Goal: Task Accomplishment & Management: Use online tool/utility

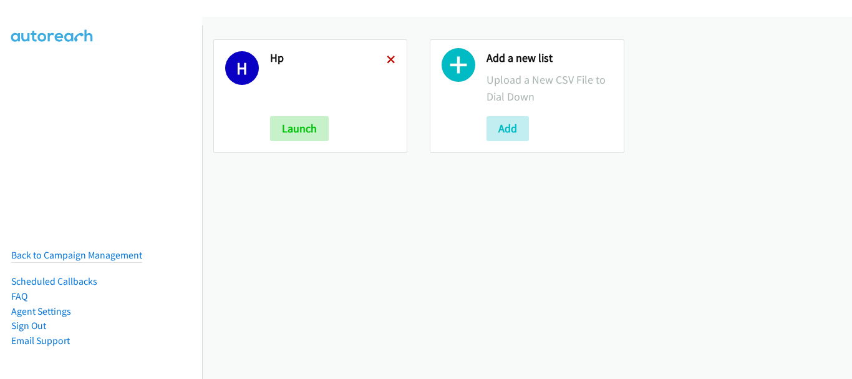
click at [391, 56] on icon at bounding box center [391, 60] width 9 height 9
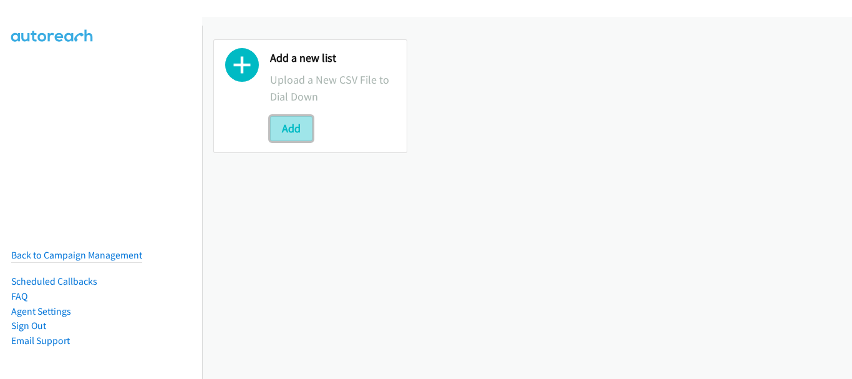
click at [301, 132] on button "Add" at bounding box center [291, 128] width 42 height 25
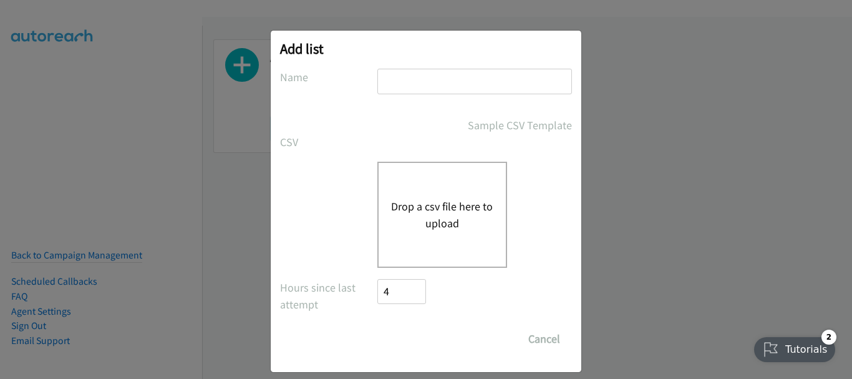
click at [422, 86] on input "text" at bounding box center [474, 82] width 195 height 26
type input "Dell"
click at [417, 210] on button "Drop a csv file here to upload" at bounding box center [442, 215] width 102 height 34
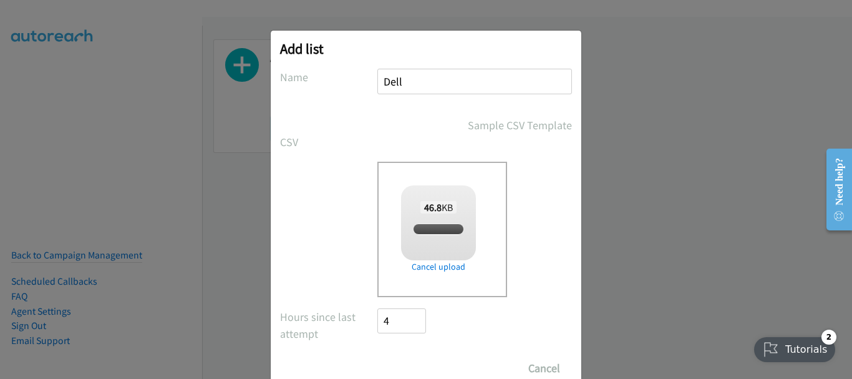
checkbox input "true"
click at [420, 357] on input "Save List" at bounding box center [410, 368] width 66 height 25
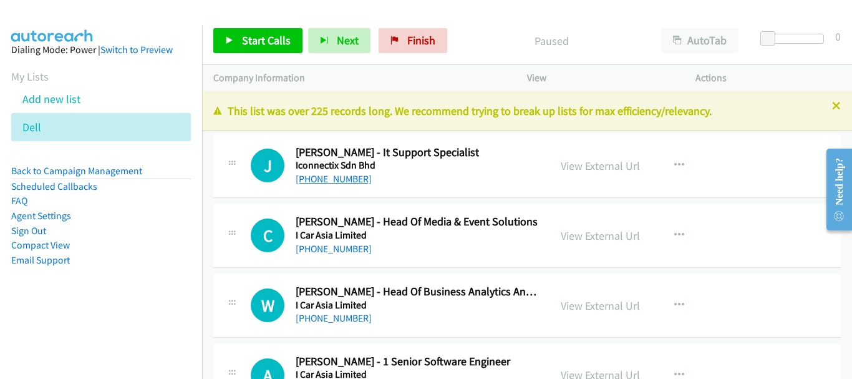
click at [359, 178] on link "+60 19-654 8314" at bounding box center [334, 179] width 76 height 12
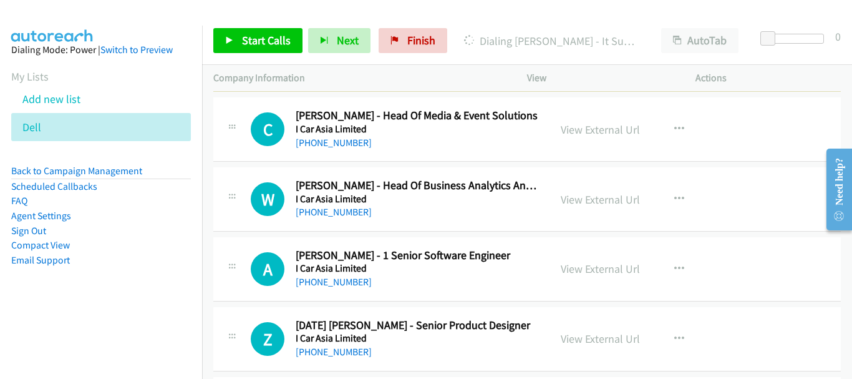
scroll to position [125, 0]
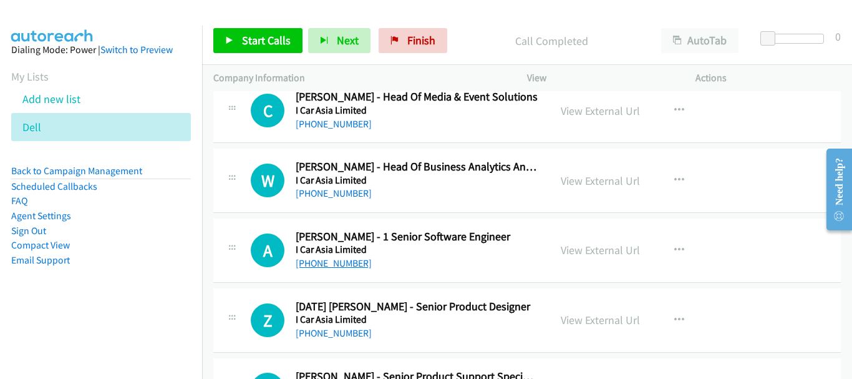
click at [339, 265] on link "+60 11-2363 8266" at bounding box center [334, 263] width 76 height 12
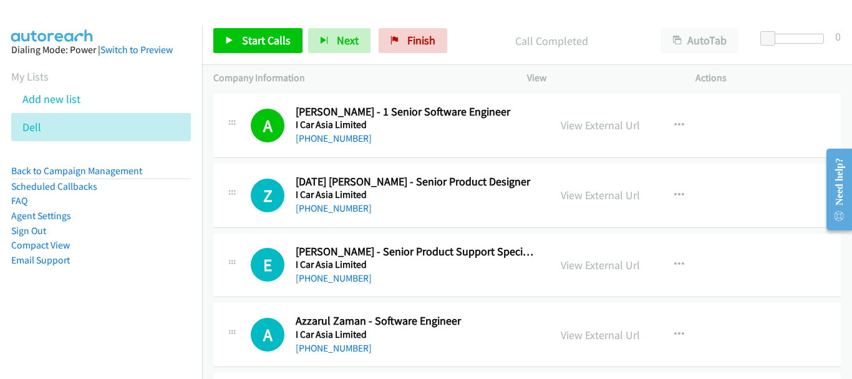
scroll to position [312, 0]
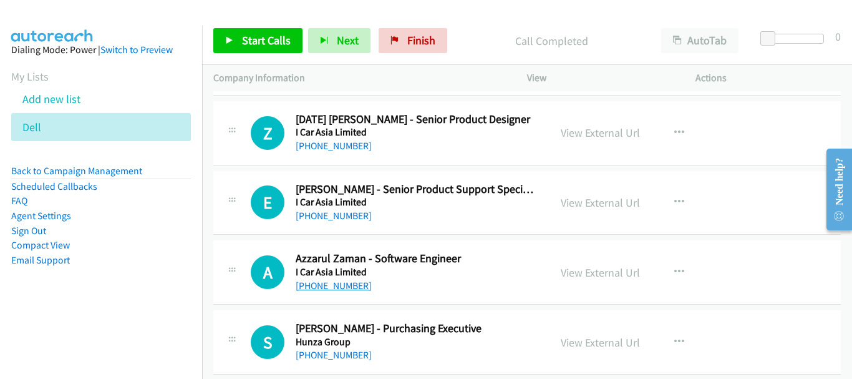
click at [339, 287] on link "+60 12-558 4847" at bounding box center [334, 285] width 76 height 12
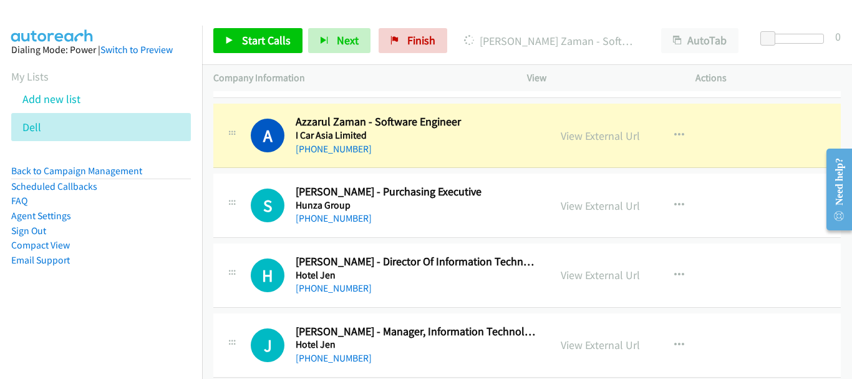
scroll to position [437, 0]
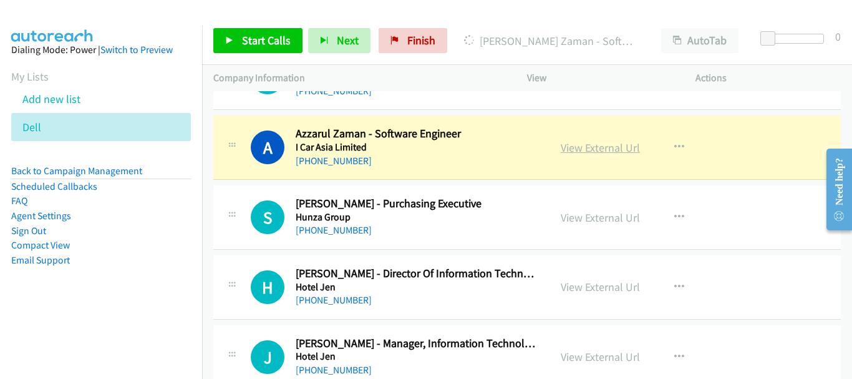
click at [577, 140] on link "View External Url" at bounding box center [600, 147] width 79 height 14
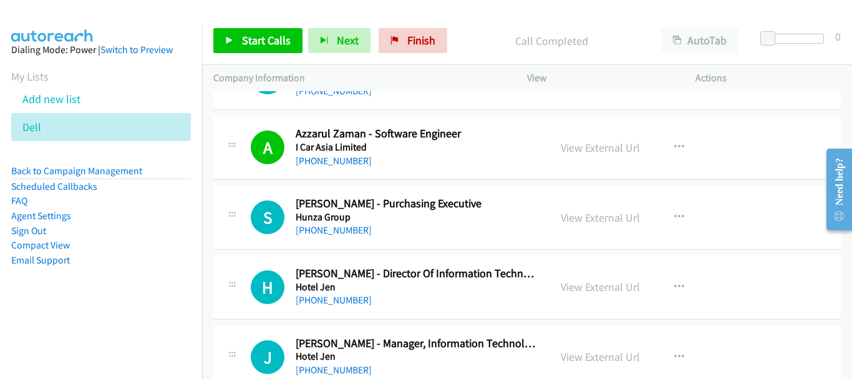
click at [333, 291] on h5 "Hotel Jen" at bounding box center [417, 287] width 243 height 12
click at [333, 299] on link "+60 13-868 1313" at bounding box center [334, 300] width 76 height 12
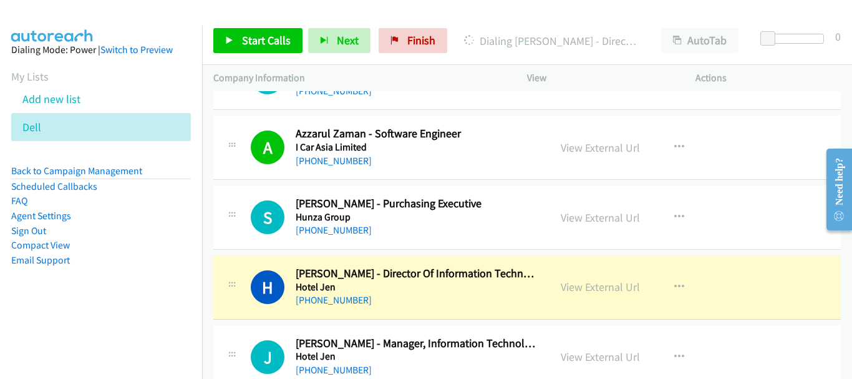
scroll to position [499, 0]
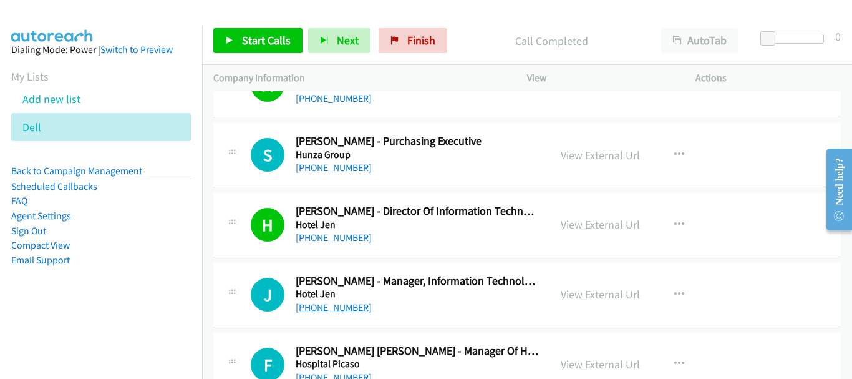
click at [331, 309] on link "+60 12-703 0263" at bounding box center [334, 307] width 76 height 12
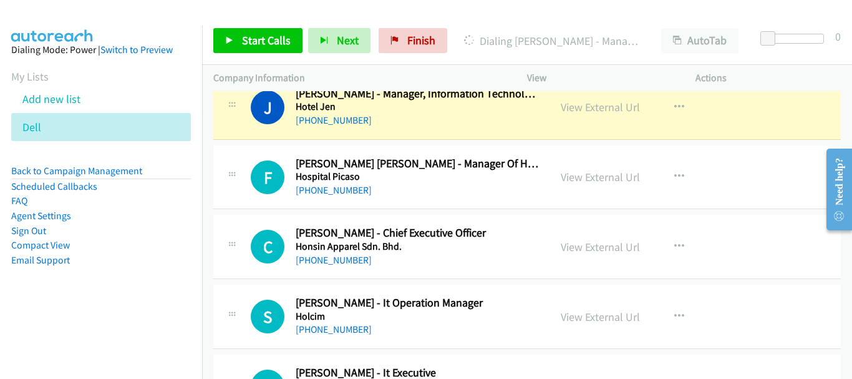
scroll to position [749, 0]
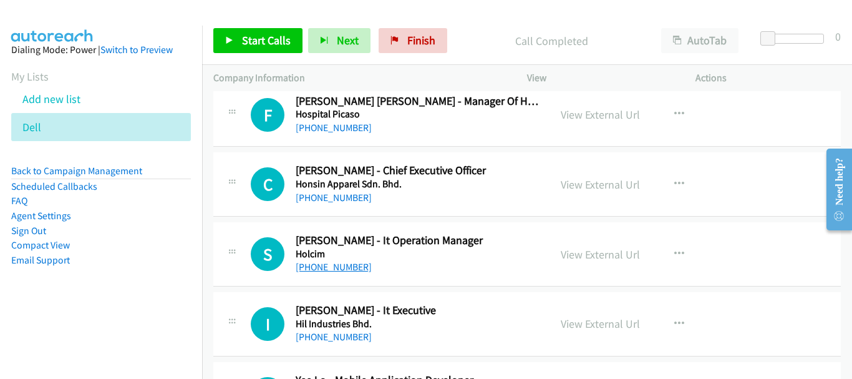
click at [322, 271] on link "+60 12-290 0499" at bounding box center [334, 267] width 76 height 12
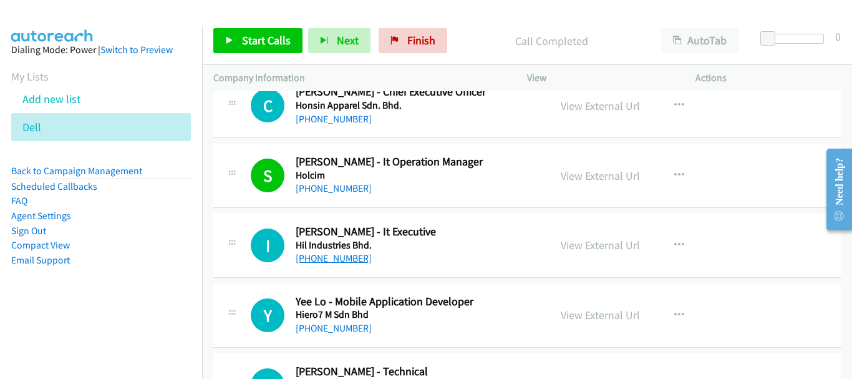
scroll to position [873, 0]
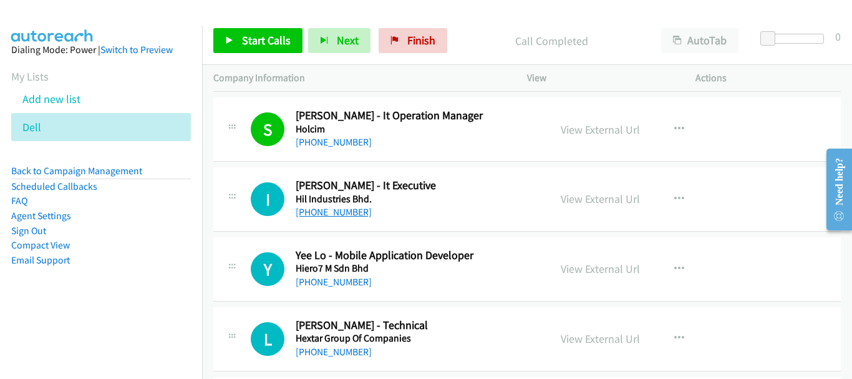
click at [339, 211] on link "+60 12-275 7164" at bounding box center [334, 212] width 76 height 12
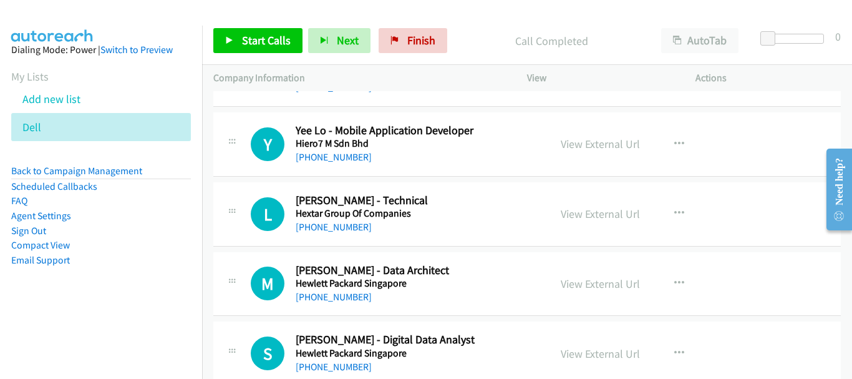
scroll to position [1061, 0]
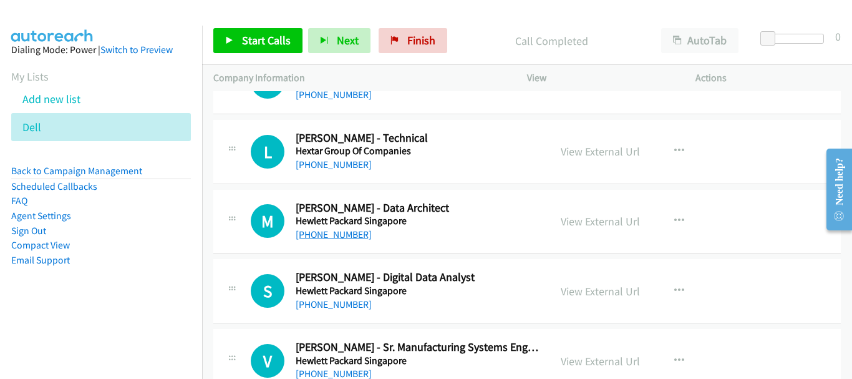
click at [323, 233] on link "+60 10-265 9271" at bounding box center [334, 234] width 76 height 12
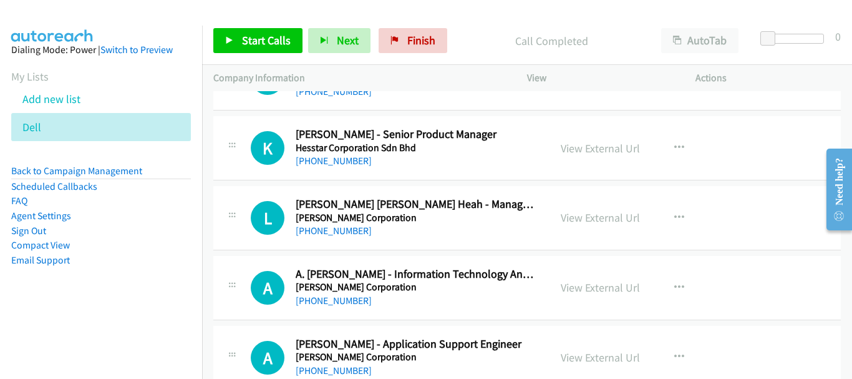
scroll to position [1684, 0]
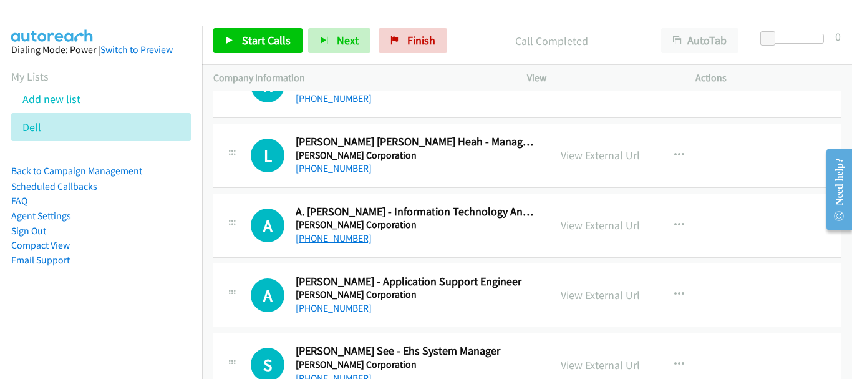
click at [333, 235] on link "+60 17-398 8681" at bounding box center [334, 238] width 76 height 12
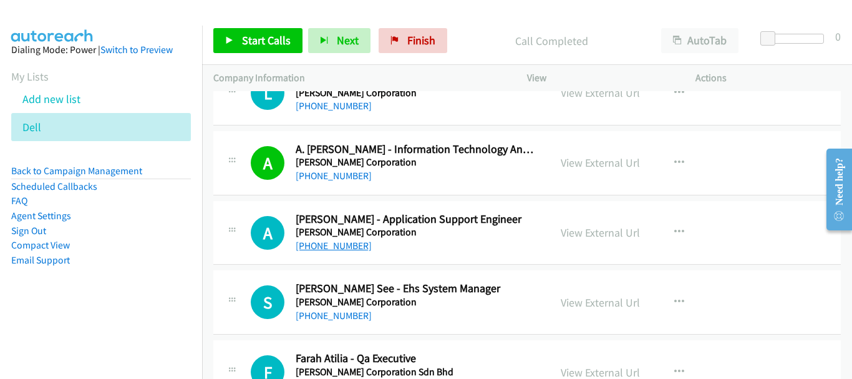
click at [346, 244] on link "+60 19-355 2479" at bounding box center [334, 246] width 76 height 12
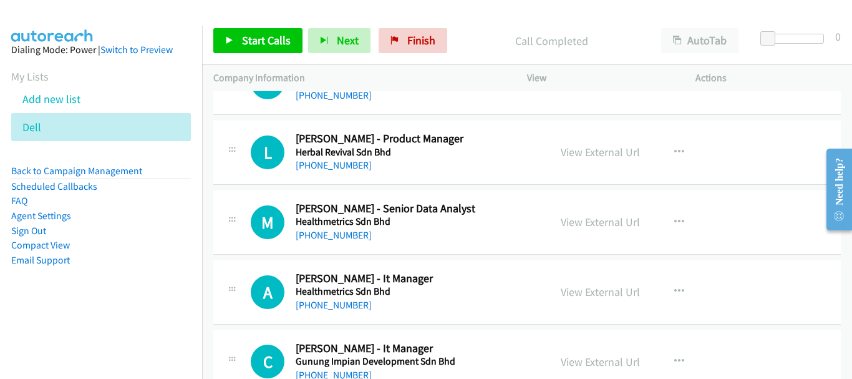
scroll to position [2059, 0]
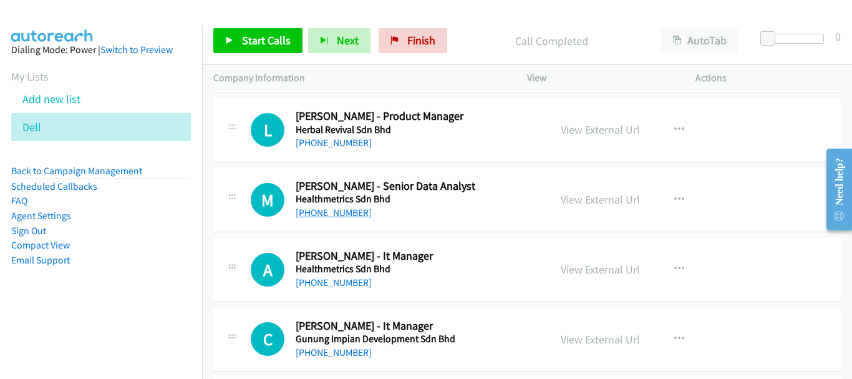
click at [357, 214] on link "+60 12-293 7150" at bounding box center [334, 213] width 76 height 12
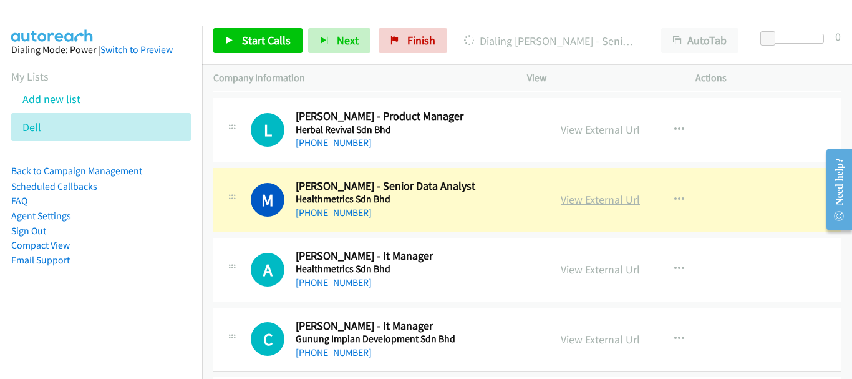
click at [575, 203] on link "View External Url" at bounding box center [600, 199] width 79 height 14
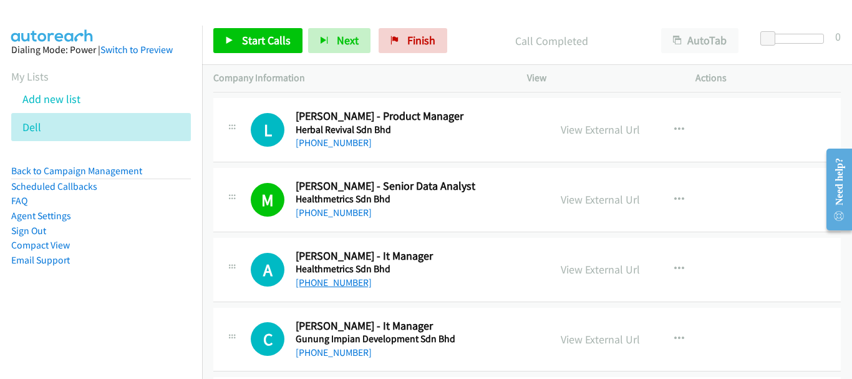
click at [339, 284] on link "+60 16-699 9464" at bounding box center [334, 282] width 76 height 12
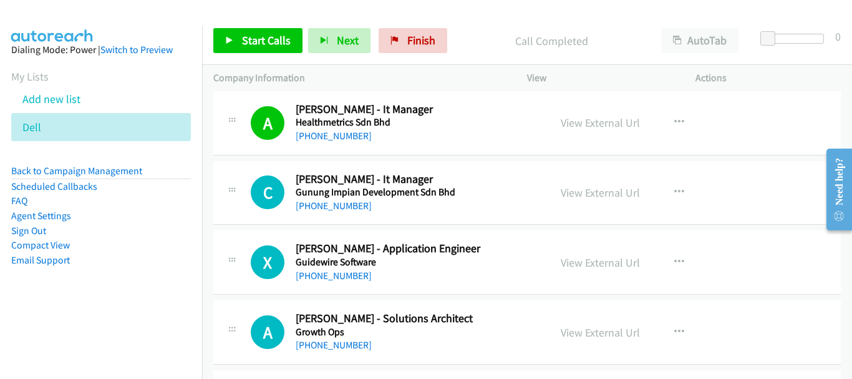
scroll to position [2184, 0]
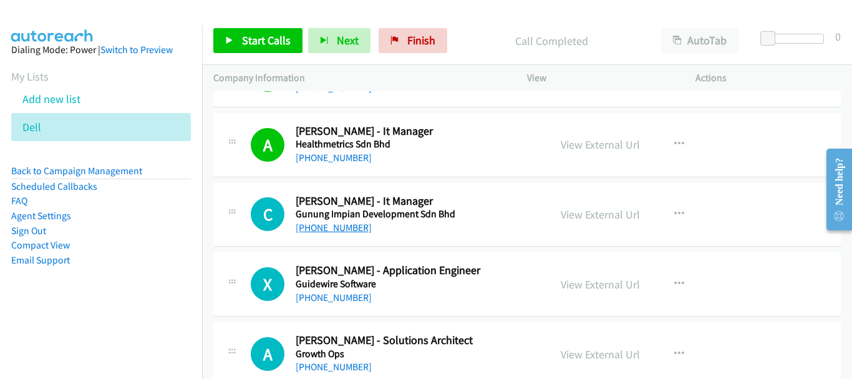
click at [361, 230] on link "+60 16-733 5588" at bounding box center [334, 227] width 76 height 12
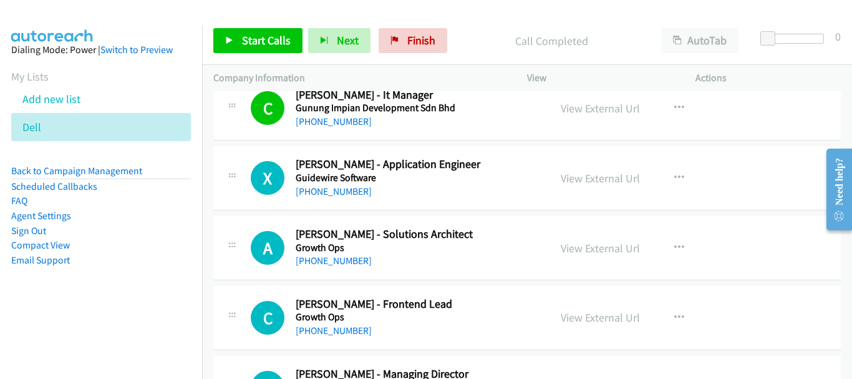
scroll to position [2308, 0]
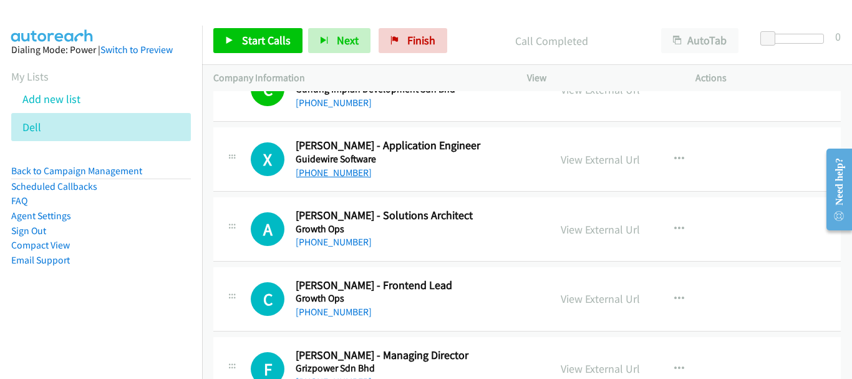
click at [351, 175] on link "+60 17-787 2631" at bounding box center [334, 173] width 76 height 12
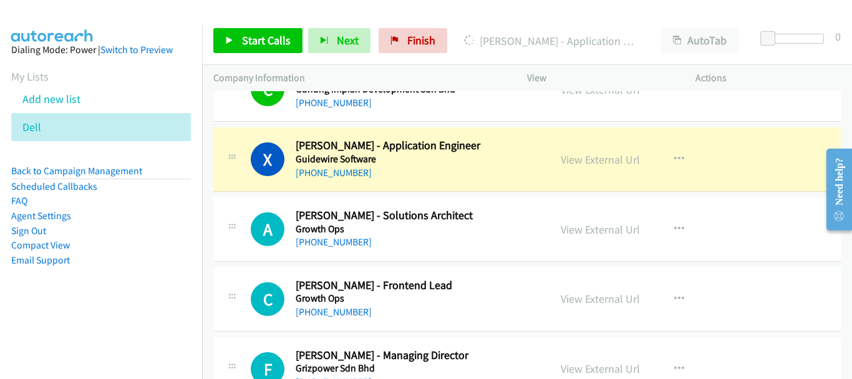
scroll to position [2333, 0]
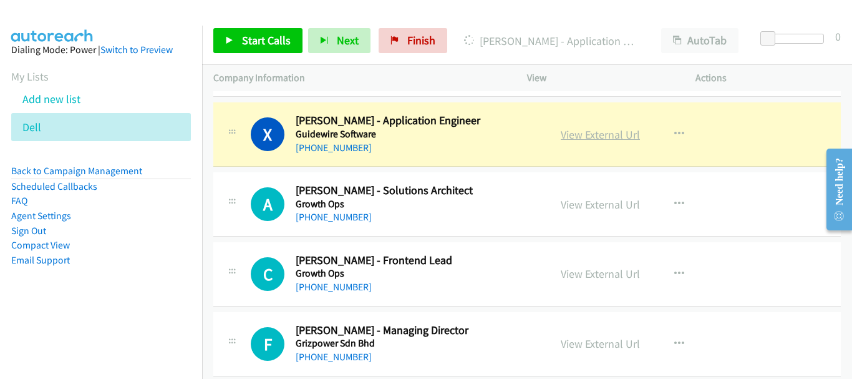
click at [586, 138] on link "View External Url" at bounding box center [600, 134] width 79 height 14
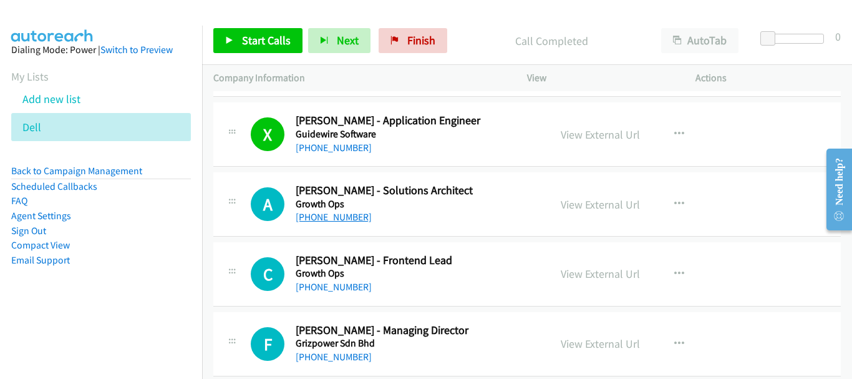
click at [338, 219] on link "+60 17-652 2492" at bounding box center [334, 217] width 76 height 12
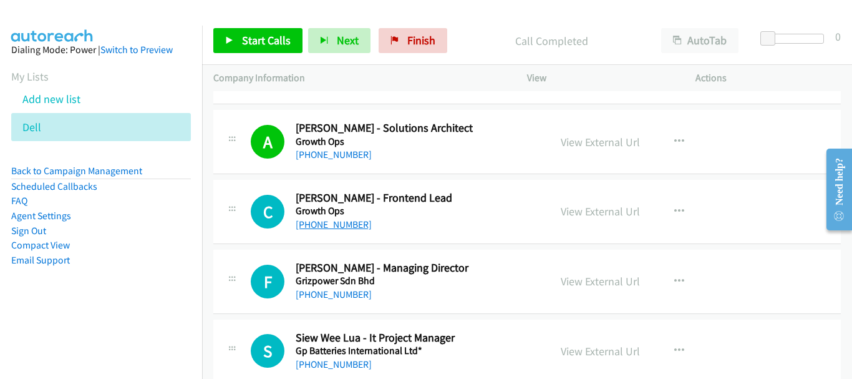
scroll to position [2458, 0]
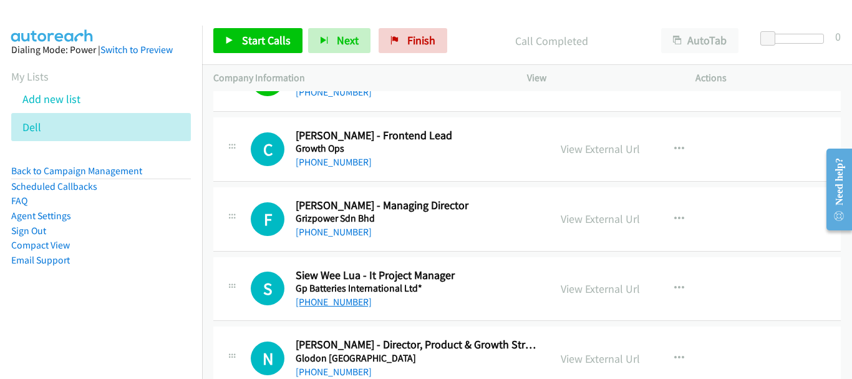
click at [344, 304] on link "+60 16-732 8057" at bounding box center [334, 302] width 76 height 12
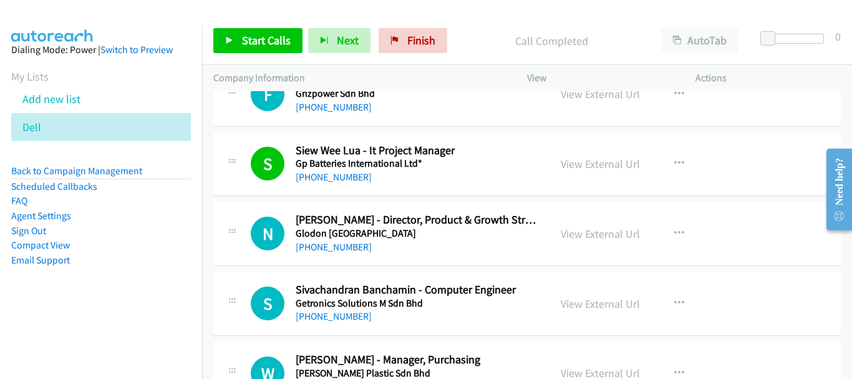
scroll to position [2645, 0]
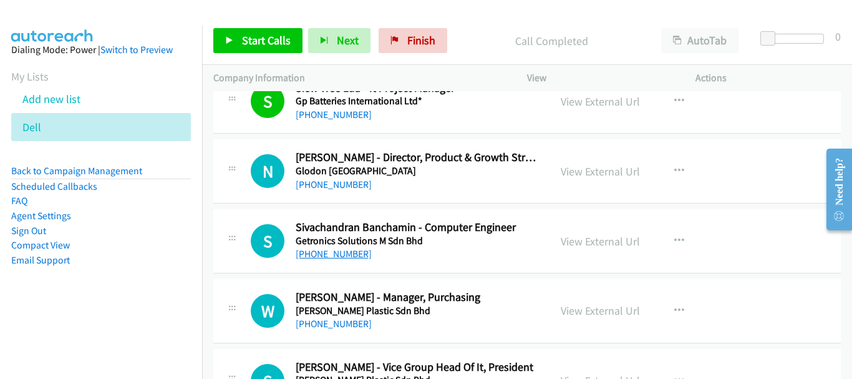
click at [356, 255] on link "+60 10-924 2056" at bounding box center [334, 254] width 76 height 12
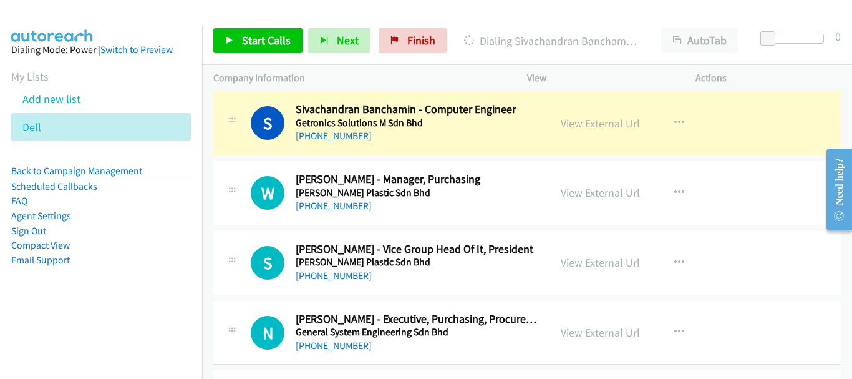
scroll to position [2770, 0]
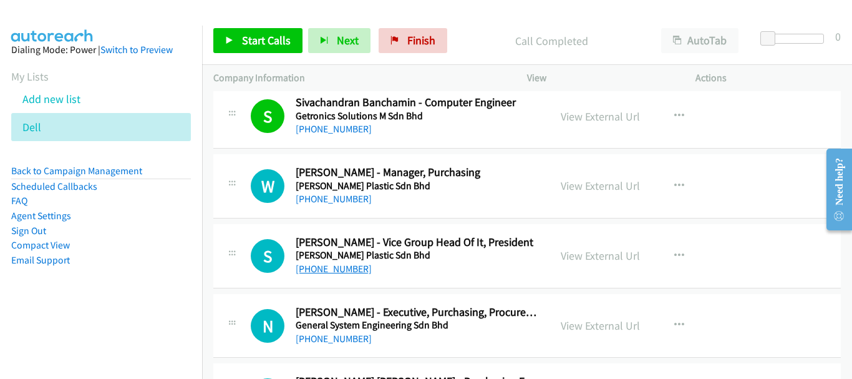
click at [345, 269] on link "+60 17-234 5094" at bounding box center [334, 269] width 76 height 12
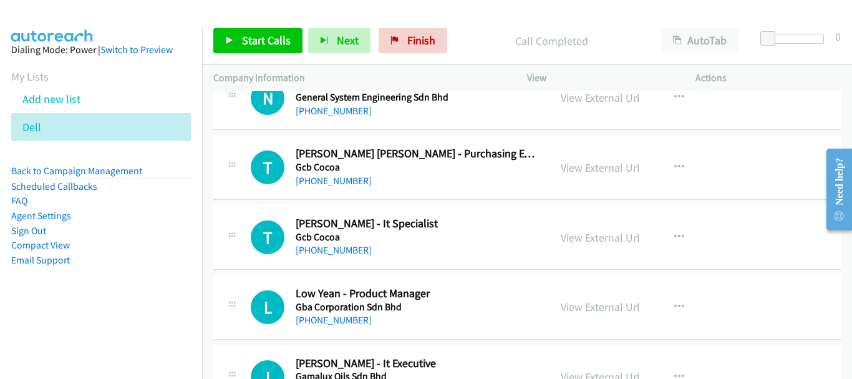
scroll to position [3020, 0]
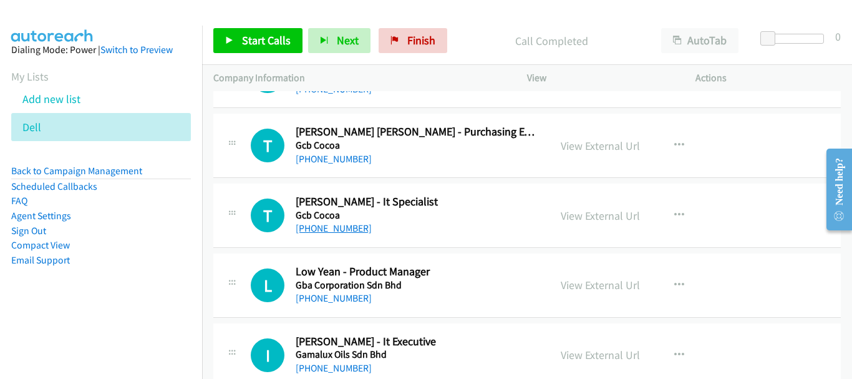
click at [339, 228] on link "+60 16-773 8827" at bounding box center [334, 228] width 76 height 12
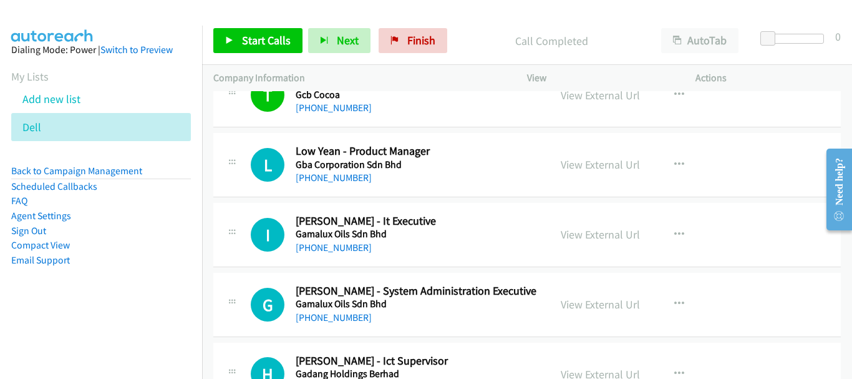
scroll to position [3144, 0]
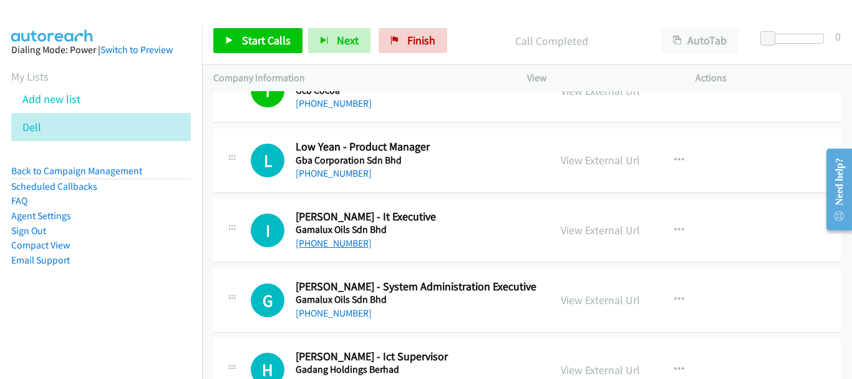
click at [352, 248] on link "+60 12-887 6835" at bounding box center [334, 243] width 76 height 12
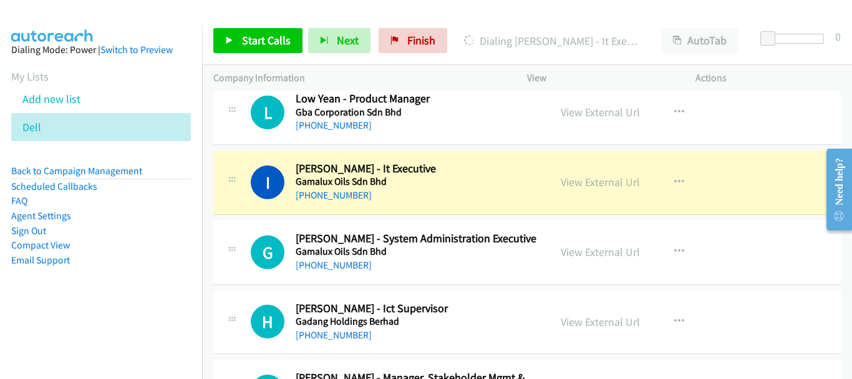
scroll to position [3207, 0]
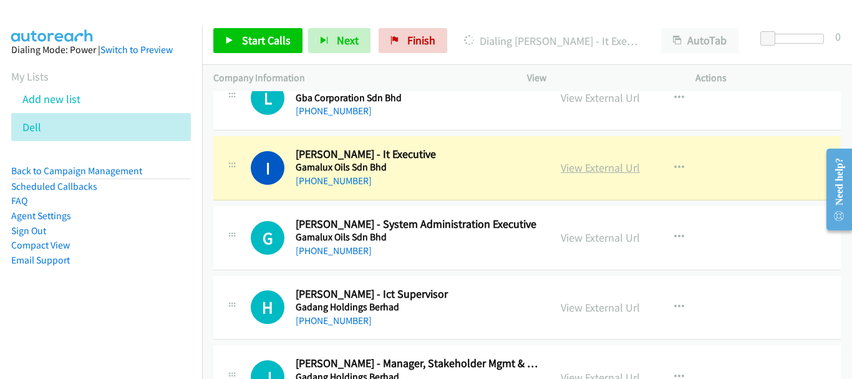
click at [592, 170] on link "View External Url" at bounding box center [600, 167] width 79 height 14
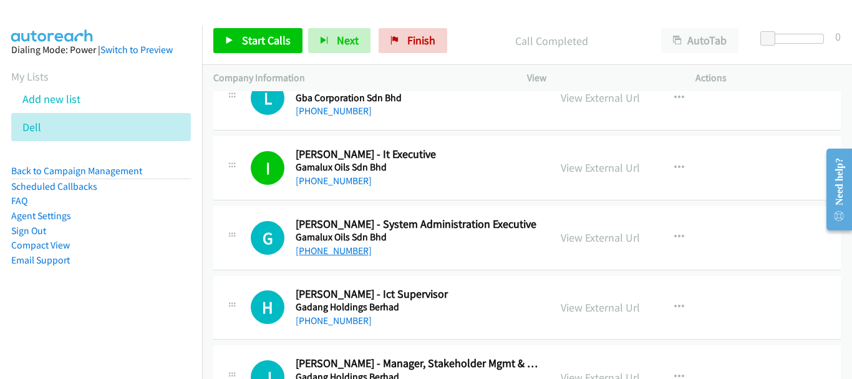
scroll to position [3269, 0]
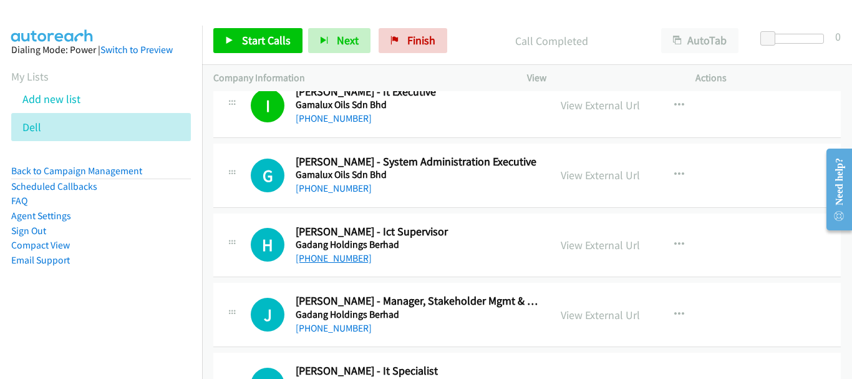
click at [336, 255] on link "+60 19-780 0306" at bounding box center [334, 258] width 76 height 12
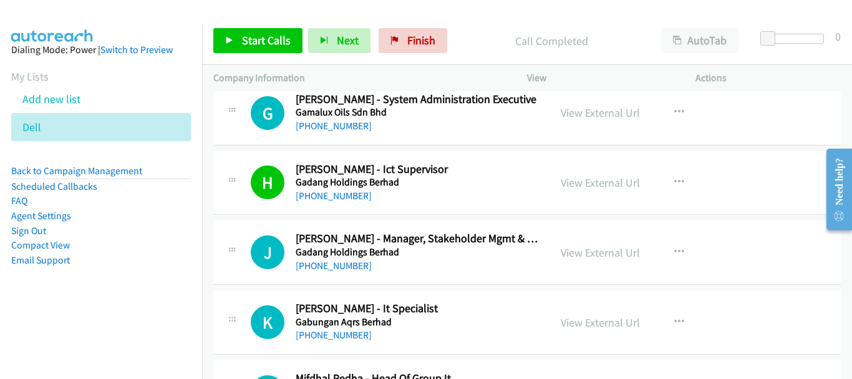
scroll to position [3394, 0]
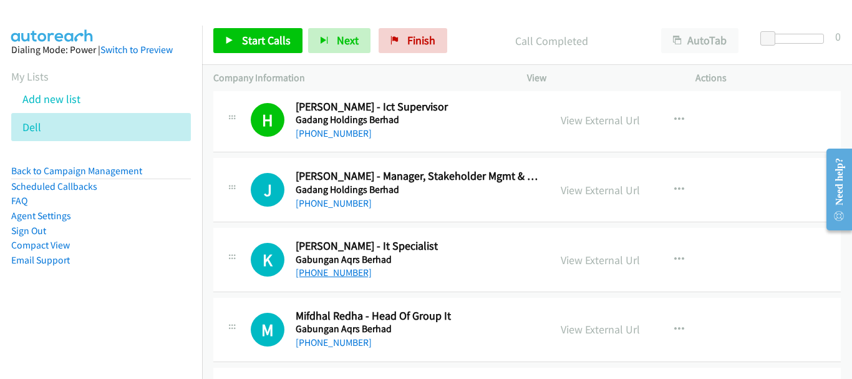
click at [344, 270] on link "+60 13-430 8198" at bounding box center [334, 272] width 76 height 12
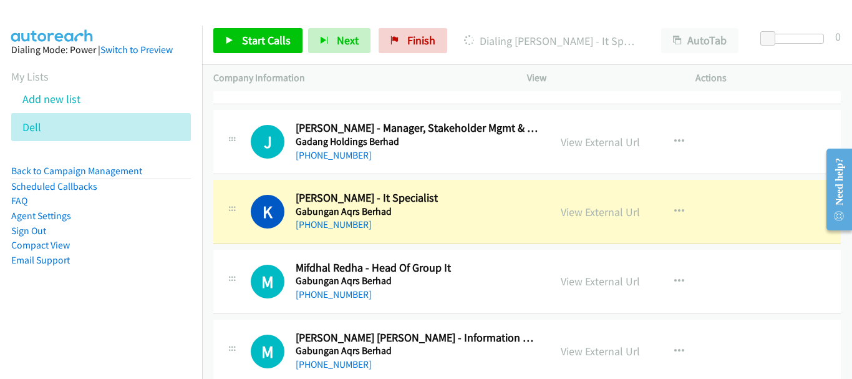
scroll to position [3456, 0]
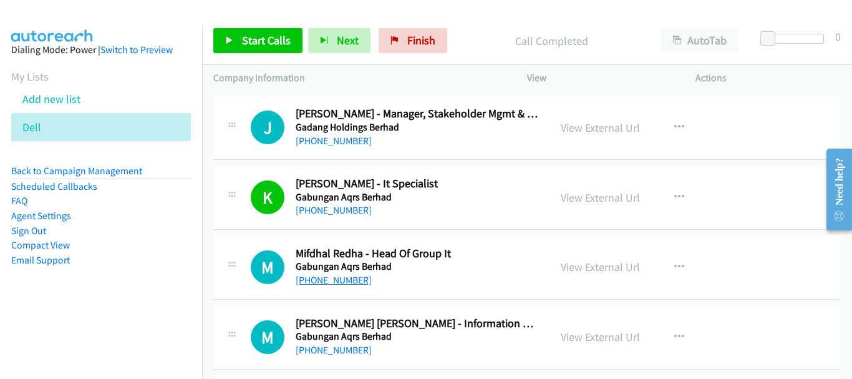
click at [336, 284] on link "+60 16-684 8283" at bounding box center [334, 280] width 76 height 12
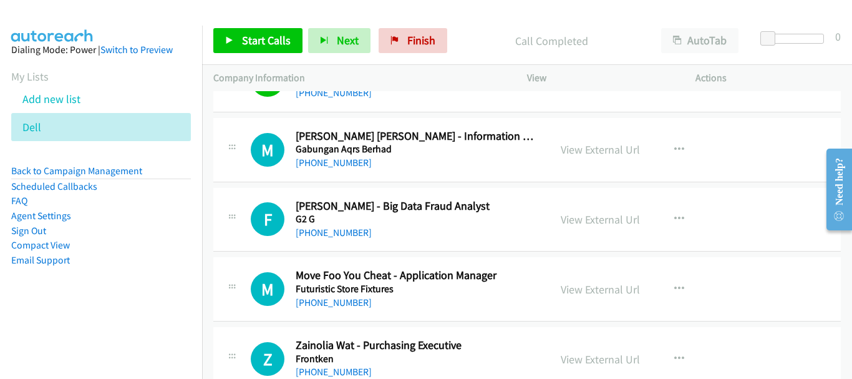
scroll to position [3581, 0]
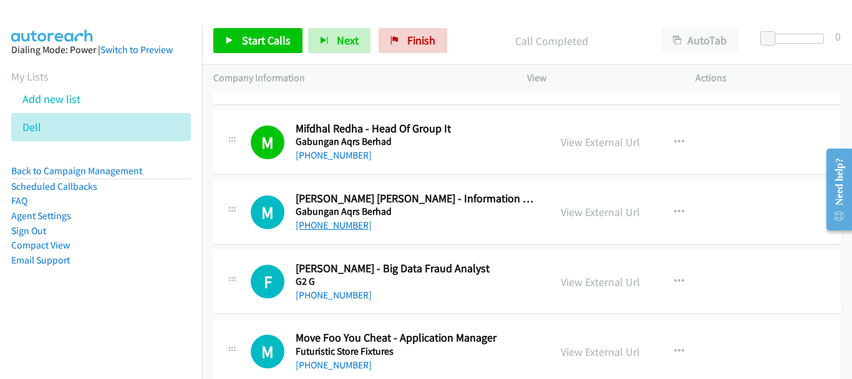
click at [344, 228] on link "+60 19-350 3997" at bounding box center [334, 225] width 76 height 12
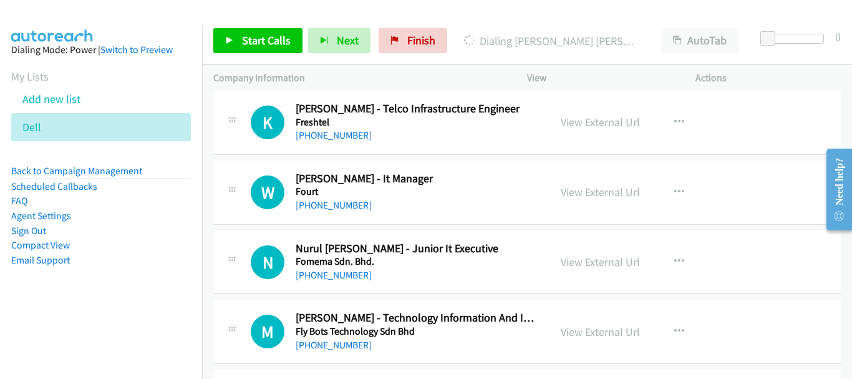
scroll to position [4018, 0]
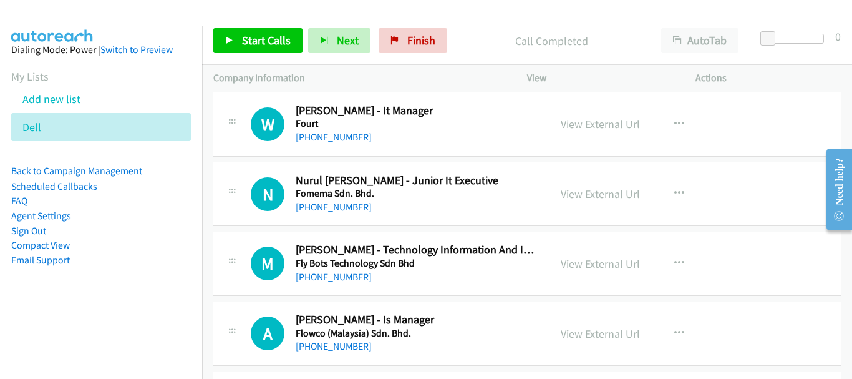
click at [331, 213] on div "+60 19-537 2124" at bounding box center [417, 207] width 243 height 15
click at [331, 208] on link "+60 19-537 2124" at bounding box center [334, 207] width 76 height 12
click at [354, 281] on link "+60 18-239 7413" at bounding box center [334, 277] width 76 height 12
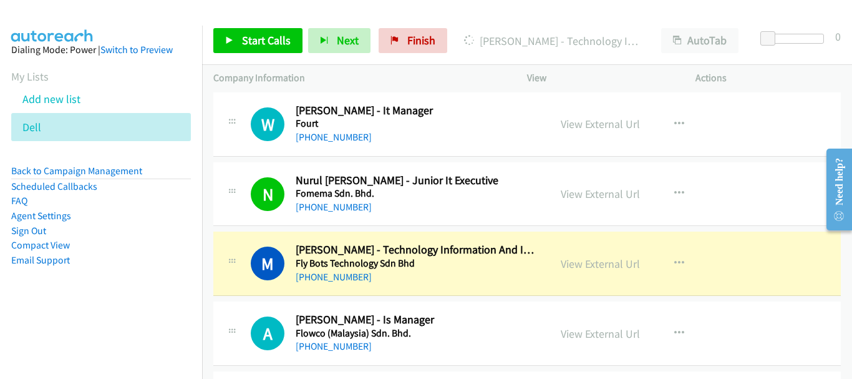
scroll to position [4142, 0]
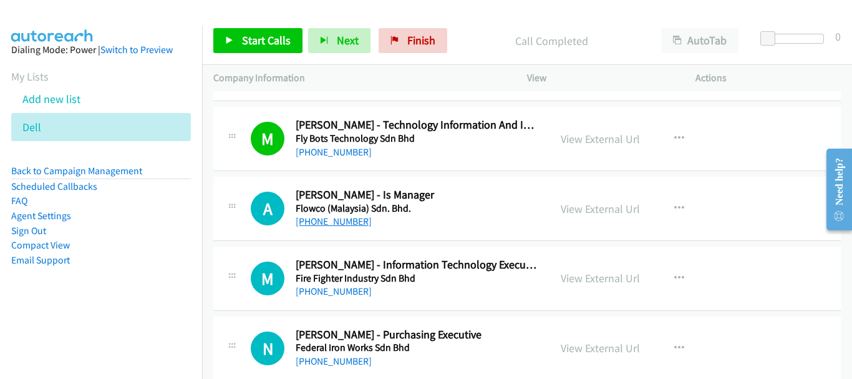
click at [341, 221] on link "+60 16-260 5468" at bounding box center [334, 221] width 76 height 12
click at [344, 296] on link "+60 12-370 8991" at bounding box center [334, 291] width 76 height 12
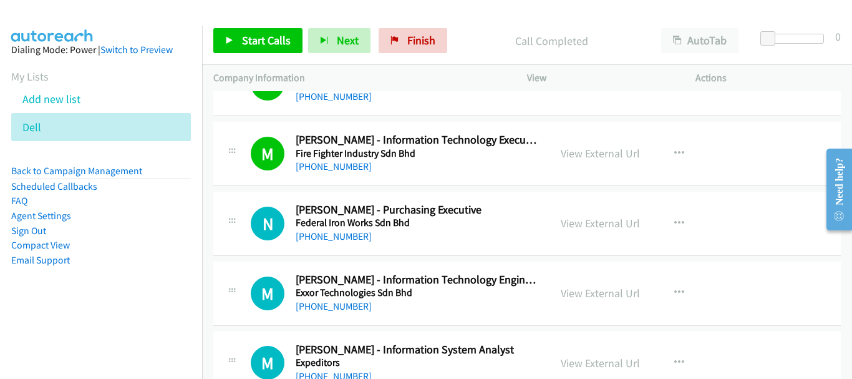
scroll to position [4330, 0]
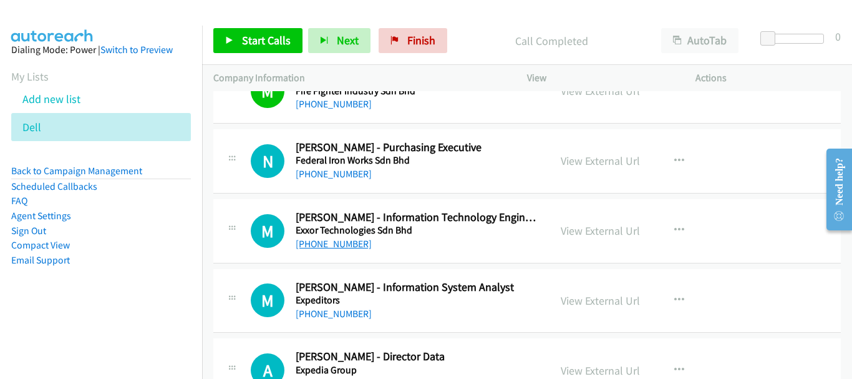
click at [338, 241] on link "+60 13-836 8084" at bounding box center [334, 244] width 76 height 12
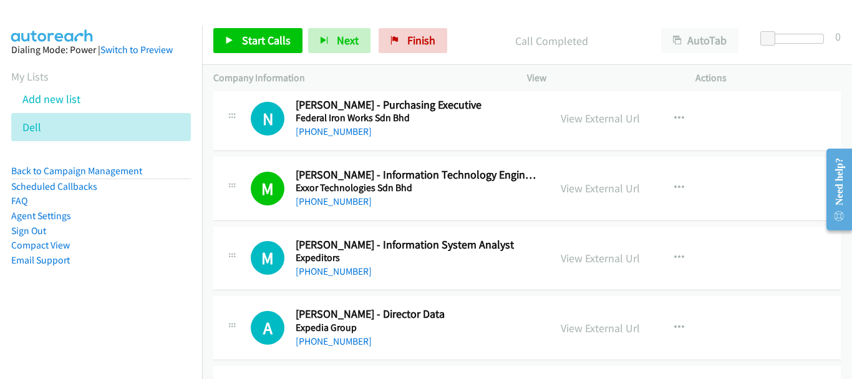
scroll to position [4392, 0]
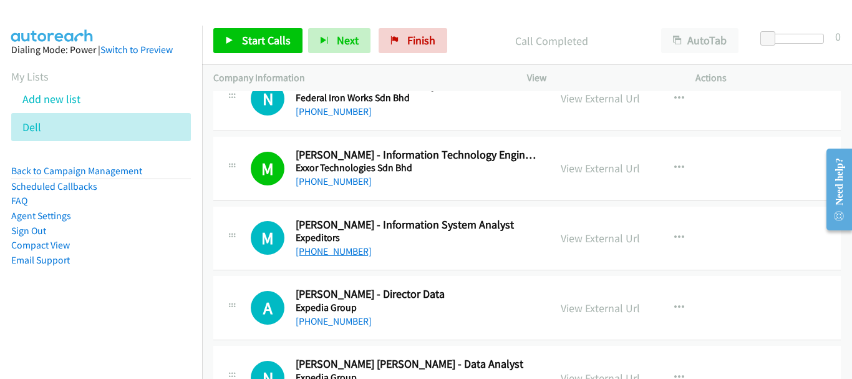
click at [320, 255] on link "+60 10-231 0687" at bounding box center [334, 251] width 76 height 12
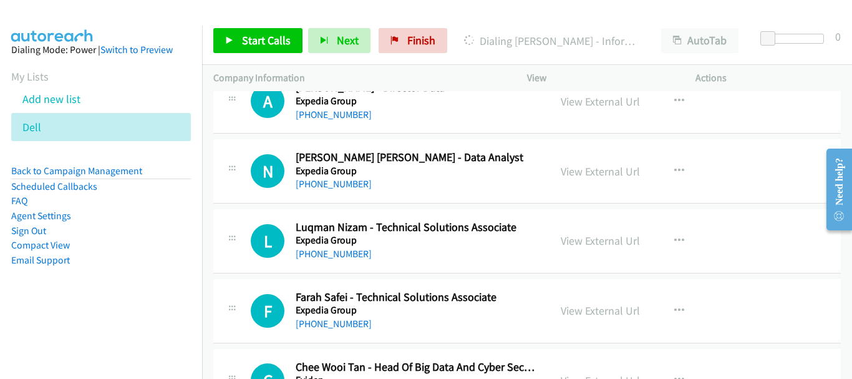
scroll to position [4629, 0]
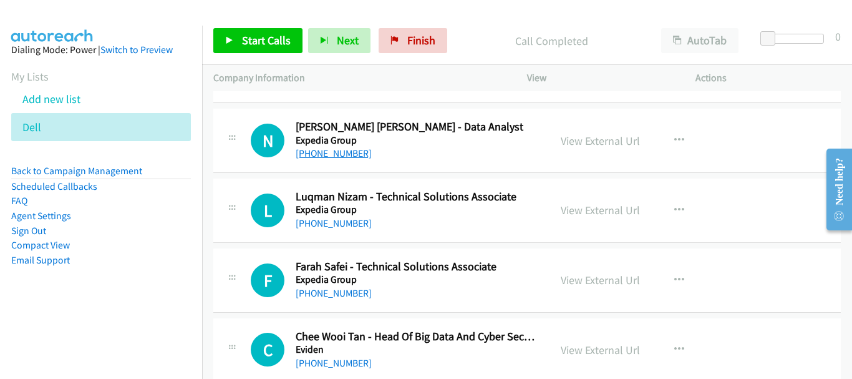
click at [358, 150] on link "+60 14-731 4389" at bounding box center [334, 153] width 76 height 12
click at [336, 228] on link "+60 16-660 2925" at bounding box center [334, 223] width 76 height 12
click at [321, 294] on link "+60 10-552 5186" at bounding box center [334, 293] width 76 height 12
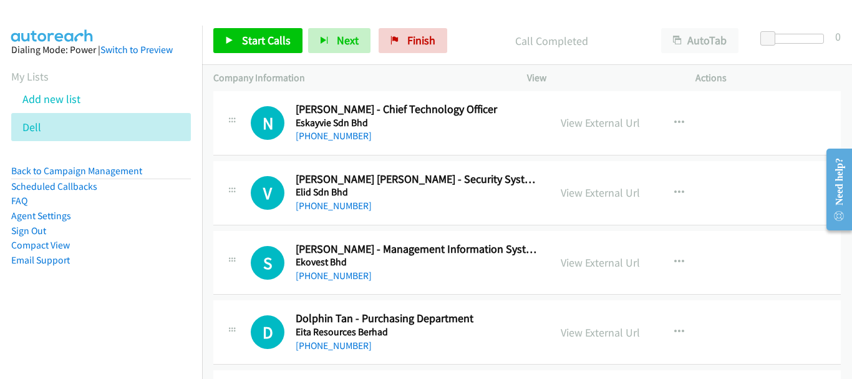
scroll to position [5066, 0]
click at [336, 273] on link "+60 19-242 4055" at bounding box center [334, 275] width 76 height 12
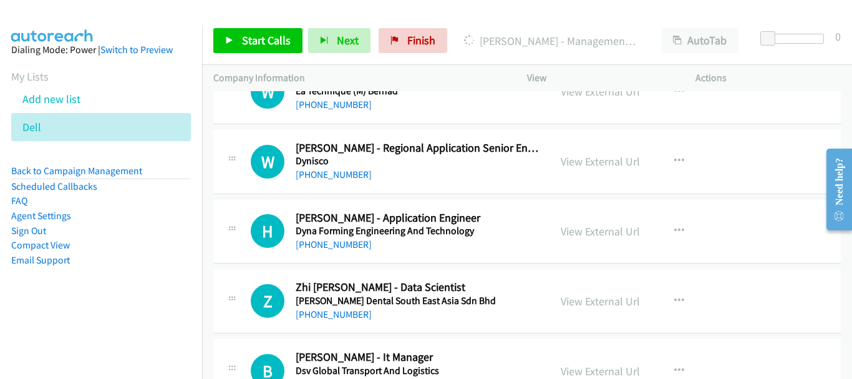
scroll to position [5503, 0]
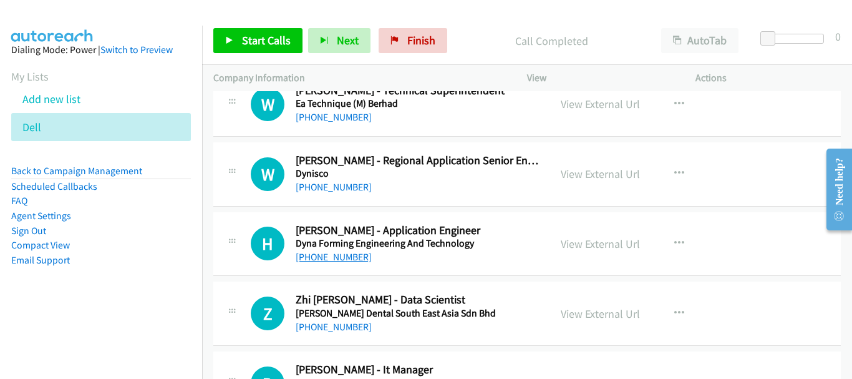
click at [334, 253] on link "+60 13-790 6470" at bounding box center [334, 257] width 76 height 12
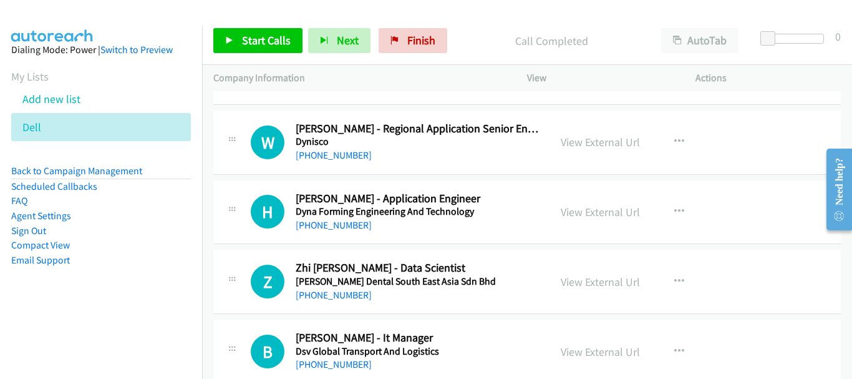
scroll to position [5565, 0]
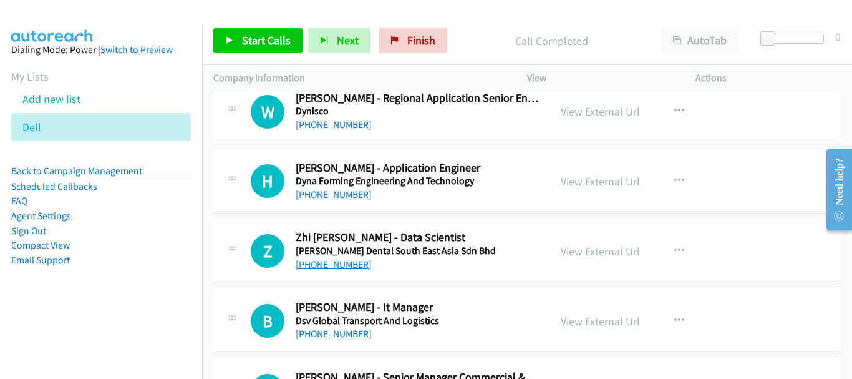
click at [343, 262] on link "+60 16-511 7901" at bounding box center [334, 264] width 76 height 12
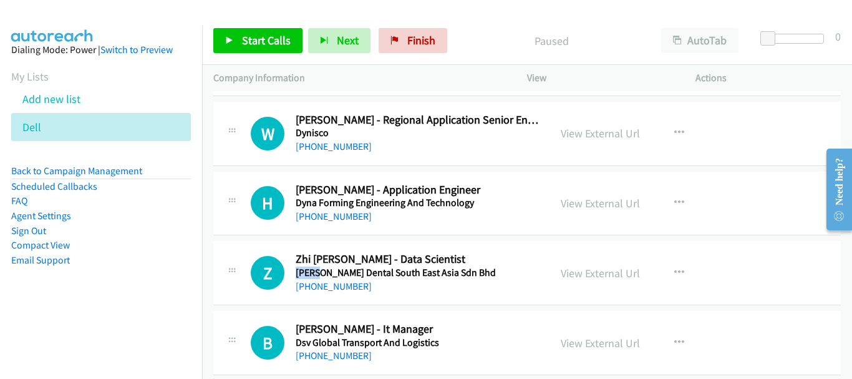
scroll to position [5522, 0]
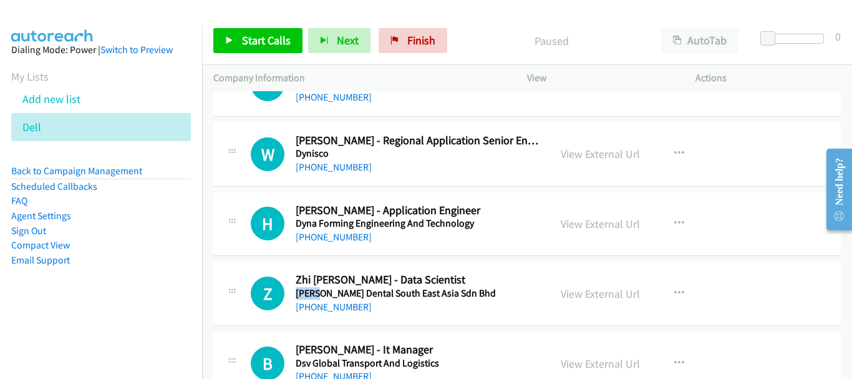
click at [413, 303] on div "+60 16-511 7901" at bounding box center [417, 306] width 243 height 15
click at [324, 313] on div "+60 16-511 7901" at bounding box center [417, 306] width 243 height 15
click at [326, 306] on link "+60 16-511 7901" at bounding box center [334, 307] width 76 height 12
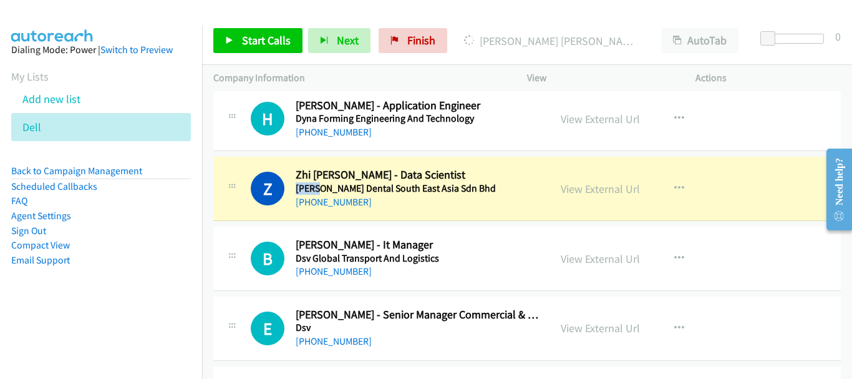
scroll to position [5647, 0]
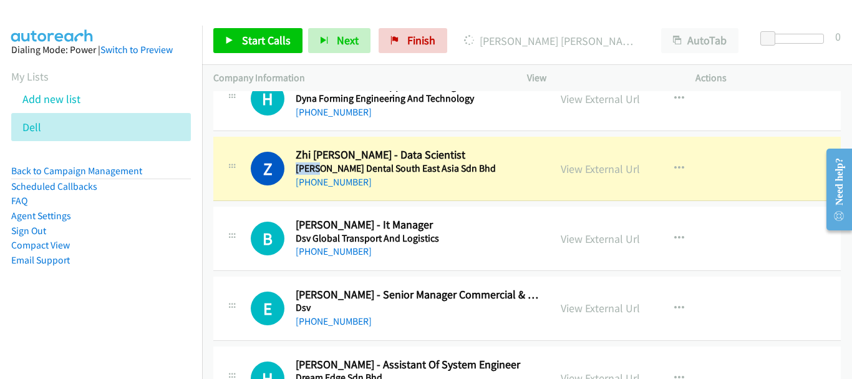
click at [581, 193] on div "Z Callback Scheduled Zhi Theng Heng - Data Scientist Duerr Dental South East As…" at bounding box center [527, 169] width 628 height 64
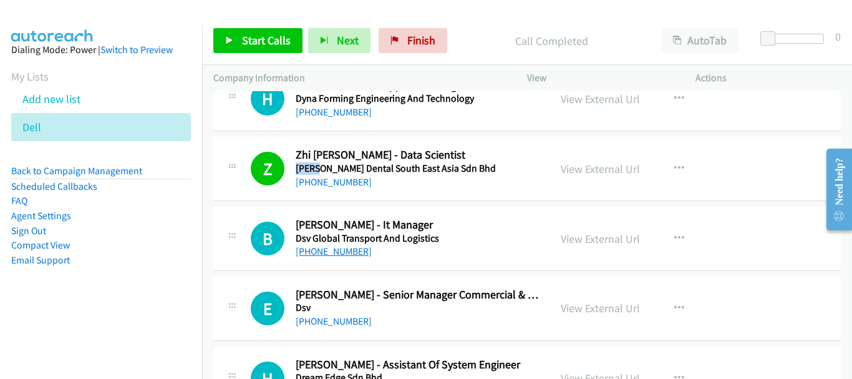
click at [356, 252] on link "+60 12-305 9053" at bounding box center [334, 251] width 76 height 12
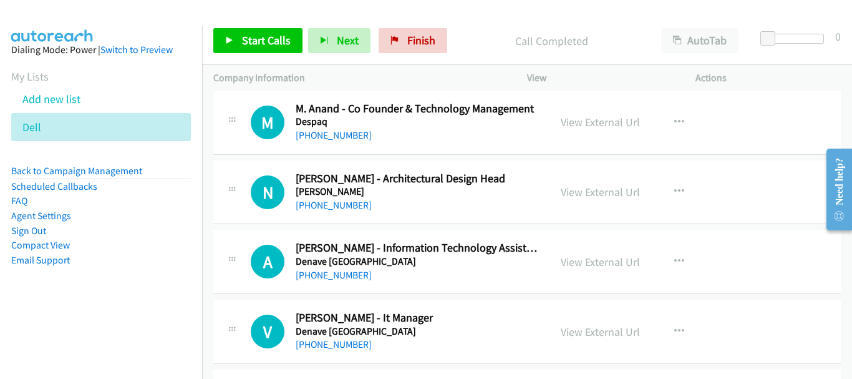
scroll to position [6271, 0]
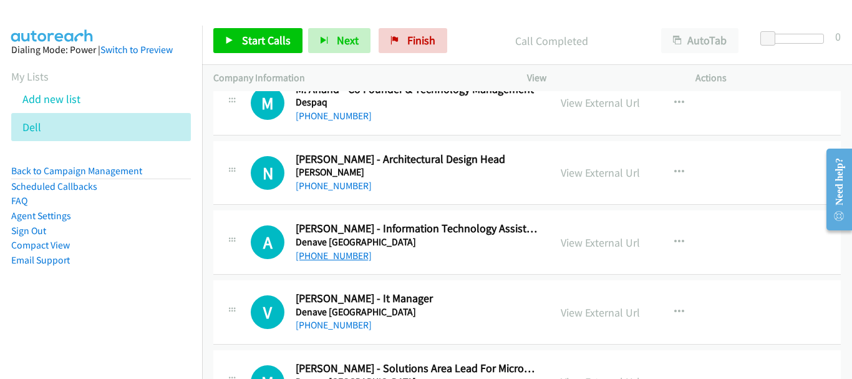
click at [331, 257] on link "+60 13-220 9330" at bounding box center [334, 256] width 76 height 12
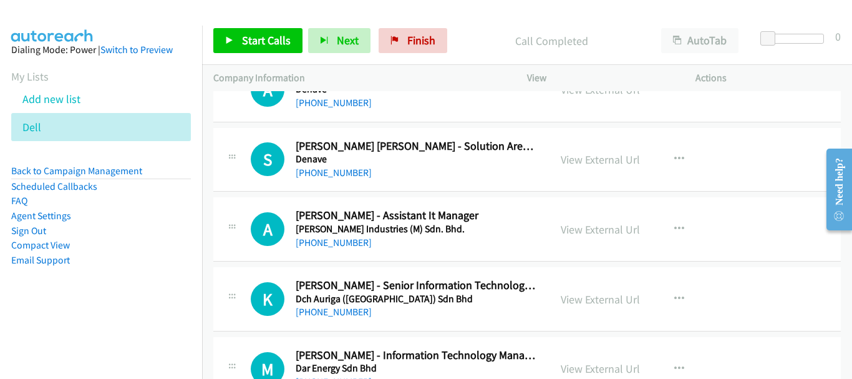
scroll to position [6708, 0]
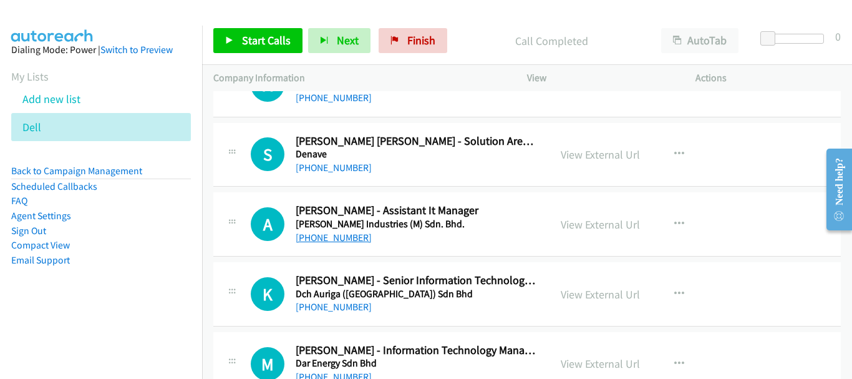
click at [330, 239] on link "+60 13-770 7917" at bounding box center [334, 237] width 76 height 12
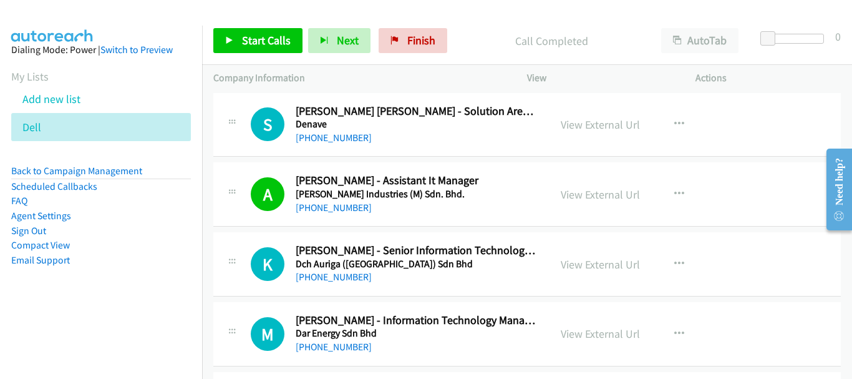
scroll to position [6770, 0]
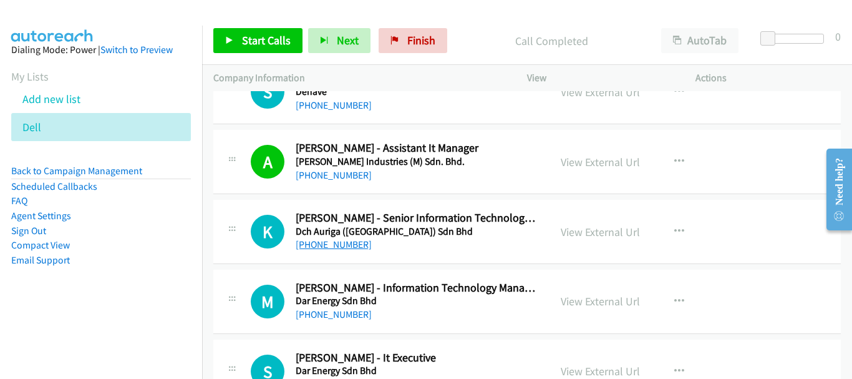
click at [328, 244] on link "+60 12-366 7016" at bounding box center [334, 244] width 76 height 12
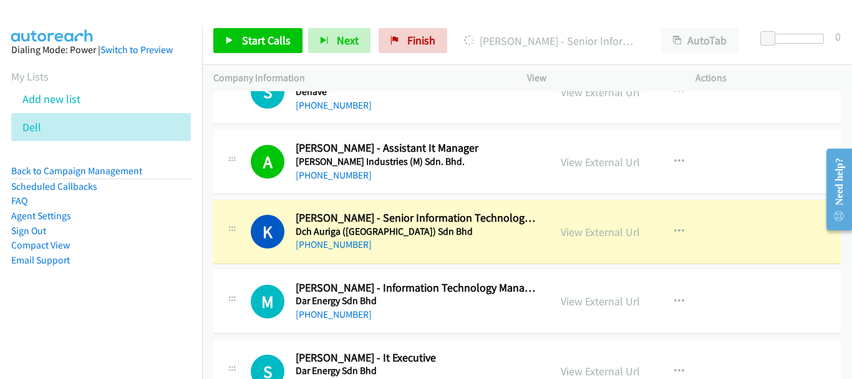
scroll to position [6833, 0]
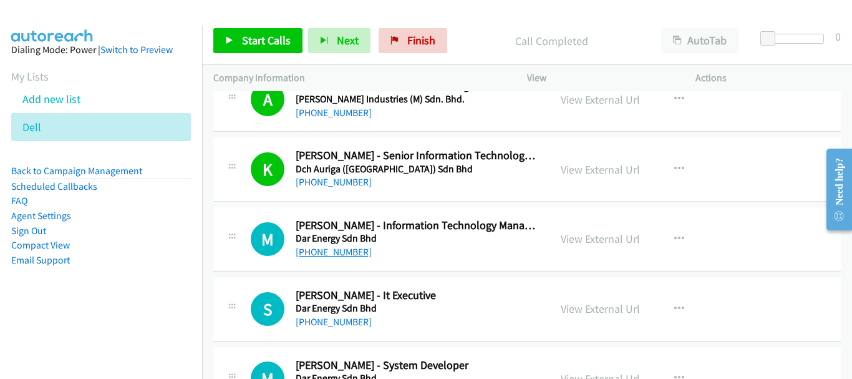
click at [345, 255] on link "+60 13-260 1129" at bounding box center [334, 252] width 76 height 12
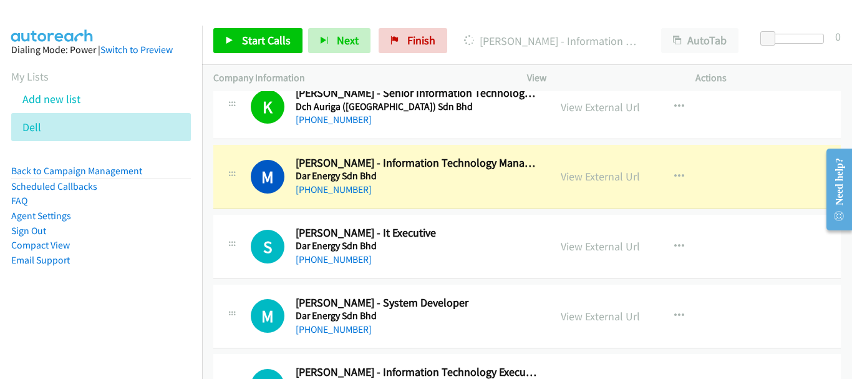
scroll to position [6957, 0]
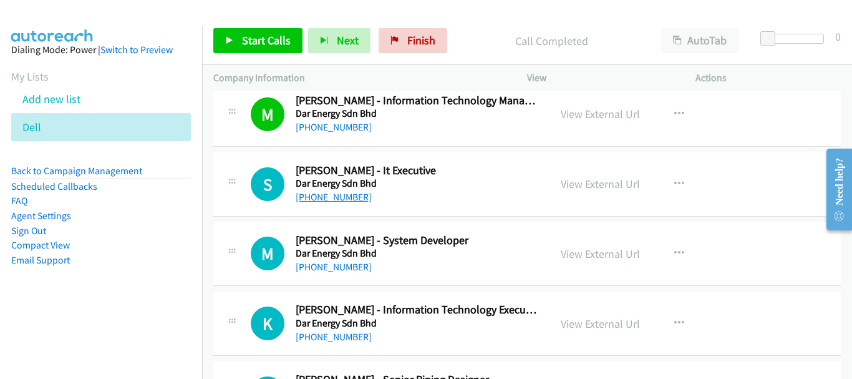
click at [328, 201] on link "+60 19-525 3137" at bounding box center [334, 197] width 76 height 12
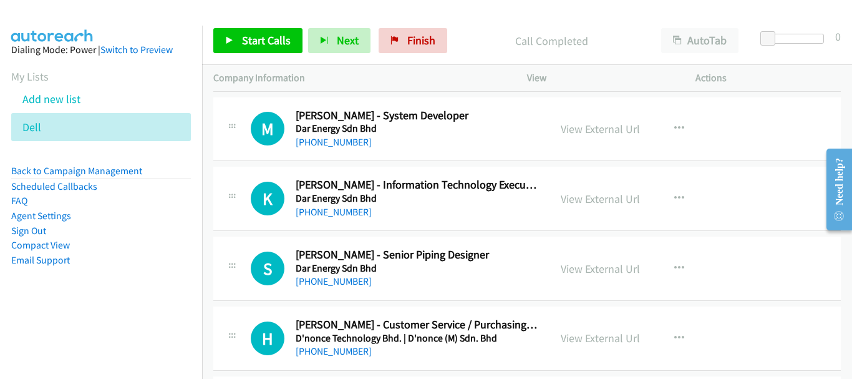
scroll to position [7020, 0]
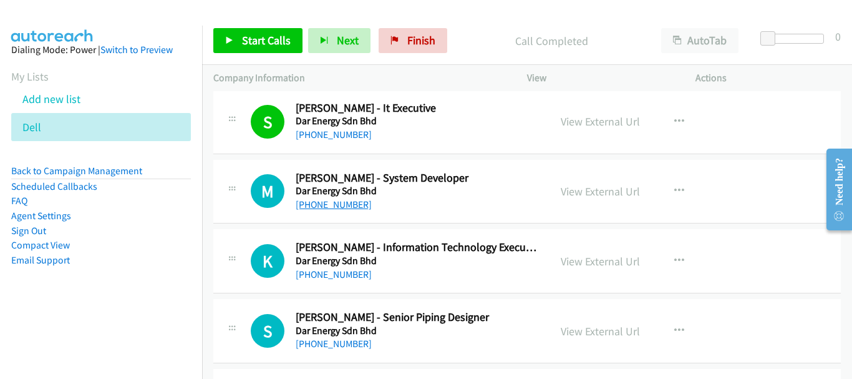
click at [346, 198] on link "+60 13-596 9754" at bounding box center [334, 204] width 76 height 12
click at [318, 281] on div "+60 10-453 7684" at bounding box center [417, 274] width 243 height 15
click at [319, 270] on link "+60 10-453 7684" at bounding box center [334, 274] width 76 height 12
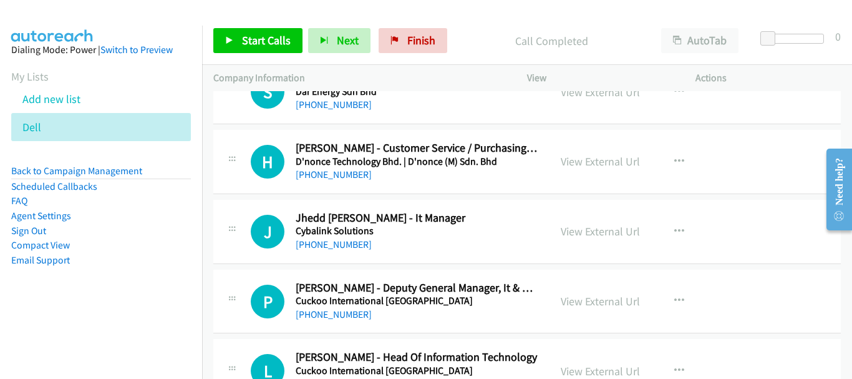
scroll to position [7269, 0]
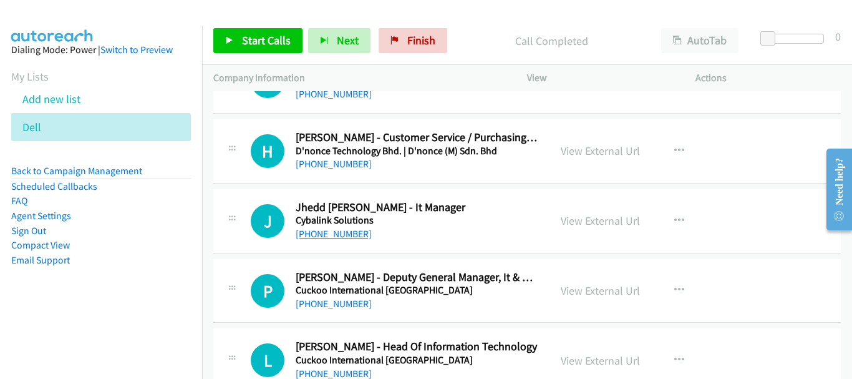
click at [355, 236] on link "+60 10-898 6574" at bounding box center [334, 234] width 76 height 12
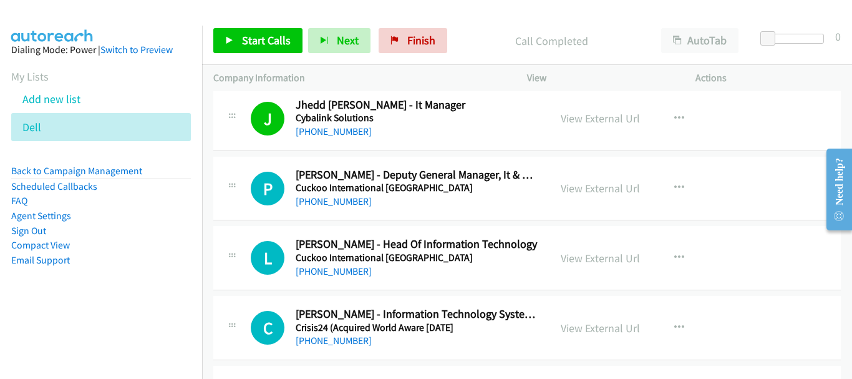
scroll to position [7394, 0]
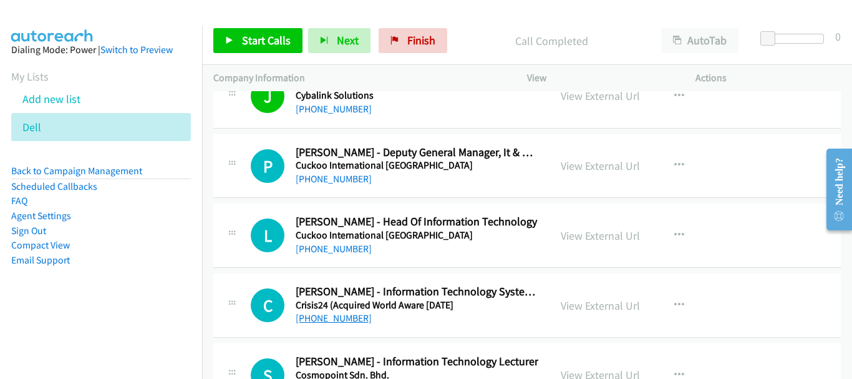
click at [323, 324] on link "+60 14-928 5614" at bounding box center [334, 318] width 76 height 12
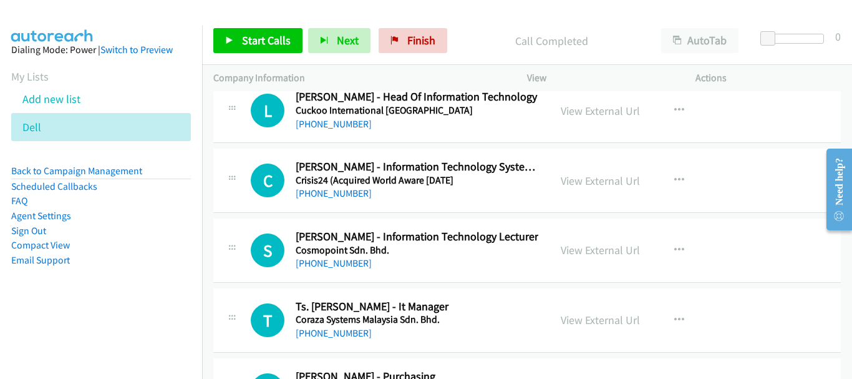
scroll to position [7581, 0]
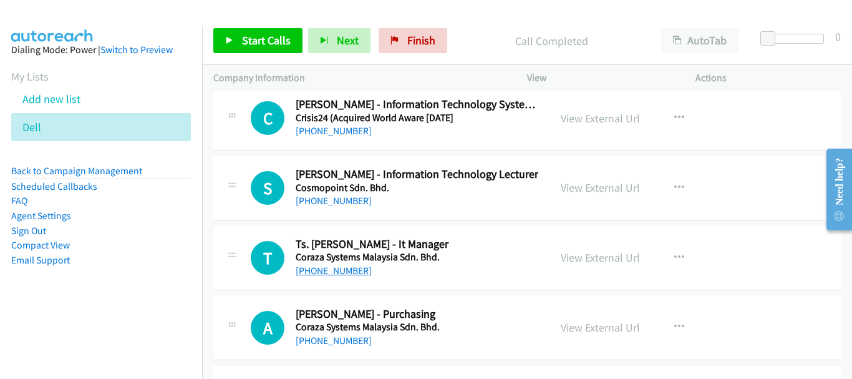
click at [350, 275] on link "+60 12-202 2217" at bounding box center [334, 271] width 76 height 12
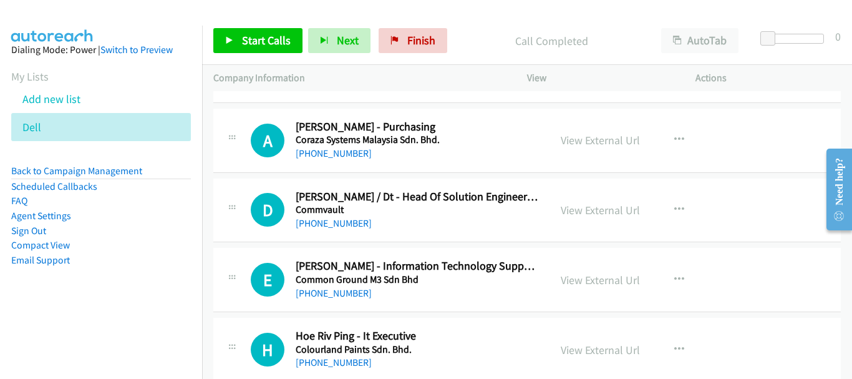
scroll to position [7706, 0]
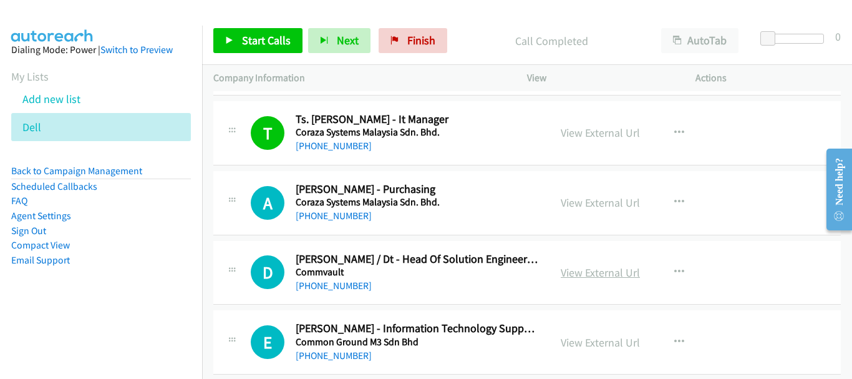
click at [596, 270] on link "View External Url" at bounding box center [600, 272] width 79 height 14
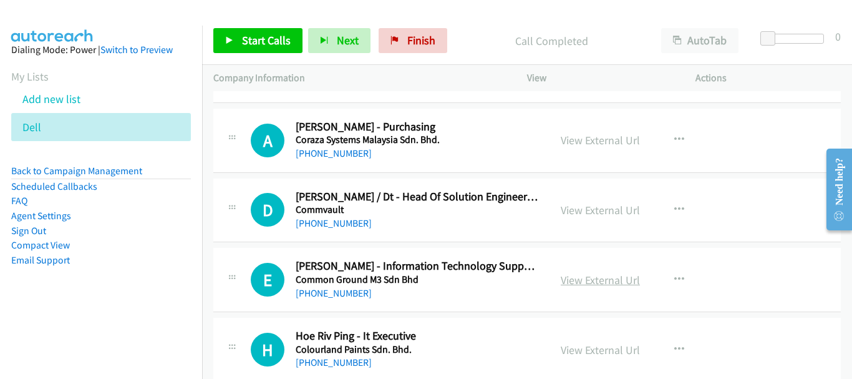
click at [589, 276] on link "View External Url" at bounding box center [600, 280] width 79 height 14
click at [359, 288] on link "+60 16-252 5980" at bounding box center [334, 293] width 76 height 12
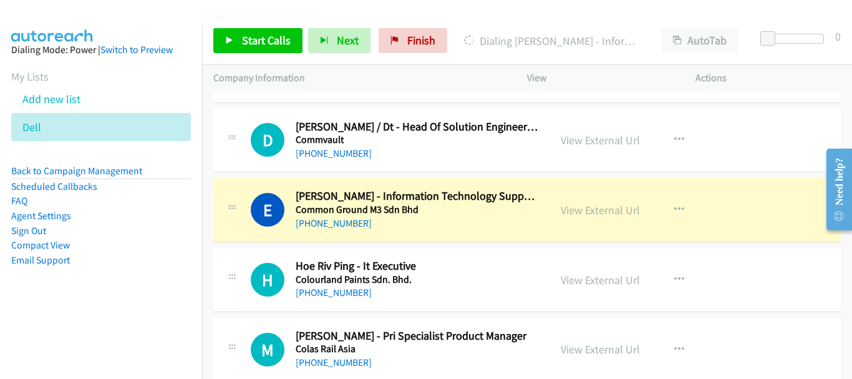
scroll to position [7893, 0]
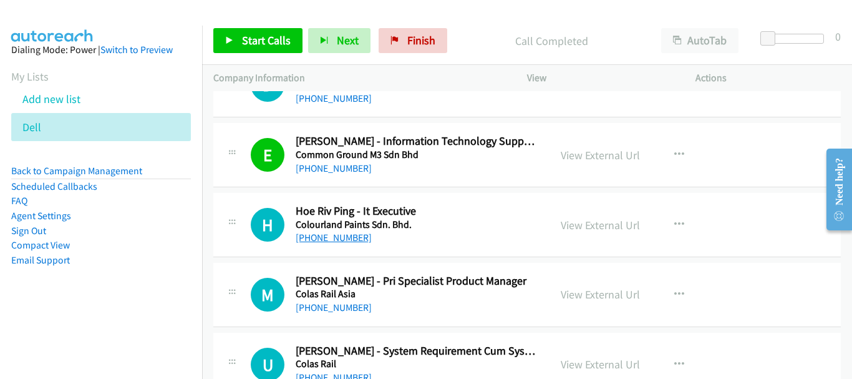
click at [352, 236] on link "+60 12-754 6228" at bounding box center [334, 237] width 76 height 12
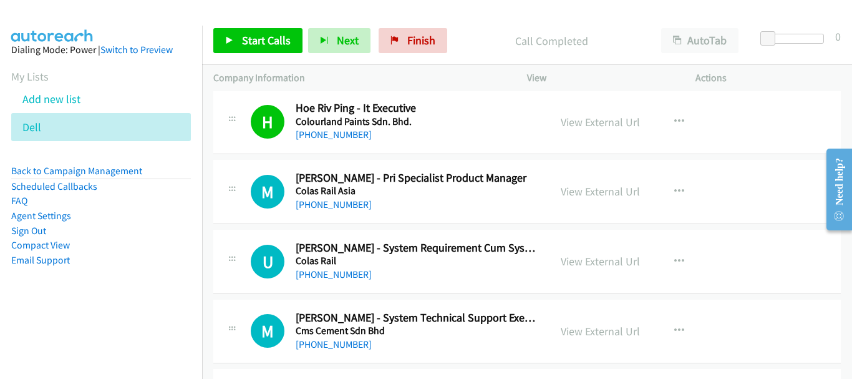
scroll to position [8018, 0]
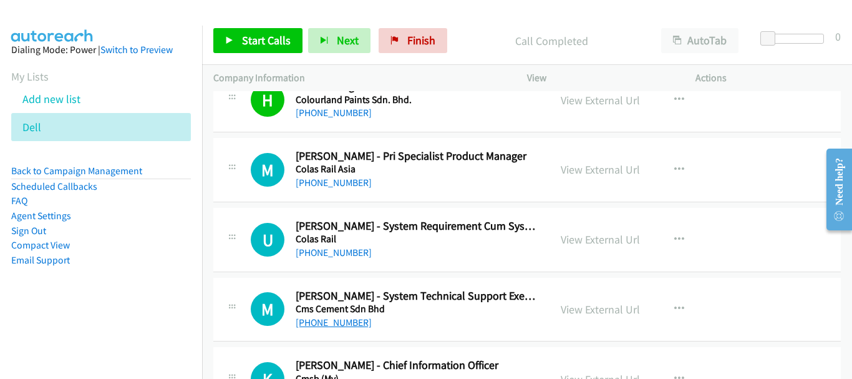
click at [334, 327] on link "+60 14-354 7809" at bounding box center [334, 322] width 76 height 12
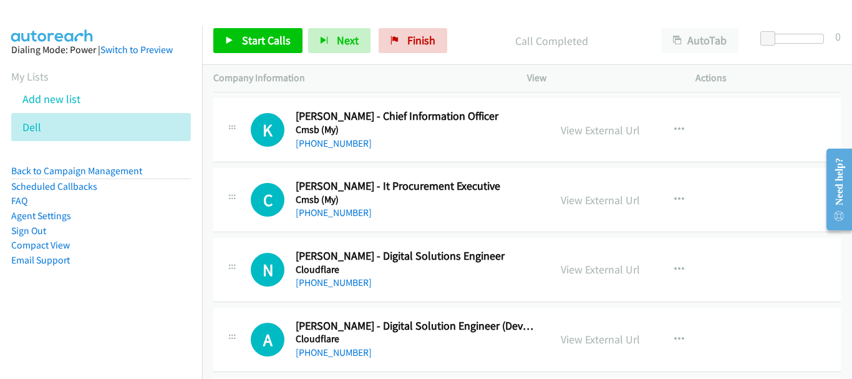
scroll to position [8268, 0]
click at [354, 211] on link "+60 11-1988 9297" at bounding box center [334, 212] width 76 height 12
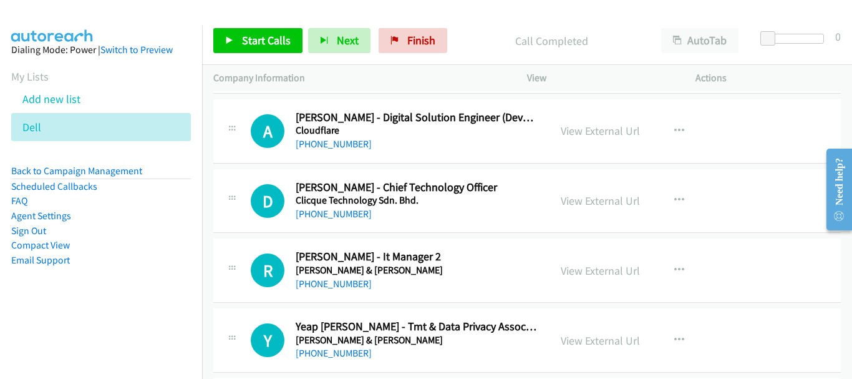
scroll to position [8517, 0]
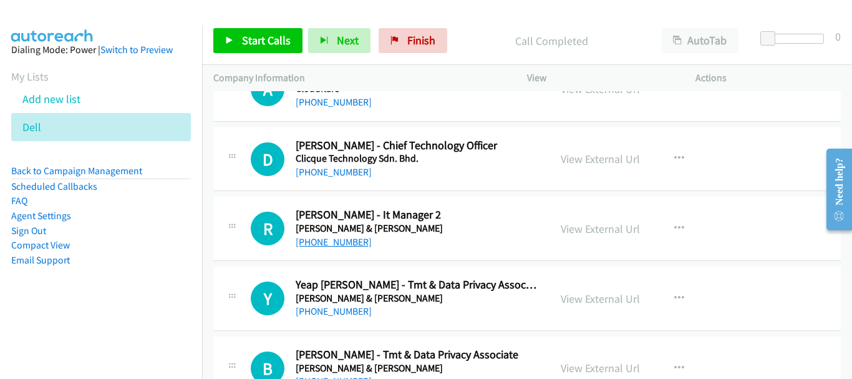
click at [354, 243] on link "+60 12-688 0363" at bounding box center [334, 242] width 76 height 12
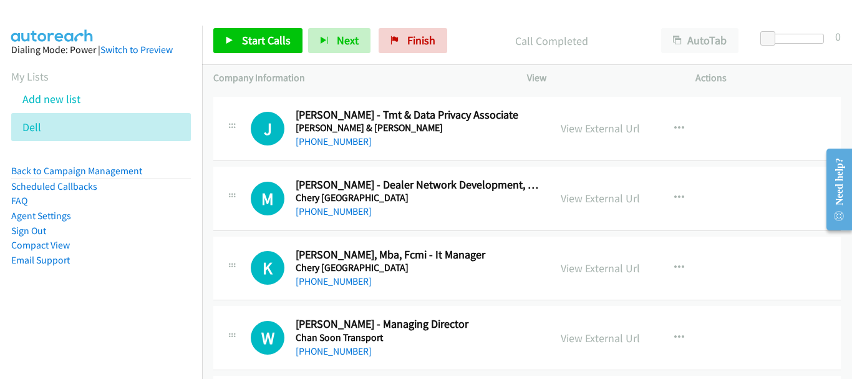
scroll to position [8829, 0]
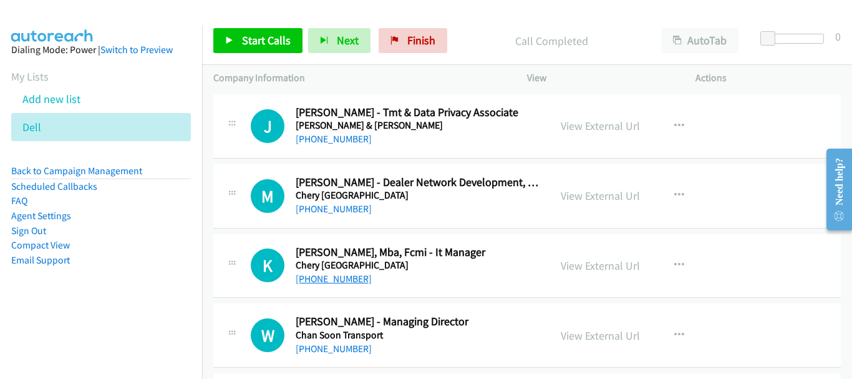
click at [346, 276] on link "+60 10-294 8418" at bounding box center [334, 279] width 76 height 12
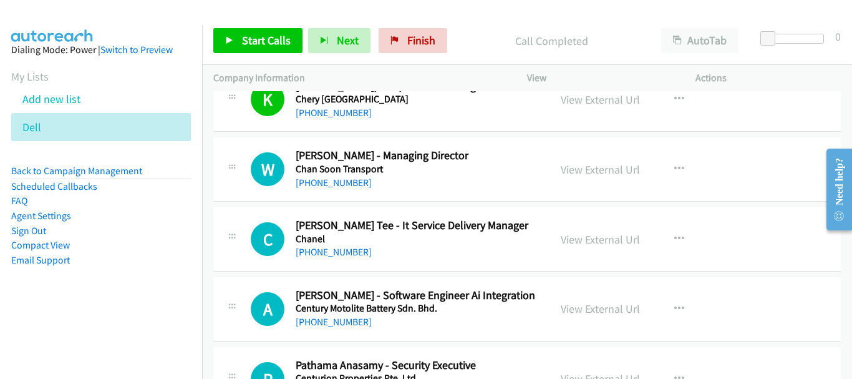
scroll to position [9016, 0]
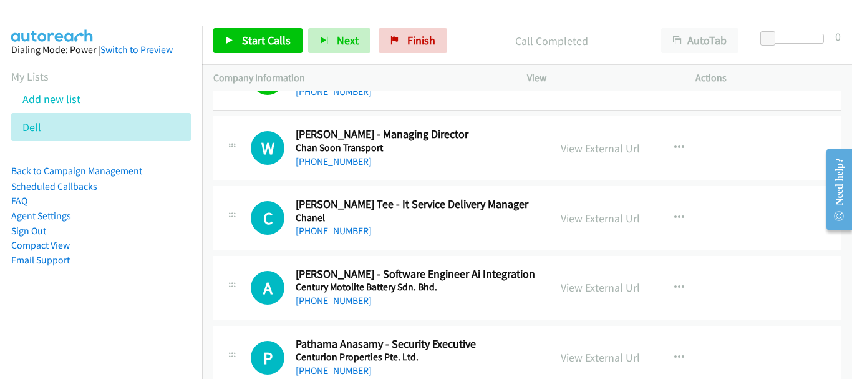
click at [336, 224] on div "+60 12-702 7020" at bounding box center [417, 230] width 243 height 15
click at [336, 231] on link "+60 12-702 7020" at bounding box center [334, 231] width 76 height 12
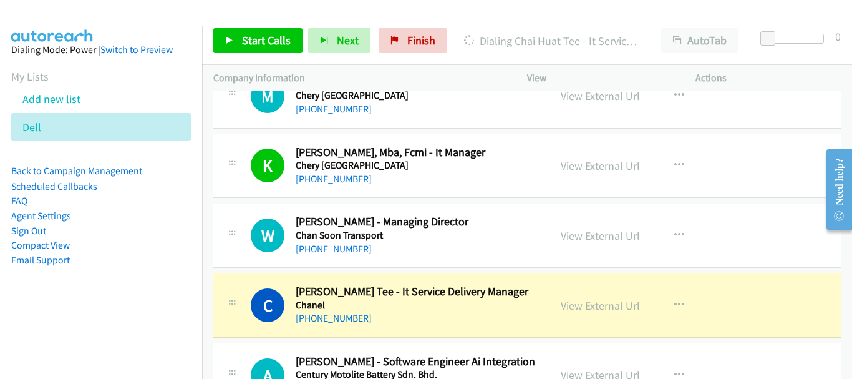
scroll to position [8904, 0]
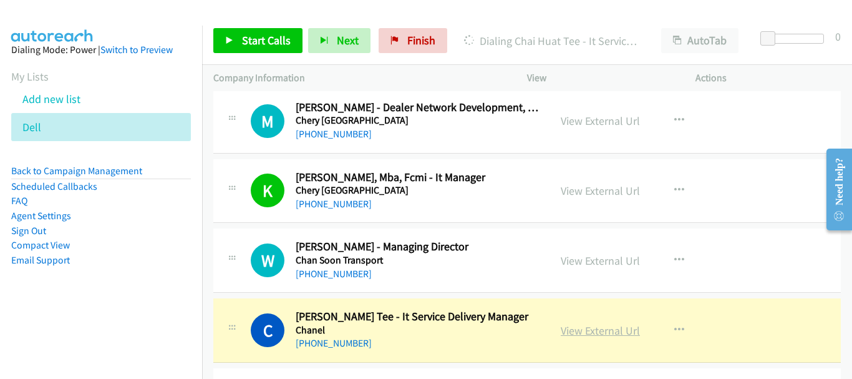
click at [617, 329] on link "View External Url" at bounding box center [600, 330] width 79 height 14
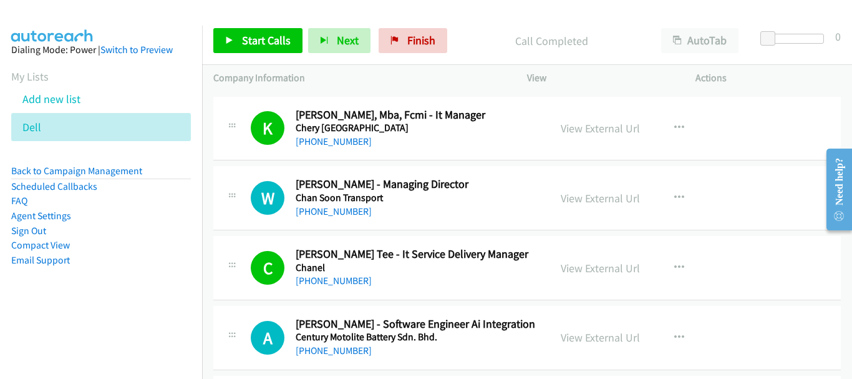
scroll to position [9029, 0]
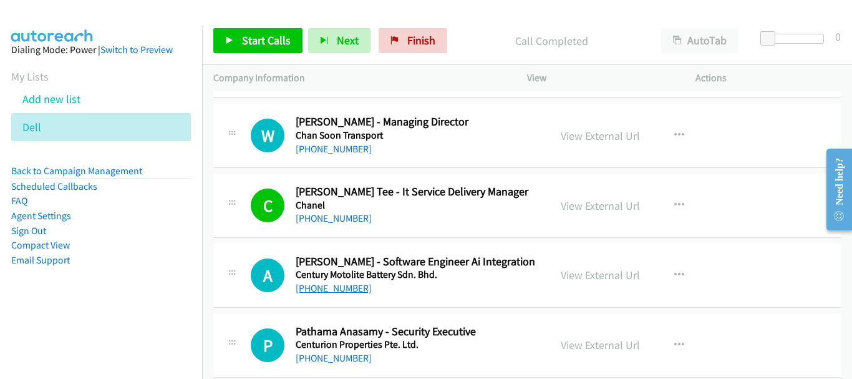
click at [341, 291] on link "+60 18-249 7194" at bounding box center [334, 288] width 76 height 12
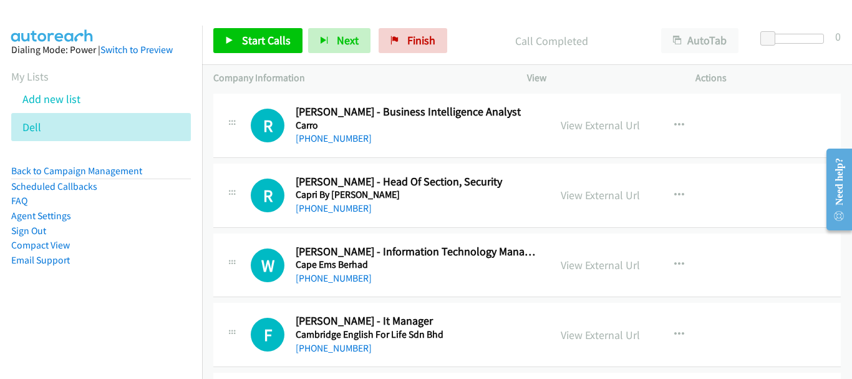
scroll to position [9528, 0]
click at [350, 273] on link "+60 12-718 3364" at bounding box center [334, 277] width 76 height 12
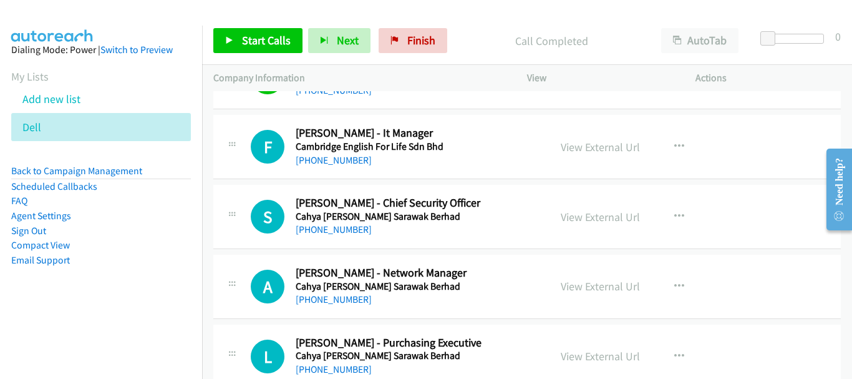
scroll to position [9653, 0]
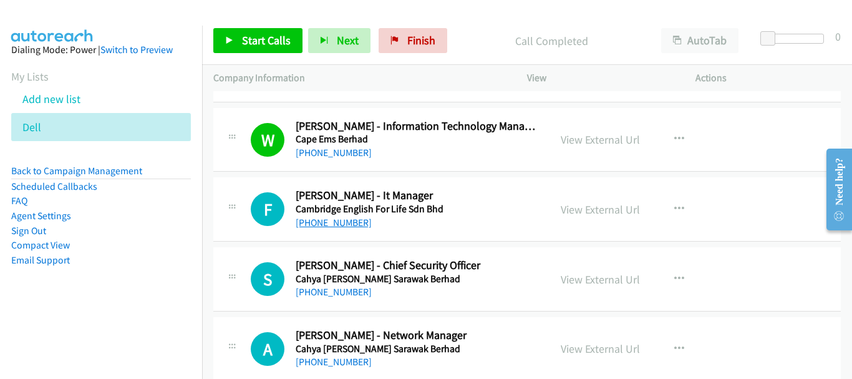
click at [341, 226] on link "+60 12-658 5109" at bounding box center [334, 222] width 76 height 12
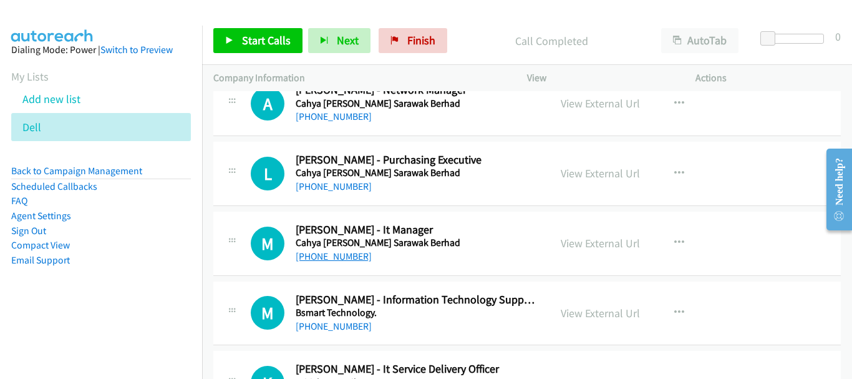
scroll to position [9902, 0]
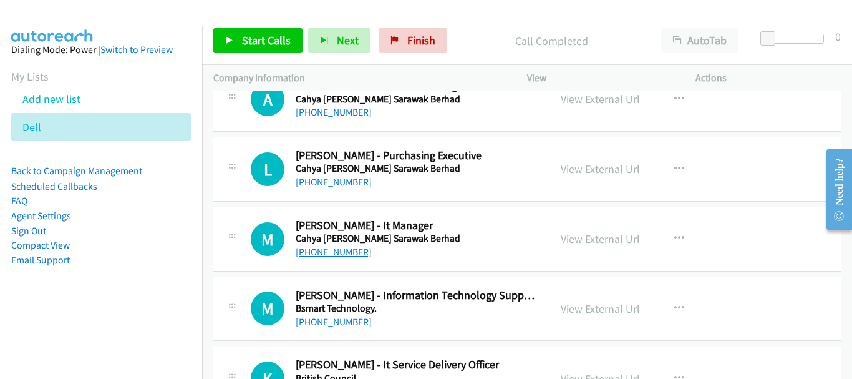
click at [344, 253] on link "+60 16-854 4433" at bounding box center [334, 252] width 76 height 12
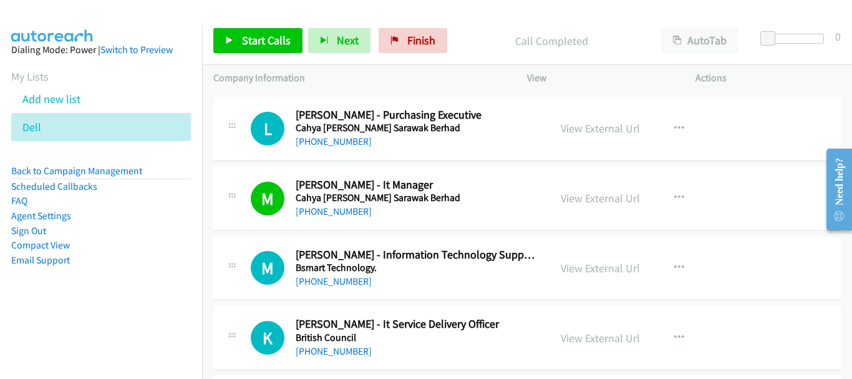
scroll to position [9964, 0]
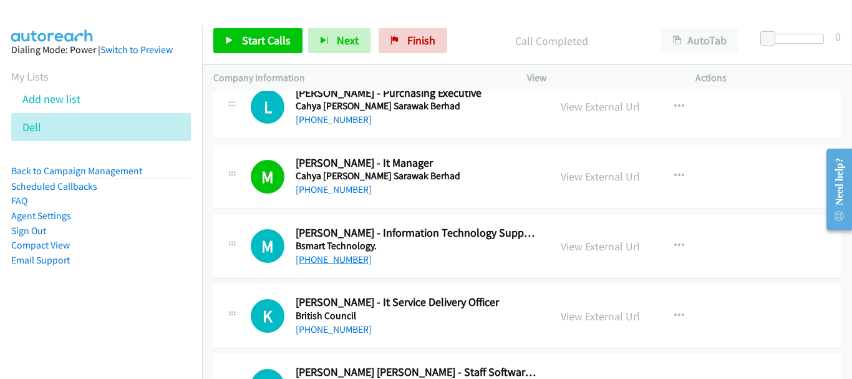
click at [335, 256] on link "+60 19-257 9709" at bounding box center [334, 259] width 76 height 12
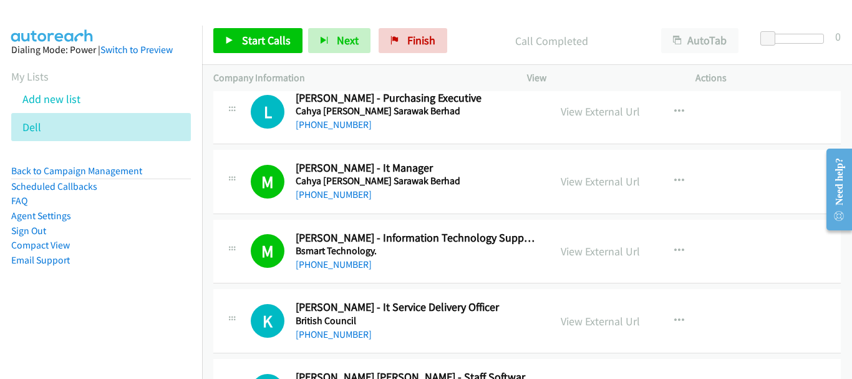
scroll to position [10059, 0]
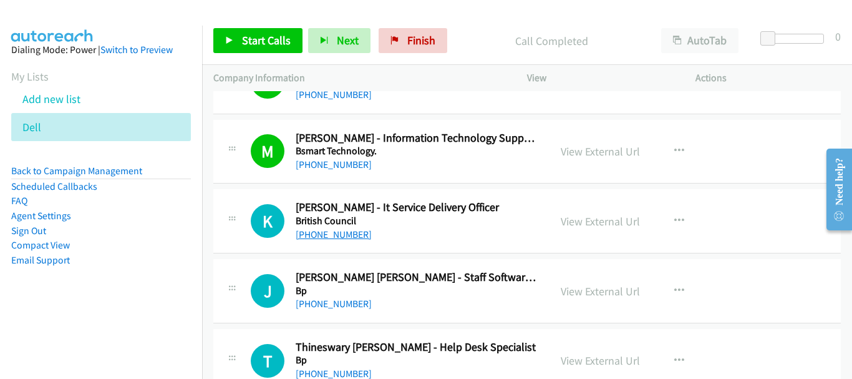
click at [345, 230] on link "+60 12-459 6110" at bounding box center [334, 234] width 76 height 12
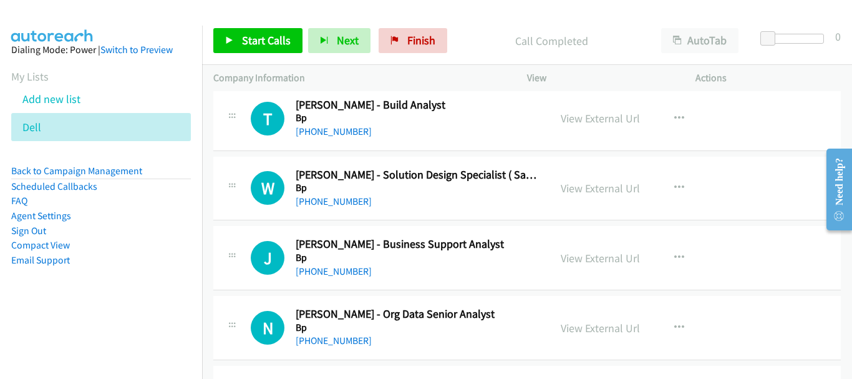
scroll to position [10434, 0]
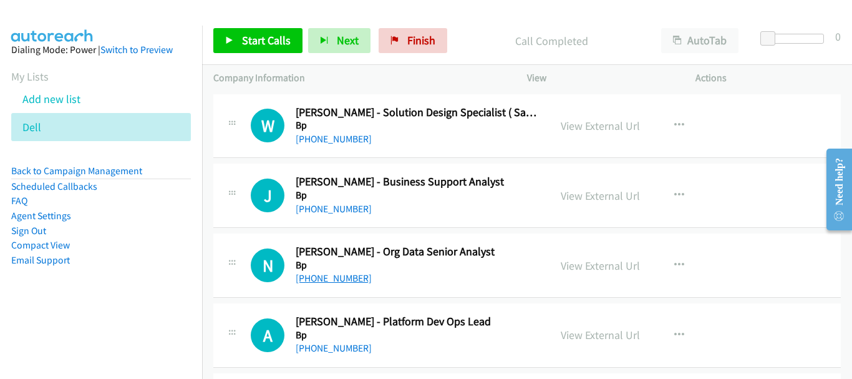
click at [342, 274] on link "+60 19-734 3659" at bounding box center [334, 278] width 76 height 12
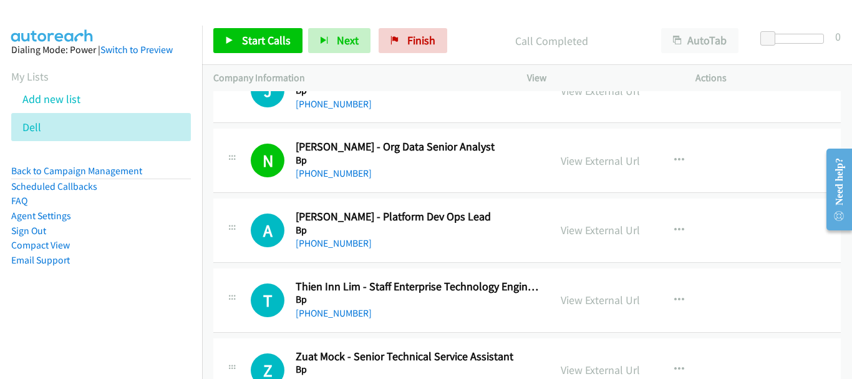
scroll to position [10558, 0]
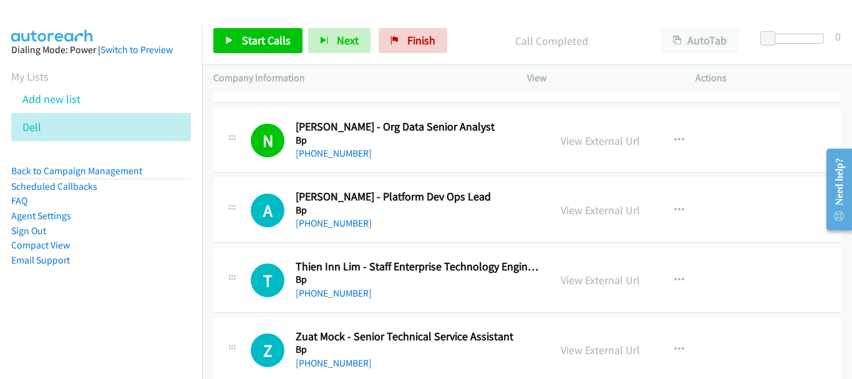
click at [341, 216] on div "+60 11-1232 1309" at bounding box center [417, 223] width 243 height 15
click at [343, 224] on link "+60 11-1232 1309" at bounding box center [334, 223] width 76 height 12
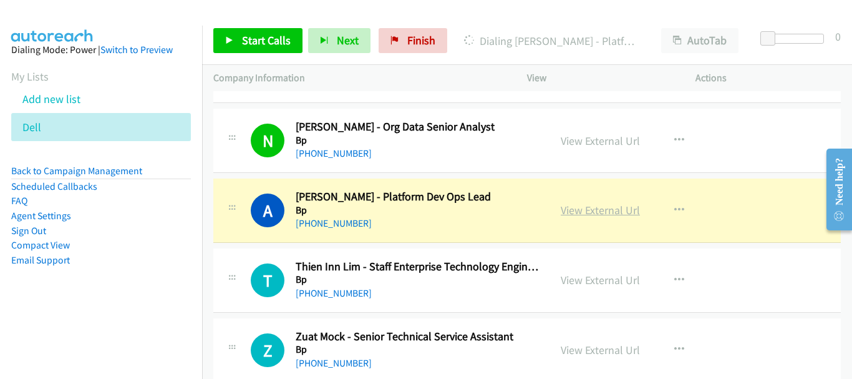
click at [563, 215] on link "View External Url" at bounding box center [600, 210] width 79 height 14
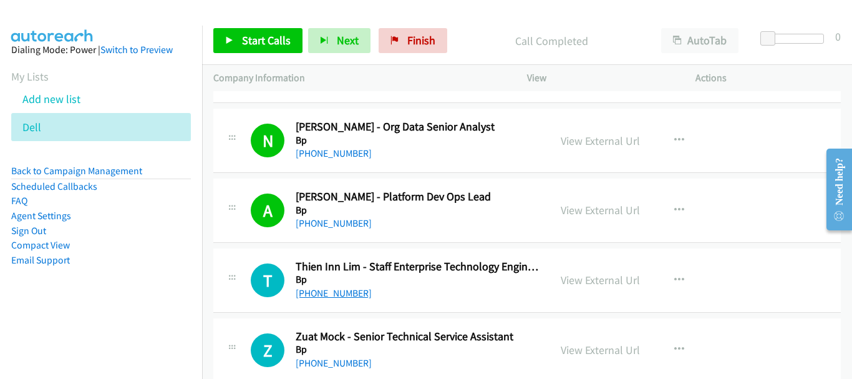
click at [340, 294] on link "+60 16-452 3862" at bounding box center [334, 293] width 76 height 12
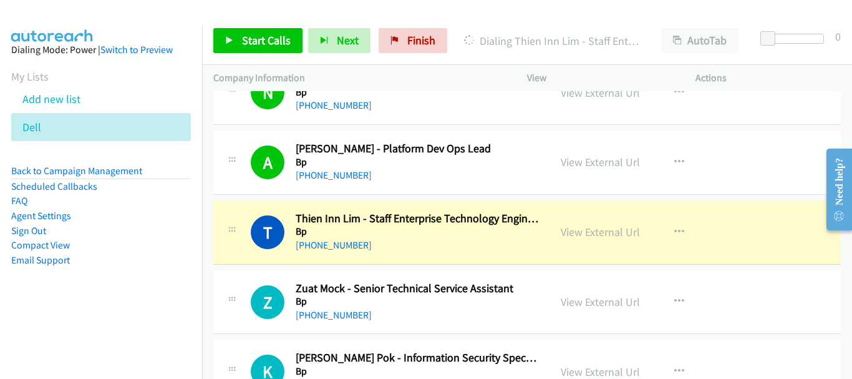
scroll to position [10621, 0]
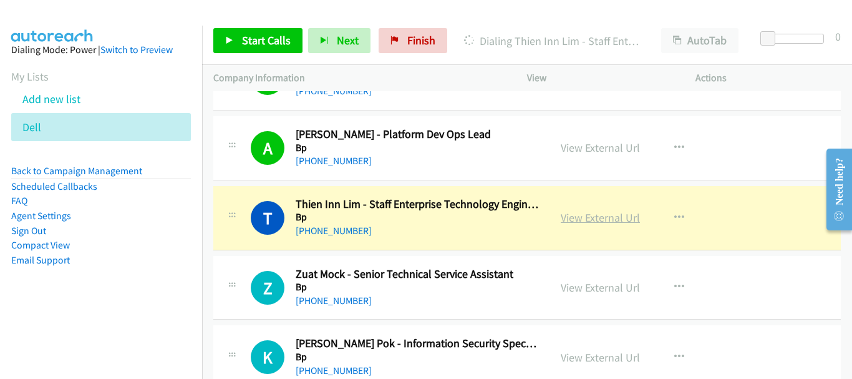
drag, startPoint x: 585, startPoint y: 226, endPoint x: 585, endPoint y: 220, distance: 6.3
click at [585, 220] on link "View External Url" at bounding box center [600, 217] width 79 height 14
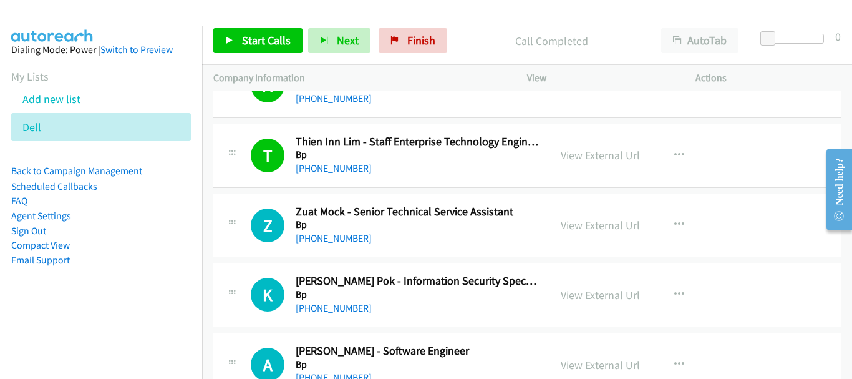
scroll to position [10746, 0]
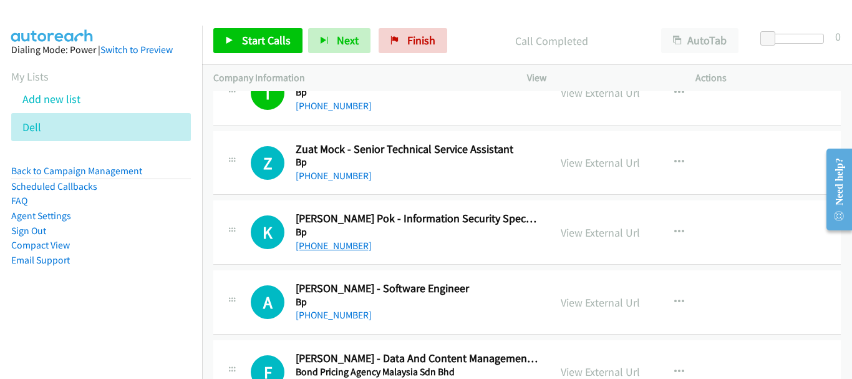
click at [332, 244] on link "+60 12-630 6712" at bounding box center [334, 246] width 76 height 12
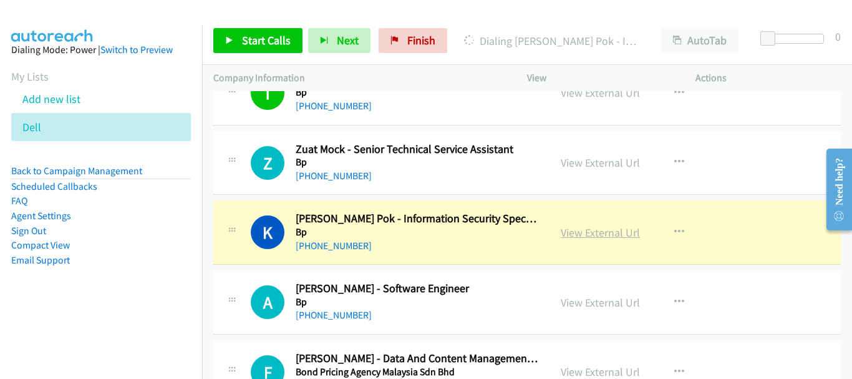
click at [561, 232] on link "View External Url" at bounding box center [600, 232] width 79 height 14
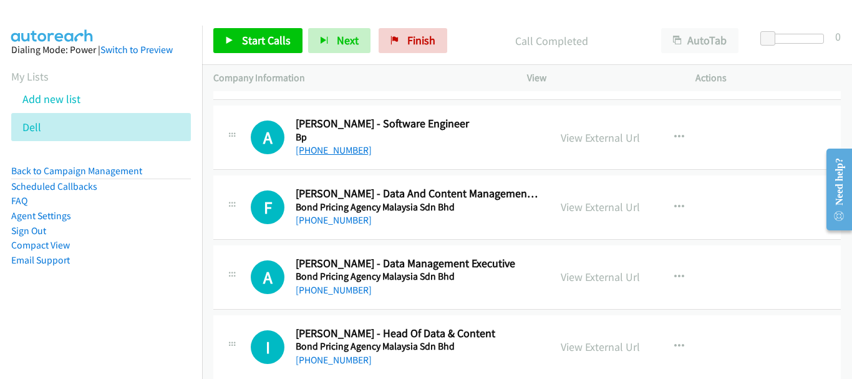
scroll to position [10933, 0]
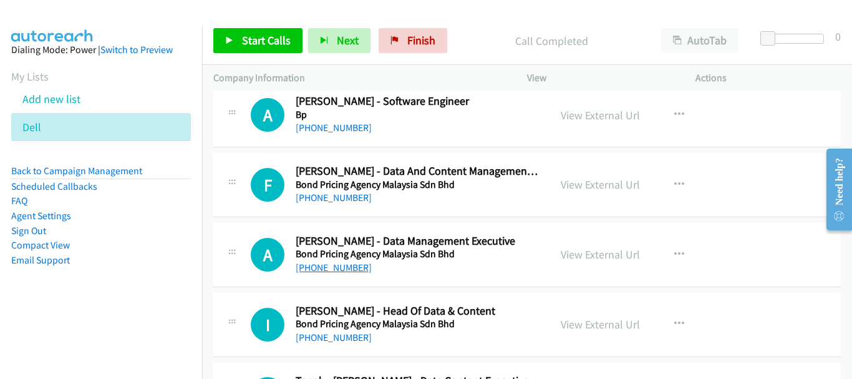
click at [324, 267] on link "+60 17-526 8400" at bounding box center [334, 267] width 76 height 12
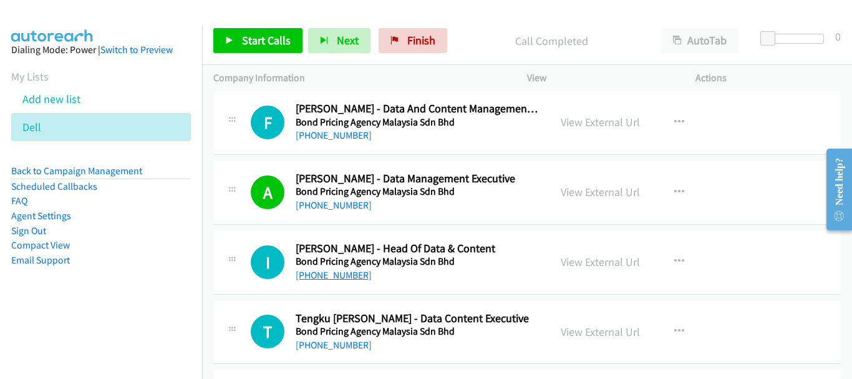
scroll to position [11057, 0]
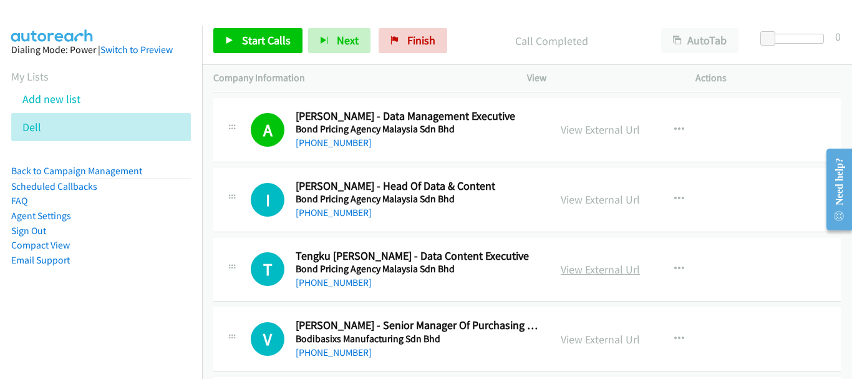
click at [611, 262] on link "View External Url" at bounding box center [600, 269] width 79 height 14
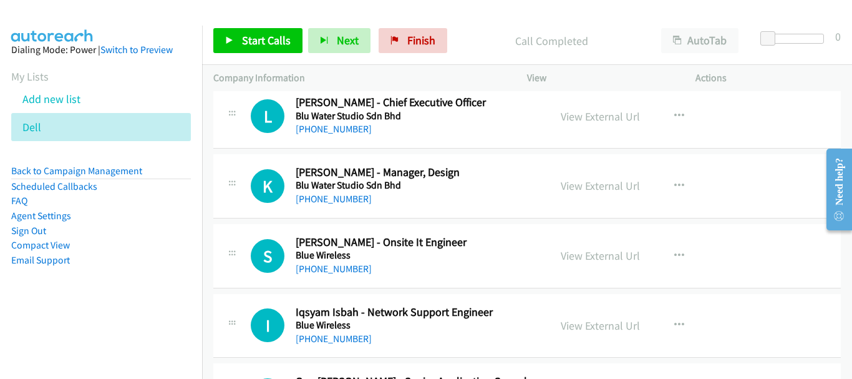
scroll to position [11369, 0]
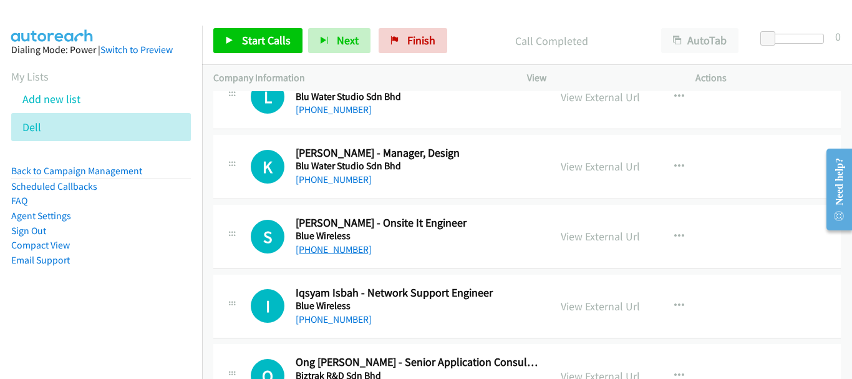
click at [345, 251] on link "+60 11-2481 0995" at bounding box center [334, 249] width 76 height 12
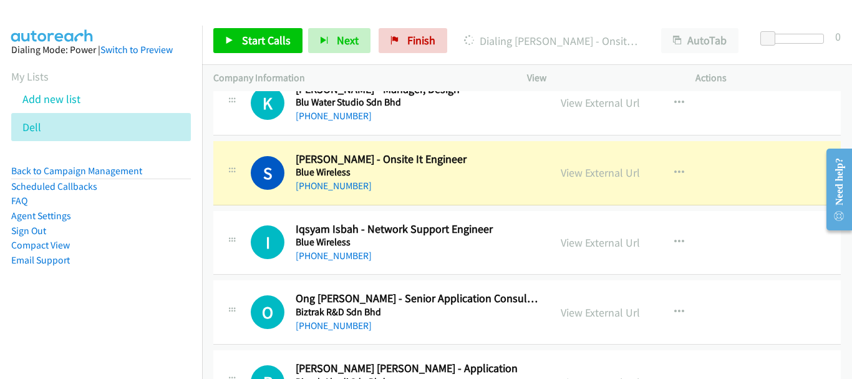
scroll to position [11419, 0]
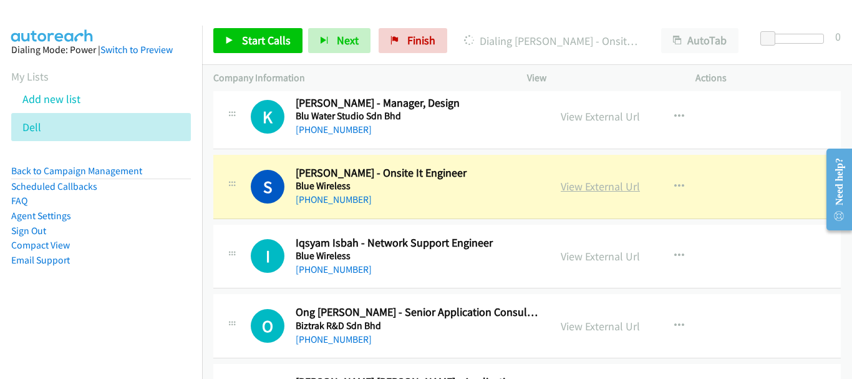
click at [586, 182] on link "View External Url" at bounding box center [600, 186] width 79 height 14
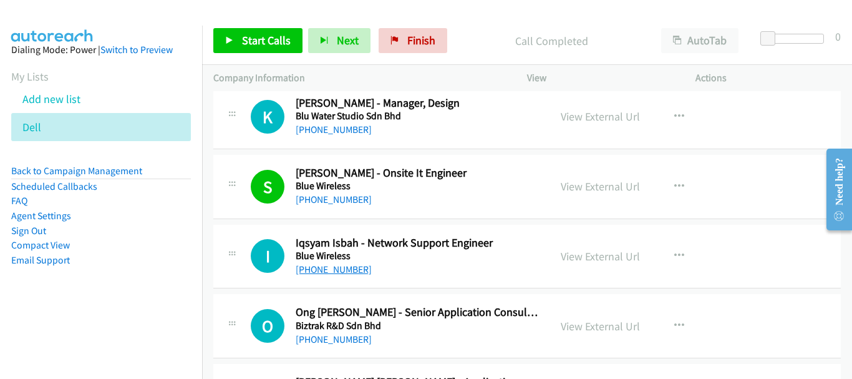
click at [332, 263] on link "+60 19-607 4504" at bounding box center [334, 269] width 76 height 12
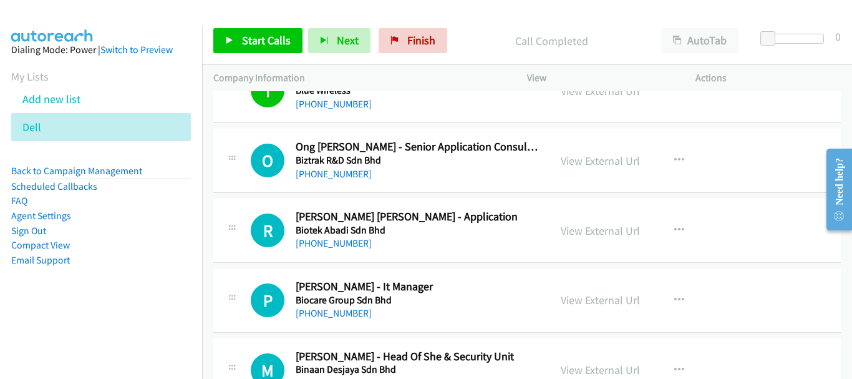
scroll to position [11606, 0]
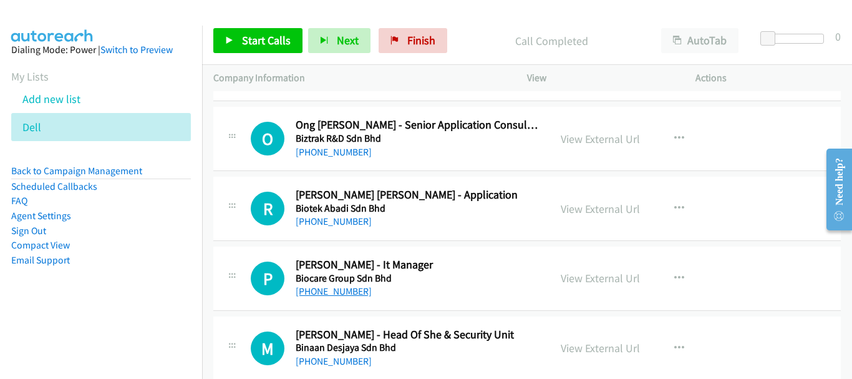
click at [336, 290] on link "+60 12-281 9149" at bounding box center [334, 291] width 76 height 12
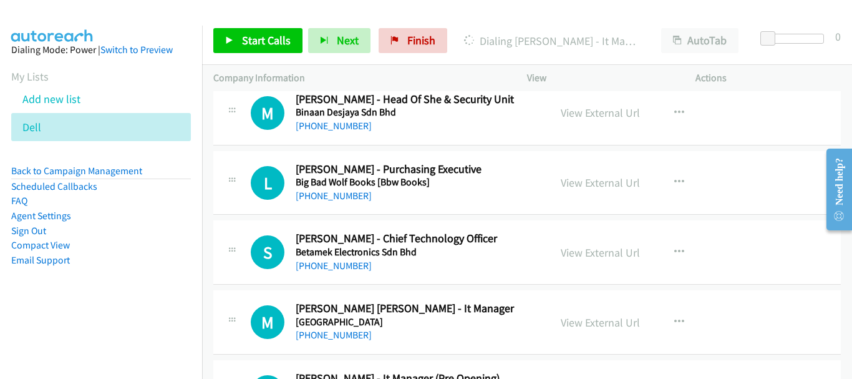
scroll to position [11856, 0]
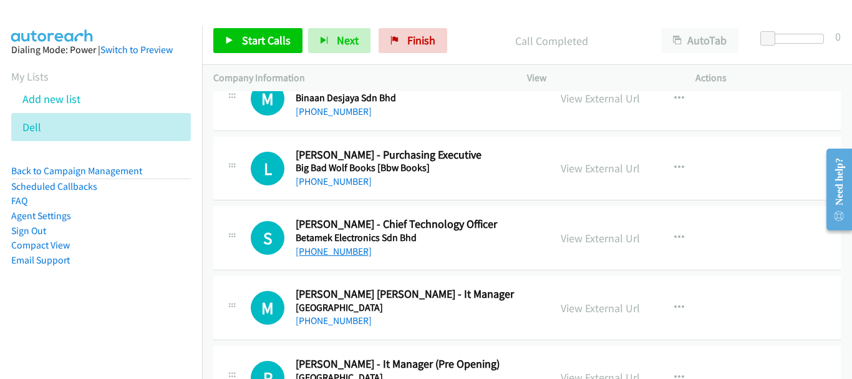
click at [335, 247] on link "+60 12-723 3730" at bounding box center [334, 251] width 76 height 12
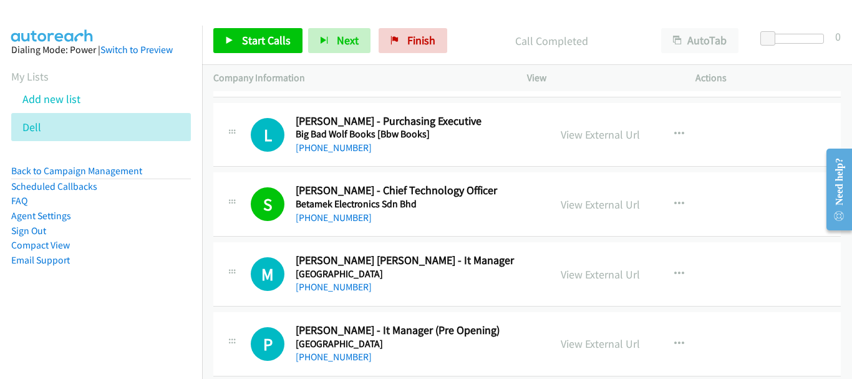
scroll to position [11918, 0]
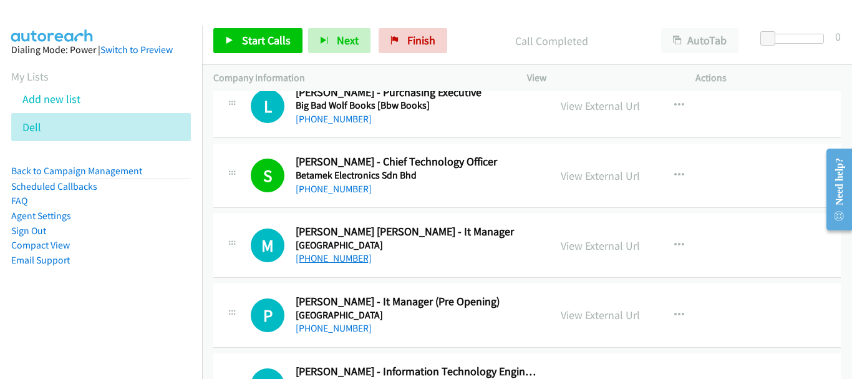
click at [325, 260] on link "+60 16-951 7865" at bounding box center [334, 258] width 76 height 12
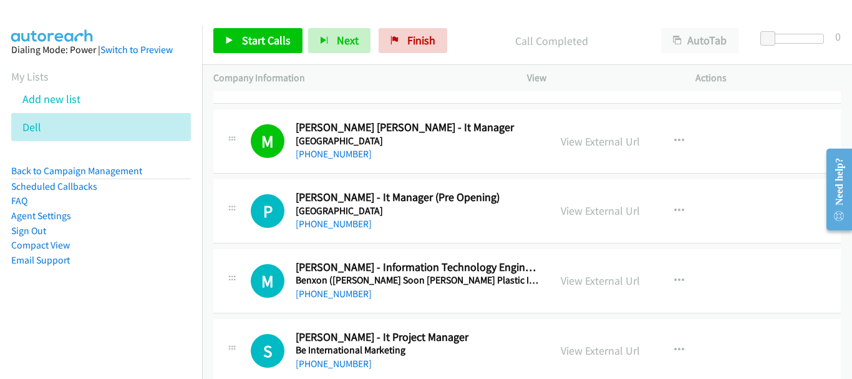
scroll to position [12043, 0]
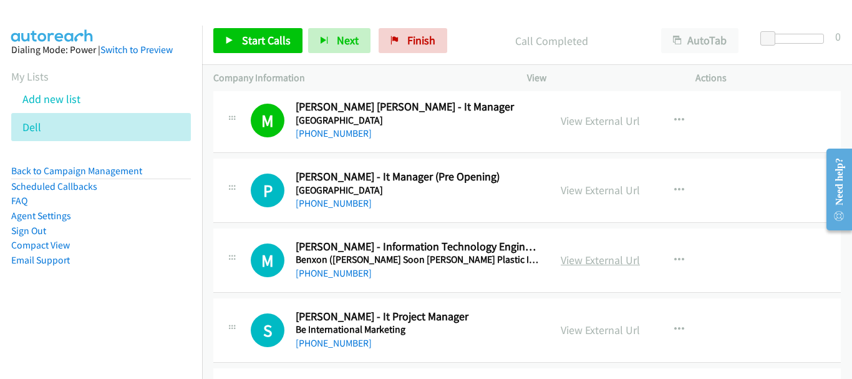
click at [630, 261] on link "View External Url" at bounding box center [600, 260] width 79 height 14
click at [331, 279] on div "+60 18-909 0073" at bounding box center [417, 273] width 243 height 15
click at [331, 270] on link "+60 18-909 0073" at bounding box center [334, 273] width 76 height 12
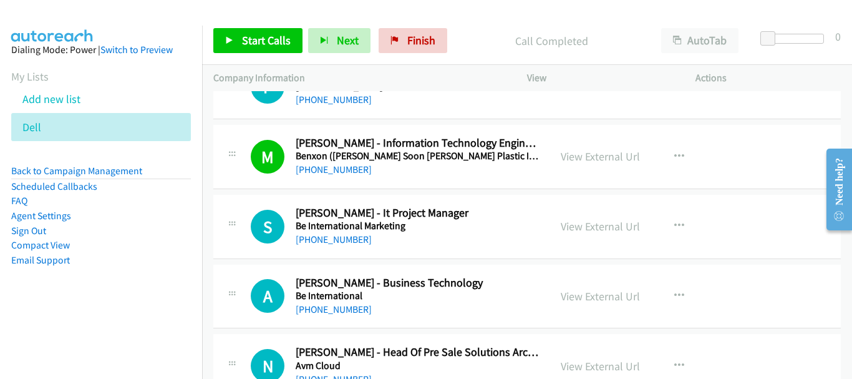
scroll to position [12168, 0]
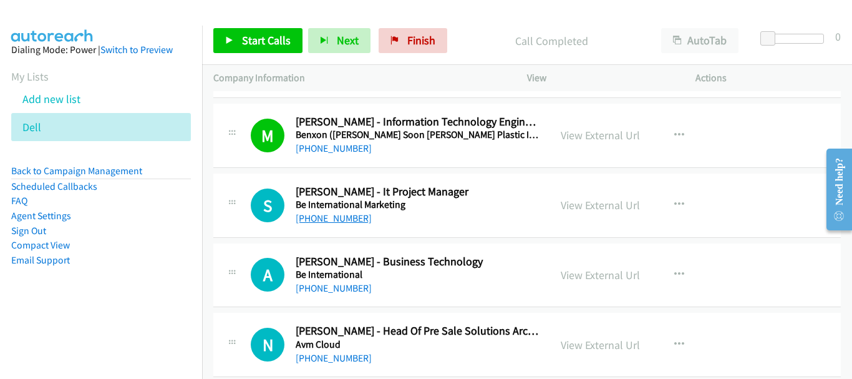
click at [359, 215] on link "+60 12-601 7437" at bounding box center [334, 218] width 76 height 12
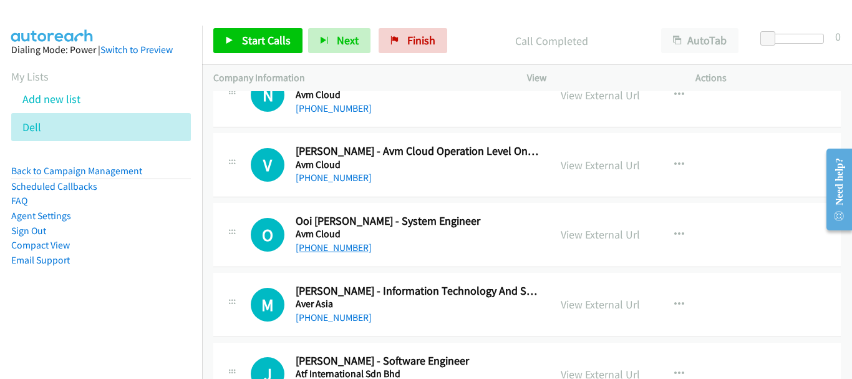
scroll to position [12480, 0]
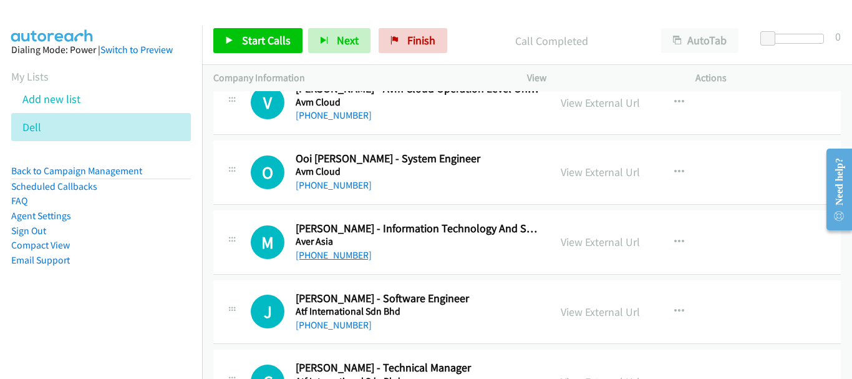
click at [330, 256] on link "+60 19-459 7696" at bounding box center [334, 255] width 76 height 12
click at [343, 178] on div "+60 12-680 5685" at bounding box center [417, 185] width 243 height 15
click at [343, 182] on link "+60 12-680 5685" at bounding box center [334, 185] width 76 height 12
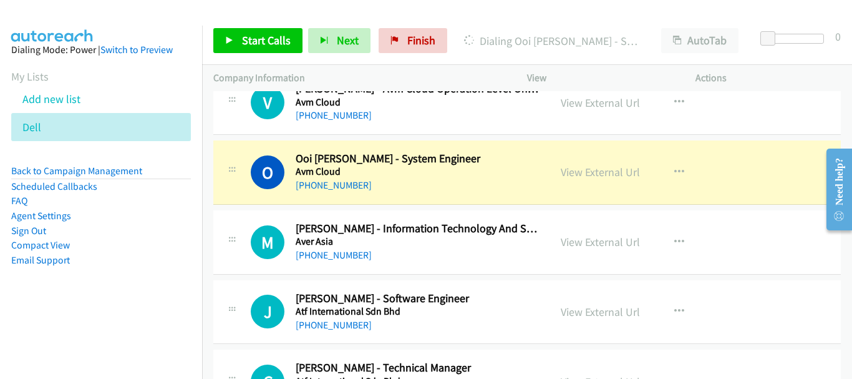
scroll to position [12542, 0]
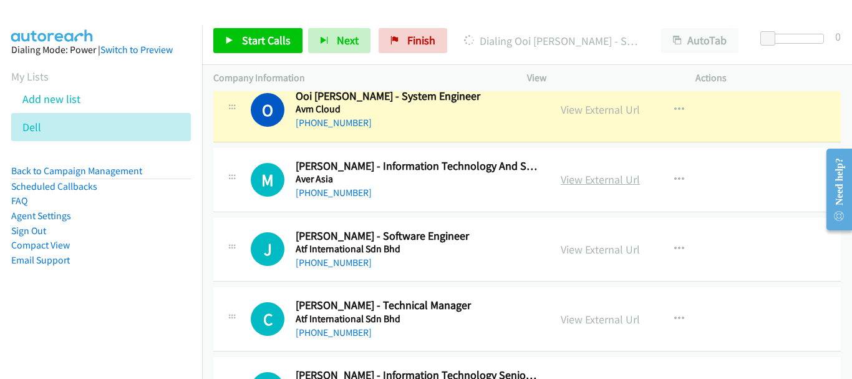
click at [589, 183] on link "View External Url" at bounding box center [600, 179] width 79 height 14
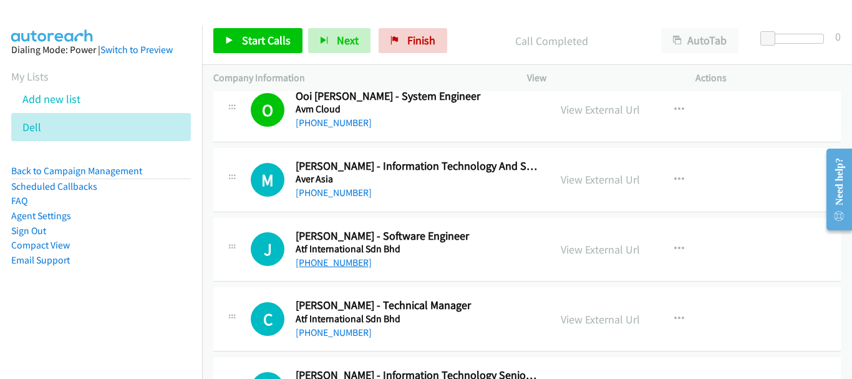
click at [356, 265] on link "+60 12-369 0098" at bounding box center [334, 262] width 76 height 12
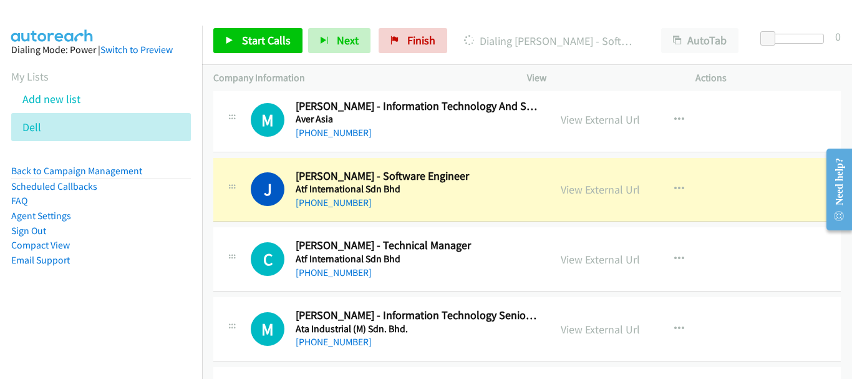
scroll to position [12667, 0]
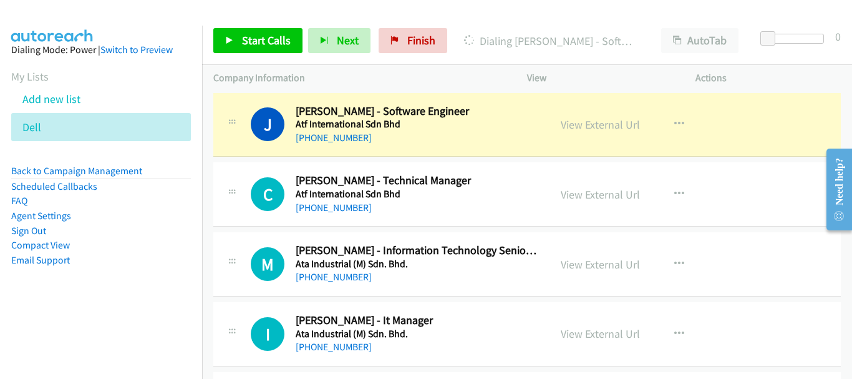
click at [503, 250] on h2 "Mohd Zin Junit - Information Technology Senior Executive" at bounding box center [417, 250] width 243 height 14
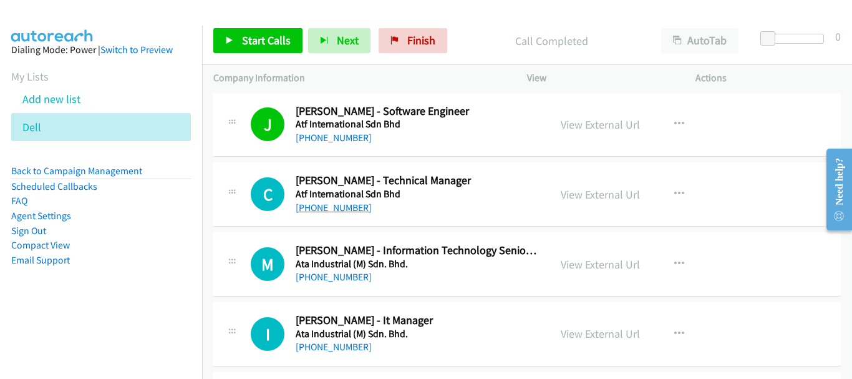
click at [355, 206] on link "+60 16-660 9647" at bounding box center [334, 208] width 76 height 12
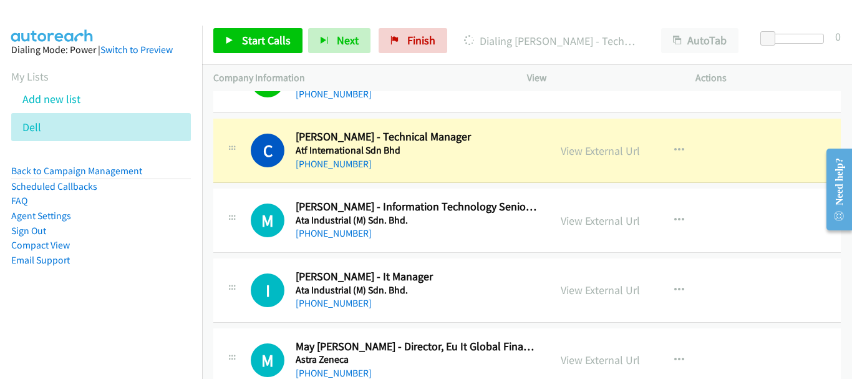
scroll to position [12729, 0]
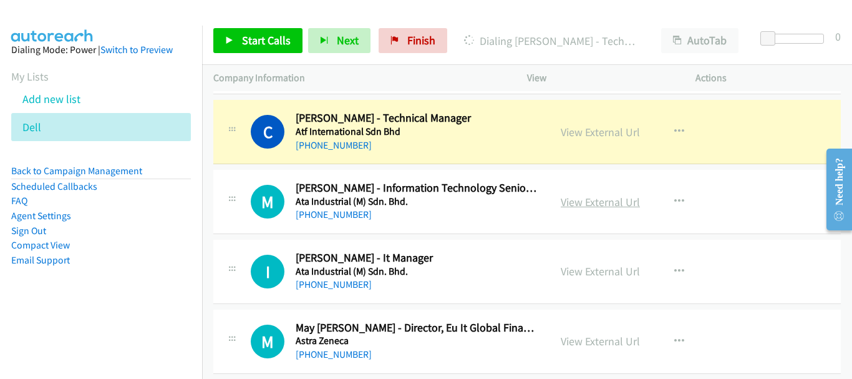
click at [578, 203] on link "View External Url" at bounding box center [600, 202] width 79 height 14
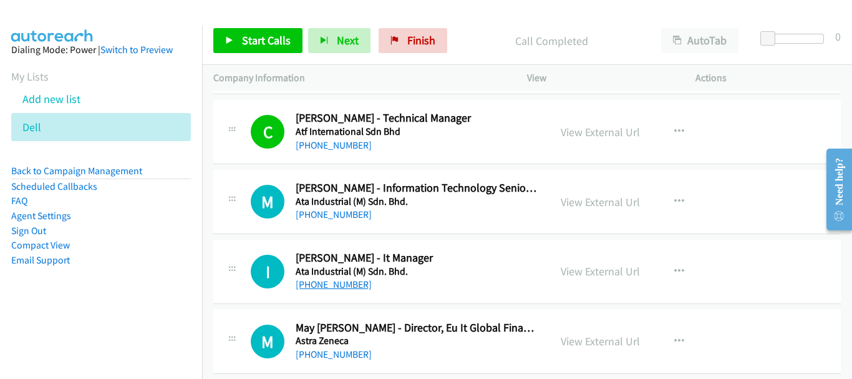
click at [345, 286] on link "+60 12-776 6875" at bounding box center [334, 284] width 76 height 12
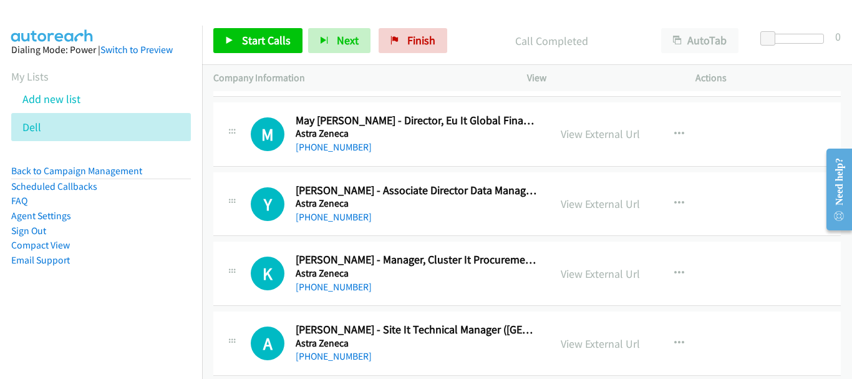
scroll to position [12917, 0]
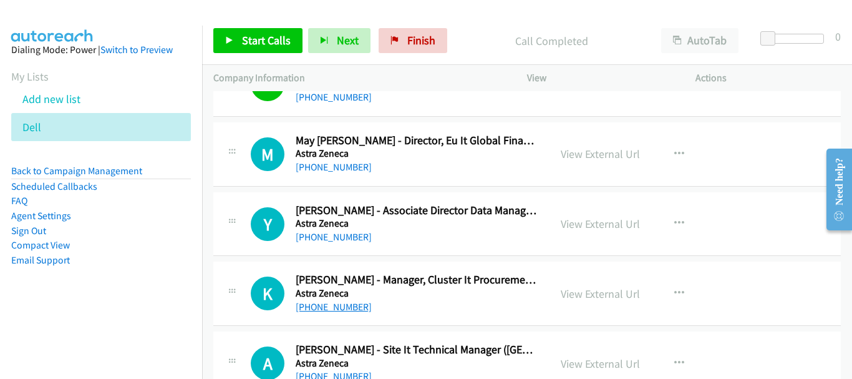
click at [328, 306] on link "+60 12-682 3407" at bounding box center [334, 307] width 76 height 12
click at [351, 230] on div "+60 12-959 0899" at bounding box center [417, 237] width 243 height 15
click at [349, 234] on link "+60 12-959 0899" at bounding box center [334, 237] width 76 height 12
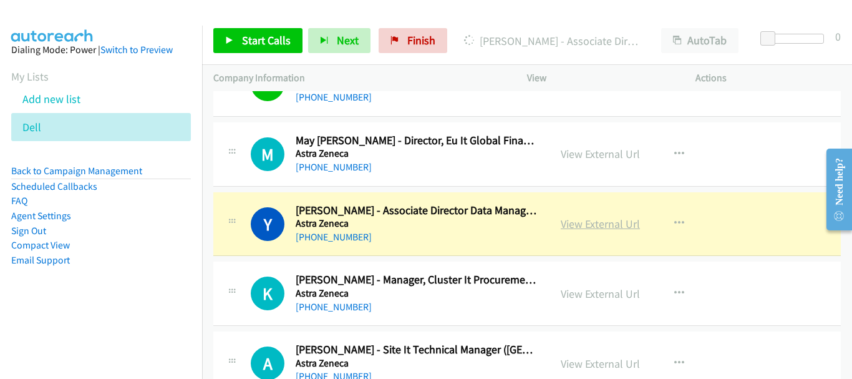
click at [582, 224] on link "View External Url" at bounding box center [600, 223] width 79 height 14
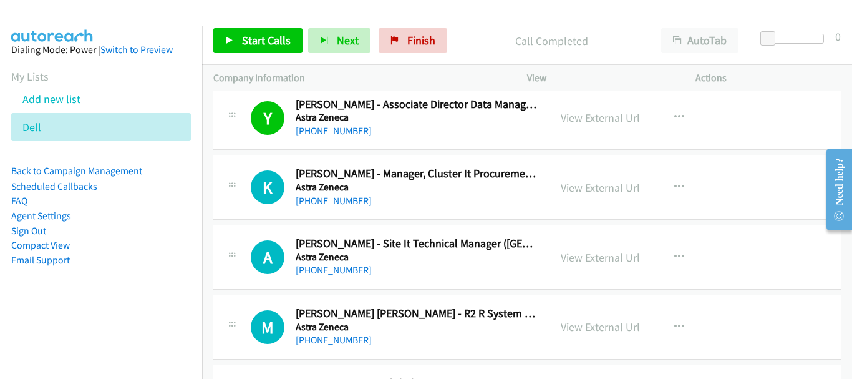
scroll to position [13041, 0]
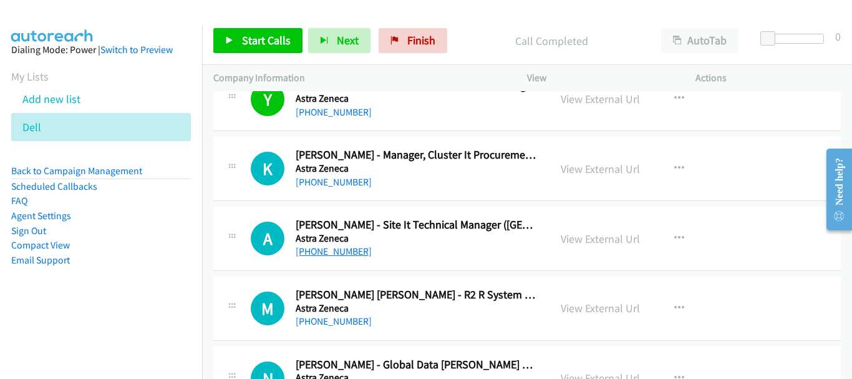
click at [324, 253] on link "+60 16-278 3567" at bounding box center [334, 251] width 76 height 12
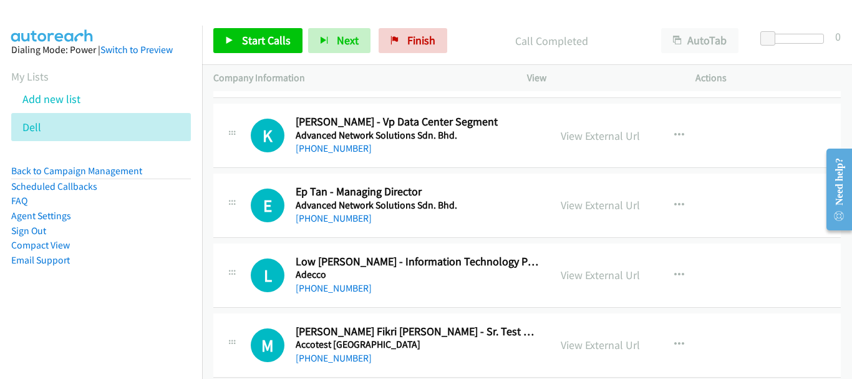
scroll to position [16462, 0]
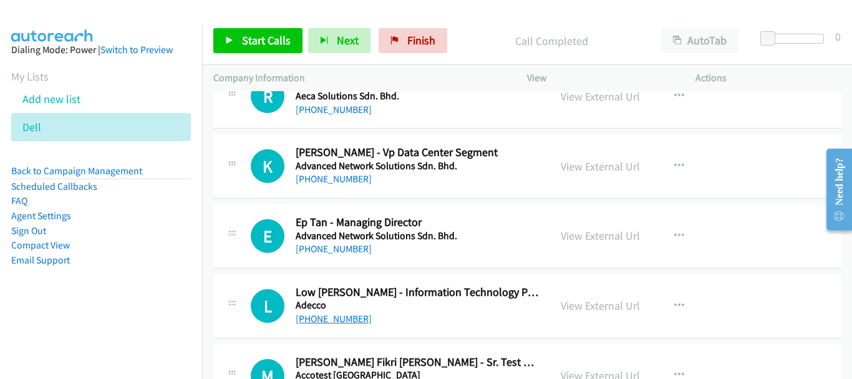
click at [307, 323] on link "+60 12-677 8505" at bounding box center [334, 319] width 76 height 12
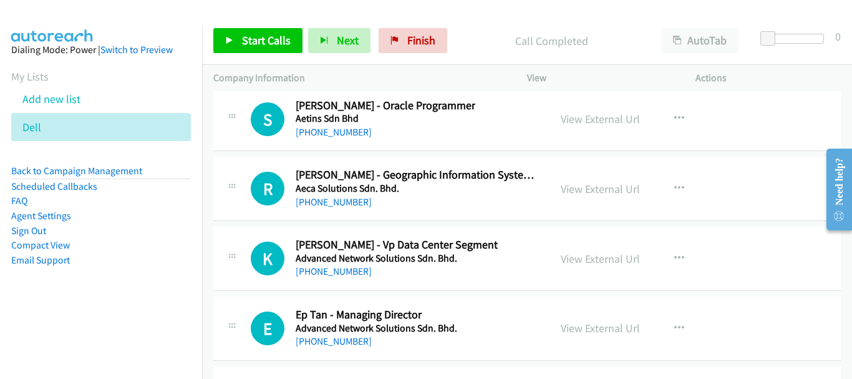
scroll to position [16337, 0]
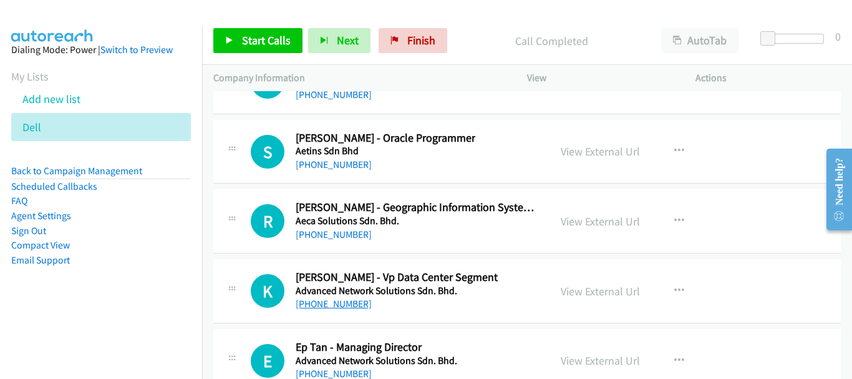
click at [353, 306] on link "+60 19-679 2511" at bounding box center [334, 304] width 76 height 12
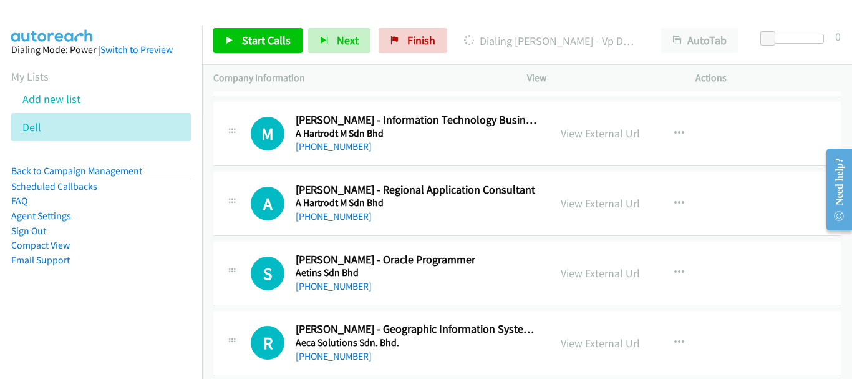
scroll to position [16213, 0]
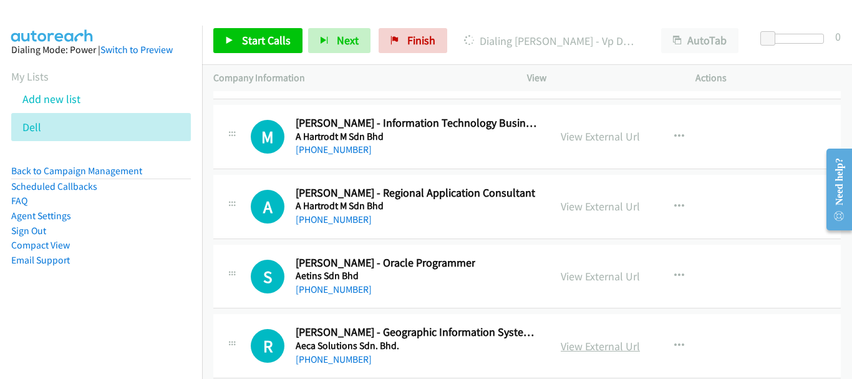
click at [575, 346] on link "View External Url" at bounding box center [600, 346] width 79 height 14
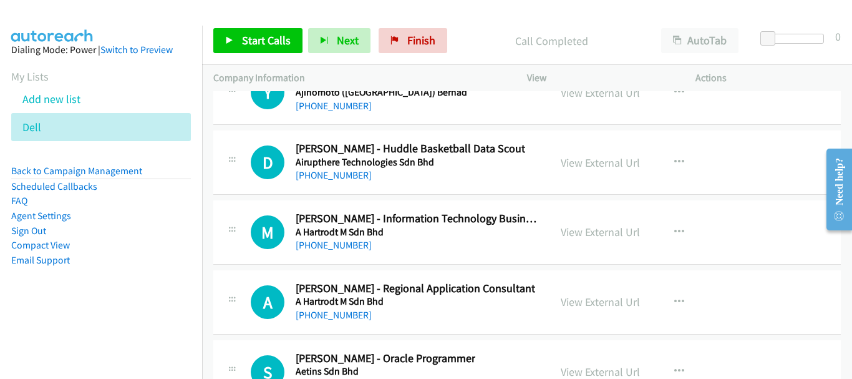
scroll to position [16088, 0]
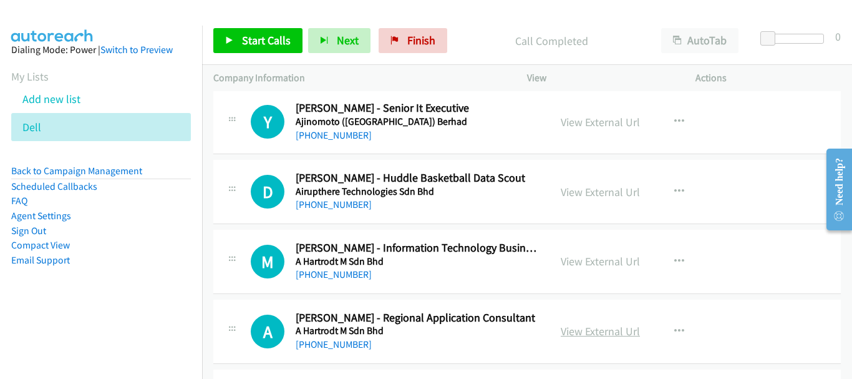
click at [565, 328] on link "View External Url" at bounding box center [600, 331] width 79 height 14
click at [582, 263] on link "View External Url" at bounding box center [600, 261] width 79 height 14
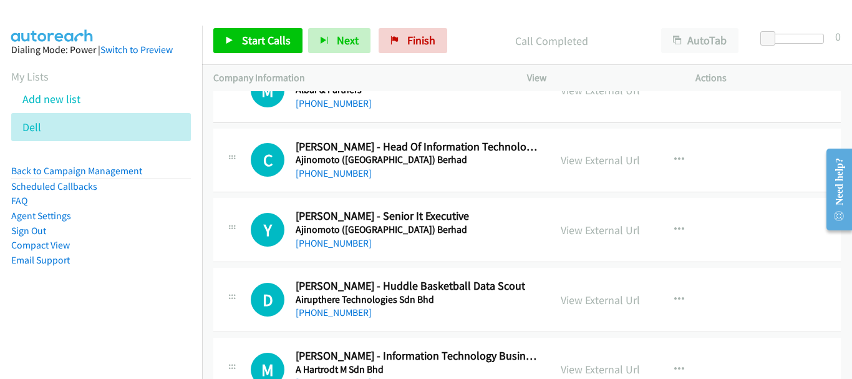
scroll to position [15963, 0]
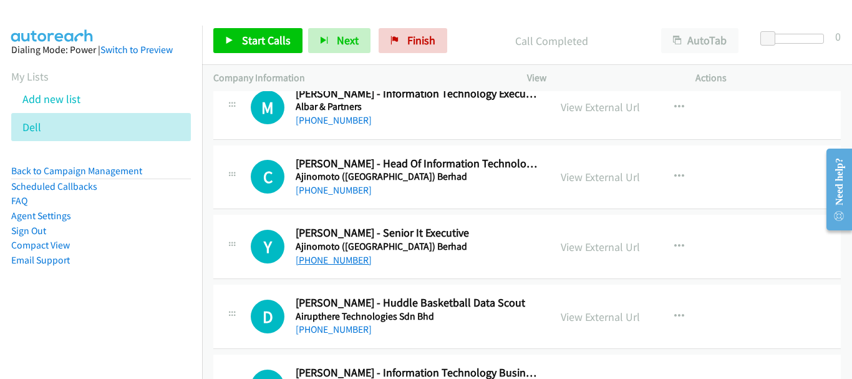
click at [316, 261] on link "+60 12-573 3971" at bounding box center [334, 260] width 76 height 12
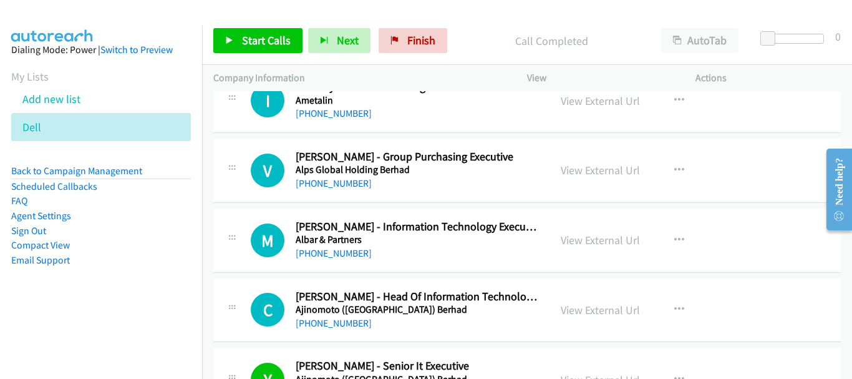
scroll to position [15801, 0]
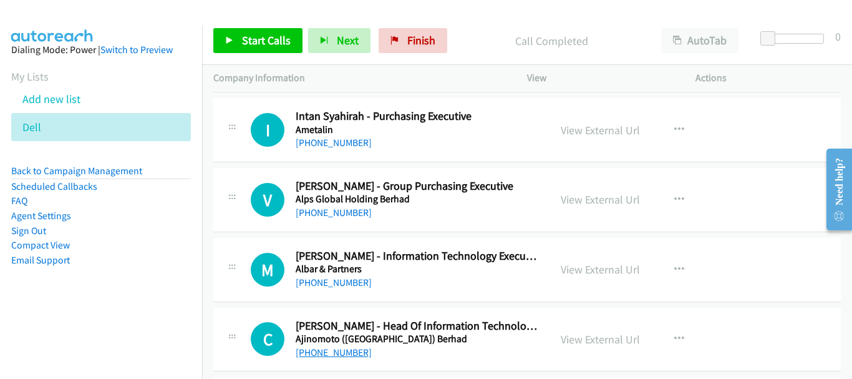
click at [346, 357] on link "+60 12-224 8498" at bounding box center [334, 352] width 76 height 12
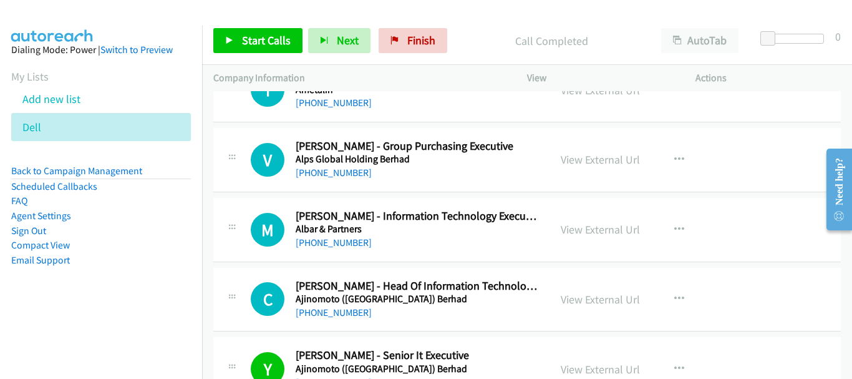
scroll to position [15863, 0]
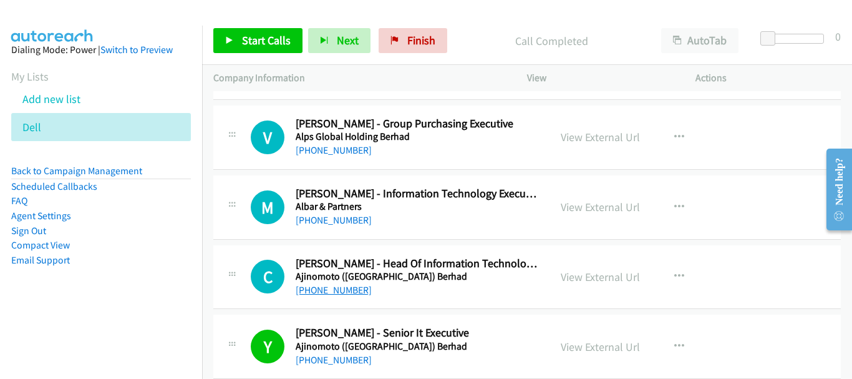
click at [352, 293] on link "+60 12-224 8498" at bounding box center [334, 290] width 76 height 12
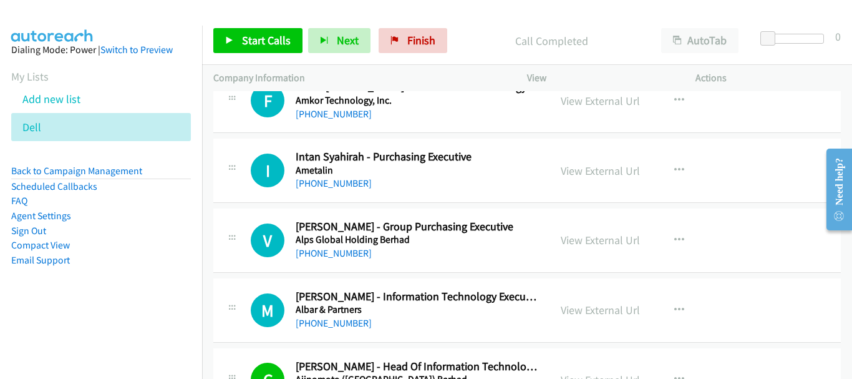
scroll to position [15738, 0]
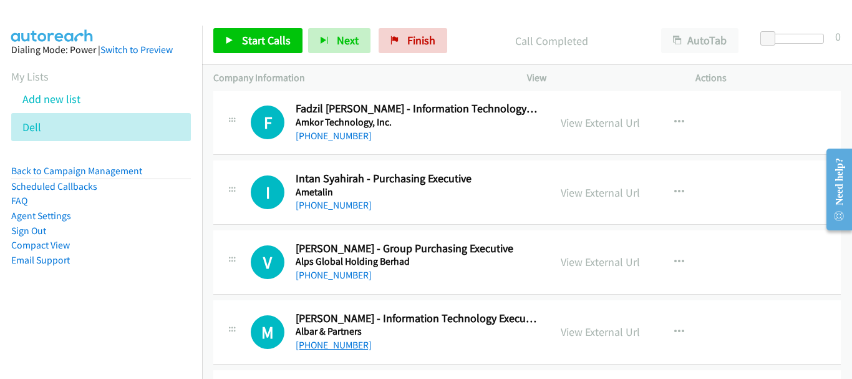
click at [349, 346] on link "+60 14-324 9546" at bounding box center [334, 345] width 76 height 12
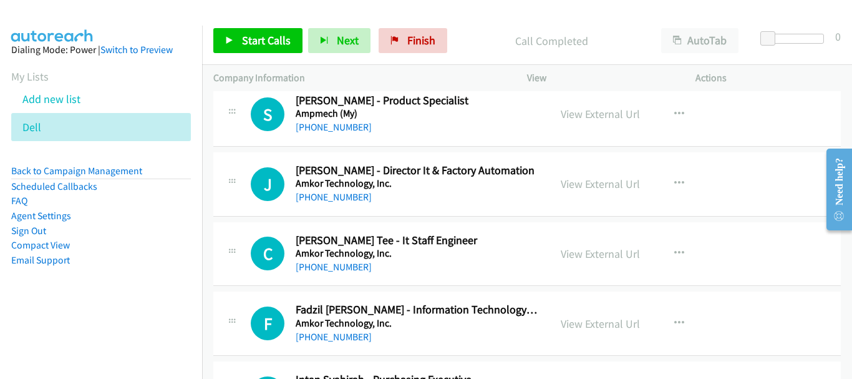
scroll to position [15526, 0]
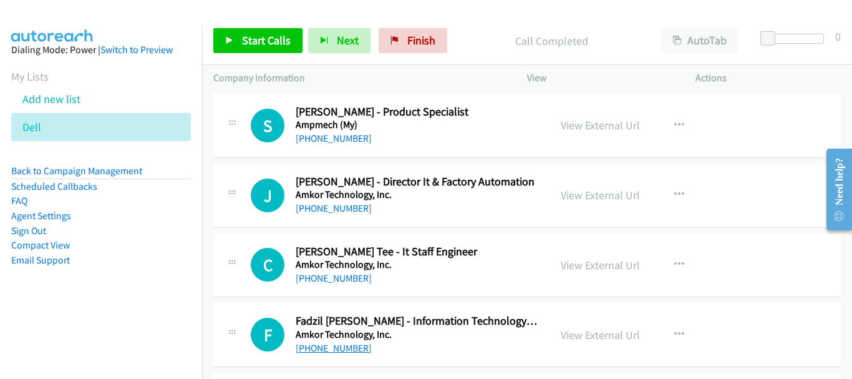
click at [331, 351] on link "+60 11-3601 9094" at bounding box center [334, 348] width 76 height 12
click at [340, 279] on link "+60 19-727 6130" at bounding box center [334, 278] width 76 height 12
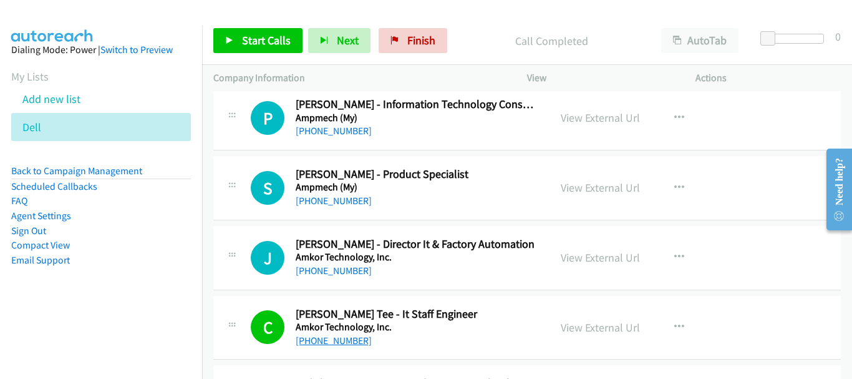
scroll to position [15401, 0]
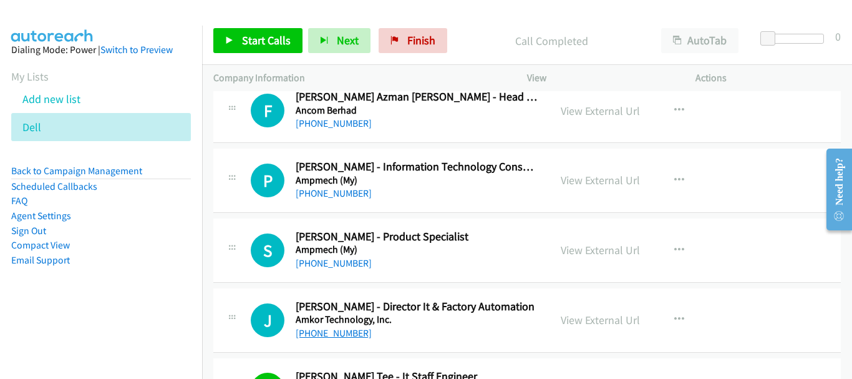
click at [344, 334] on link "+60 12-664 0158" at bounding box center [334, 333] width 76 height 12
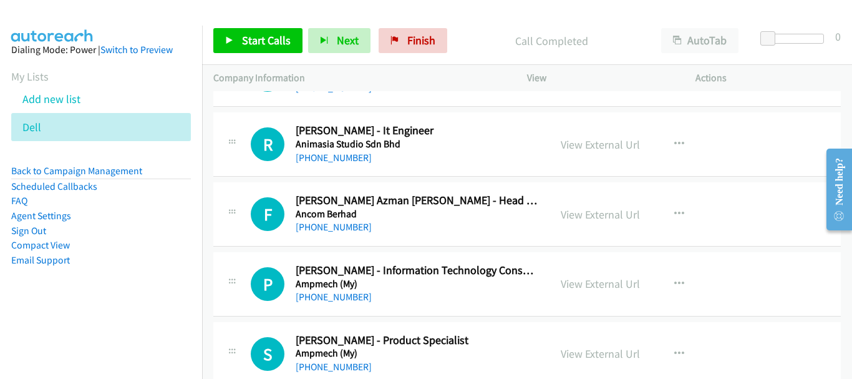
scroll to position [15277, 0]
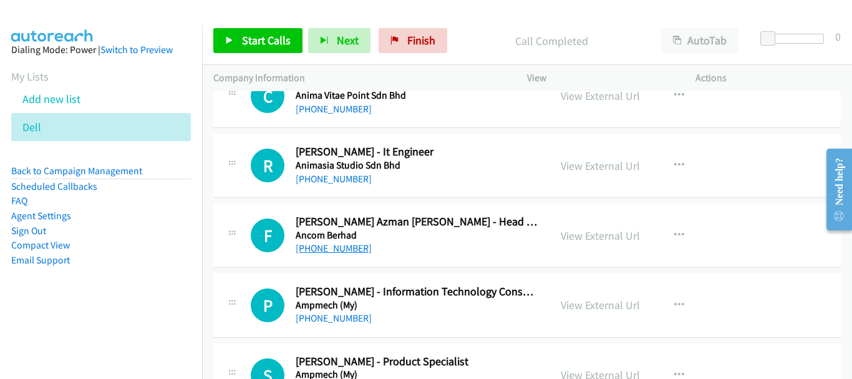
click at [352, 250] on link "+60 13-368 3036" at bounding box center [334, 248] width 76 height 12
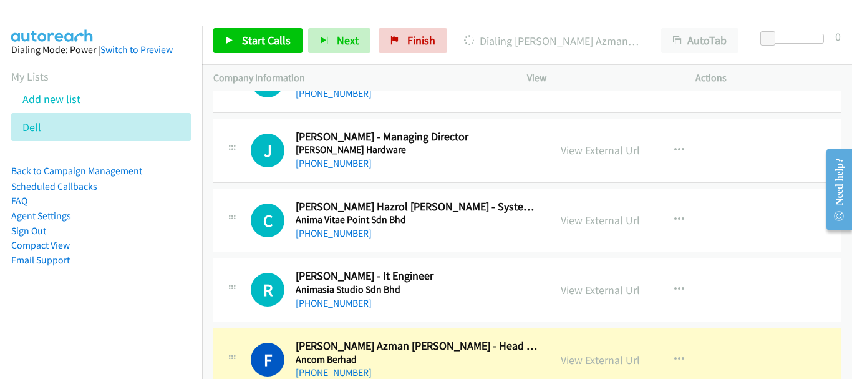
scroll to position [15152, 0]
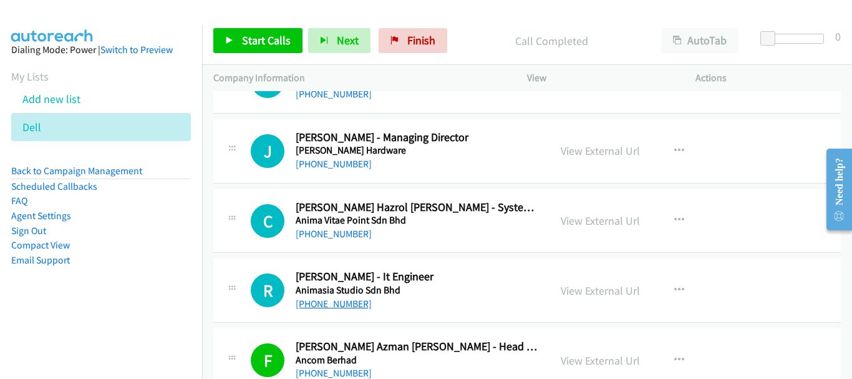
click at [346, 303] on link "+60 16-321 4075" at bounding box center [334, 304] width 76 height 12
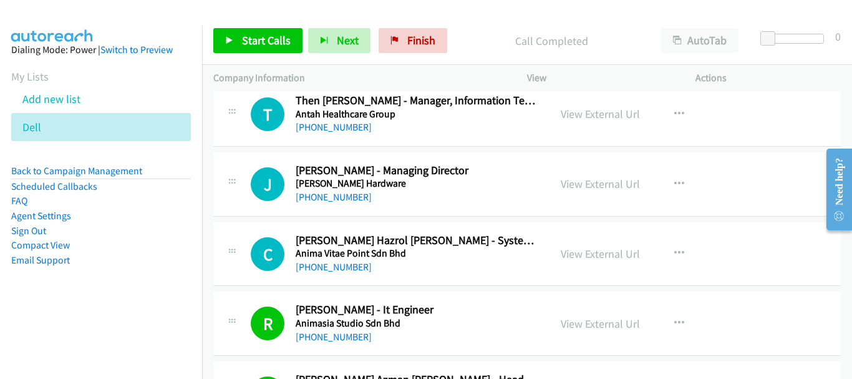
scroll to position [15090, 0]
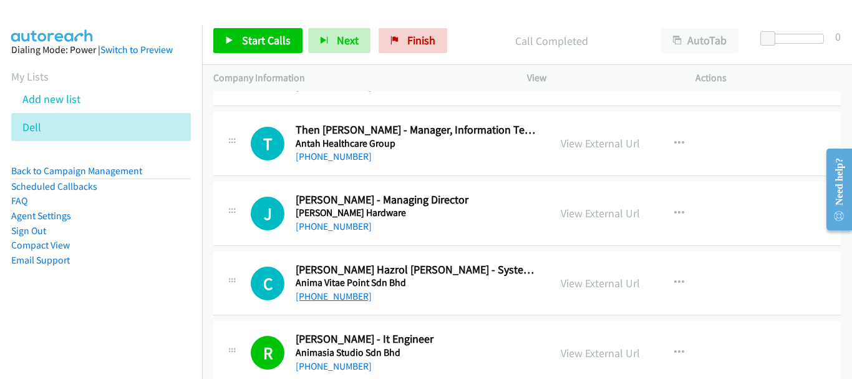
click at [359, 298] on link "+60 11-2612 5098" at bounding box center [334, 296] width 76 height 12
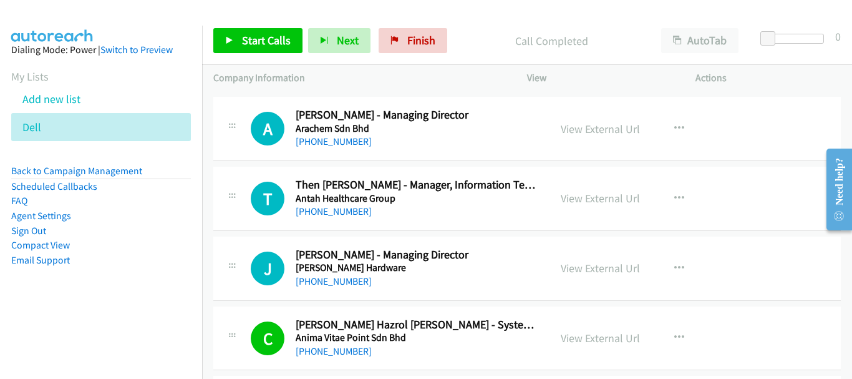
scroll to position [14965, 0]
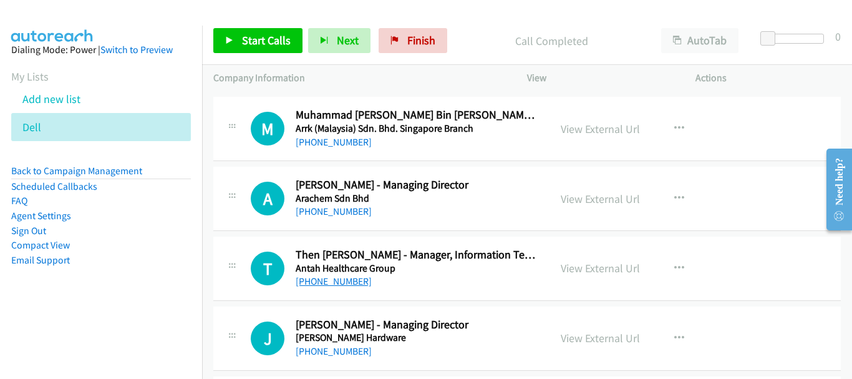
click at [351, 280] on link "+60 11-2782 7881" at bounding box center [334, 281] width 76 height 12
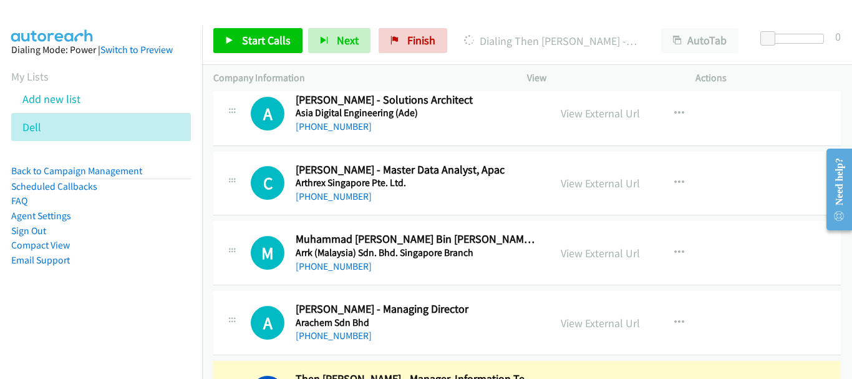
scroll to position [14840, 0]
click at [571, 251] on link "View External Url" at bounding box center [600, 253] width 79 height 14
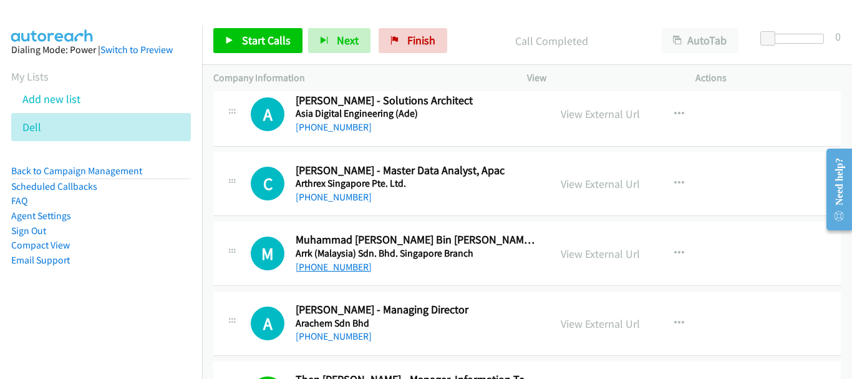
click at [354, 263] on link "+60 17-689 3506" at bounding box center [334, 267] width 76 height 12
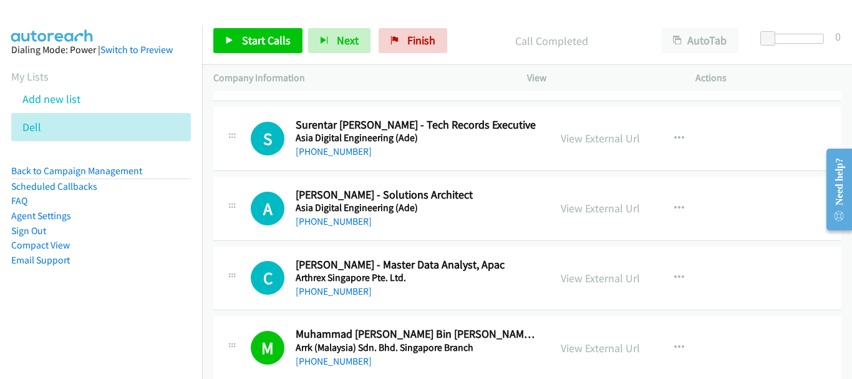
scroll to position [14715, 0]
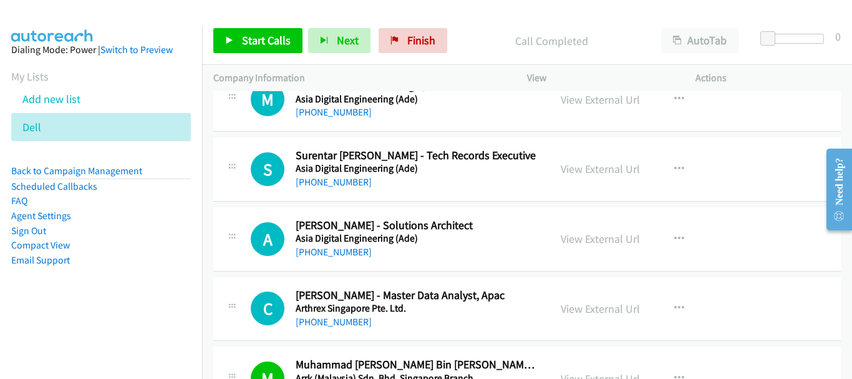
click at [320, 328] on div "+60 12-673 0608" at bounding box center [417, 321] width 243 height 15
click at [321, 321] on link "+60 12-673 0608" at bounding box center [334, 322] width 76 height 12
click at [336, 259] on div "+60 17-502 6253" at bounding box center [417, 252] width 243 height 15
click at [336, 256] on link "+60 17-502 6253" at bounding box center [334, 252] width 76 height 12
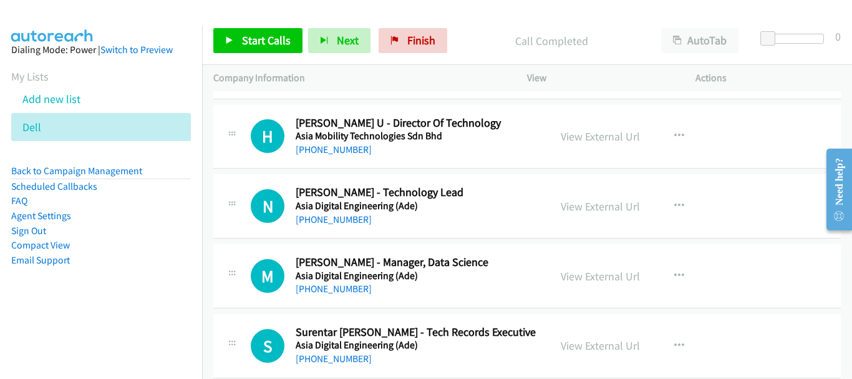
scroll to position [14528, 0]
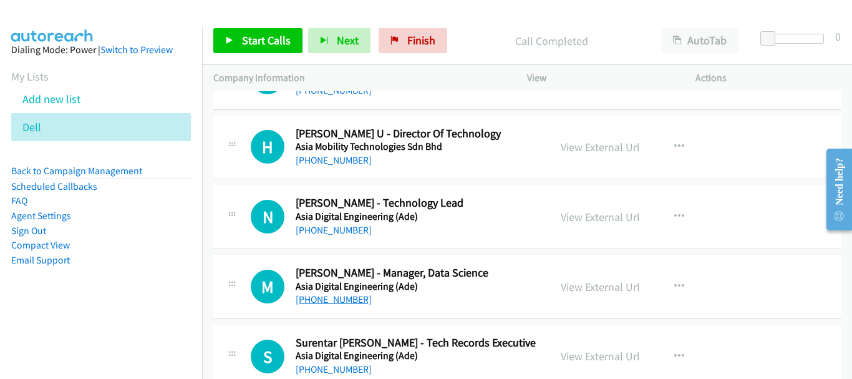
click at [341, 301] on link "+60 16-958 3590" at bounding box center [334, 299] width 76 height 12
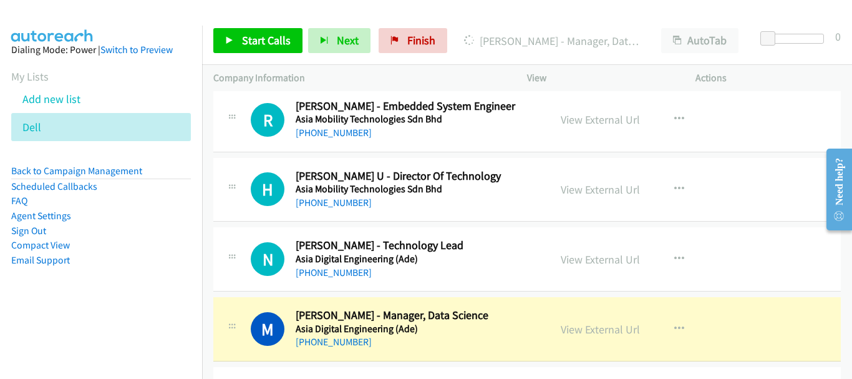
scroll to position [14466, 0]
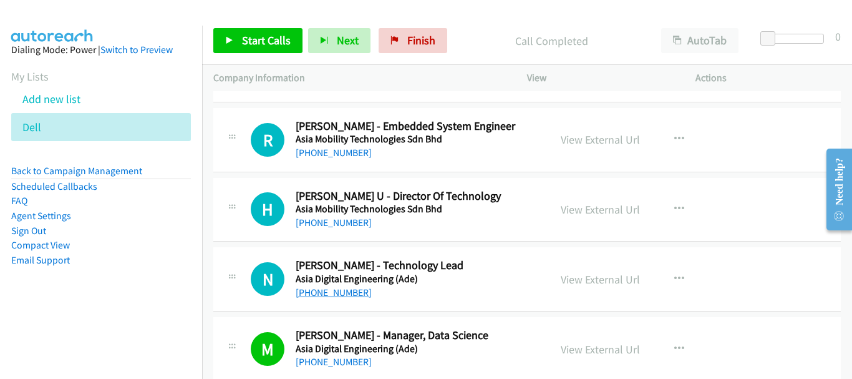
click at [341, 291] on link "+60 17-314 7734" at bounding box center [334, 292] width 76 height 12
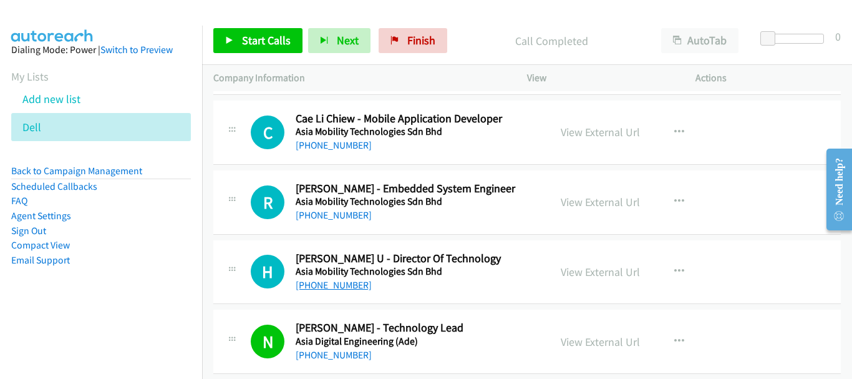
click at [347, 284] on link "+60 12-337 1908" at bounding box center [334, 285] width 76 height 12
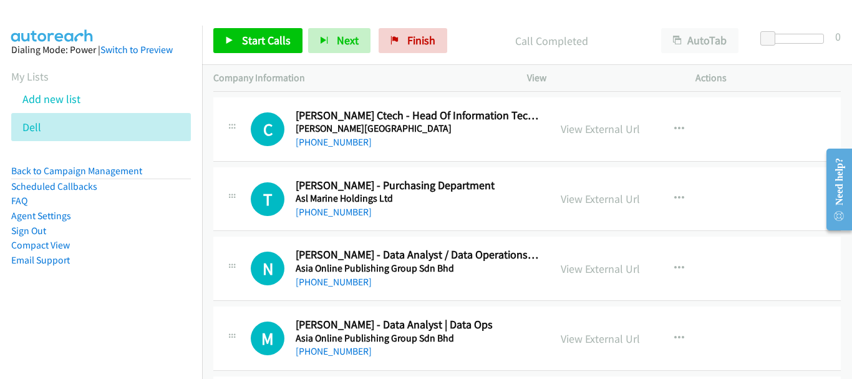
scroll to position [14066, 0]
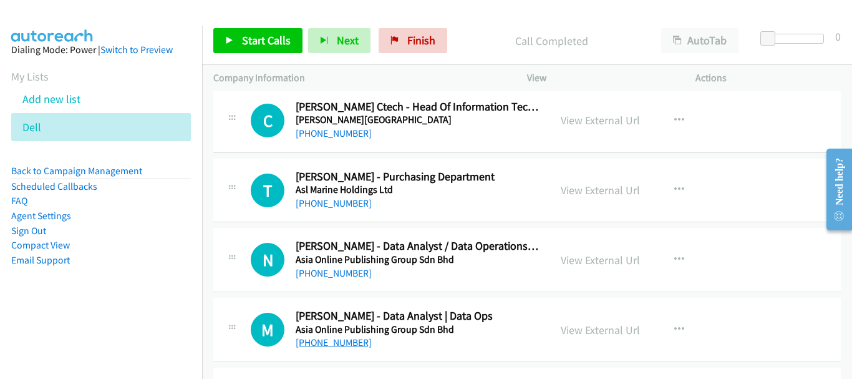
click at [347, 344] on link "+60 19-372 4692" at bounding box center [334, 342] width 76 height 12
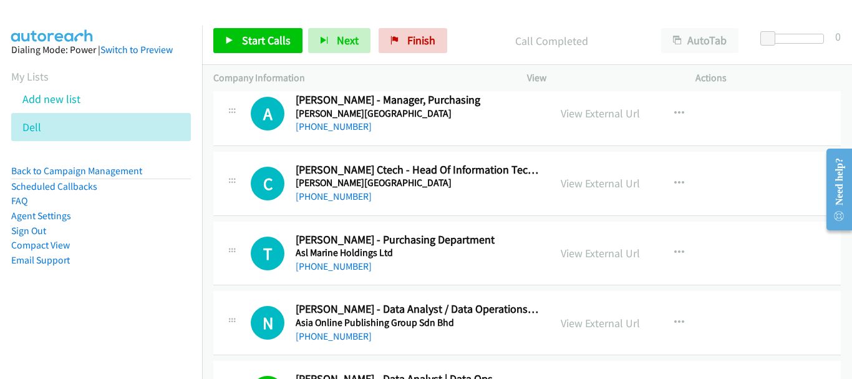
scroll to position [14004, 0]
click at [345, 332] on link "+60 12-642 1237" at bounding box center [334, 335] width 76 height 12
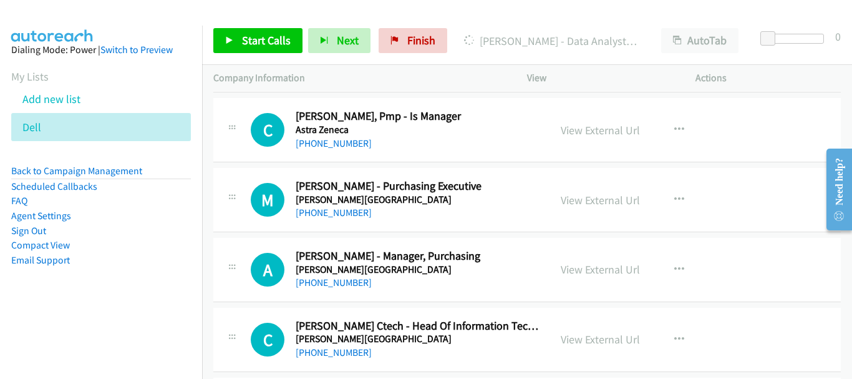
scroll to position [13854, 0]
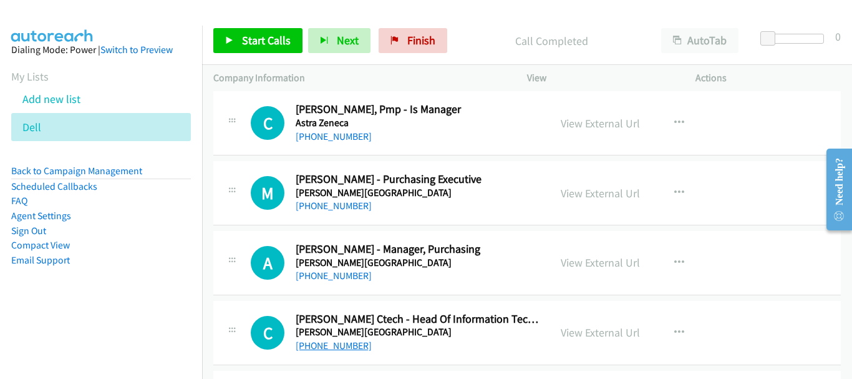
click at [328, 346] on link "+60 17-254 3013" at bounding box center [334, 345] width 76 height 12
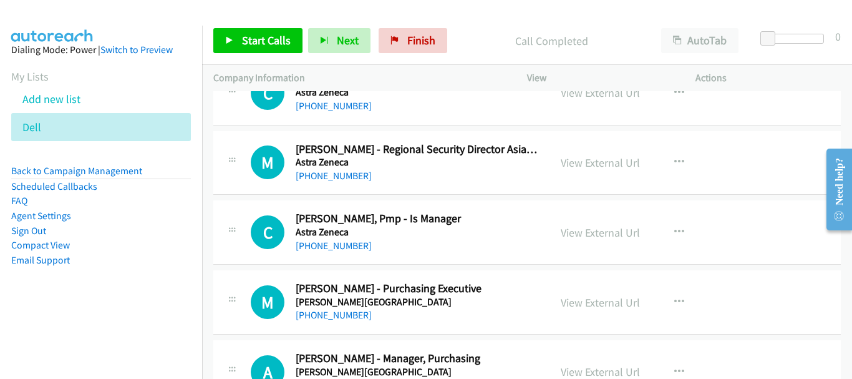
scroll to position [13730, 0]
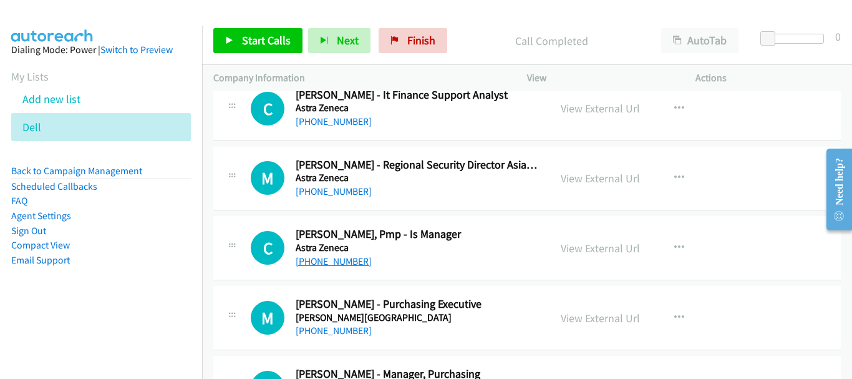
click at [344, 262] on link "+60 13-208 8842" at bounding box center [334, 261] width 76 height 12
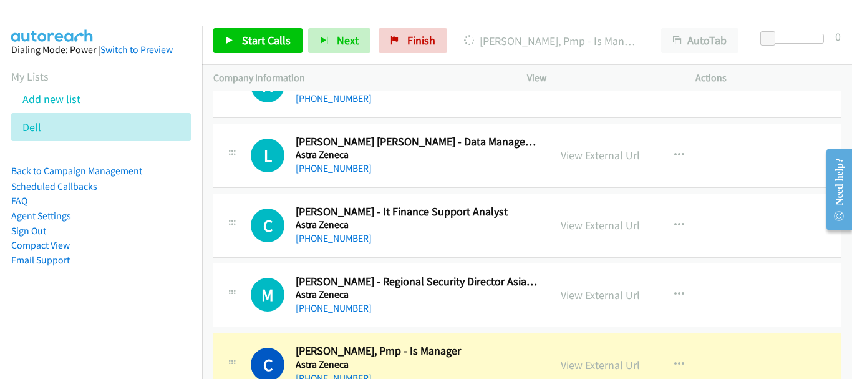
scroll to position [13605, 0]
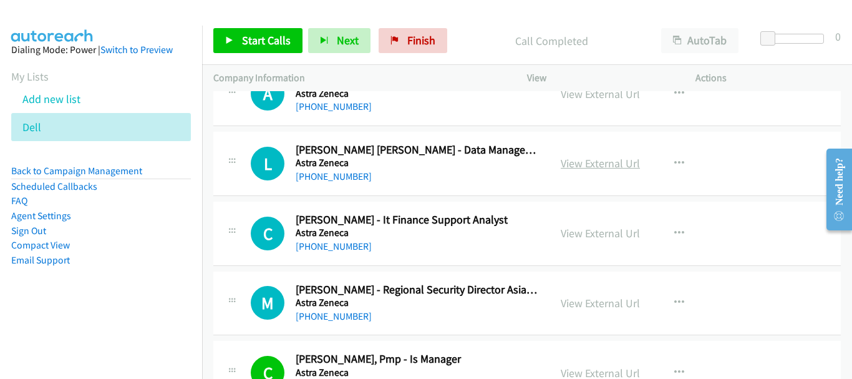
click at [589, 158] on link "View External Url" at bounding box center [600, 163] width 79 height 14
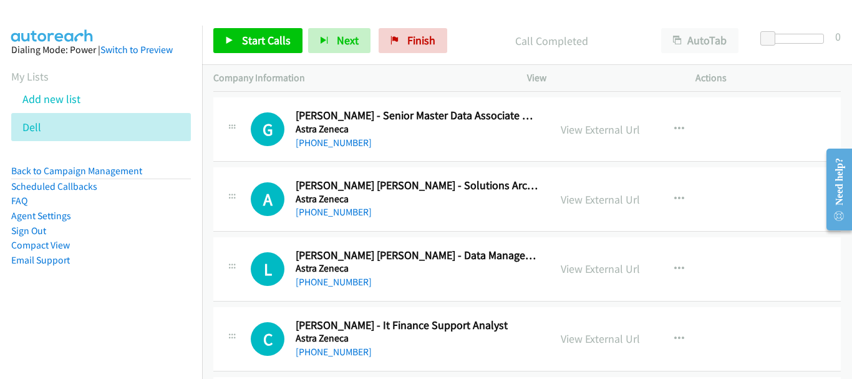
scroll to position [13480, 0]
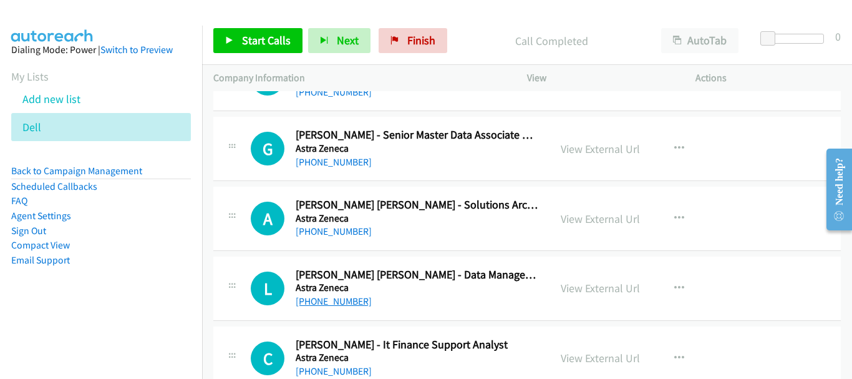
click at [338, 301] on link "+60 10-467 3607" at bounding box center [334, 301] width 76 height 12
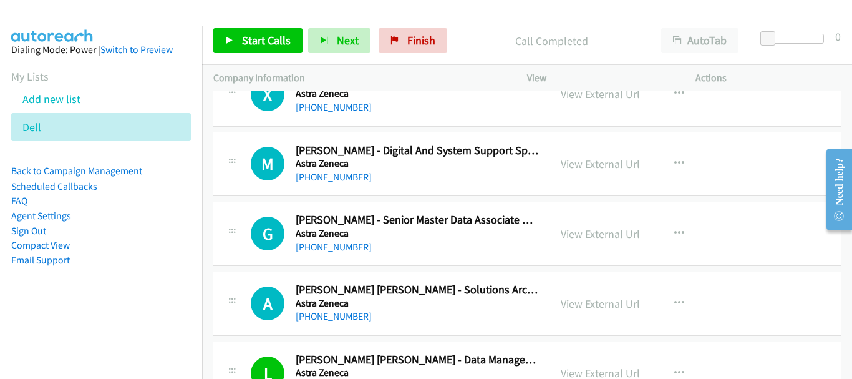
scroll to position [13418, 0]
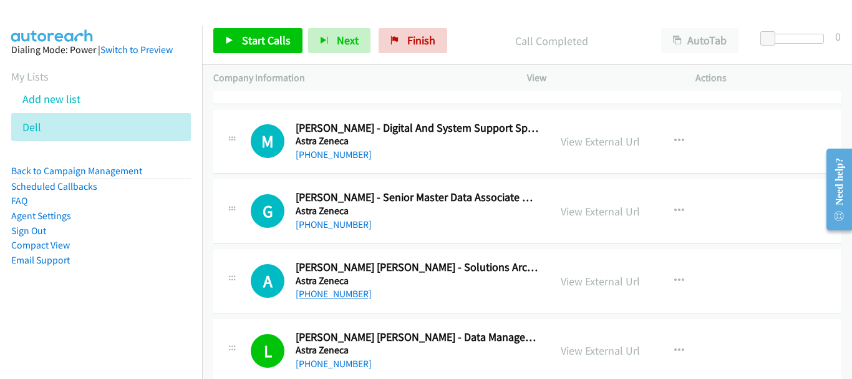
click at [339, 296] on link "+60 19-670 2892" at bounding box center [334, 294] width 76 height 12
click at [570, 215] on link "View External Url" at bounding box center [600, 211] width 79 height 14
click at [349, 225] on link "+60 16-416 1110" at bounding box center [334, 224] width 76 height 12
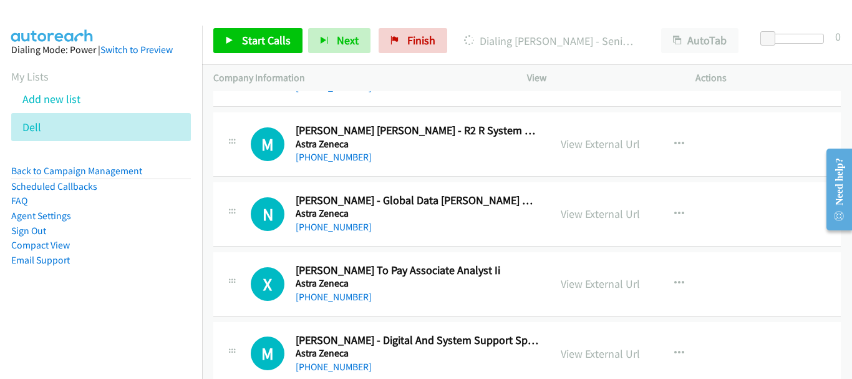
scroll to position [13230, 0]
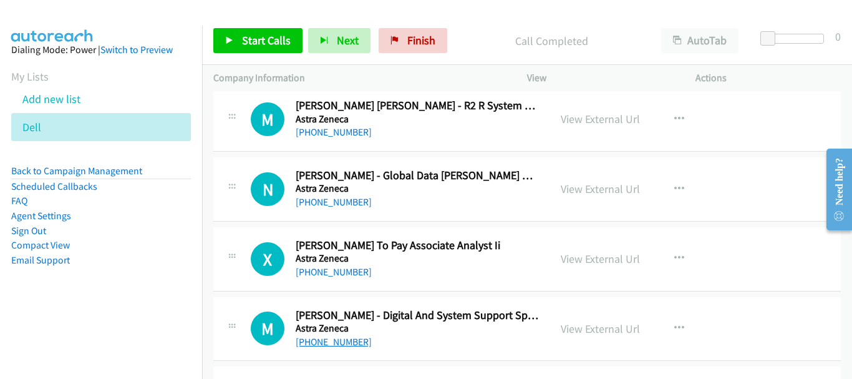
click at [345, 340] on link "+60 18-912 3465" at bounding box center [334, 342] width 76 height 12
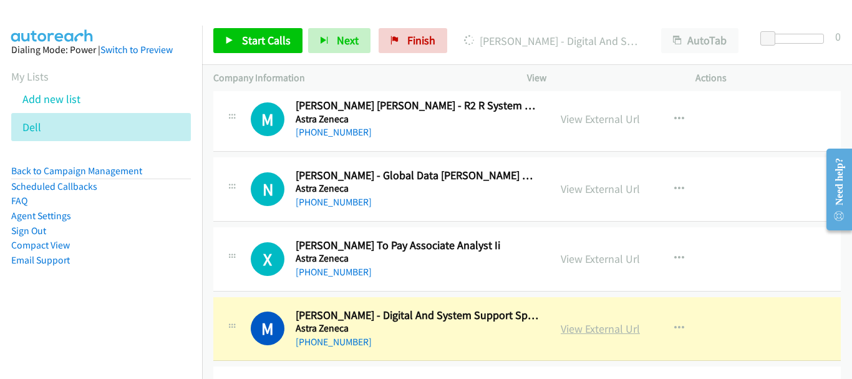
click at [603, 327] on link "View External Url" at bounding box center [600, 328] width 79 height 14
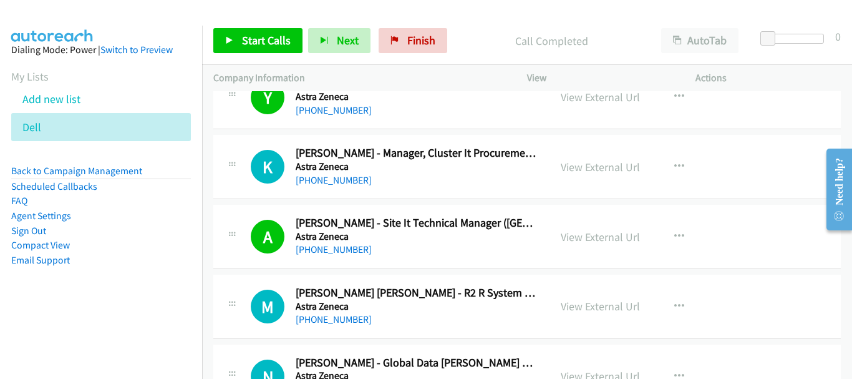
scroll to position [13106, 0]
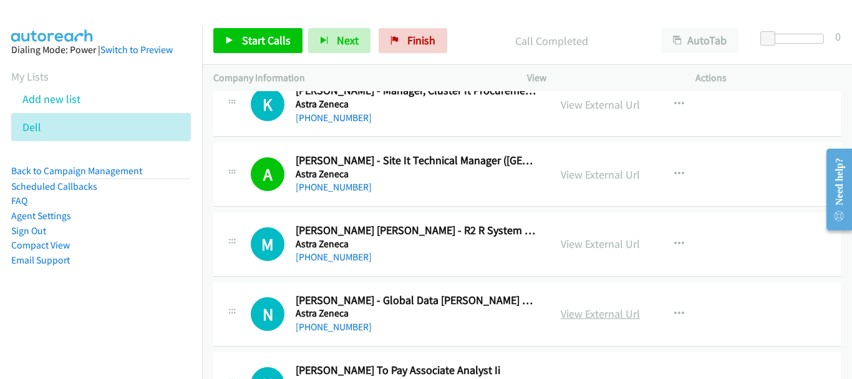
click at [576, 311] on link "View External Url" at bounding box center [600, 313] width 79 height 14
click at [341, 328] on link "+60 10-882 7348" at bounding box center [334, 327] width 76 height 12
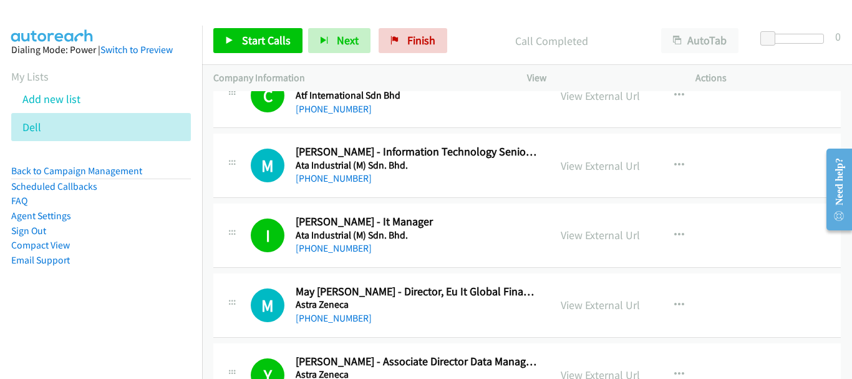
scroll to position [12756, 0]
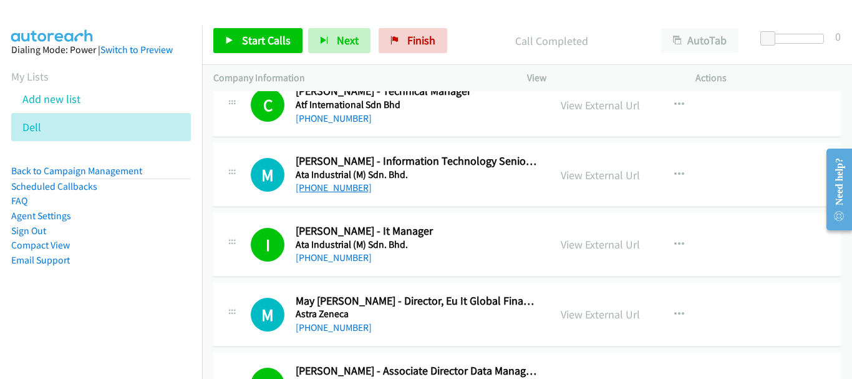
click at [354, 190] on link "+60 14-220 5761" at bounding box center [334, 188] width 76 height 12
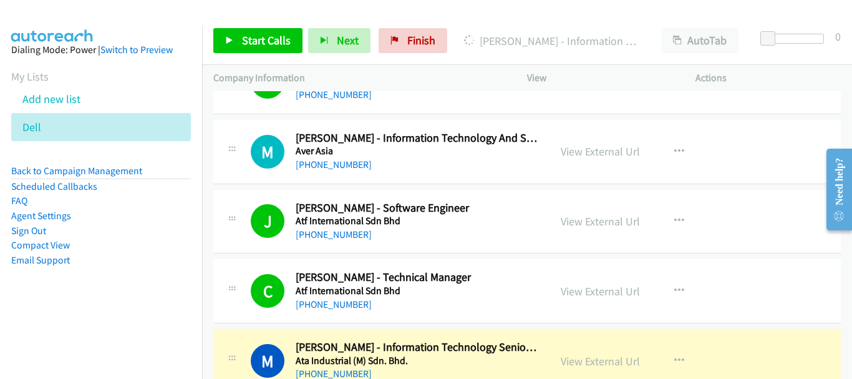
scroll to position [12569, 0]
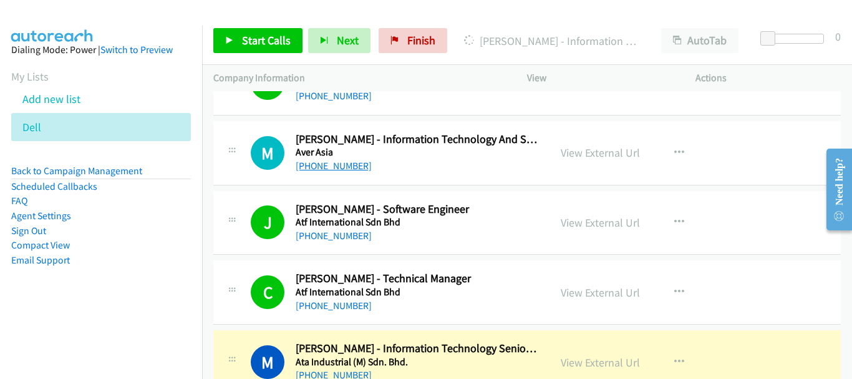
click at [337, 165] on link "+60 19-459 7696" at bounding box center [334, 166] width 76 height 12
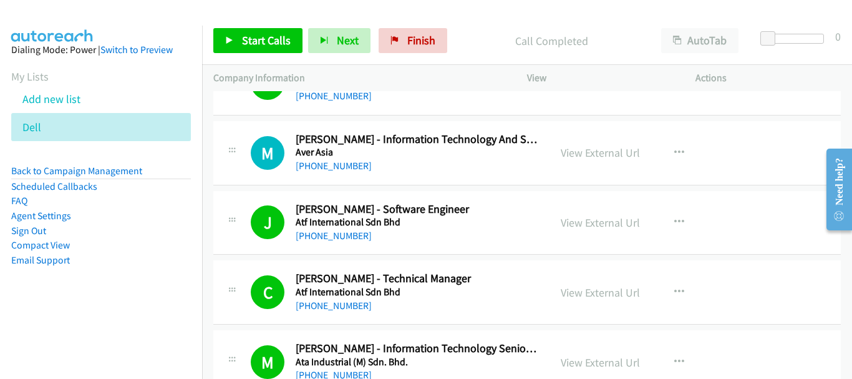
click at [362, 171] on div "+60 19-459 7696" at bounding box center [417, 165] width 243 height 15
click at [356, 163] on link "+60 19-459 7696" at bounding box center [334, 166] width 76 height 12
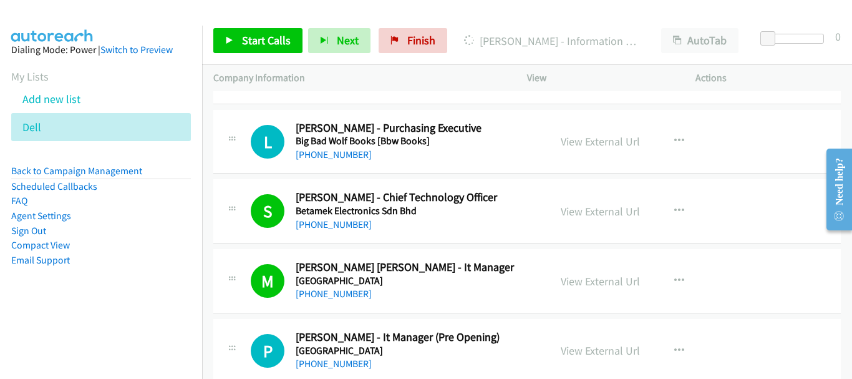
scroll to position [11945, 0]
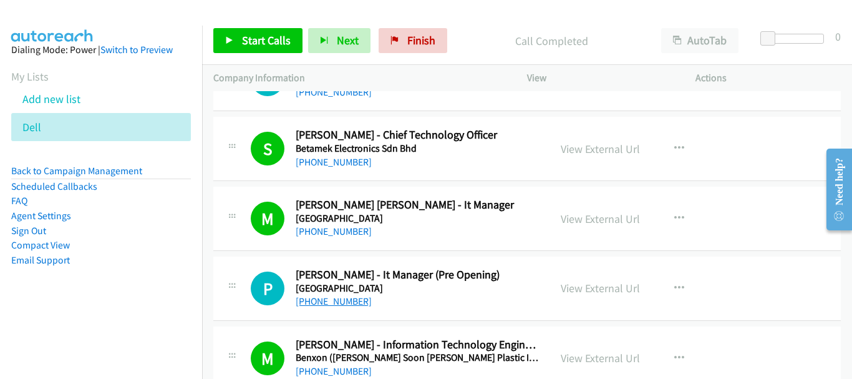
click at [333, 303] on link "+60 12-402 9069" at bounding box center [334, 301] width 76 height 12
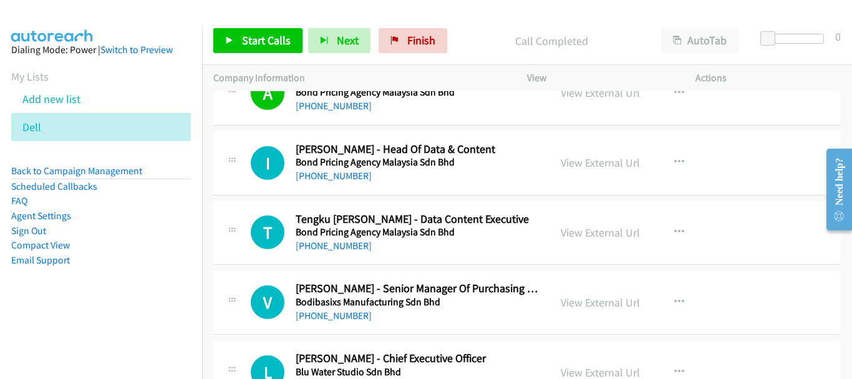
scroll to position [11072, 0]
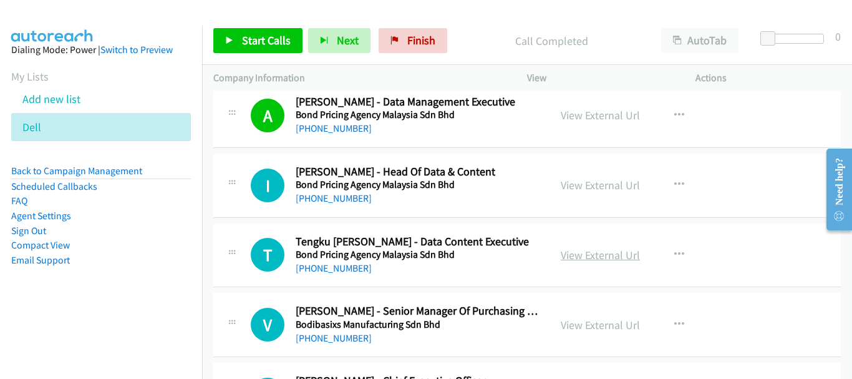
click at [596, 253] on link "View External Url" at bounding box center [600, 255] width 79 height 14
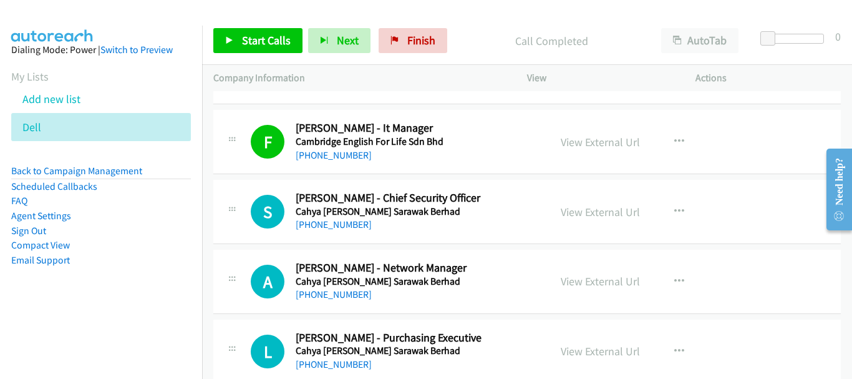
scroll to position [9699, 0]
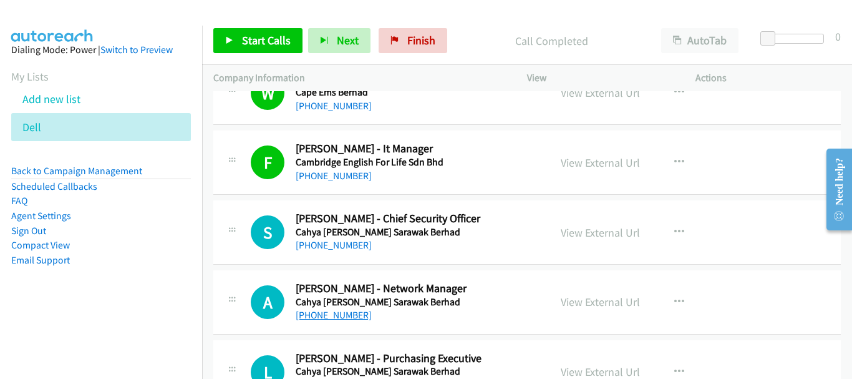
click at [357, 313] on link "+60 16-807 3396" at bounding box center [334, 315] width 76 height 12
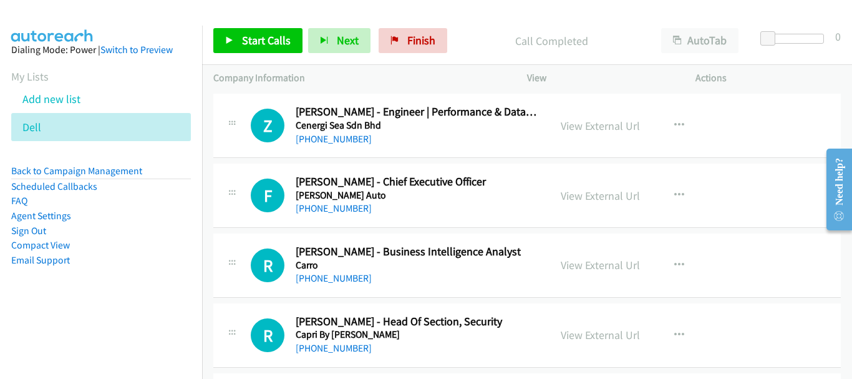
scroll to position [9325, 0]
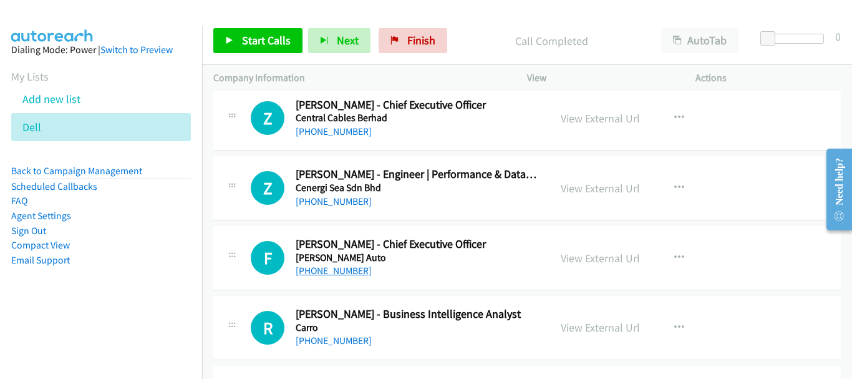
click at [350, 276] on link "+60 12-242 1928" at bounding box center [334, 271] width 76 height 12
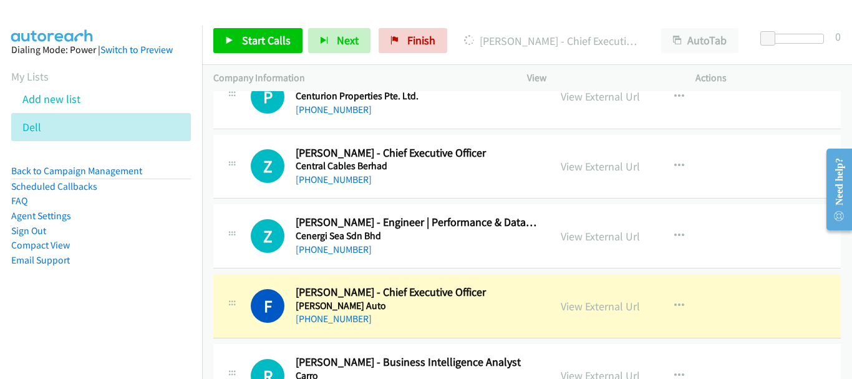
scroll to position [9263, 0]
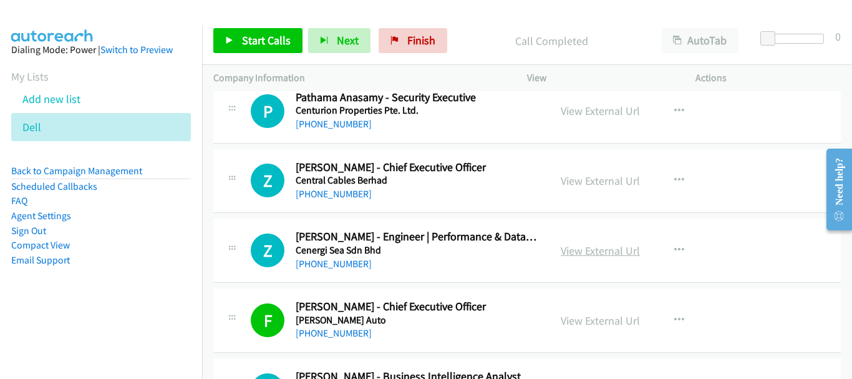
click at [603, 255] on link "View External Url" at bounding box center [600, 250] width 79 height 14
click at [341, 261] on link "+60 17-202 9088" at bounding box center [334, 264] width 76 height 12
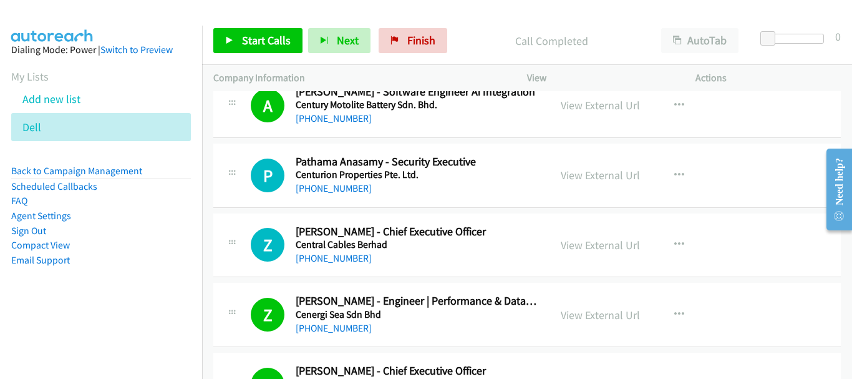
scroll to position [9238, 0]
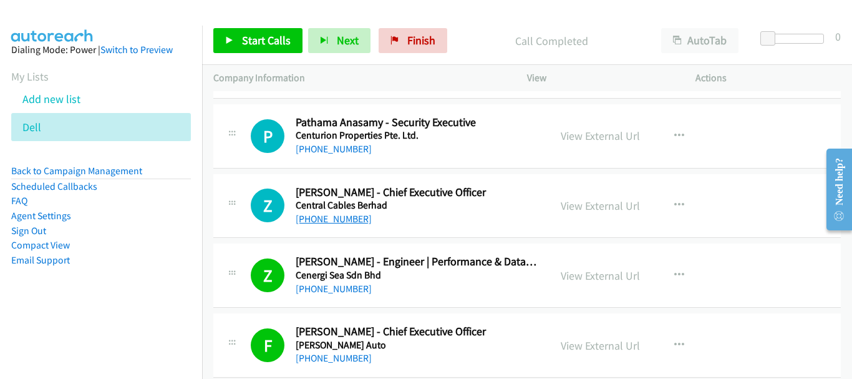
click at [324, 219] on link "+60 19-630 1746" at bounding box center [334, 219] width 76 height 12
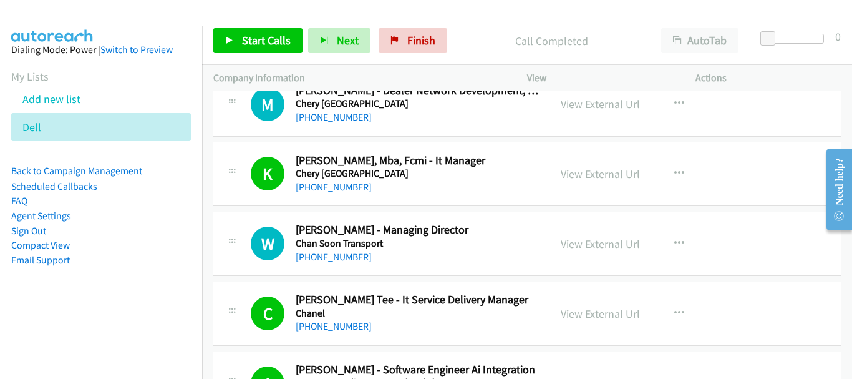
scroll to position [8863, 0]
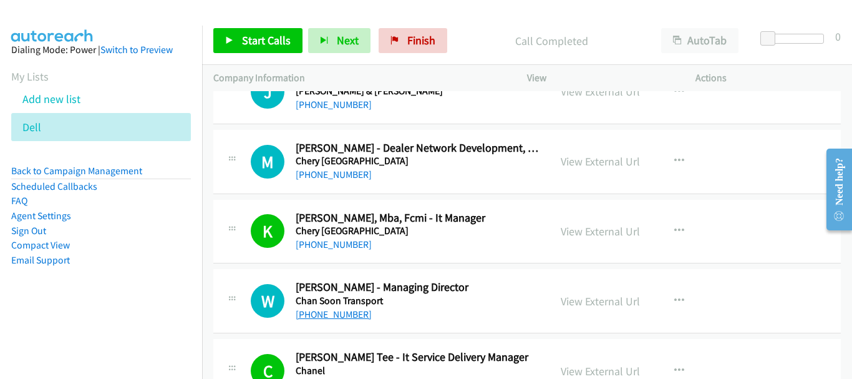
click at [339, 319] on link "+60 12-275 2852" at bounding box center [334, 314] width 76 height 12
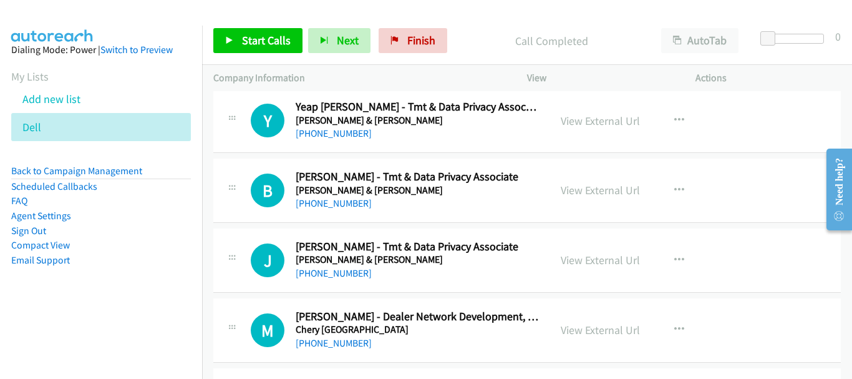
scroll to position [8676, 0]
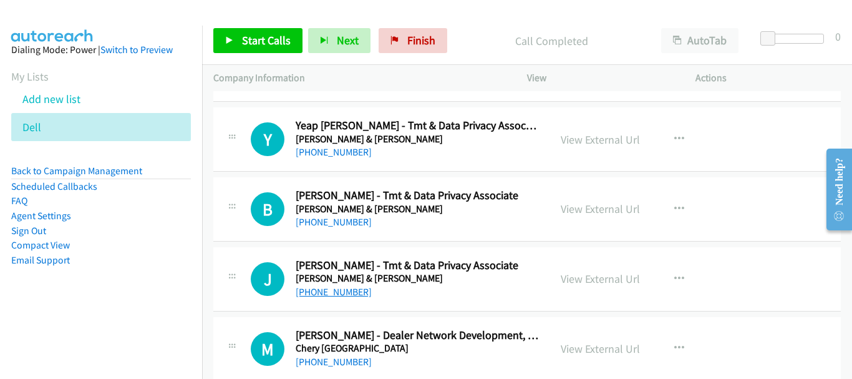
click at [347, 291] on link "+60 11-2558 7267" at bounding box center [334, 292] width 76 height 12
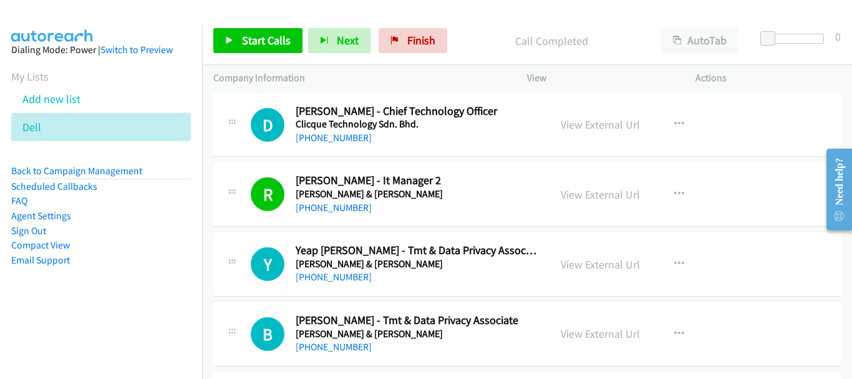
scroll to position [8614, 0]
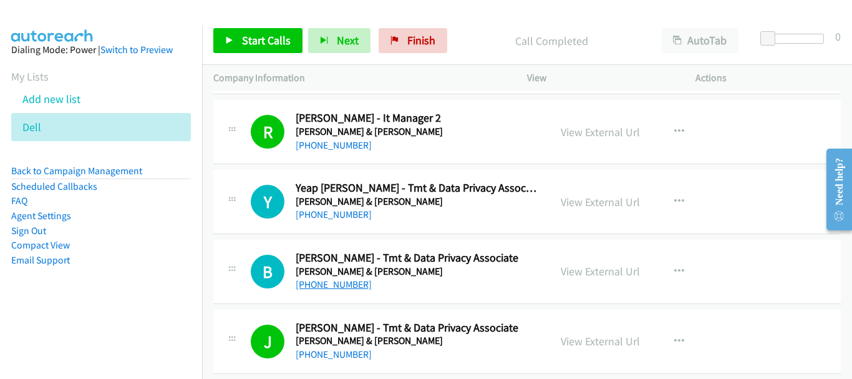
click at [346, 285] on link "+60 16-330 6971" at bounding box center [334, 284] width 76 height 12
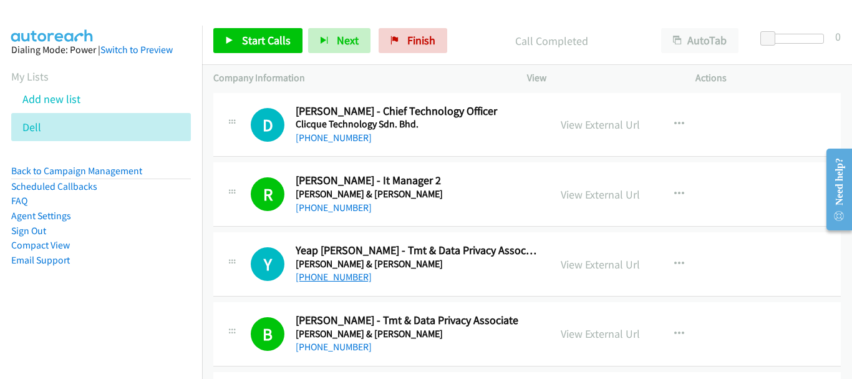
click at [324, 279] on link "+60 16-416 4010" at bounding box center [334, 277] width 76 height 12
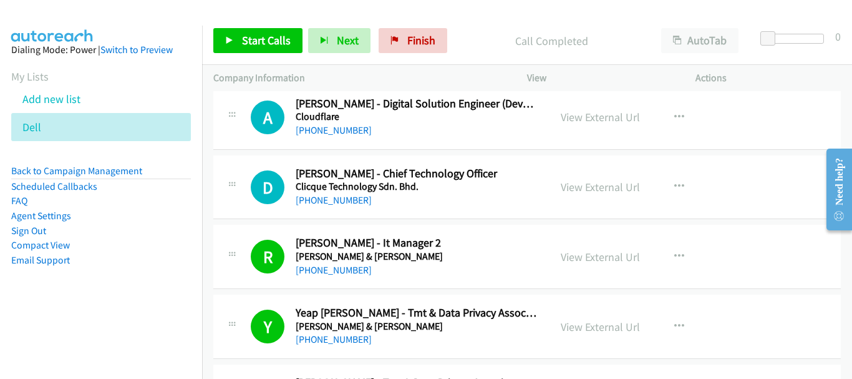
scroll to position [8427, 0]
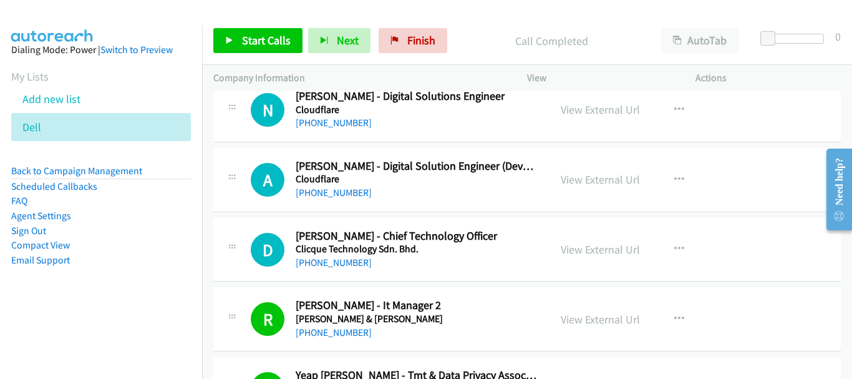
click at [343, 263] on link "+60 13-839 9193" at bounding box center [334, 262] width 76 height 12
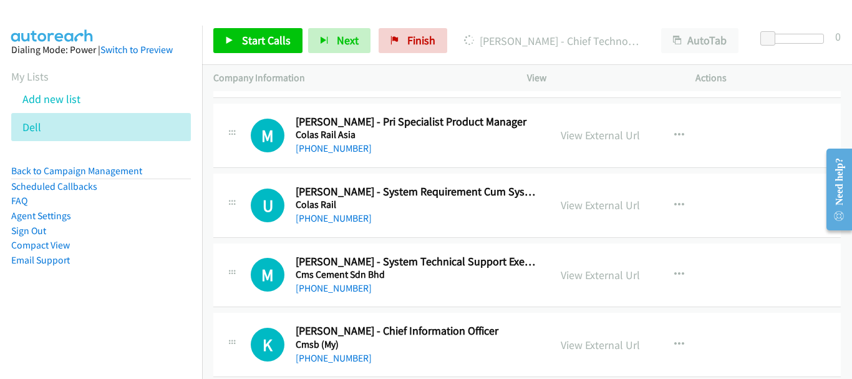
scroll to position [8115, 0]
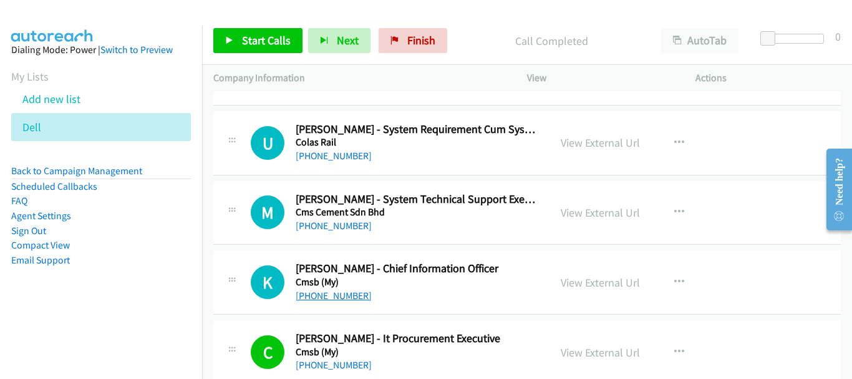
click at [332, 289] on link "+60 12-325 8592" at bounding box center [334, 295] width 76 height 12
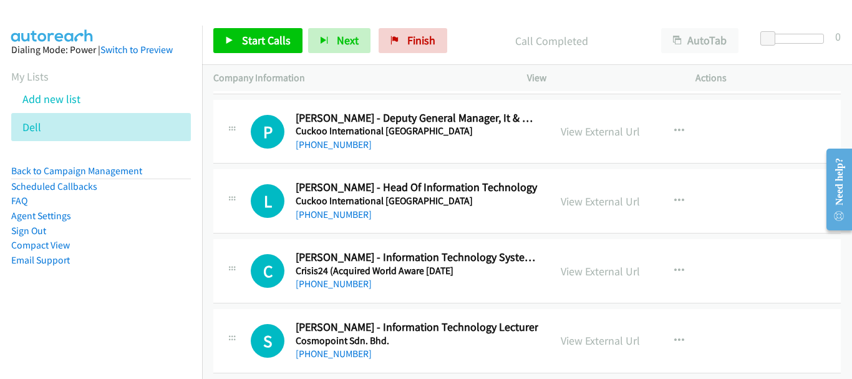
scroll to position [7366, 0]
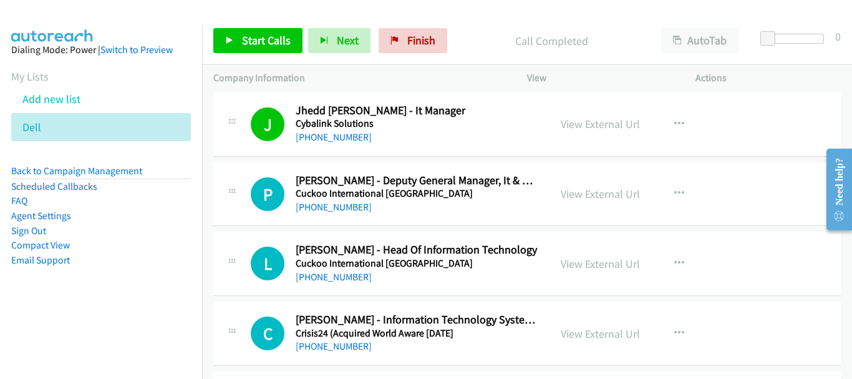
click at [358, 352] on div "+60 14-928 5614" at bounding box center [417, 346] width 243 height 15
click at [357, 351] on link "+60 14-928 5614" at bounding box center [334, 346] width 76 height 12
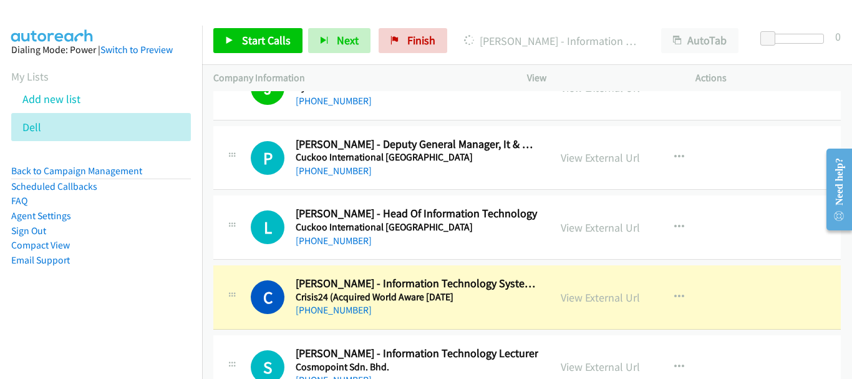
scroll to position [7428, 0]
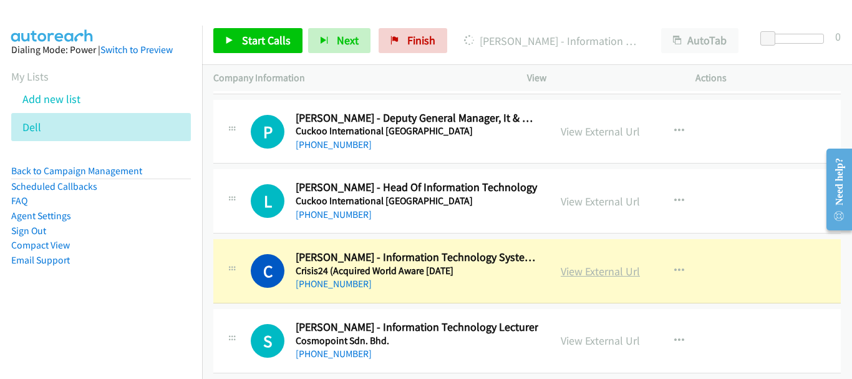
click at [573, 275] on link "View External Url" at bounding box center [600, 271] width 79 height 14
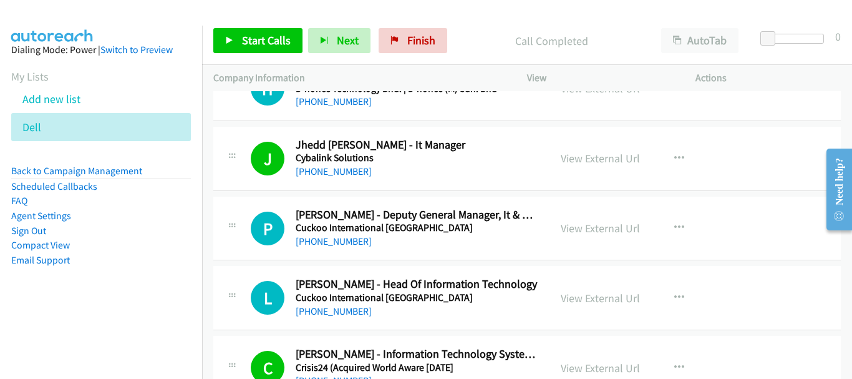
scroll to position [7304, 0]
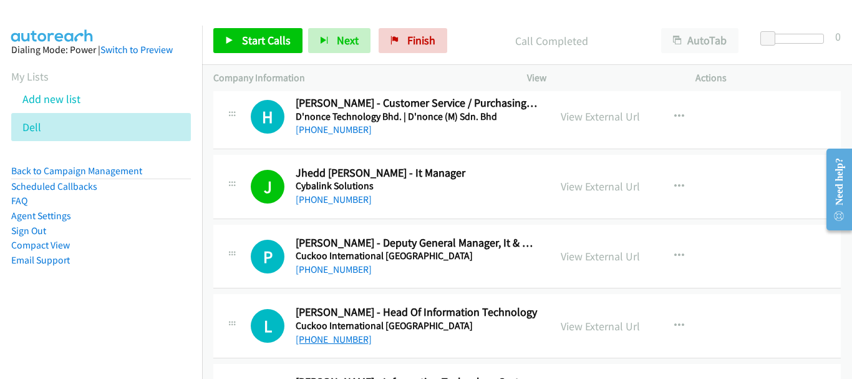
click at [319, 337] on link "+60 19-985 7566" at bounding box center [334, 339] width 76 height 12
click at [328, 273] on link "+60 12-379 8558" at bounding box center [334, 269] width 76 height 12
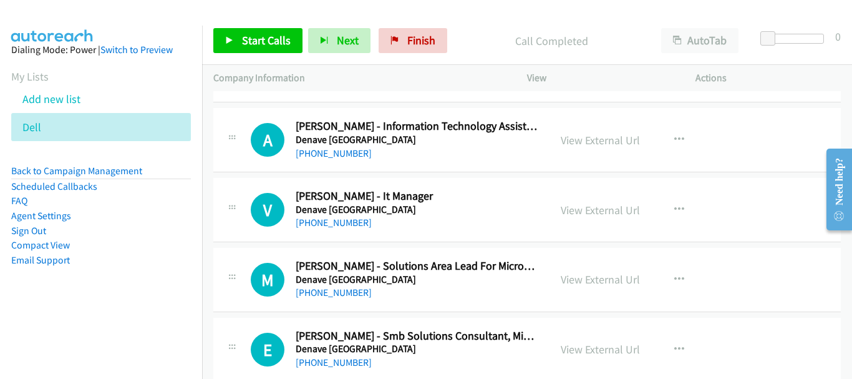
scroll to position [6368, 0]
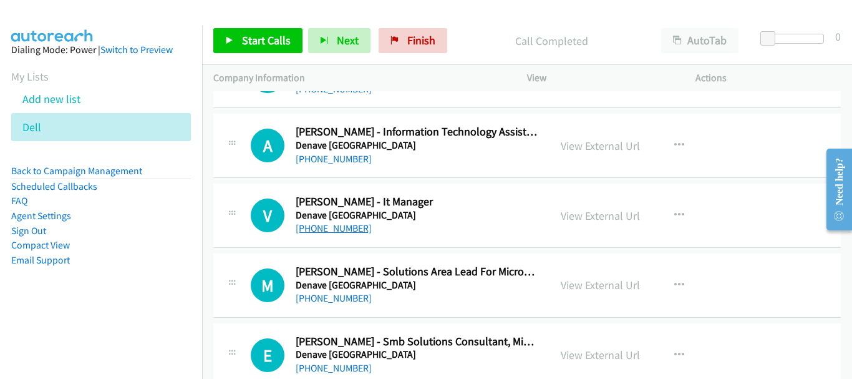
click at [353, 231] on link "+60 12-645 5752" at bounding box center [334, 228] width 76 height 12
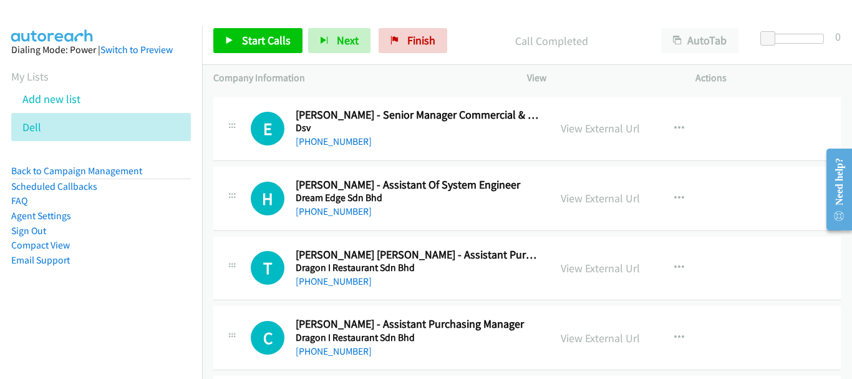
scroll to position [5806, 0]
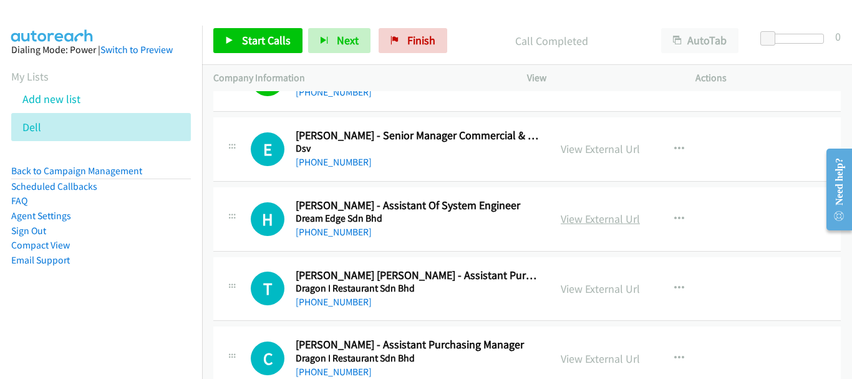
click at [608, 219] on link "View External Url" at bounding box center [600, 218] width 79 height 14
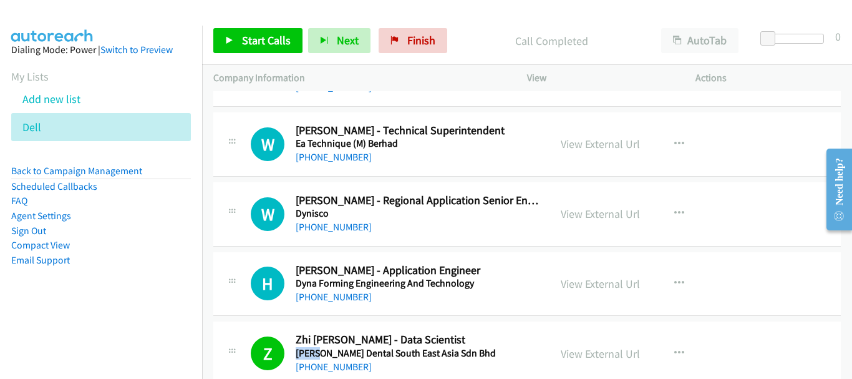
scroll to position [5432, 0]
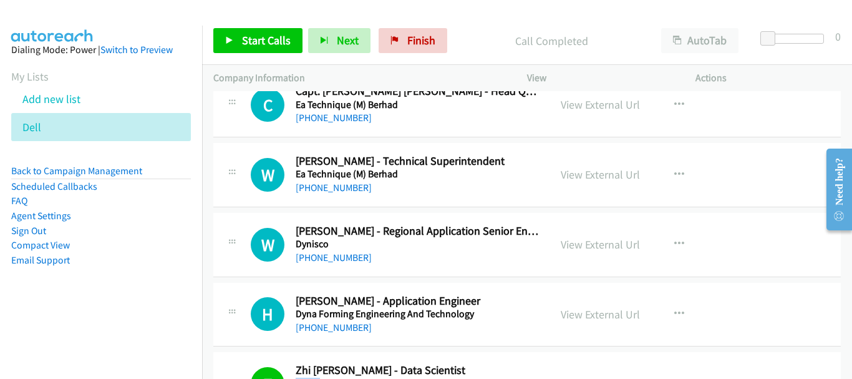
click at [337, 335] on div "H Callback Scheduled Hazim Hamdan - Application Engineer Dyna Forming Engineeri…" at bounding box center [527, 315] width 628 height 64
click at [337, 329] on link "+60 13-790 6470" at bounding box center [334, 327] width 76 height 12
click at [309, 261] on link "+60 18-660 1013" at bounding box center [334, 257] width 76 height 12
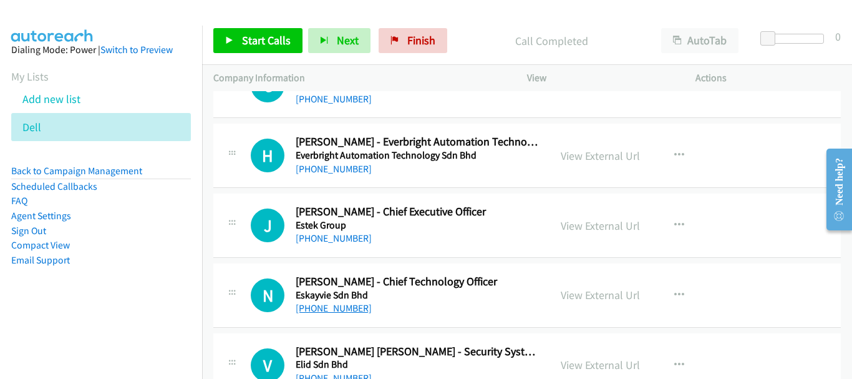
scroll to position [4871, 0]
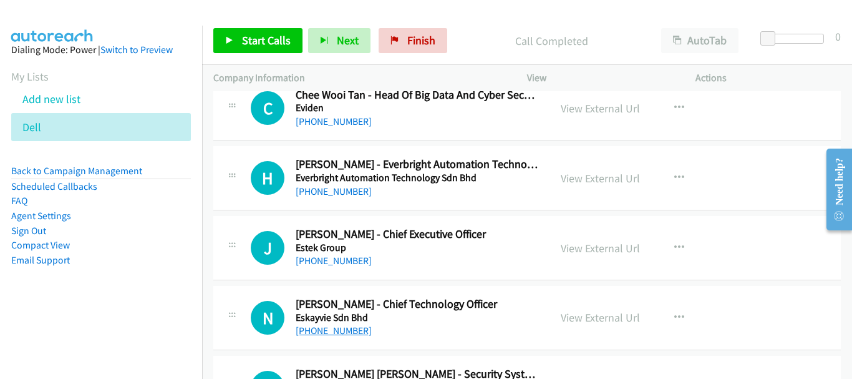
click at [339, 328] on link "+60 19-201 6173" at bounding box center [334, 330] width 76 height 12
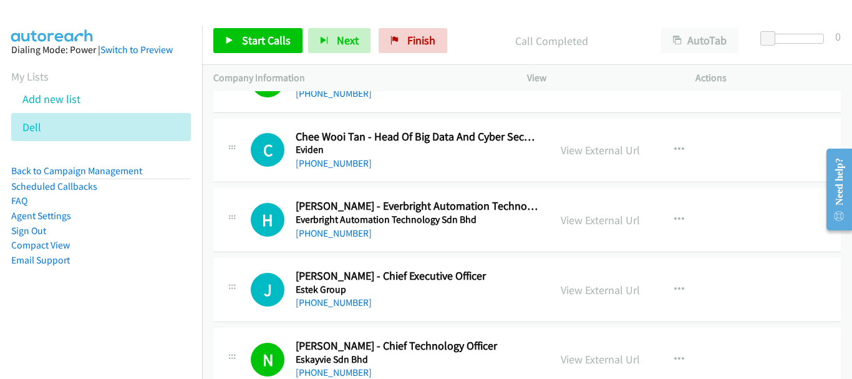
scroll to position [4808, 0]
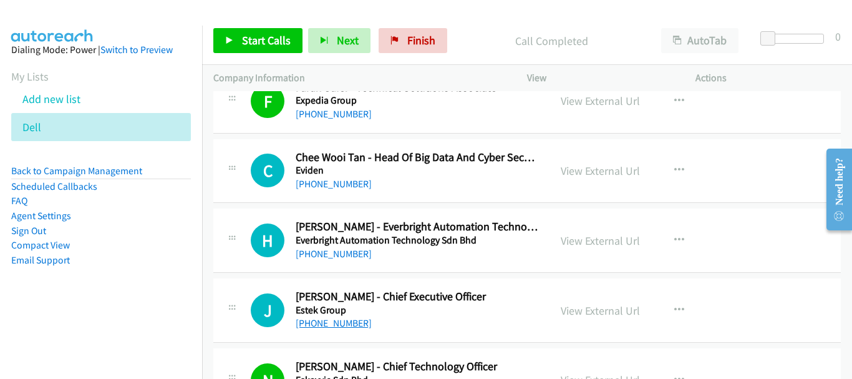
click at [343, 327] on link "+60 12-472 8153" at bounding box center [334, 323] width 76 height 12
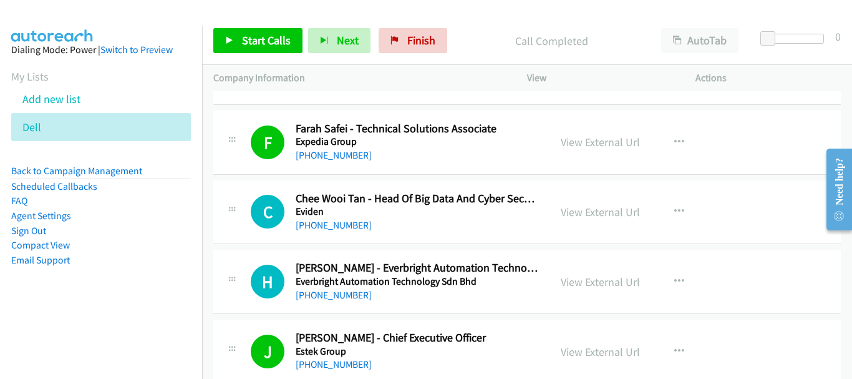
scroll to position [4746, 0]
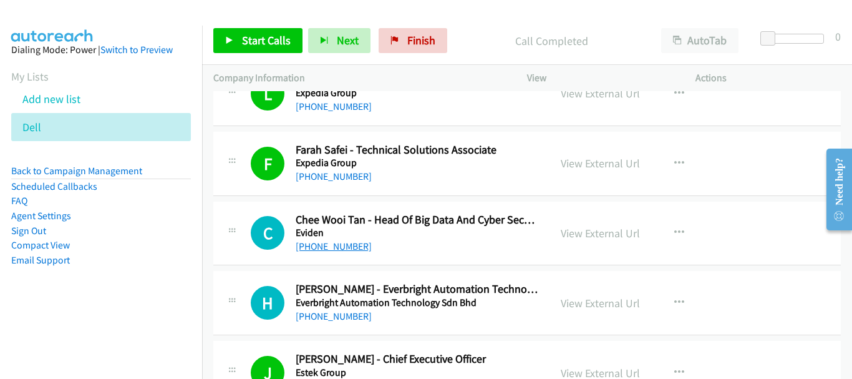
click at [336, 246] on link "+60 16-339 0821" at bounding box center [334, 246] width 76 height 12
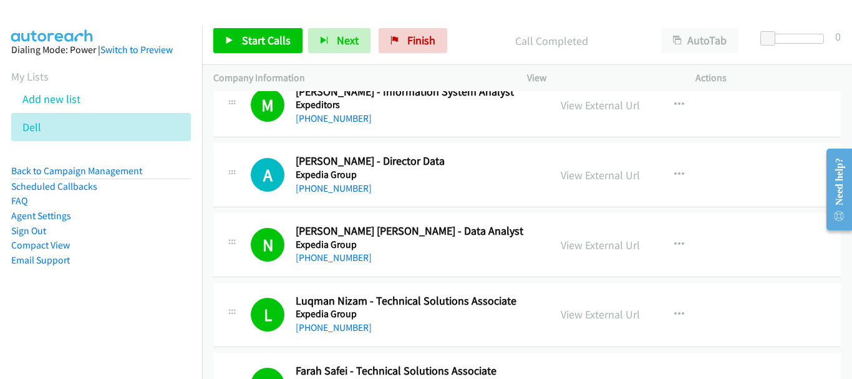
scroll to position [4496, 0]
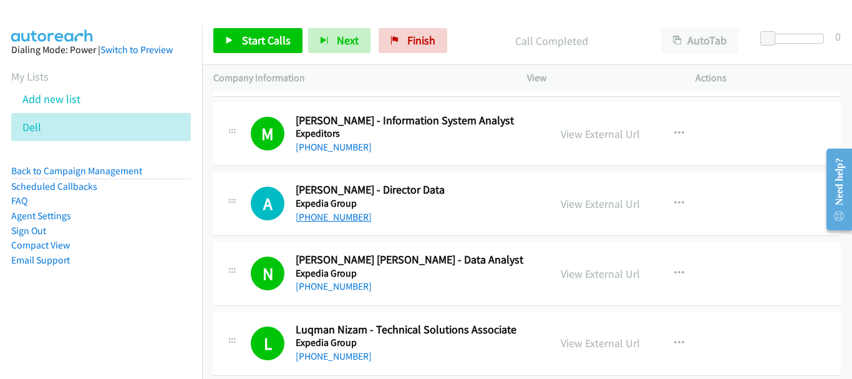
click at [355, 216] on link "+60 12-322 7614" at bounding box center [334, 217] width 76 height 12
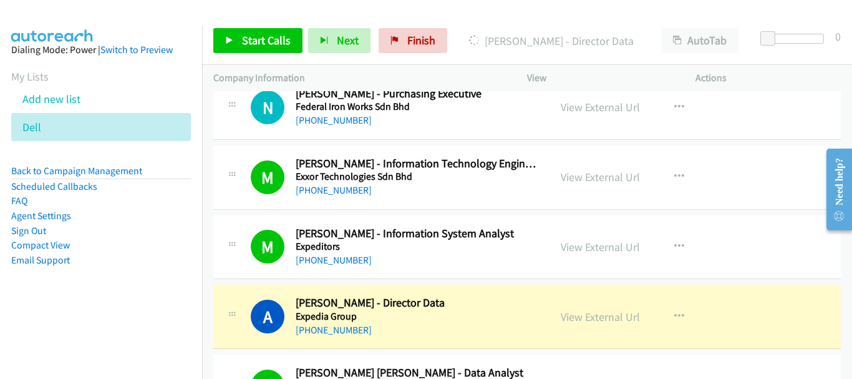
scroll to position [4434, 0]
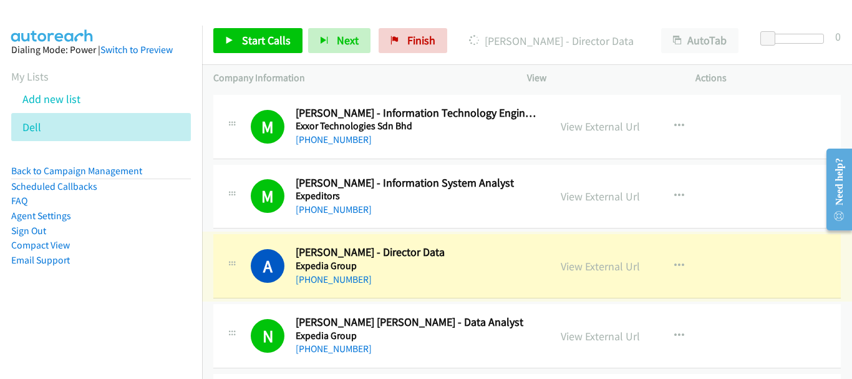
click at [576, 265] on link "View External Url" at bounding box center [600, 266] width 79 height 14
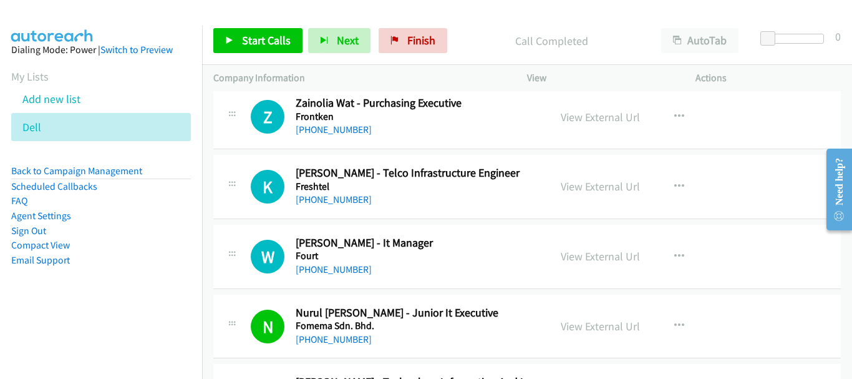
scroll to position [3872, 0]
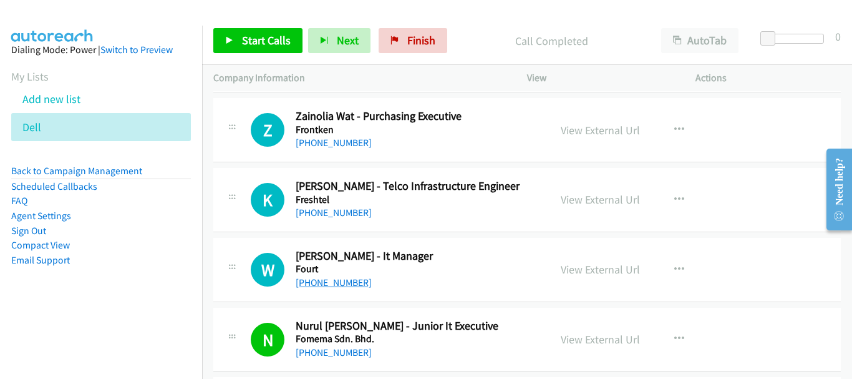
click at [356, 282] on link "+60 12-408 4608" at bounding box center [334, 282] width 76 height 12
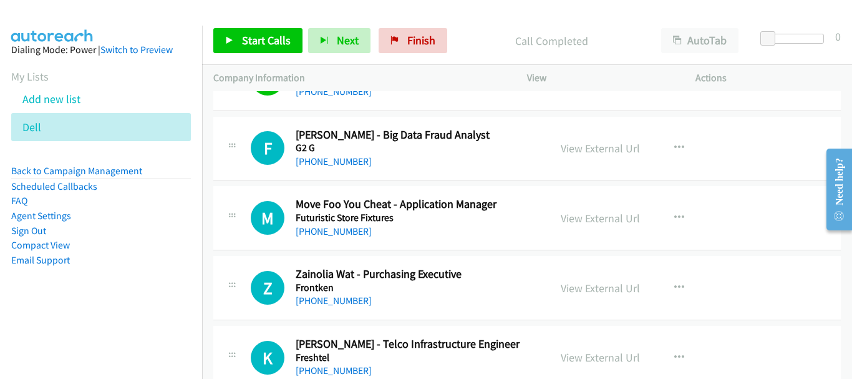
scroll to position [3685, 0]
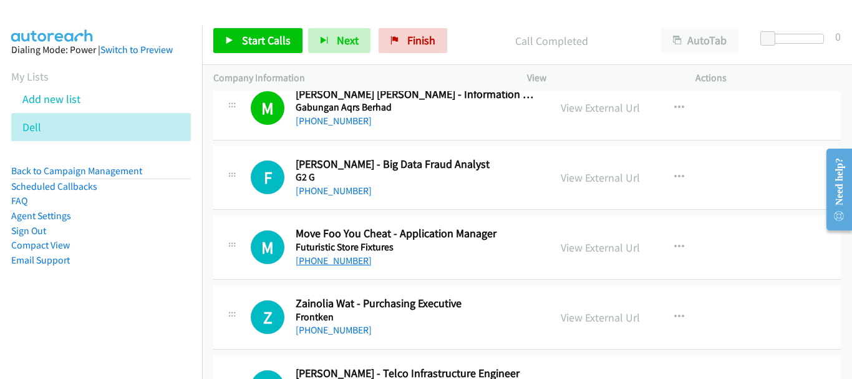
click at [346, 258] on link "+60 12-730 4484" at bounding box center [334, 261] width 76 height 12
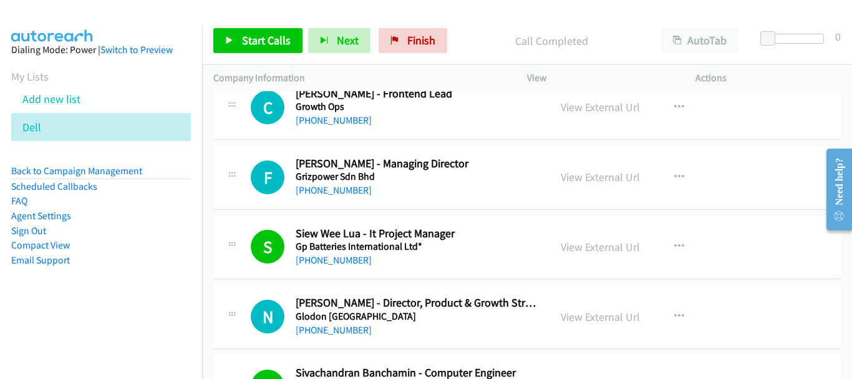
scroll to position [2437, 0]
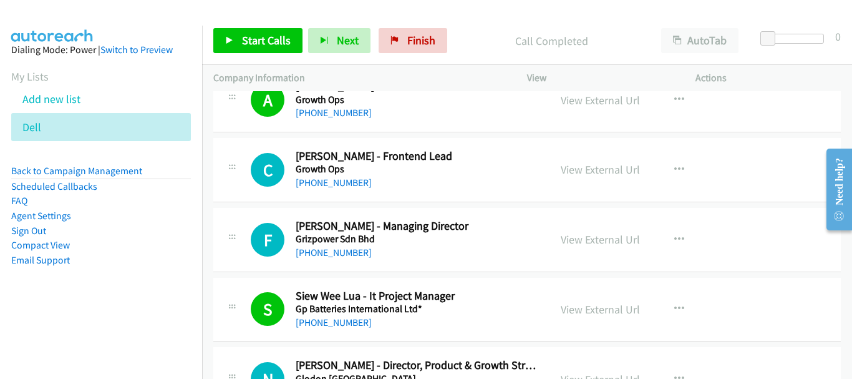
click at [341, 261] on div "F Callback Scheduled Faizal Shamin - Managing Director Grizpower Sdn Bhd Asia/K…" at bounding box center [527, 240] width 628 height 64
click at [341, 255] on link "+60 12-915 6793" at bounding box center [334, 252] width 76 height 12
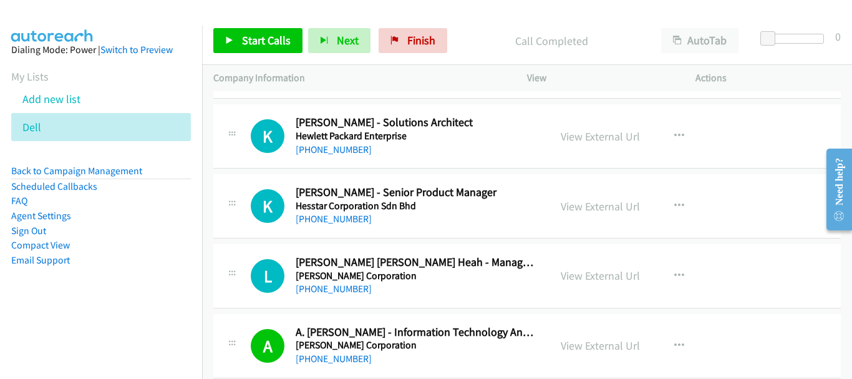
scroll to position [1502, 0]
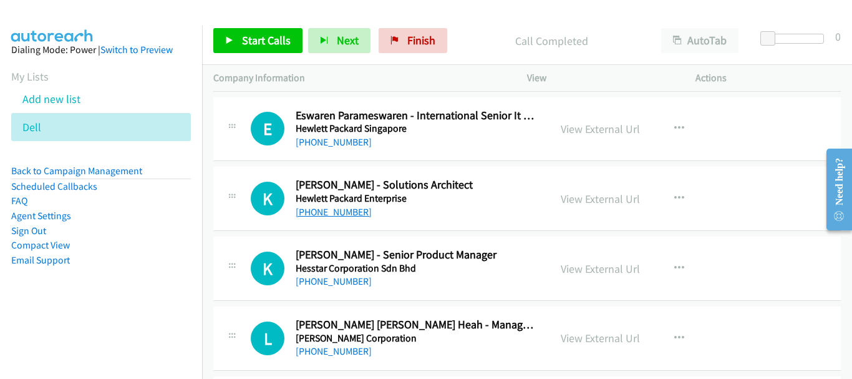
click at [339, 211] on link "+60 12-231 7099" at bounding box center [334, 212] width 76 height 12
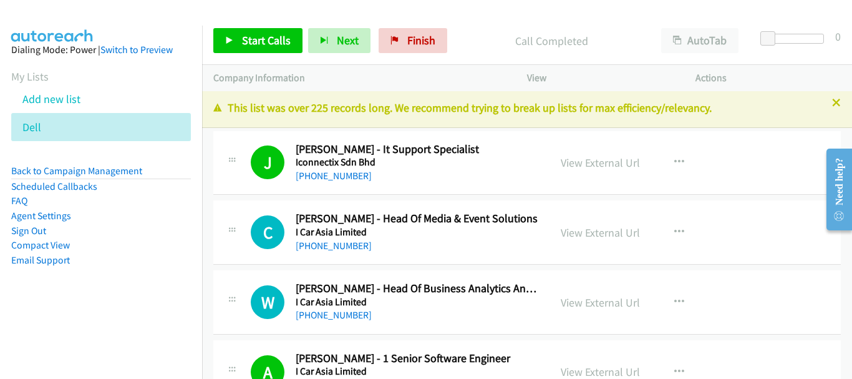
scroll to position [0, 0]
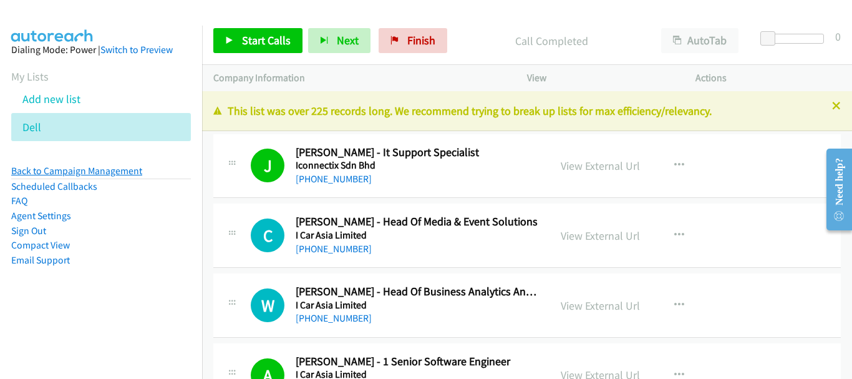
click at [130, 170] on link "Back to Campaign Management" at bounding box center [76, 171] width 131 height 12
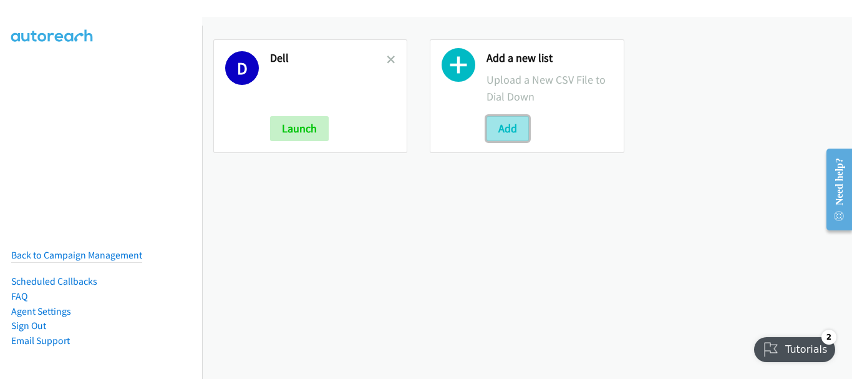
click at [499, 135] on button "Add" at bounding box center [508, 128] width 42 height 25
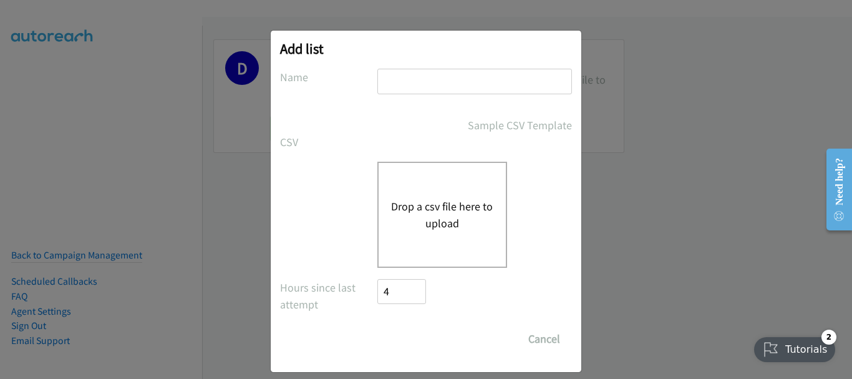
click at [472, 85] on input "text" at bounding box center [474, 82] width 195 height 26
type input "Dell"
click at [442, 189] on div "Drop a csv file here to upload" at bounding box center [442, 215] width 130 height 106
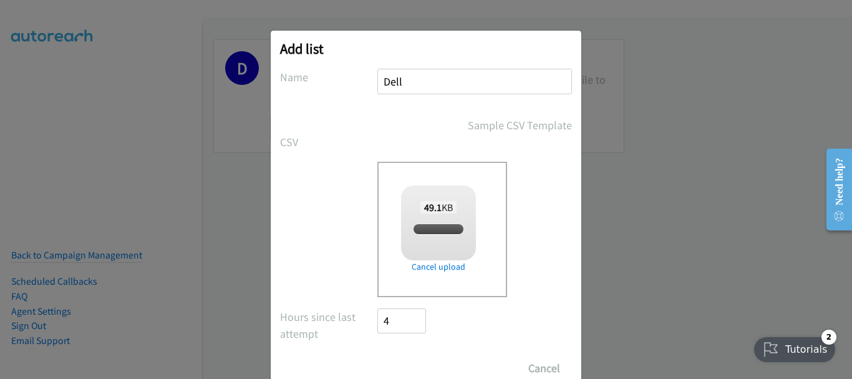
checkbox input "true"
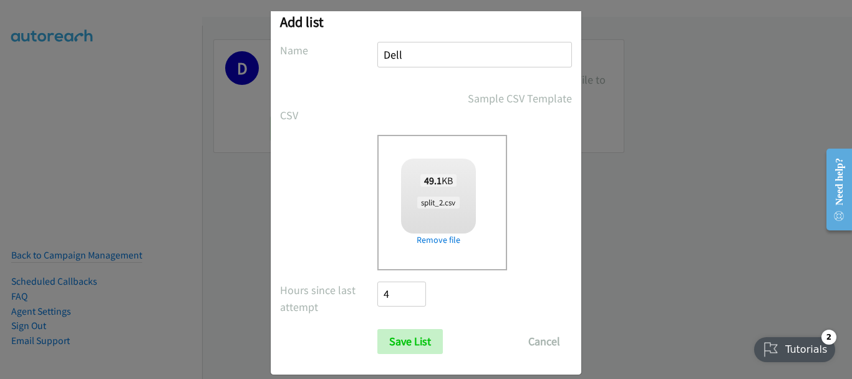
scroll to position [42, 0]
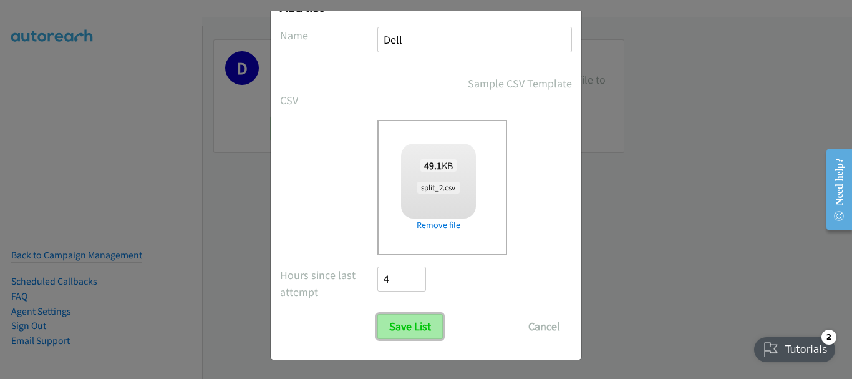
click at [412, 319] on input "Save List" at bounding box center [410, 326] width 66 height 25
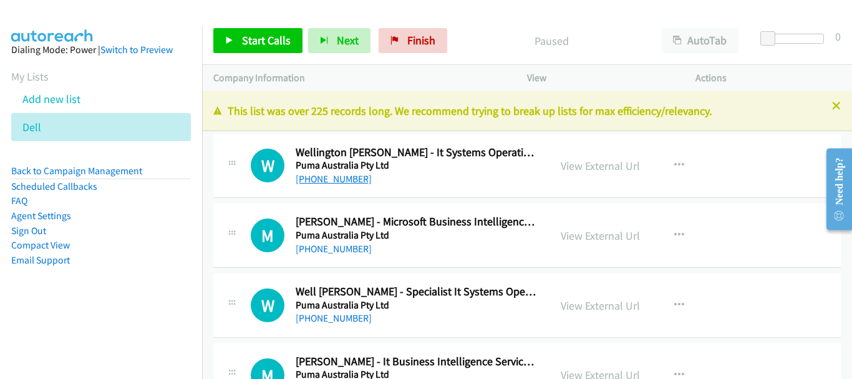
click at [349, 182] on link "+63 919 248 9885" at bounding box center [334, 179] width 76 height 12
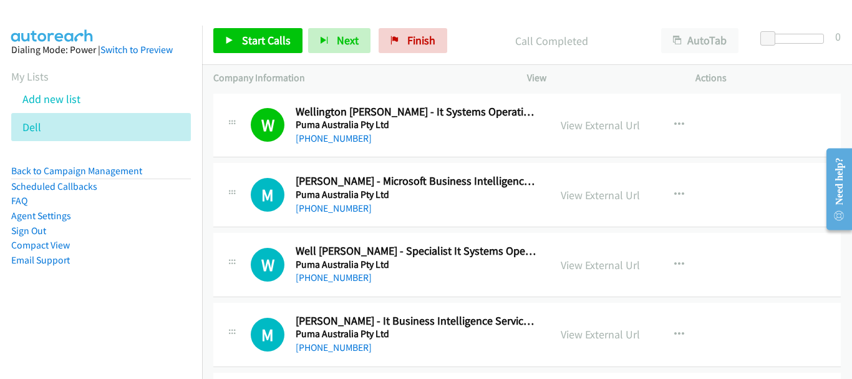
scroll to position [62, 0]
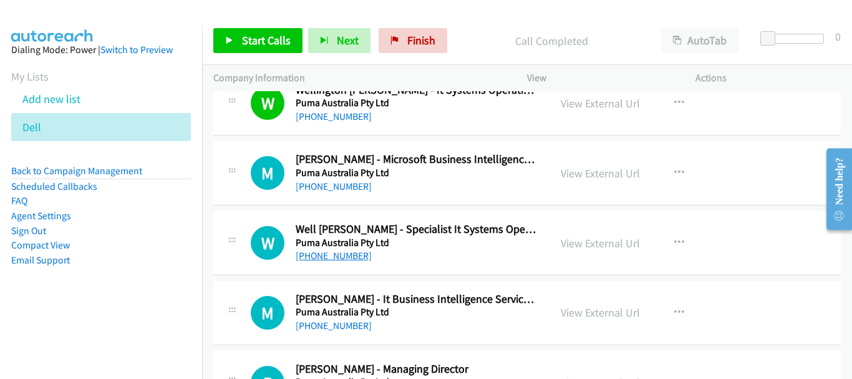
click at [359, 251] on link "+63 925 894 0818" at bounding box center [334, 256] width 76 height 12
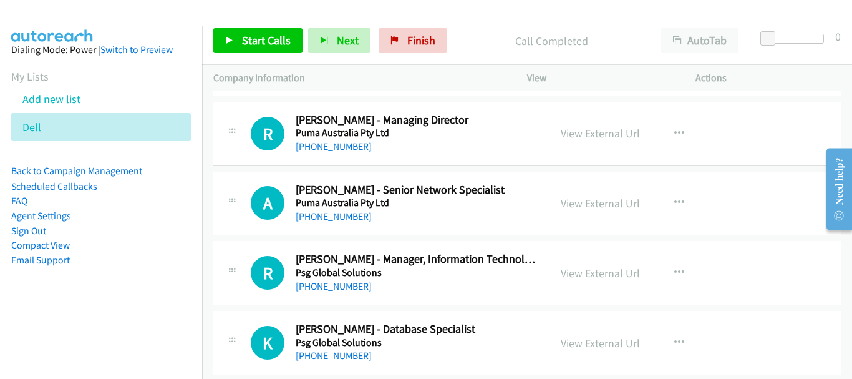
scroll to position [312, 0]
click at [313, 216] on link "+63 919 076 1523" at bounding box center [334, 216] width 76 height 12
click at [343, 280] on link "+63 917 823 4250" at bounding box center [334, 285] width 76 height 12
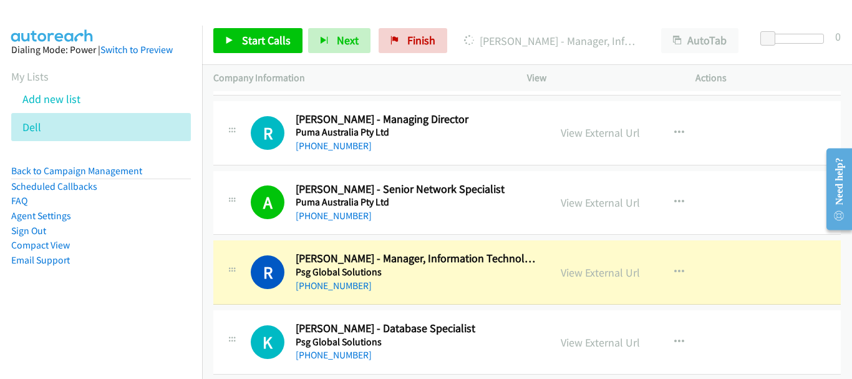
scroll to position [437, 0]
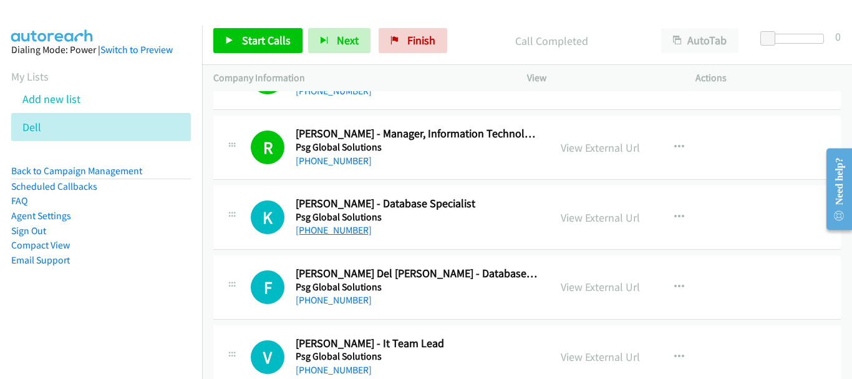
click at [357, 232] on link "+63 926 731 8273" at bounding box center [334, 230] width 76 height 12
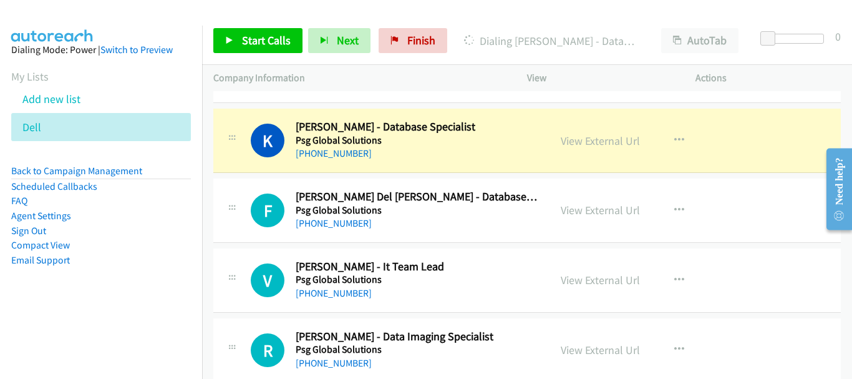
scroll to position [499, 0]
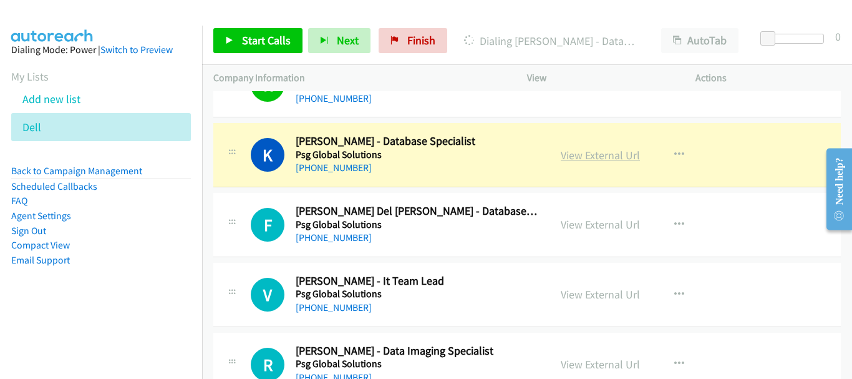
click at [576, 155] on link "View External Url" at bounding box center [600, 155] width 79 height 14
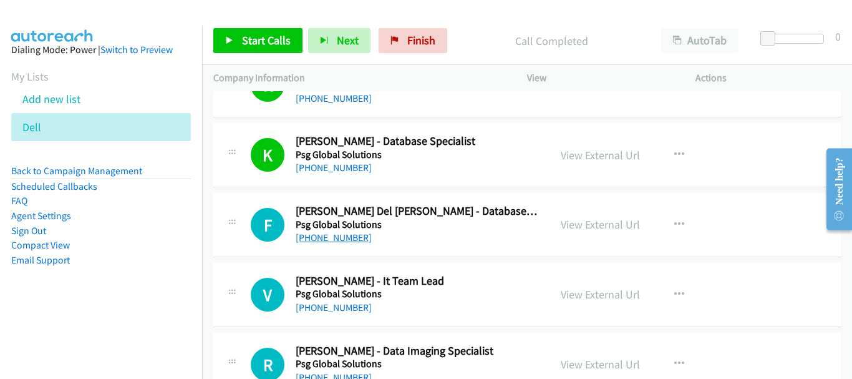
click at [351, 238] on link "+63 926 106 7775" at bounding box center [334, 237] width 76 height 12
click at [346, 306] on link "+63 977 218 9898" at bounding box center [334, 307] width 76 height 12
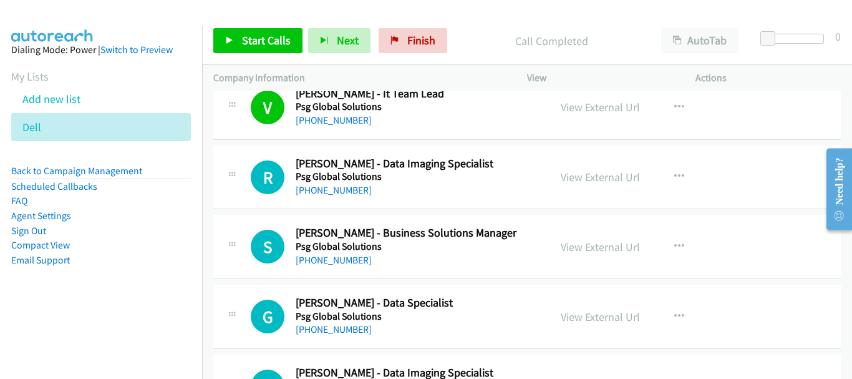
scroll to position [811, 0]
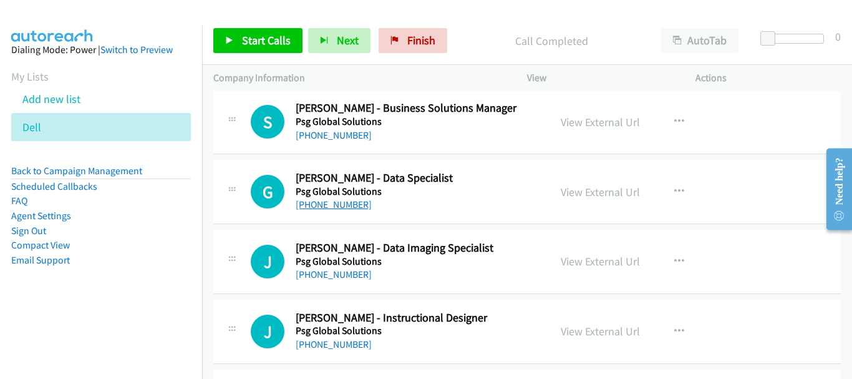
click at [352, 208] on link "+63 917 182 2890" at bounding box center [334, 204] width 76 height 12
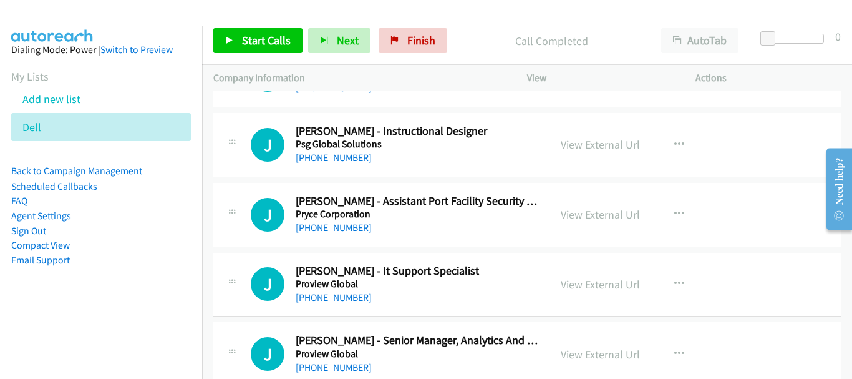
scroll to position [998, 0]
click at [352, 299] on link "+63 927 432 6524" at bounding box center [334, 297] width 76 height 12
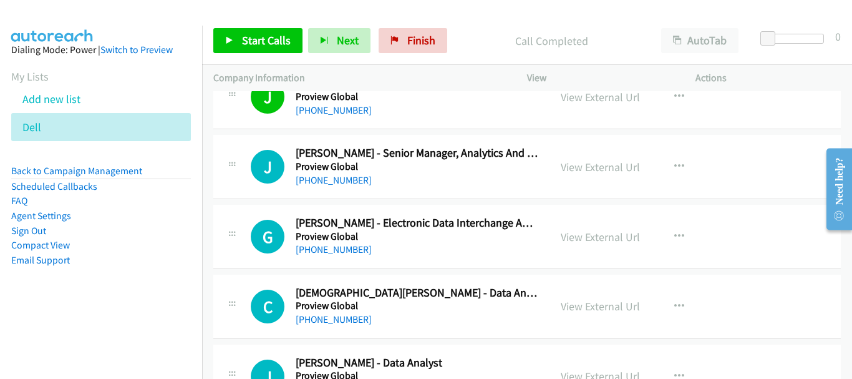
scroll to position [1185, 0]
click at [344, 314] on link "+63 947 516 8107" at bounding box center [334, 319] width 76 height 12
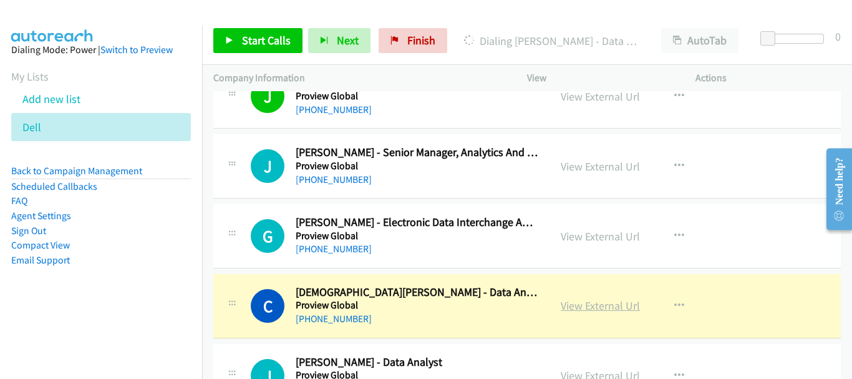
click at [581, 300] on link "View External Url" at bounding box center [600, 305] width 79 height 14
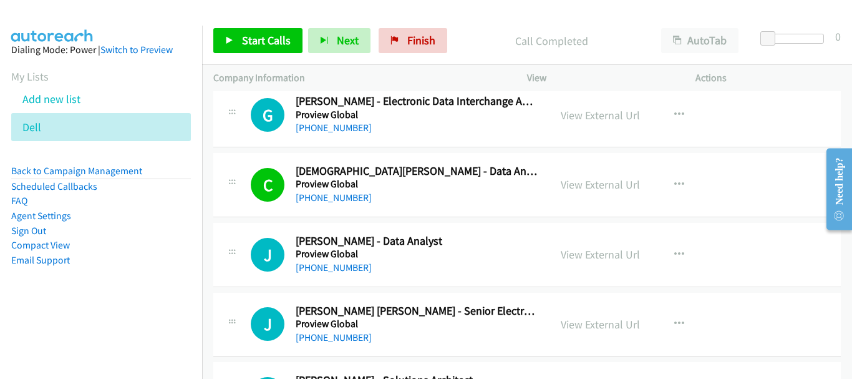
scroll to position [1310, 0]
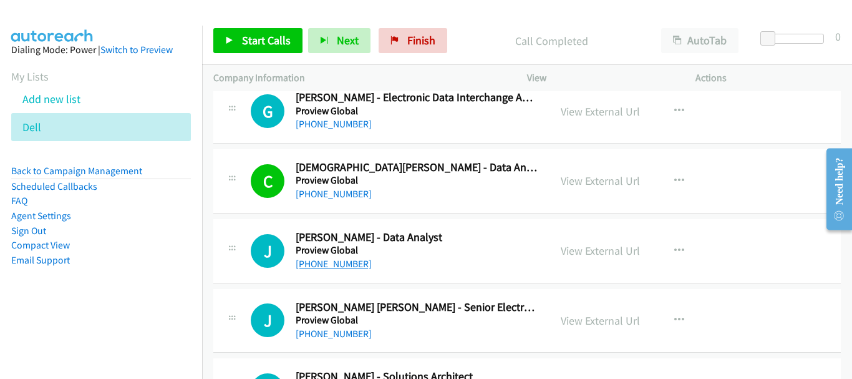
click at [353, 263] on link "+63 945 875 0604" at bounding box center [334, 264] width 76 height 12
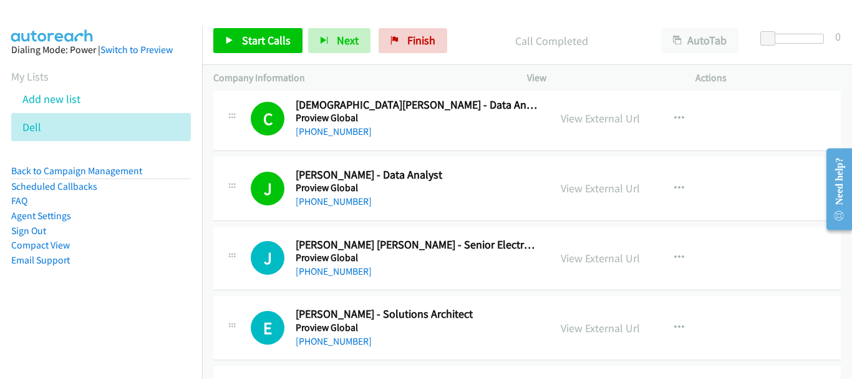
scroll to position [1435, 0]
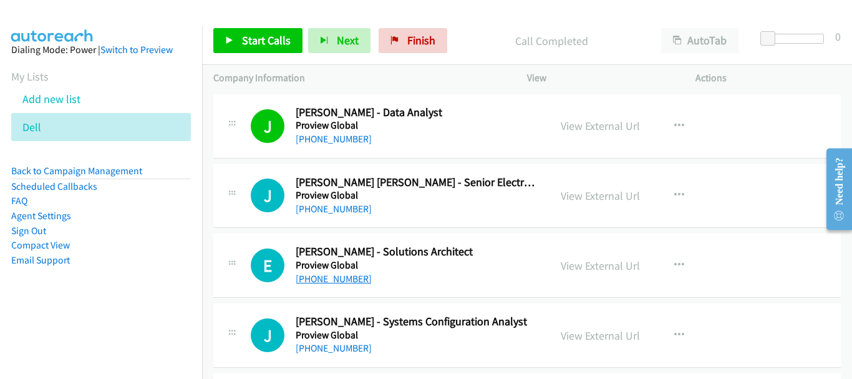
click at [346, 280] on link "+63 917 623 8802" at bounding box center [334, 279] width 76 height 12
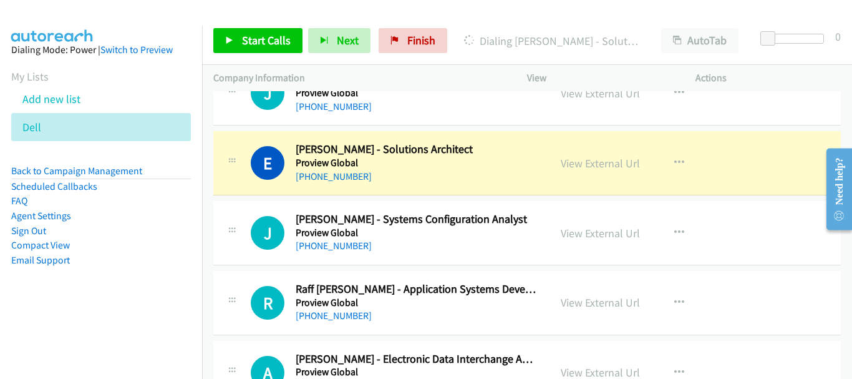
scroll to position [1560, 0]
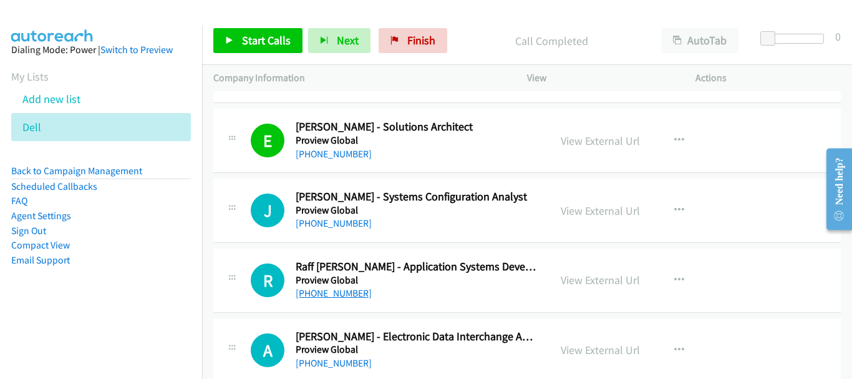
click at [350, 289] on link "+63 917 513 3451" at bounding box center [334, 293] width 76 height 12
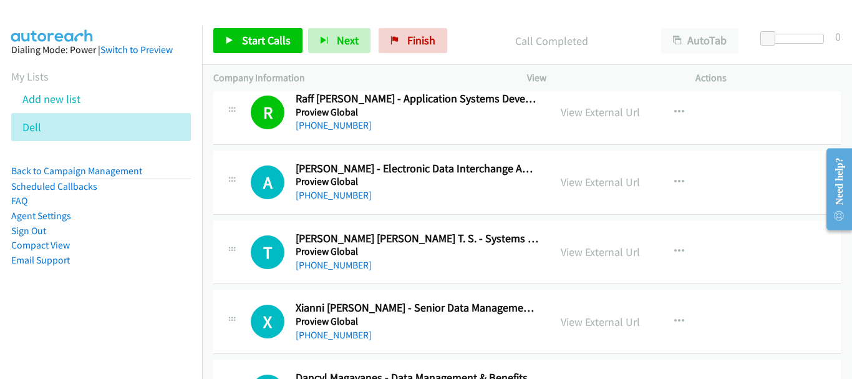
scroll to position [1747, 0]
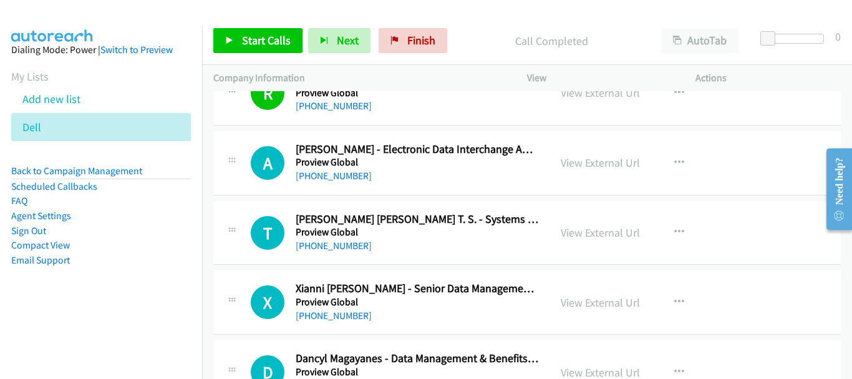
click at [352, 308] on div "+63 961 822 1596" at bounding box center [417, 315] width 243 height 15
click at [354, 315] on link "+63 961 822 1596" at bounding box center [334, 315] width 76 height 12
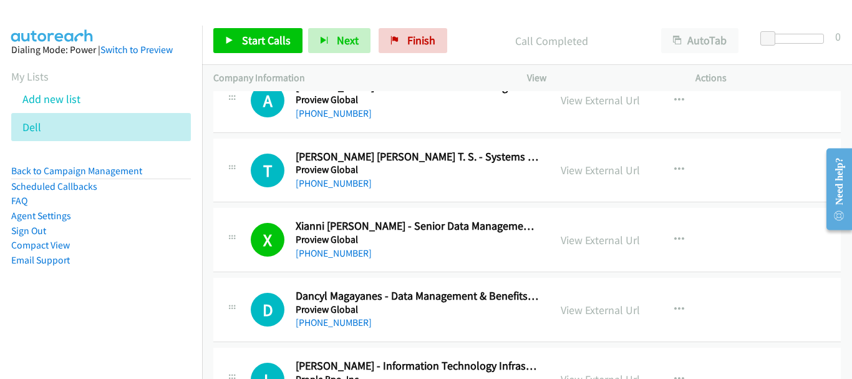
scroll to position [1872, 0]
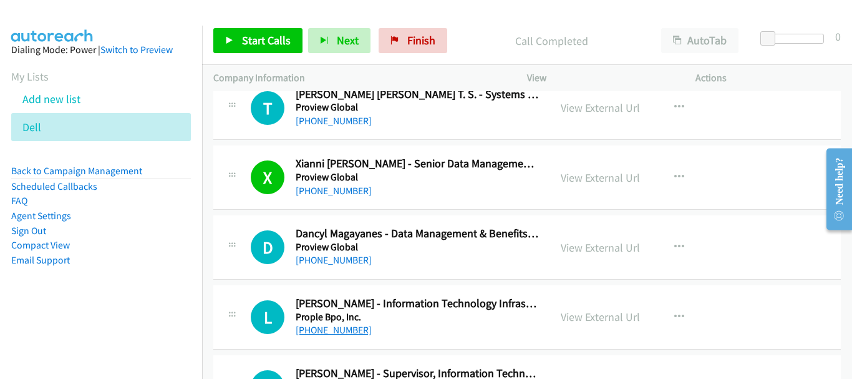
click at [354, 329] on link "+63 915 200 9326" at bounding box center [334, 330] width 76 height 12
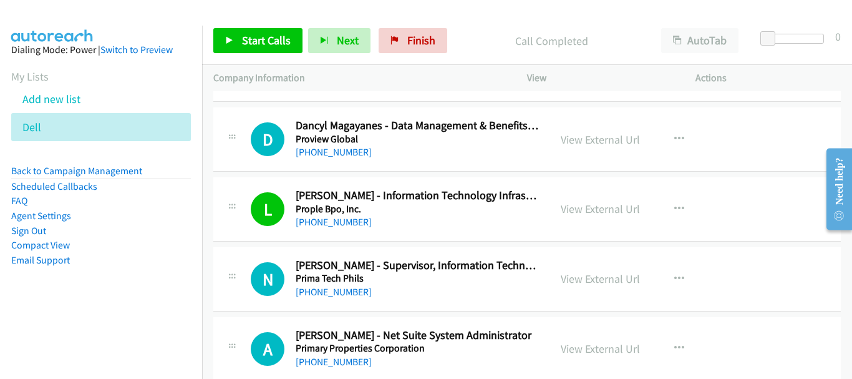
scroll to position [1996, 0]
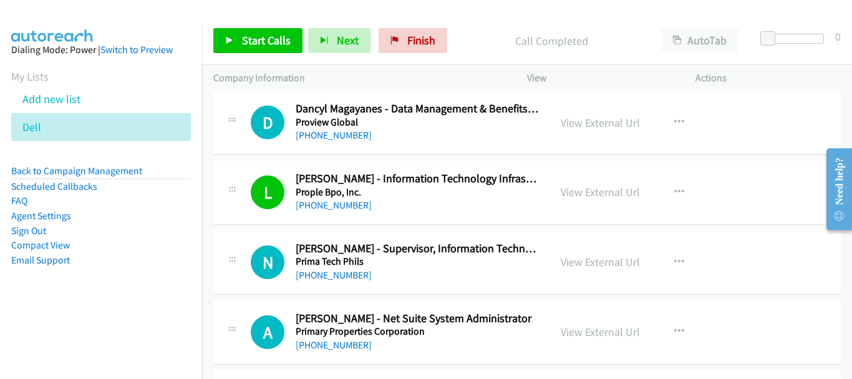
click at [324, 284] on div "N Callback Scheduled Nino Raymundo - Supervisor, Information Technology Prima T…" at bounding box center [527, 262] width 628 height 64
click at [324, 275] on link "+63 905 402 0797" at bounding box center [334, 275] width 76 height 12
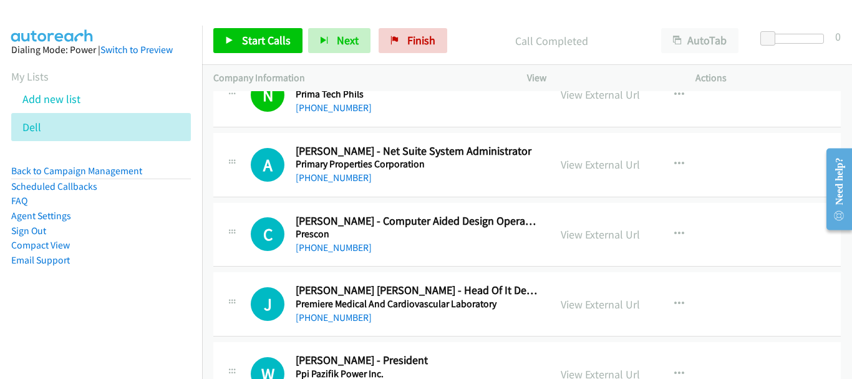
scroll to position [2184, 0]
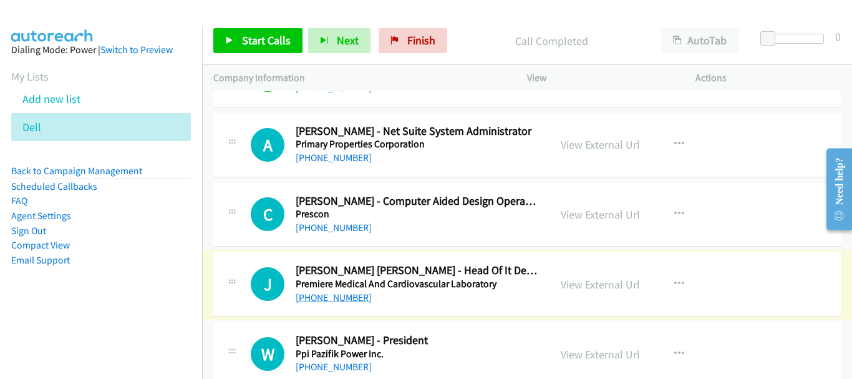
click at [346, 296] on link "+63 917 620 3465" at bounding box center [334, 297] width 76 height 12
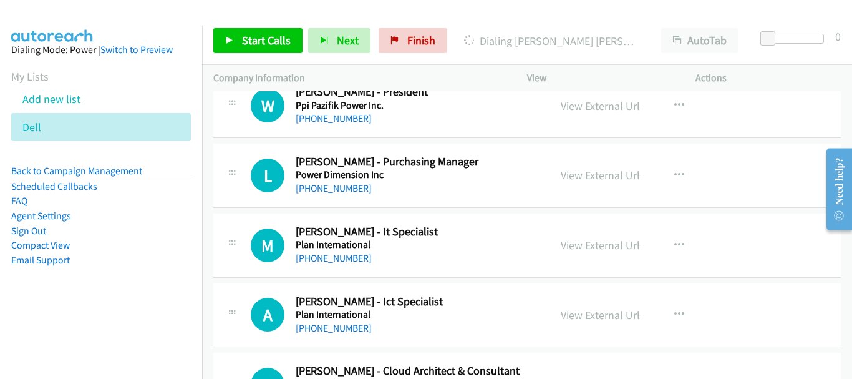
scroll to position [2433, 0]
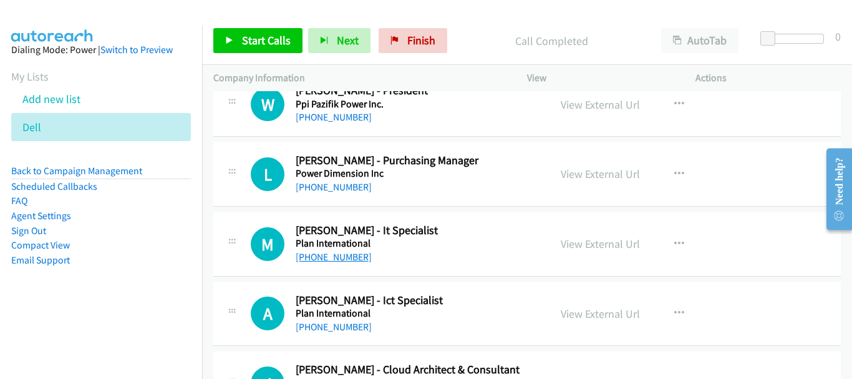
click at [352, 255] on link "+63 917 703 9389" at bounding box center [334, 257] width 76 height 12
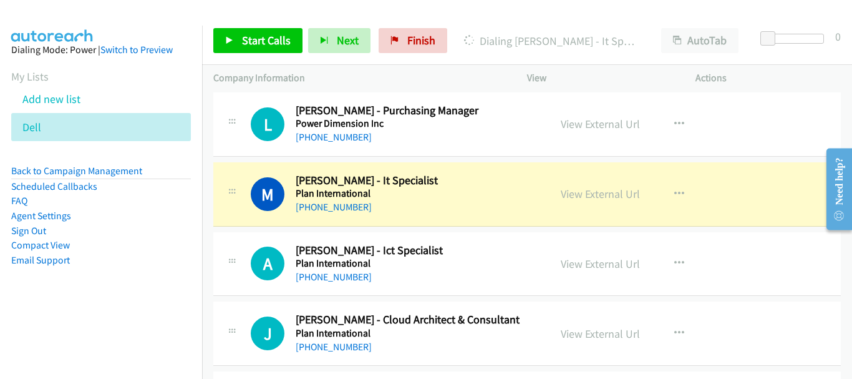
scroll to position [2495, 0]
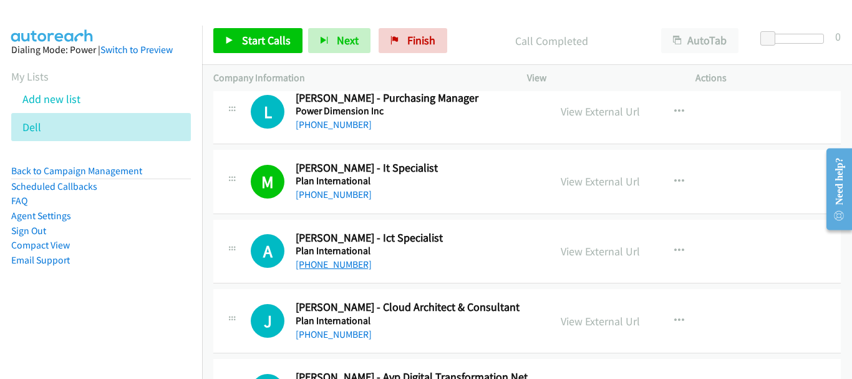
click at [333, 268] on link "+63 915 103 1651" at bounding box center [334, 264] width 76 height 12
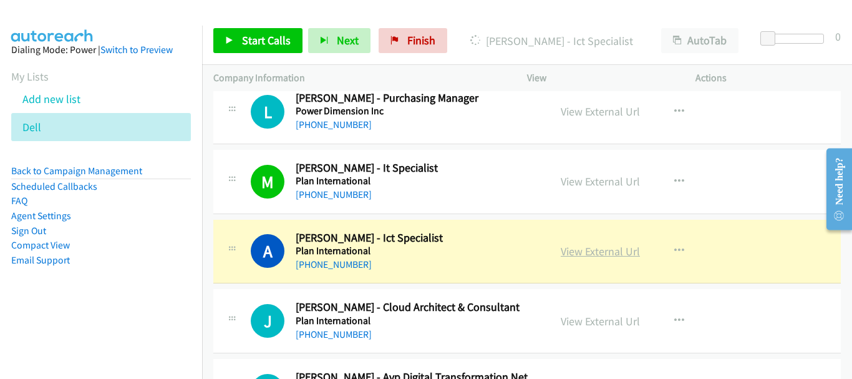
click at [590, 247] on link "View External Url" at bounding box center [600, 251] width 79 height 14
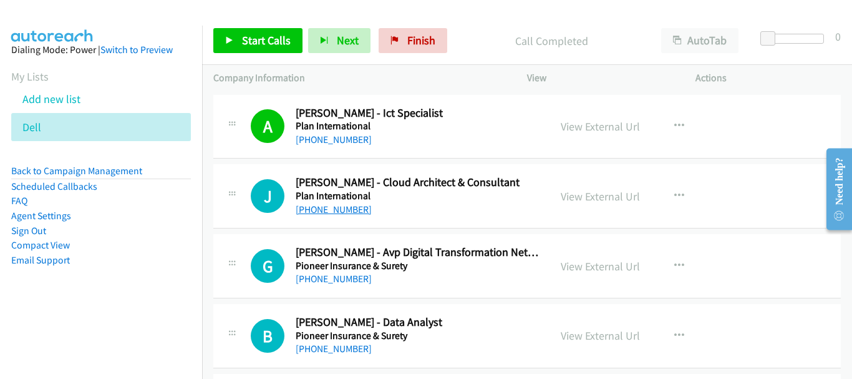
scroll to position [2683, 0]
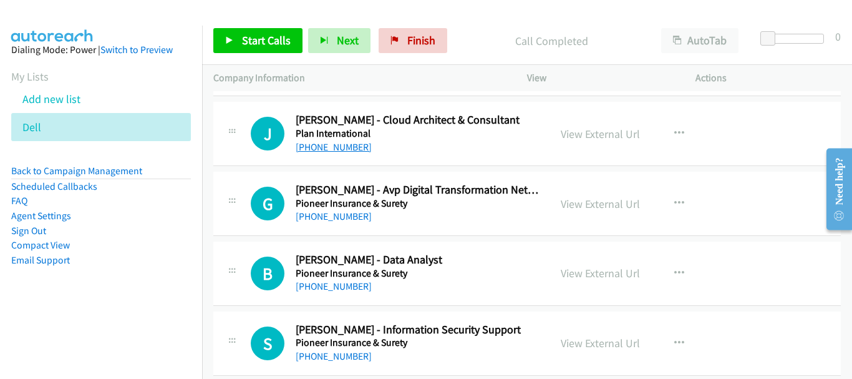
click at [347, 211] on link "+63 917 590 4675" at bounding box center [334, 216] width 76 height 12
click at [366, 286] on div "+63 905 354 9828" at bounding box center [417, 286] width 243 height 15
click at [359, 285] on link "+63 905 354 9828" at bounding box center [334, 286] width 76 height 12
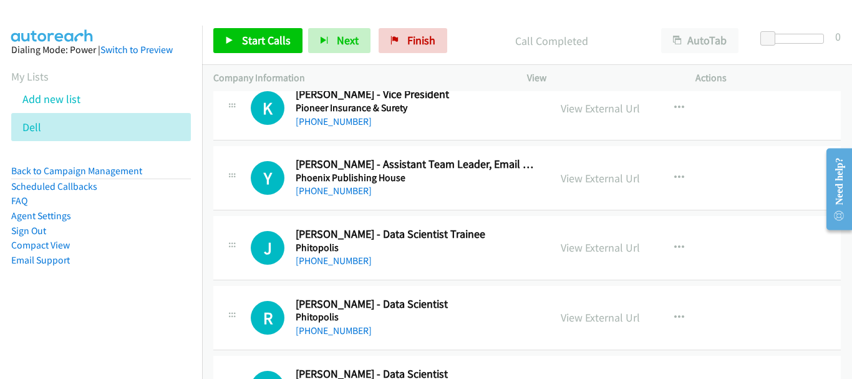
scroll to position [3119, 0]
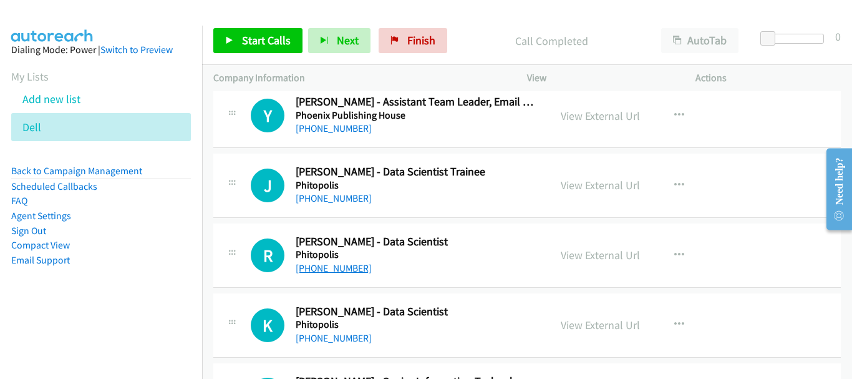
click at [356, 266] on link "+63 961 249 9379" at bounding box center [334, 268] width 76 height 12
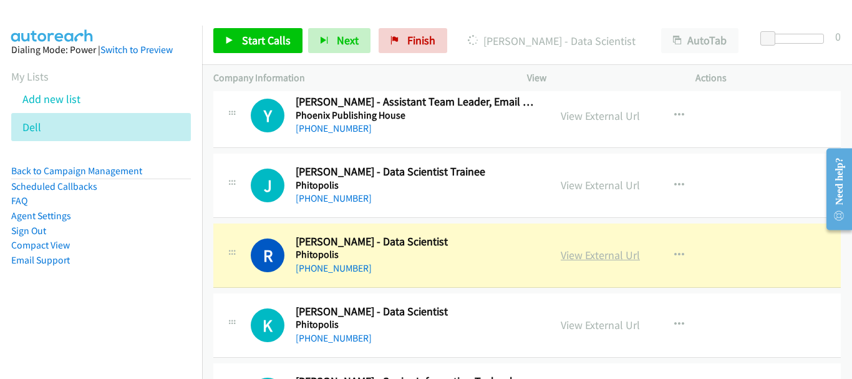
click at [594, 257] on link "View External Url" at bounding box center [600, 255] width 79 height 14
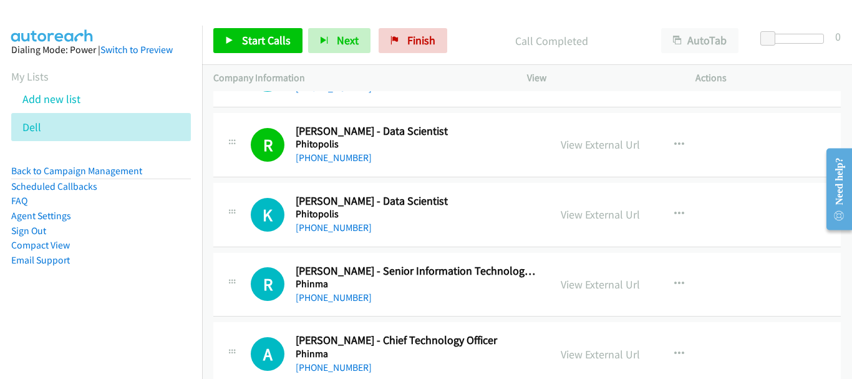
scroll to position [3244, 0]
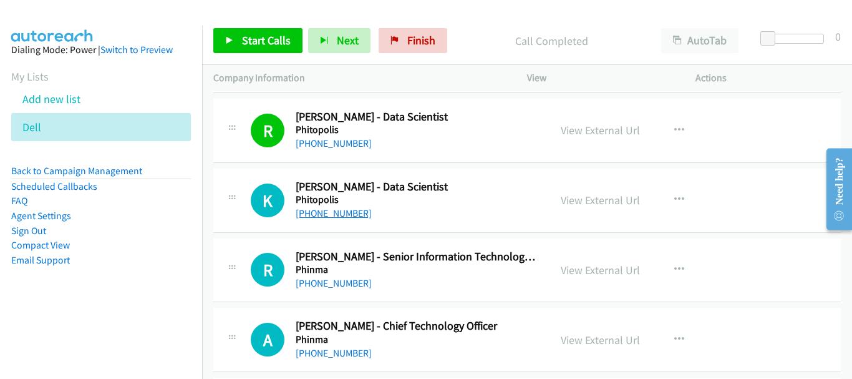
click at [326, 211] on link "+63 906 333 3889" at bounding box center [334, 213] width 76 height 12
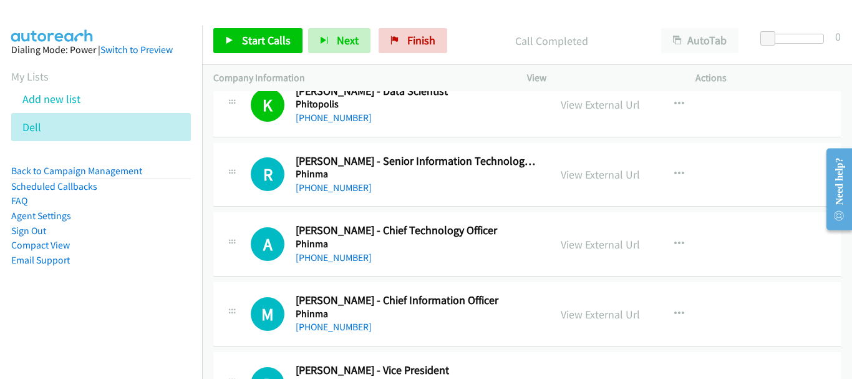
scroll to position [3307, 0]
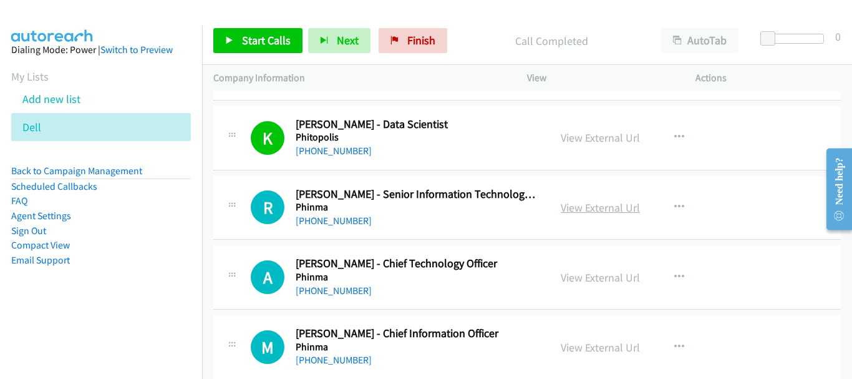
click at [595, 203] on link "View External Url" at bounding box center [600, 207] width 79 height 14
click at [352, 222] on link "+63 917 817 1825" at bounding box center [334, 221] width 76 height 12
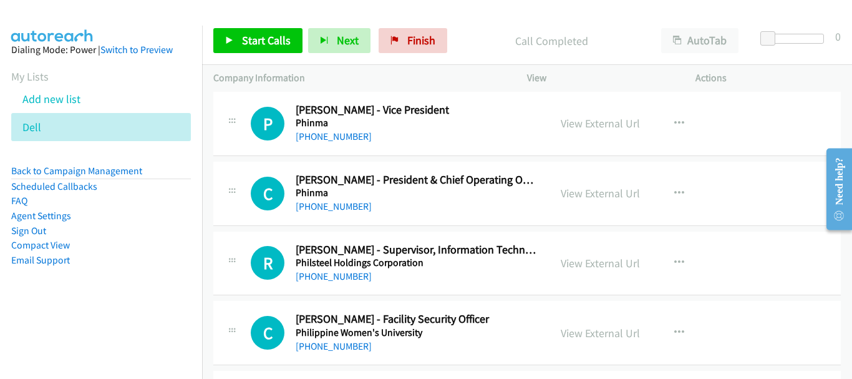
scroll to position [3618, 0]
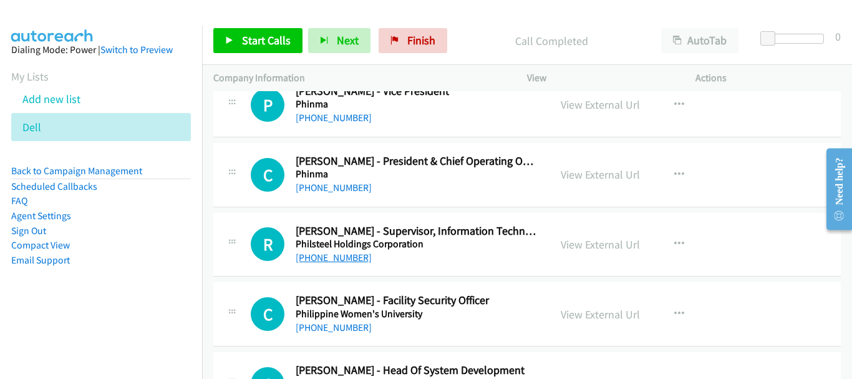
click at [344, 258] on link "+63 975 094 5184" at bounding box center [334, 257] width 76 height 12
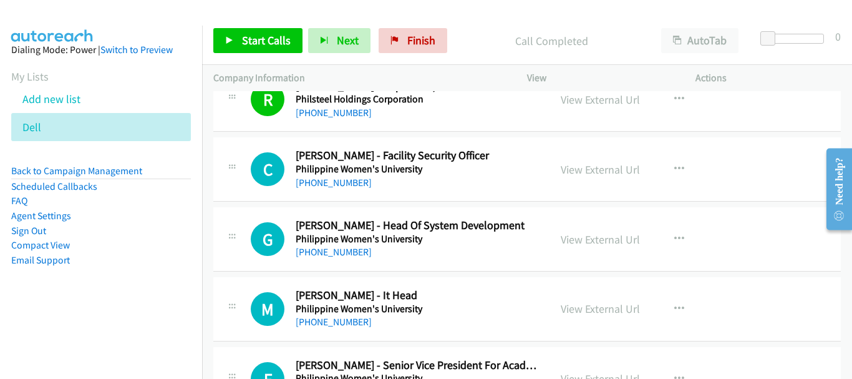
scroll to position [3743, 0]
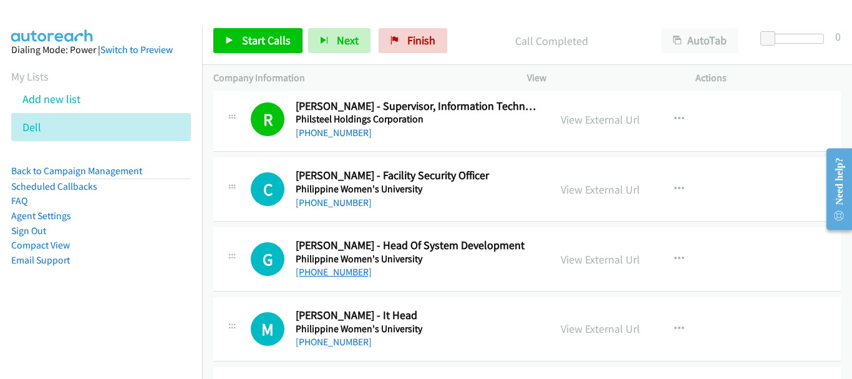
click at [344, 275] on link "+63 998 971 5583" at bounding box center [334, 272] width 76 height 12
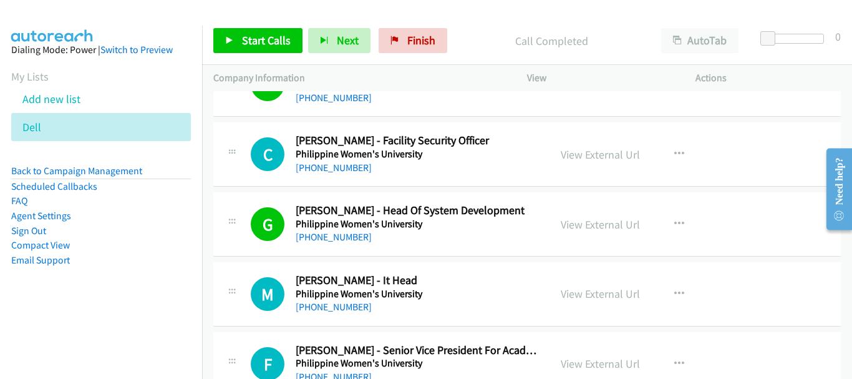
scroll to position [3806, 0]
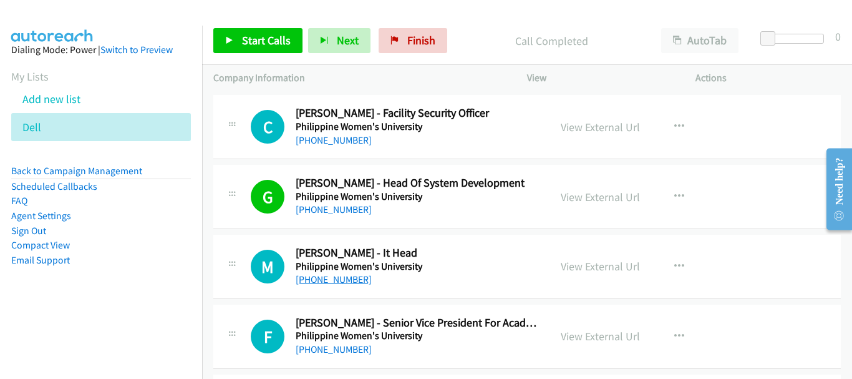
click at [313, 279] on link "+63 917 775 6208" at bounding box center [334, 279] width 76 height 12
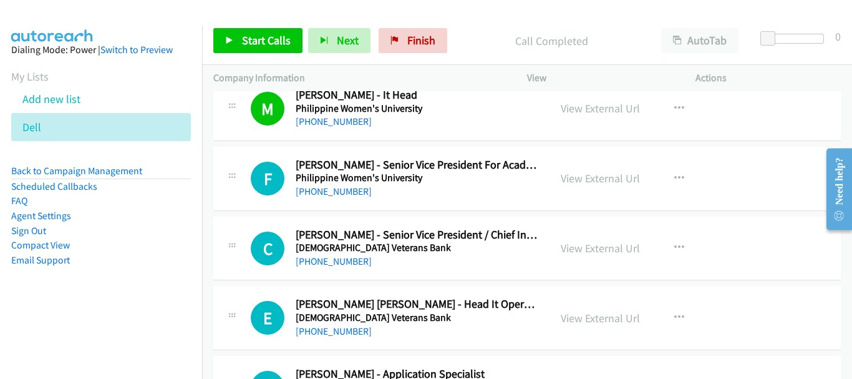
scroll to position [3993, 0]
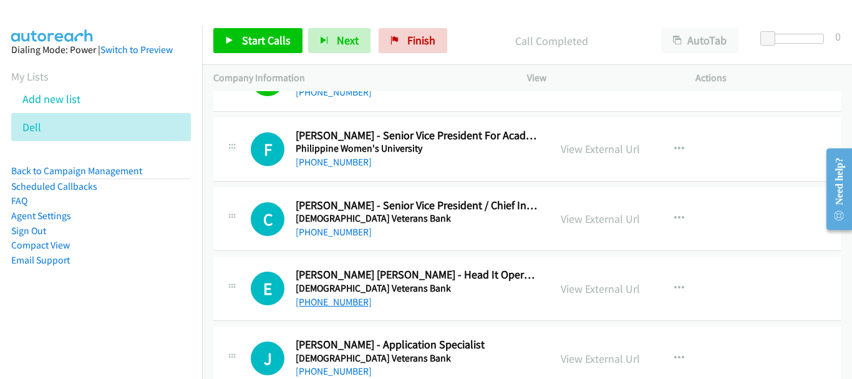
click at [361, 301] on link "+63 917 838 2133" at bounding box center [334, 302] width 76 height 12
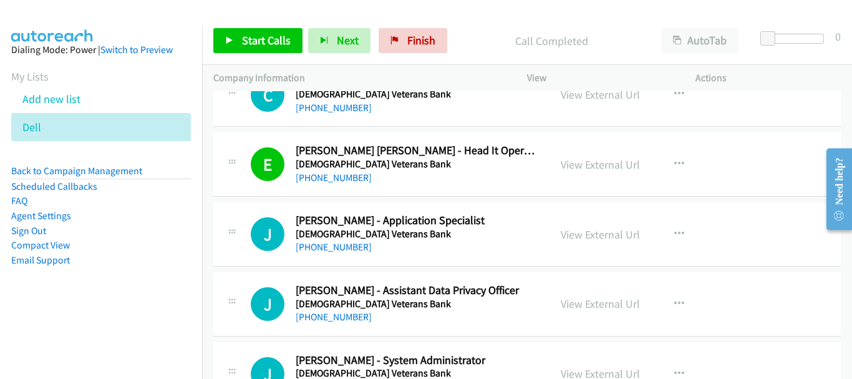
scroll to position [4118, 0]
click at [356, 242] on link "+63 927 398 8248" at bounding box center [334, 246] width 76 height 12
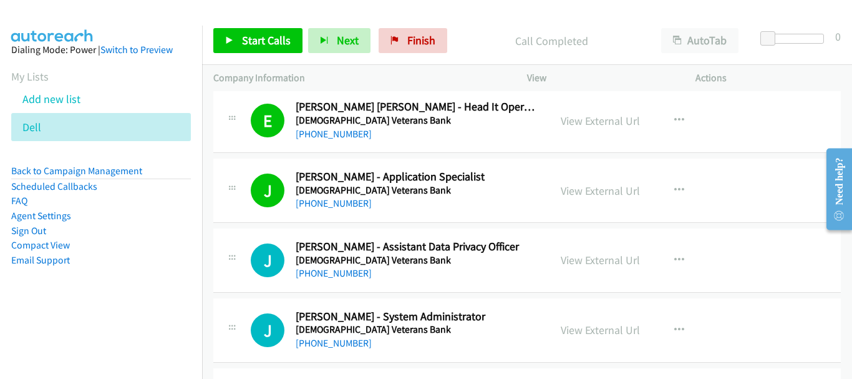
scroll to position [4180, 0]
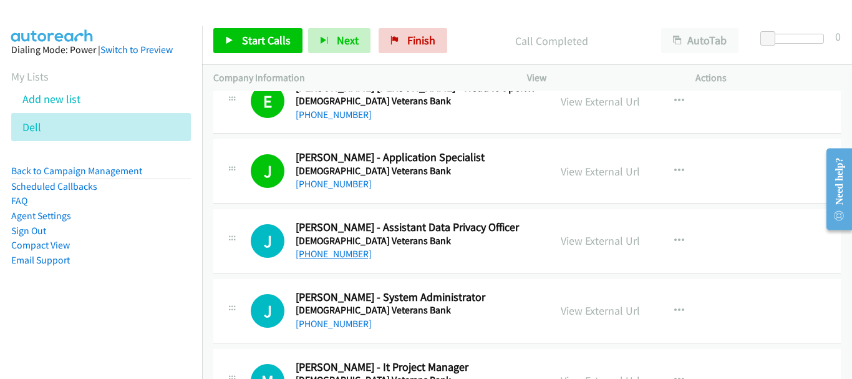
click at [323, 260] on link "+63 927 483 6549" at bounding box center [334, 254] width 76 height 12
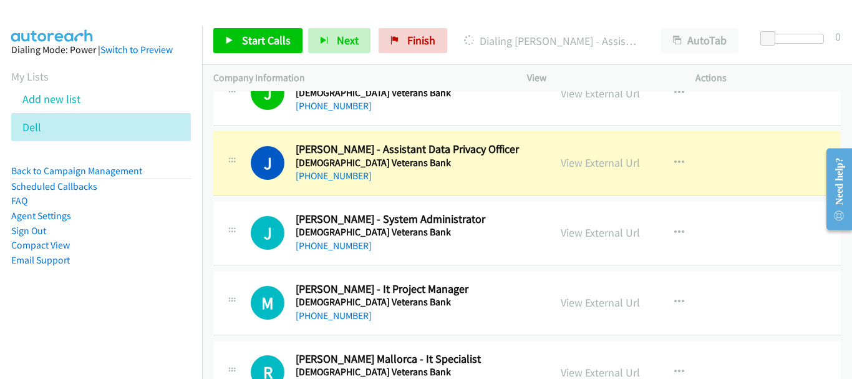
scroll to position [4305, 0]
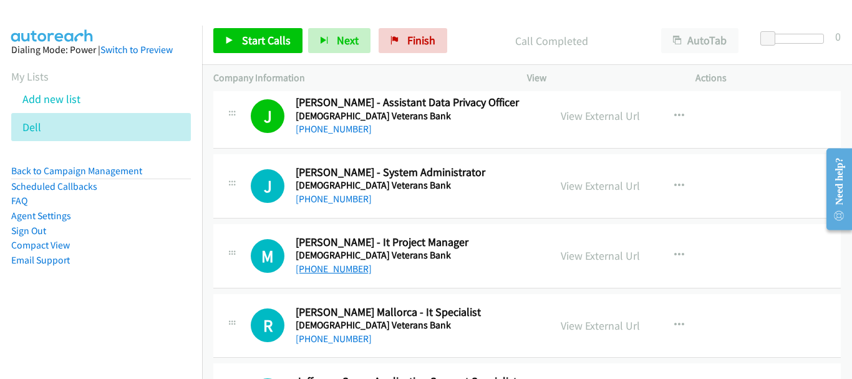
click at [323, 270] on link "+63 927 297 3396" at bounding box center [334, 269] width 76 height 12
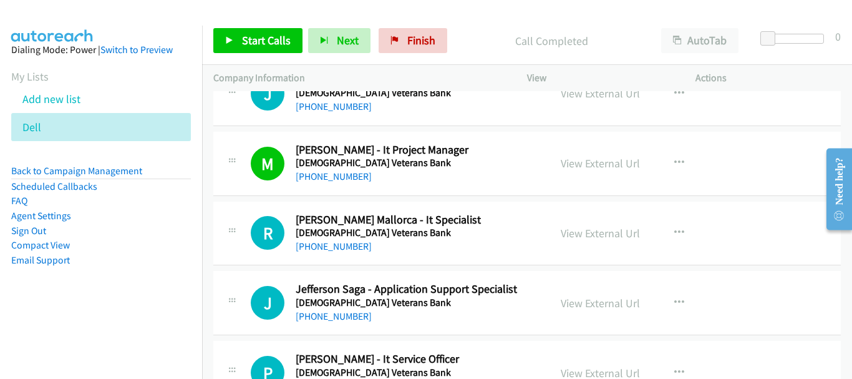
scroll to position [4429, 0]
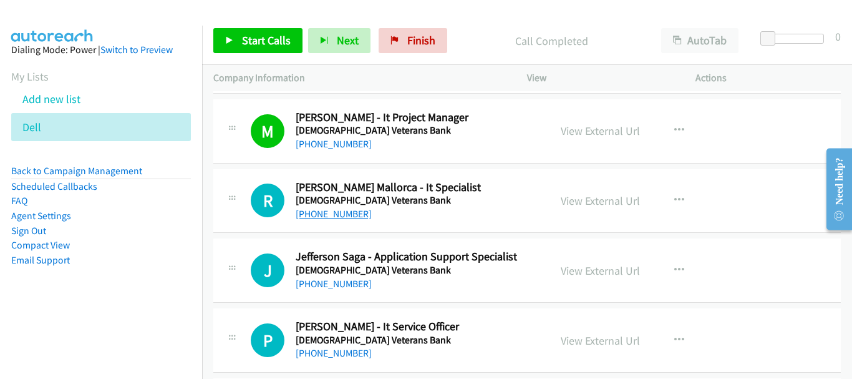
click at [352, 216] on link "+63 947 879 8455" at bounding box center [334, 214] width 76 height 12
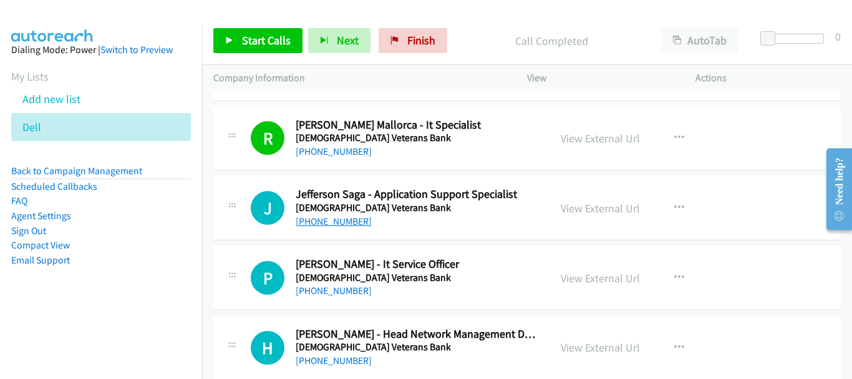
click at [352, 218] on link "+63 929 516 4514" at bounding box center [334, 221] width 76 height 12
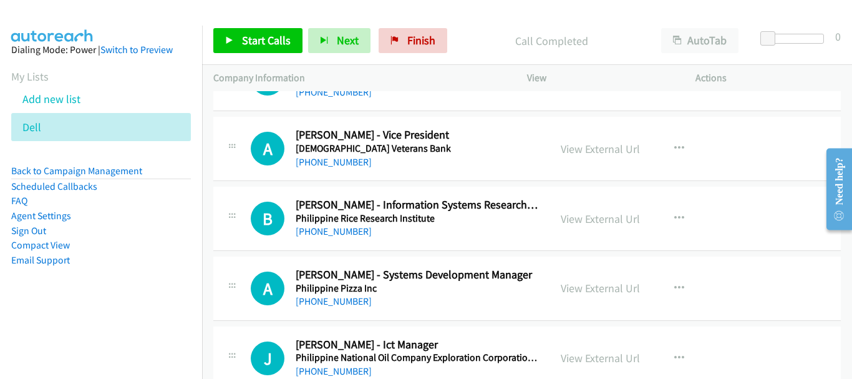
scroll to position [4929, 0]
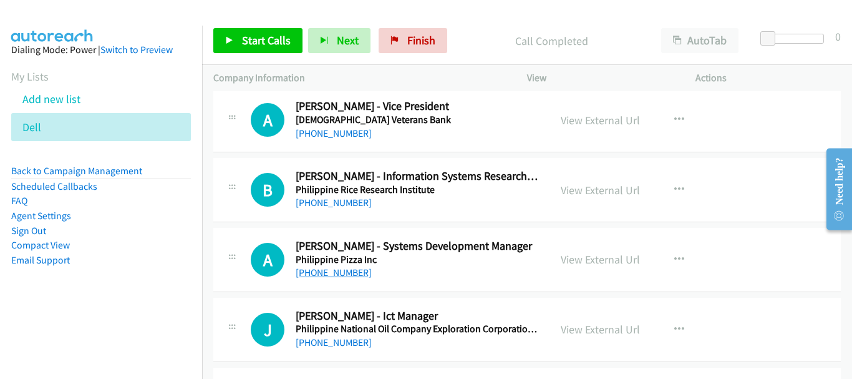
click at [362, 274] on link "+63 908 881 6205" at bounding box center [334, 272] width 76 height 12
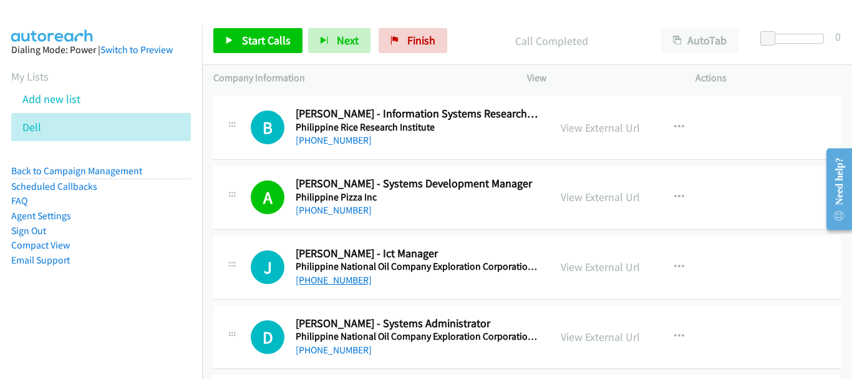
click at [349, 284] on link "+63 917 501 1222" at bounding box center [334, 280] width 76 height 12
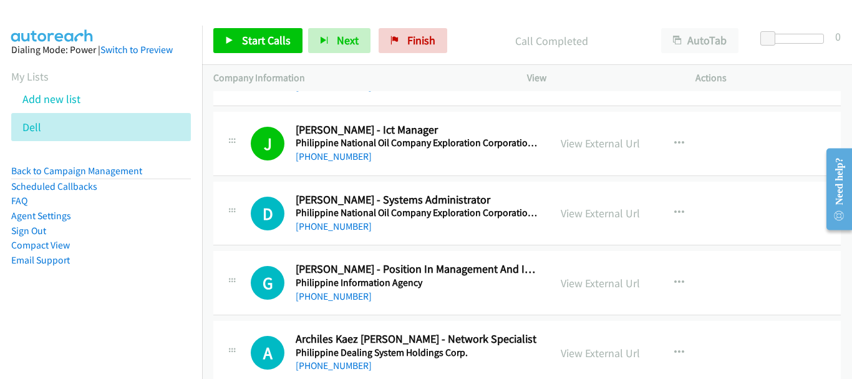
scroll to position [5116, 0]
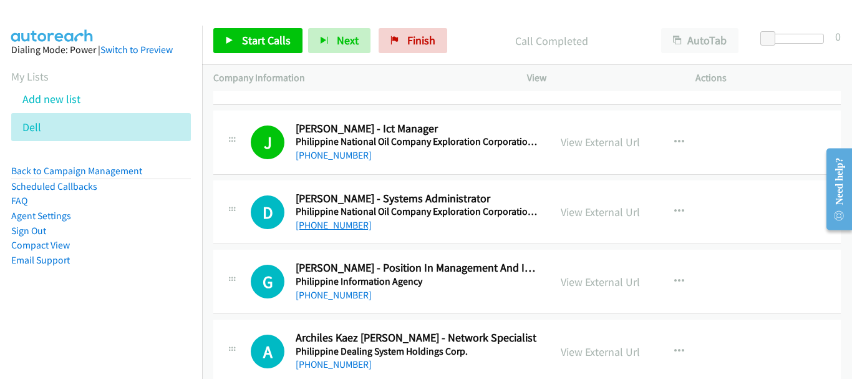
click at [329, 225] on link "+63 917 118 2803" at bounding box center [334, 225] width 76 height 12
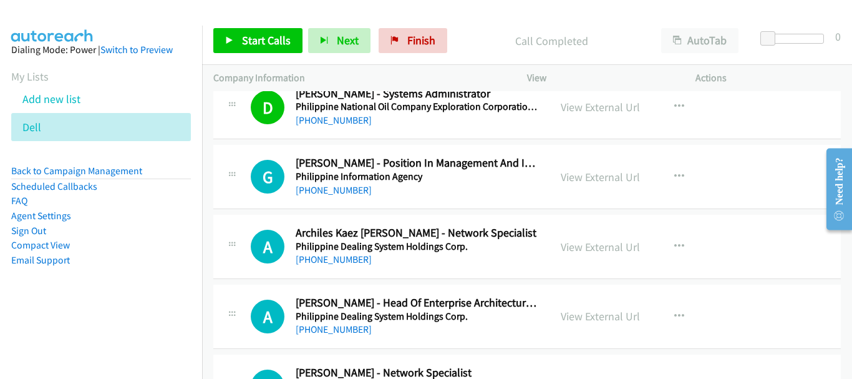
scroll to position [5241, 0]
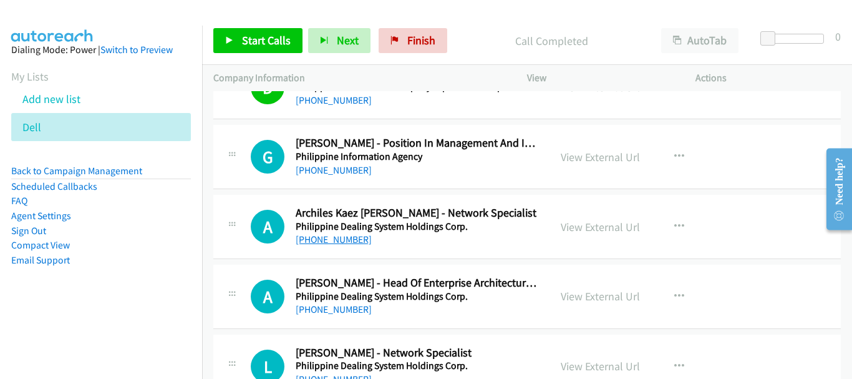
click at [329, 237] on link "+63 917 843 5368" at bounding box center [334, 239] width 76 height 12
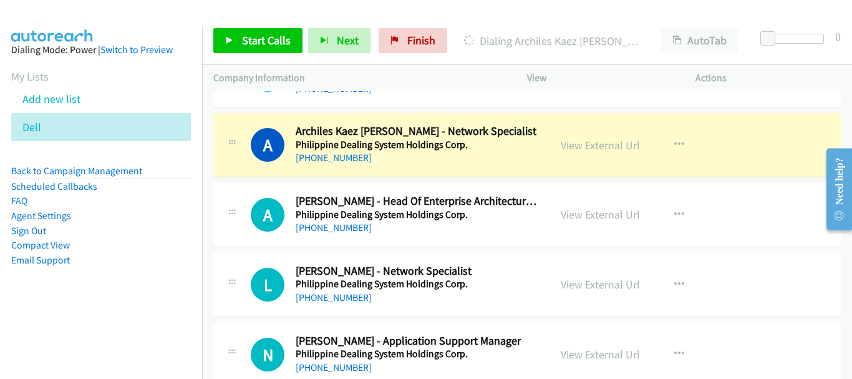
scroll to position [5303, 0]
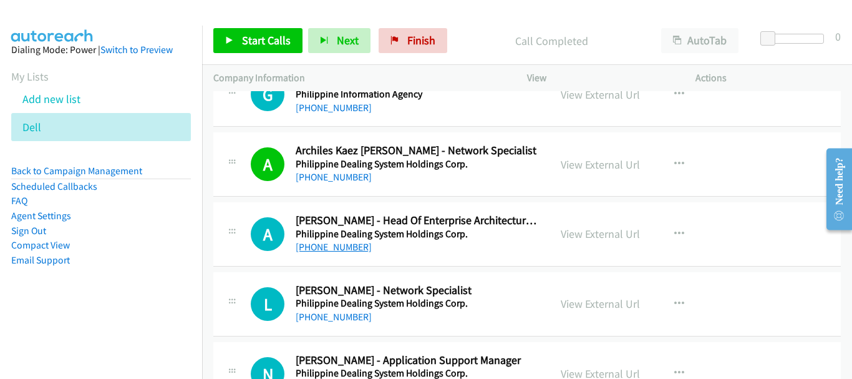
click at [334, 248] on link "+63 917 809 2195" at bounding box center [334, 247] width 76 height 12
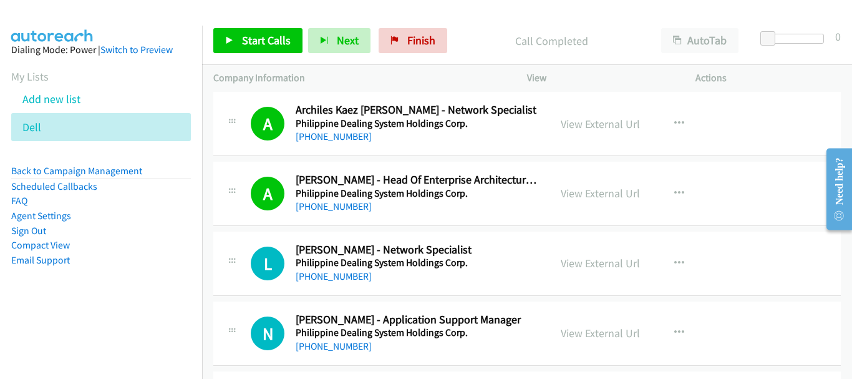
scroll to position [5365, 0]
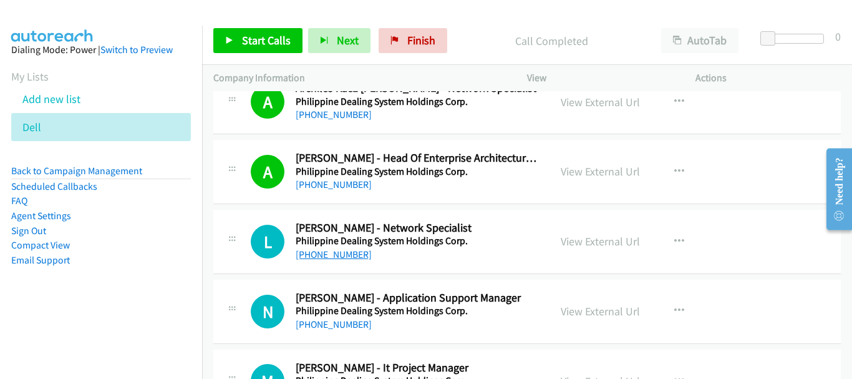
click at [341, 252] on link "+63 917 838 3108" at bounding box center [334, 254] width 76 height 12
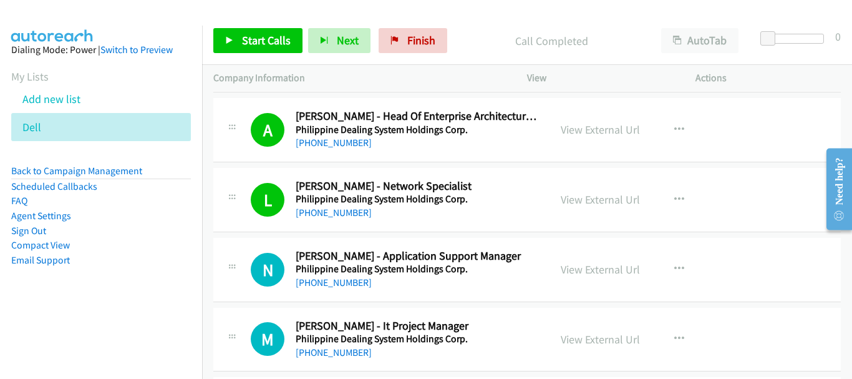
scroll to position [5428, 0]
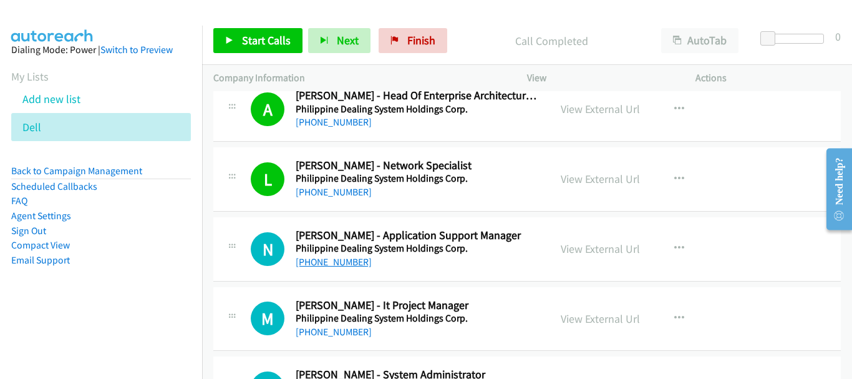
click at [346, 260] on link "+63 956 660 5971" at bounding box center [334, 262] width 76 height 12
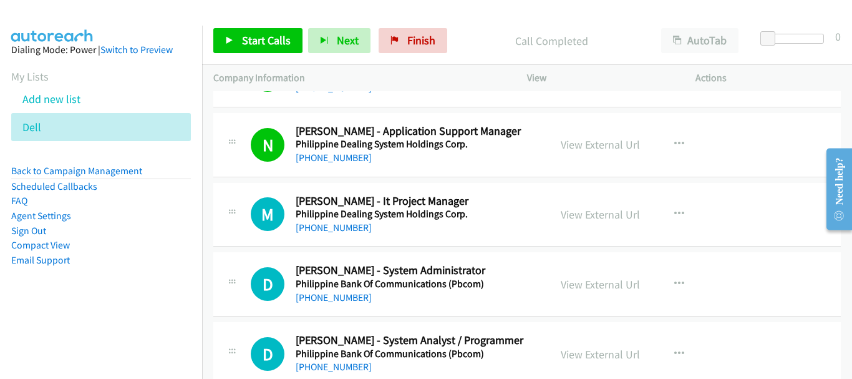
scroll to position [5552, 0]
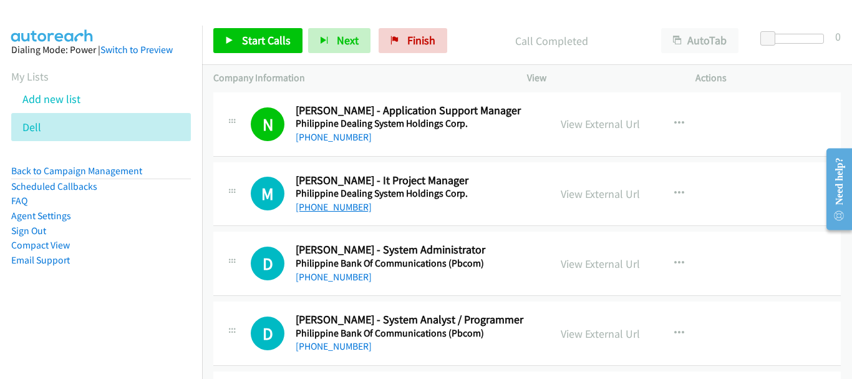
click at [343, 202] on link "+63 917 836 2337" at bounding box center [334, 207] width 76 height 12
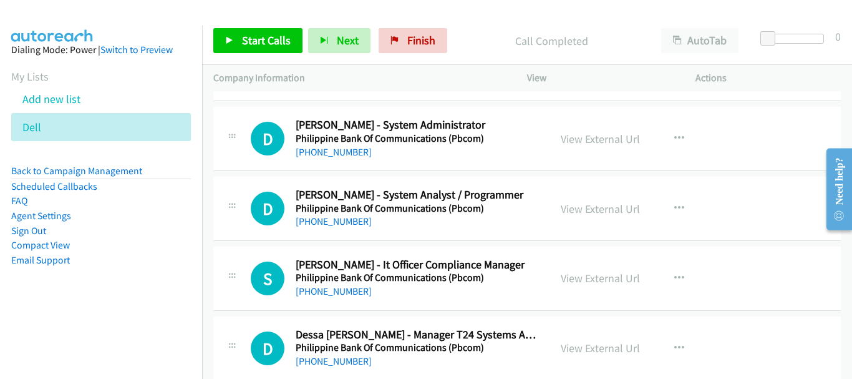
scroll to position [5615, 0]
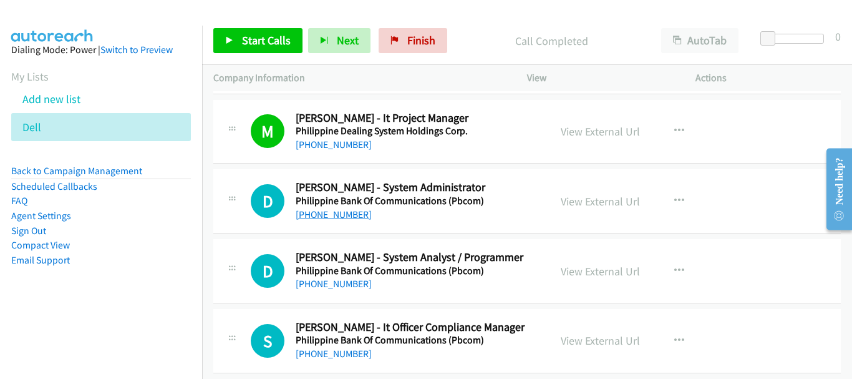
click at [338, 213] on link "+63 917 304 6656" at bounding box center [334, 214] width 76 height 12
click at [344, 291] on div "D Callback Scheduled Duane Siman - System Analyst / Programmer Philippine Bank …" at bounding box center [527, 271] width 628 height 64
click at [344, 288] on link "+63 917 532 3227" at bounding box center [334, 284] width 76 height 12
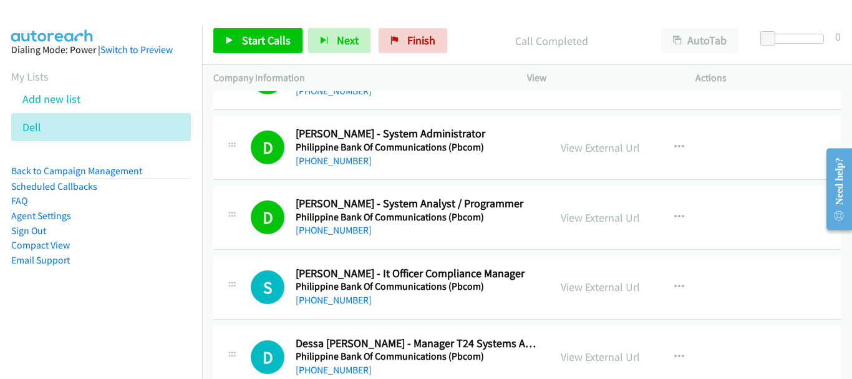
scroll to position [5740, 0]
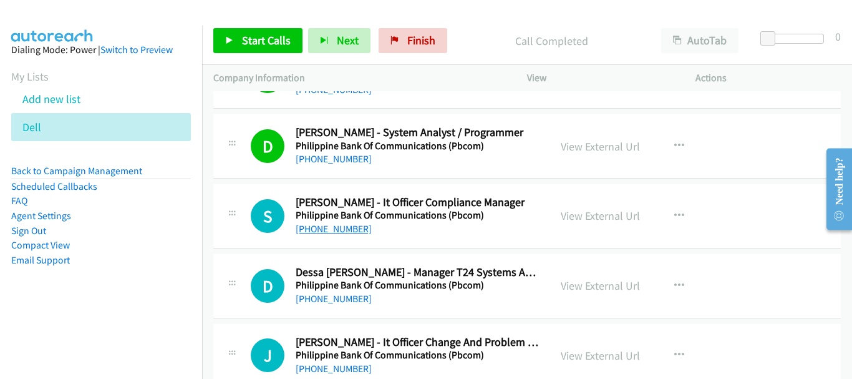
click at [339, 233] on link "+63 909 420 1580" at bounding box center [334, 229] width 76 height 12
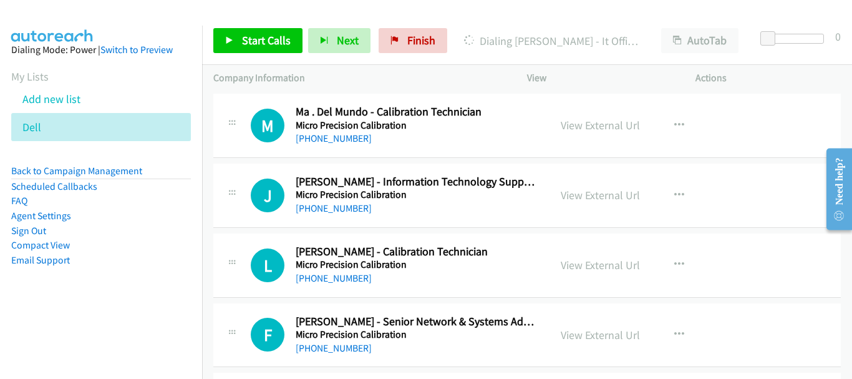
scroll to position [17137, 0]
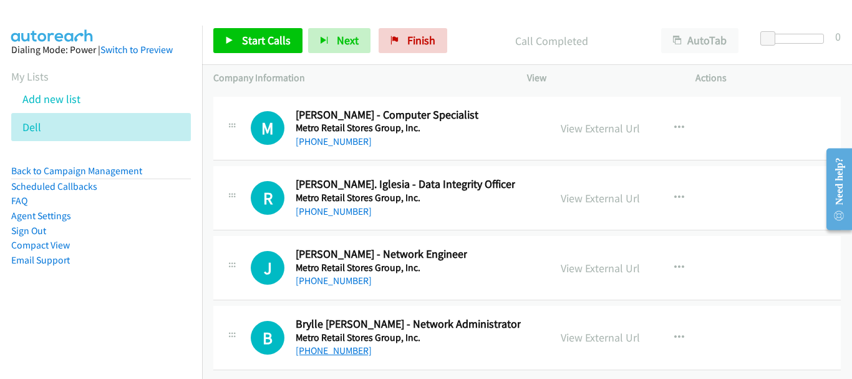
click at [338, 344] on link "+63 932 873 4583" at bounding box center [334, 350] width 76 height 12
click at [311, 275] on link "+63 932 859 3173" at bounding box center [334, 281] width 76 height 12
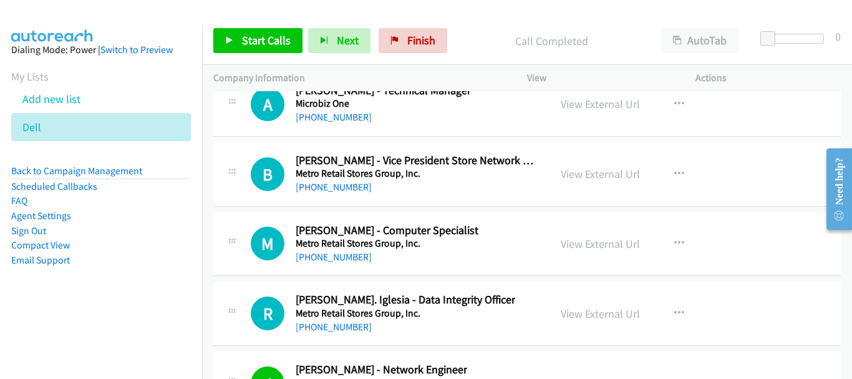
scroll to position [17075, 0]
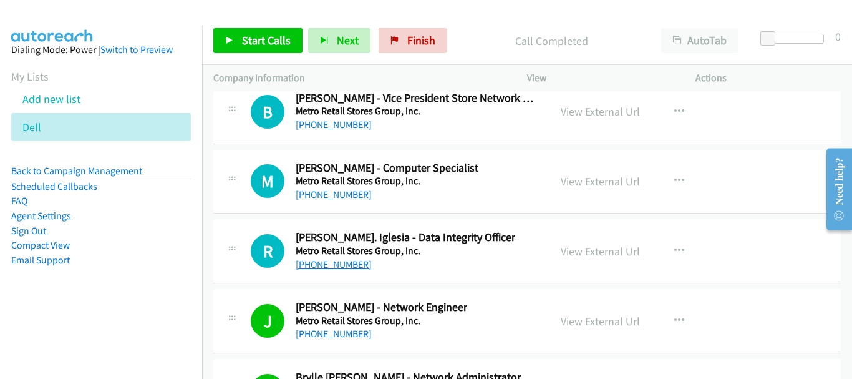
click at [350, 262] on link "+63 945 248 5436" at bounding box center [334, 264] width 76 height 12
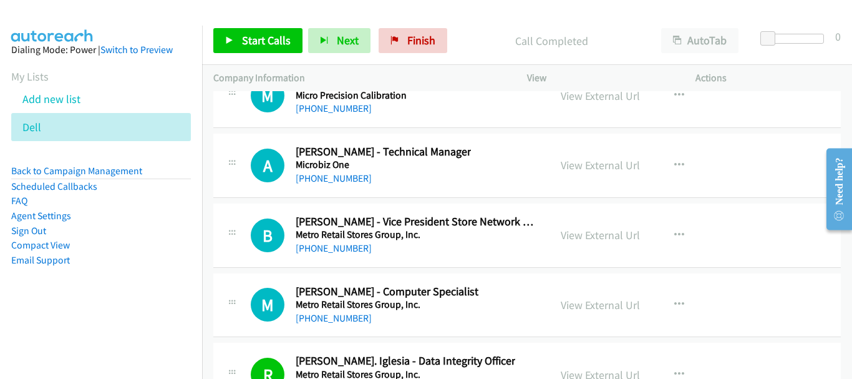
scroll to position [16950, 0]
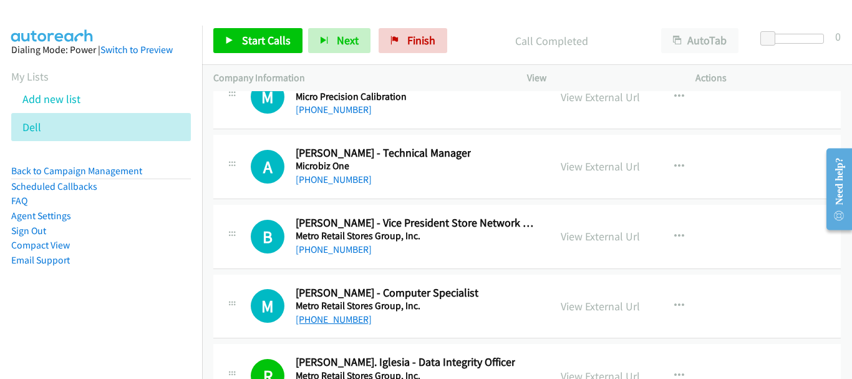
click at [339, 324] on link "+63 920 909 8623" at bounding box center [334, 319] width 76 height 12
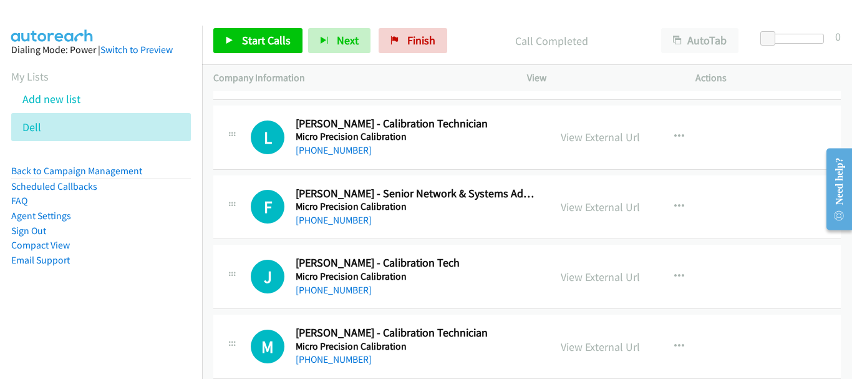
scroll to position [16638, 0]
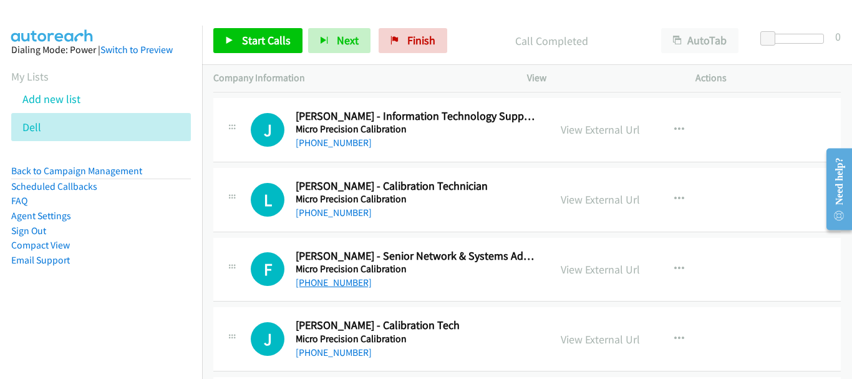
click at [321, 283] on link "+63 927 550 8322" at bounding box center [334, 282] width 76 height 12
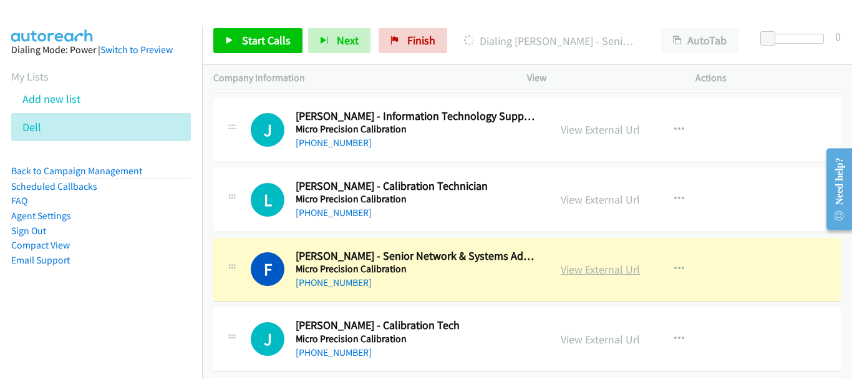
click at [595, 266] on link "View External Url" at bounding box center [600, 269] width 79 height 14
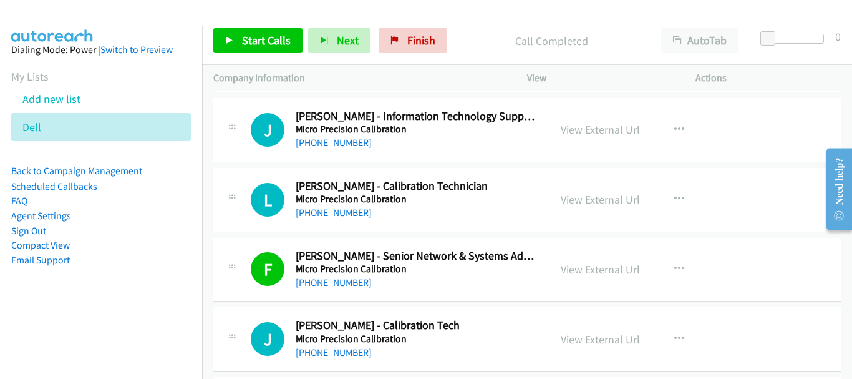
click at [86, 170] on link "Back to Campaign Management" at bounding box center [76, 171] width 131 height 12
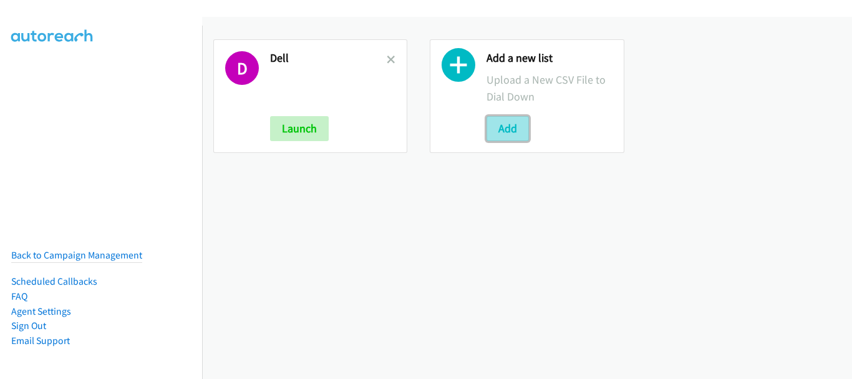
click at [501, 120] on button "Add" at bounding box center [508, 128] width 42 height 25
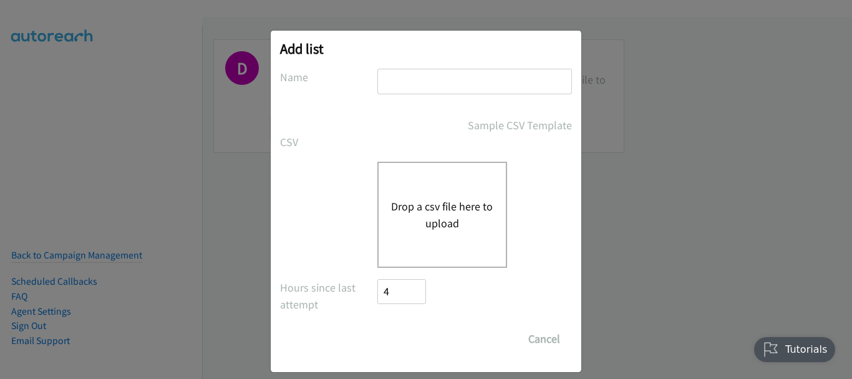
click at [469, 66] on div "Add list No phone fields were returned for that Report or List View Please uplo…" at bounding box center [426, 201] width 311 height 341
click at [464, 74] on input "text" at bounding box center [474, 82] width 195 height 26
type input "Nvidia"
click at [428, 210] on button "Drop a csv file here to upload" at bounding box center [442, 215] width 102 height 34
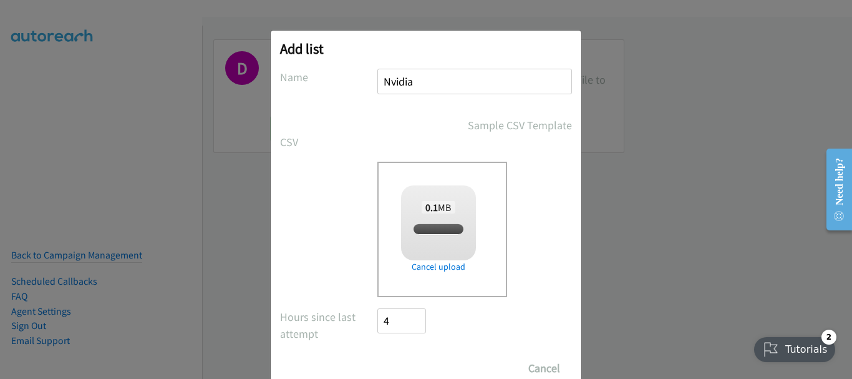
checkbox input "true"
click at [413, 360] on input "Save List" at bounding box center [410, 368] width 66 height 25
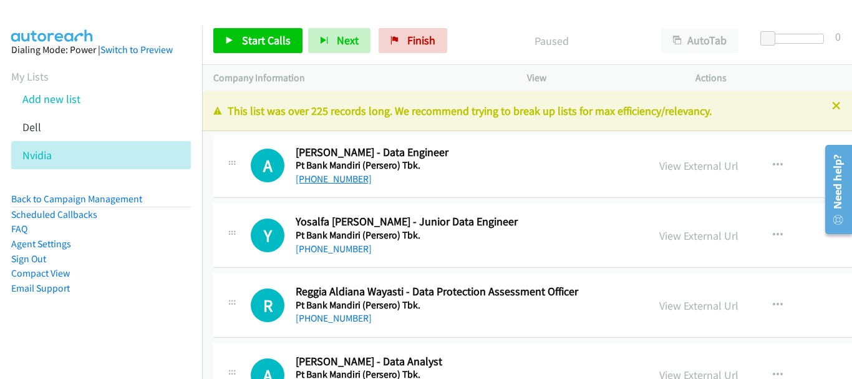
click at [353, 177] on link "[PHONE_NUMBER]" at bounding box center [334, 179] width 76 height 12
click at [347, 180] on link "[PHONE_NUMBER]" at bounding box center [334, 179] width 76 height 12
click at [315, 244] on link "[PHONE_NUMBER]" at bounding box center [334, 249] width 76 height 12
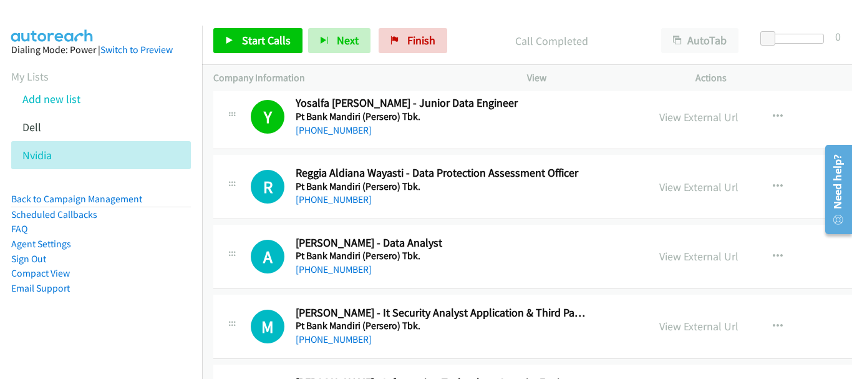
scroll to position [125, 0]
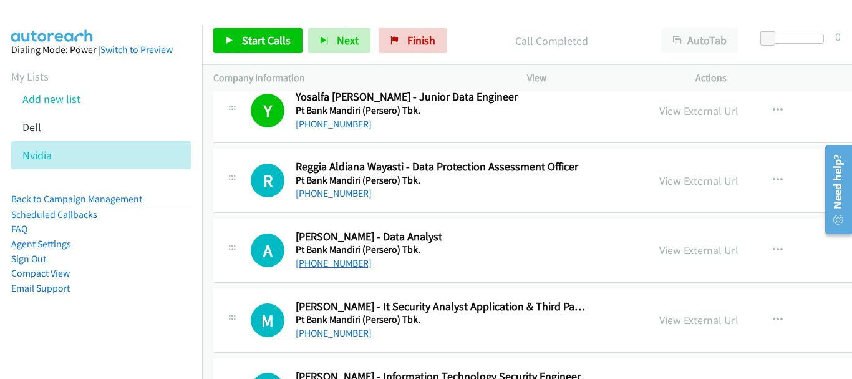
click at [349, 258] on link "[PHONE_NUMBER]" at bounding box center [334, 263] width 76 height 12
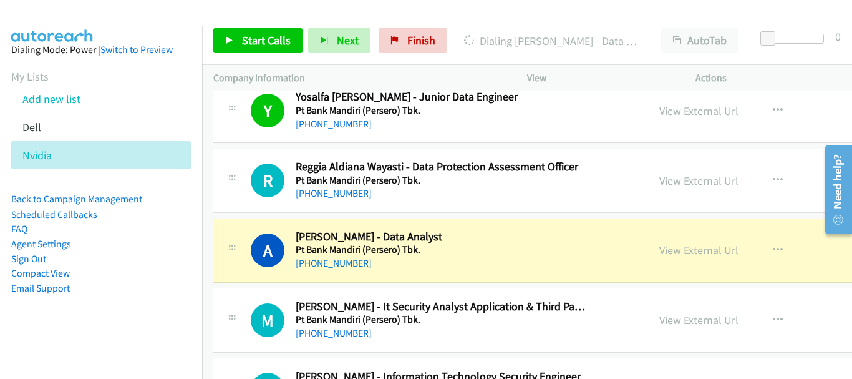
click at [689, 250] on link "View External Url" at bounding box center [698, 250] width 79 height 14
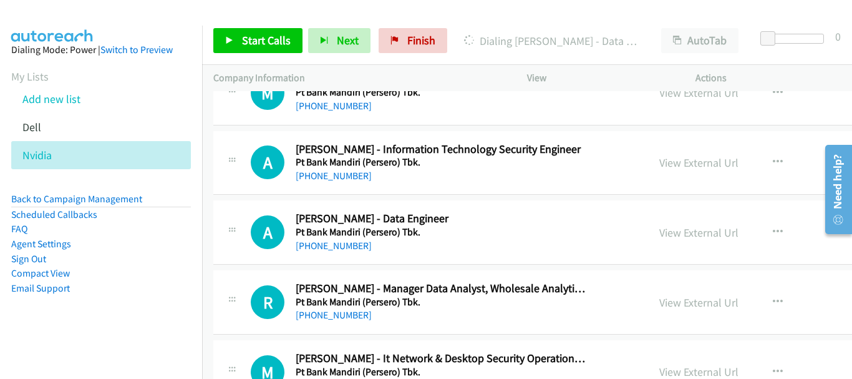
scroll to position [250, 0]
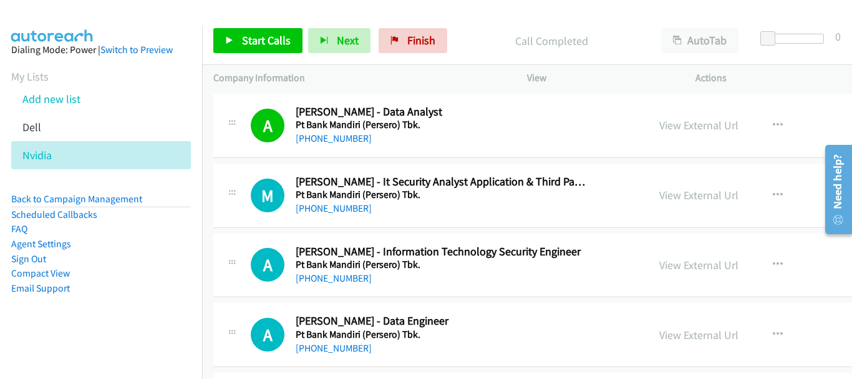
click at [347, 284] on div "[PHONE_NUMBER]" at bounding box center [440, 278] width 289 height 15
click at [346, 279] on link "[PHONE_NUMBER]" at bounding box center [334, 278] width 76 height 12
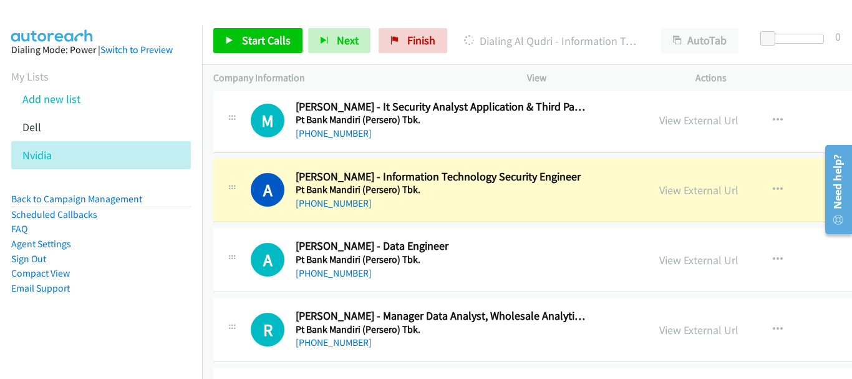
scroll to position [312, 0]
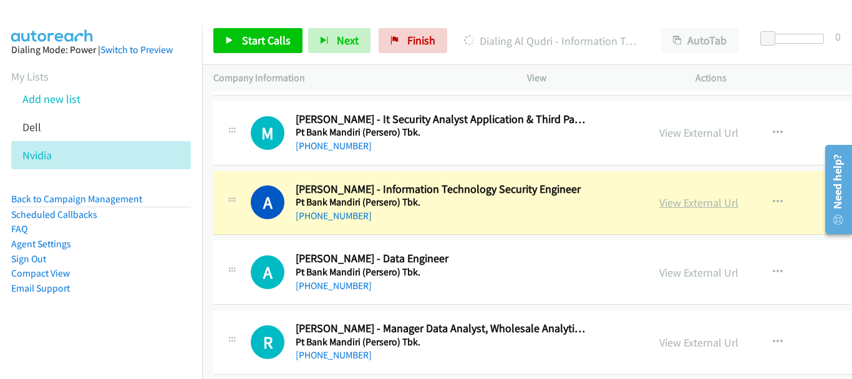
click at [691, 204] on link "View External Url" at bounding box center [698, 202] width 79 height 14
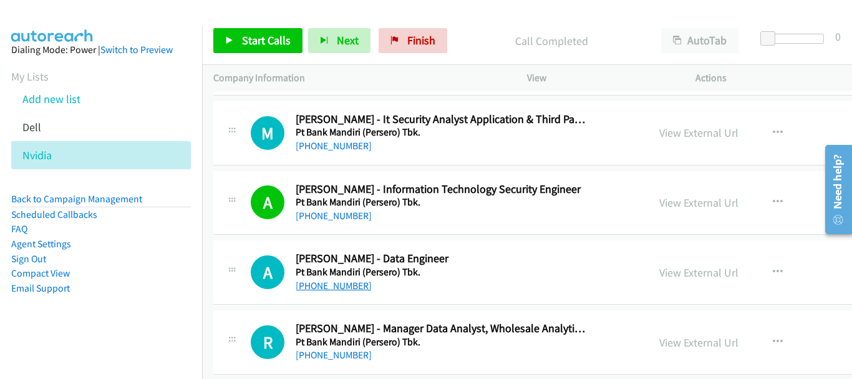
click at [358, 289] on link "[PHONE_NUMBER]" at bounding box center [334, 285] width 76 height 12
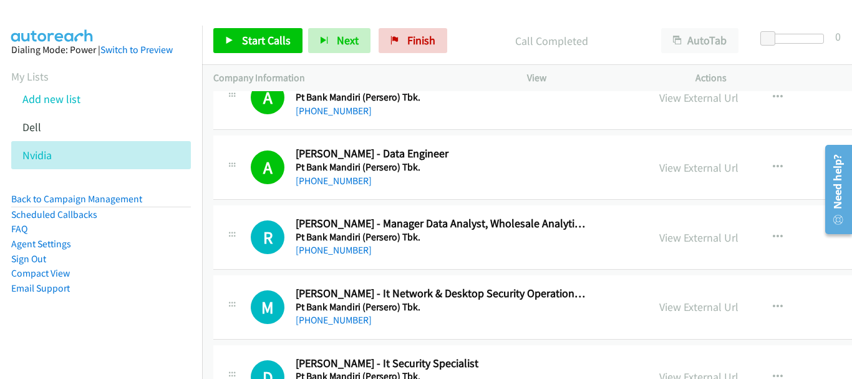
scroll to position [437, 0]
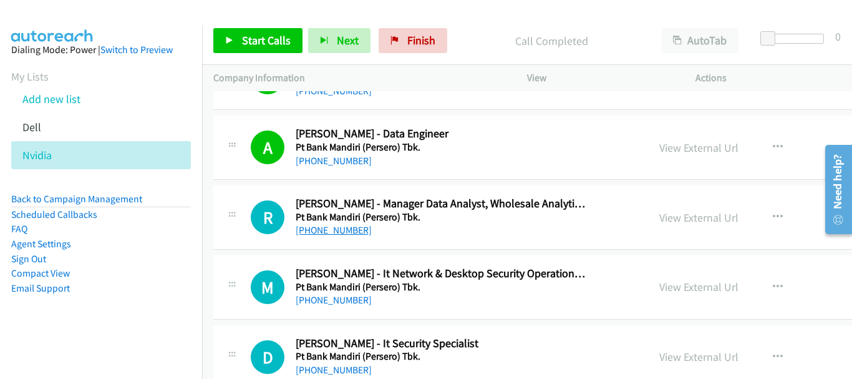
click at [333, 228] on link "[PHONE_NUMBER]" at bounding box center [334, 230] width 76 height 12
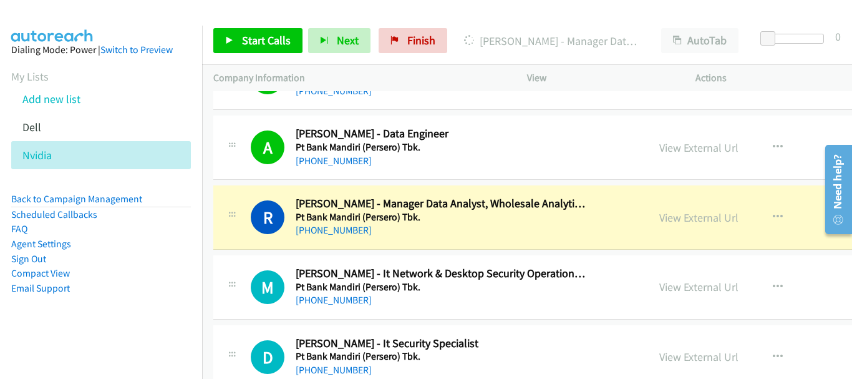
scroll to position [499, 0]
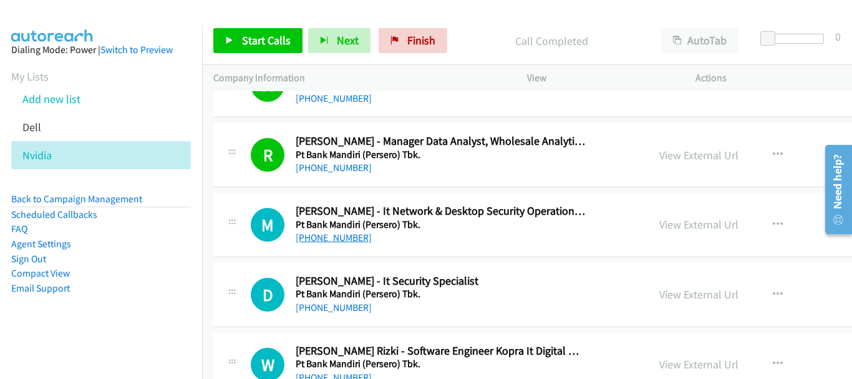
click at [354, 240] on link "[PHONE_NUMBER]" at bounding box center [334, 237] width 76 height 12
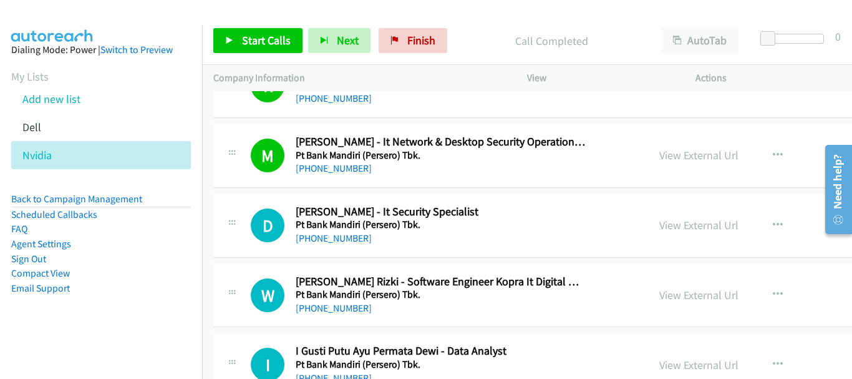
scroll to position [561, 0]
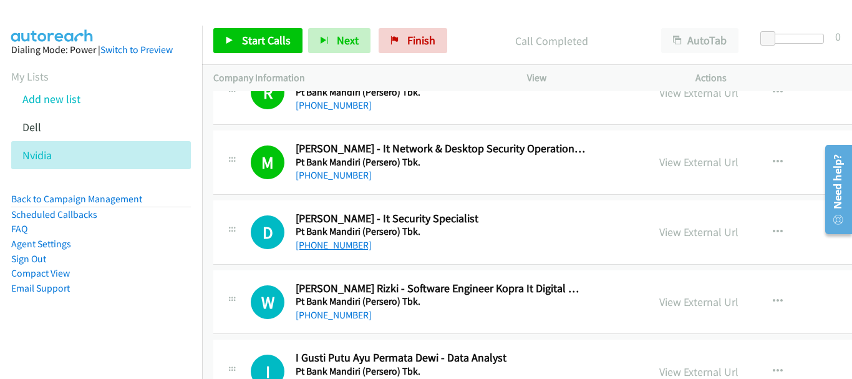
click at [346, 241] on link "[PHONE_NUMBER]" at bounding box center [334, 245] width 76 height 12
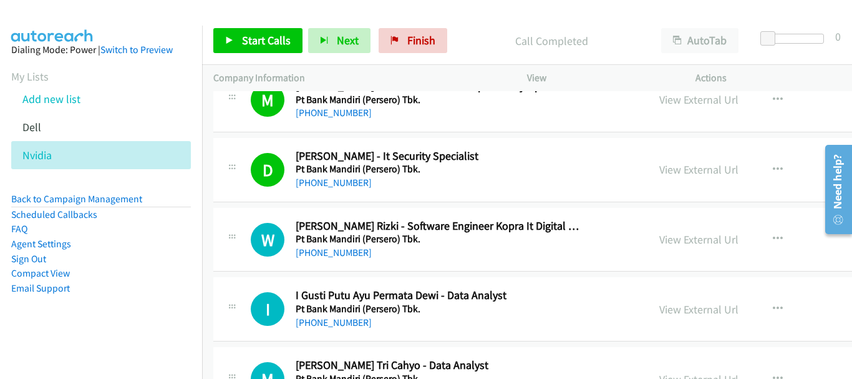
scroll to position [686, 0]
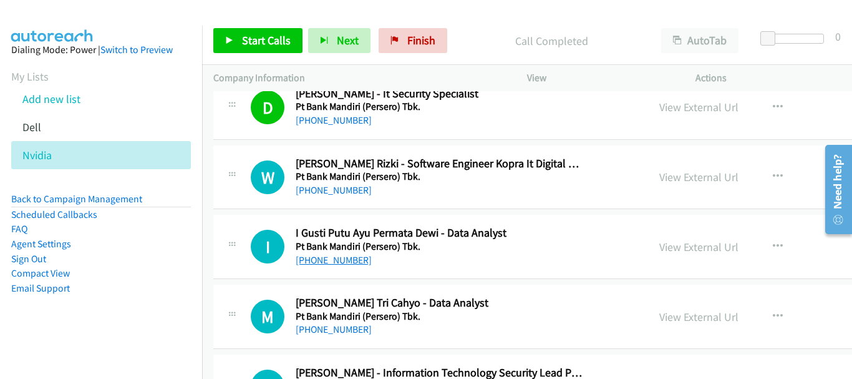
click at [352, 261] on link "[PHONE_NUMBER]" at bounding box center [334, 260] width 76 height 12
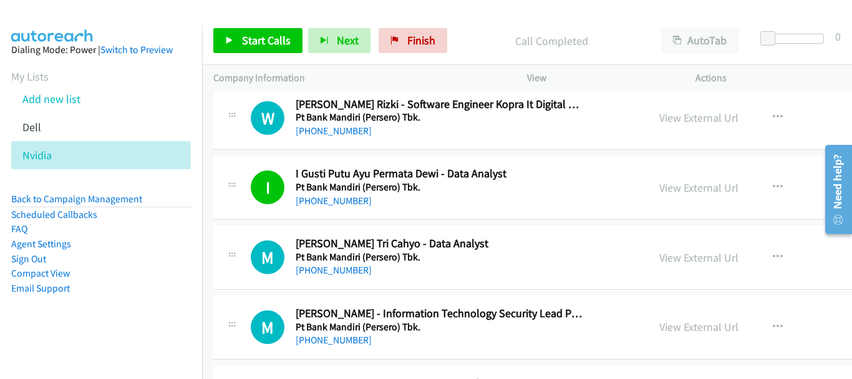
scroll to position [749, 0]
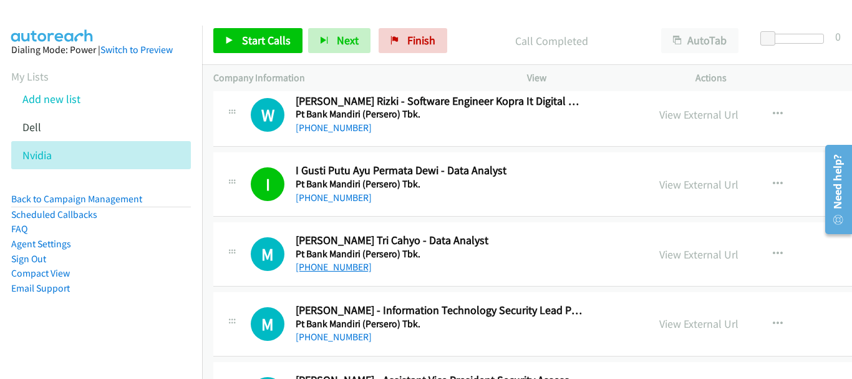
click at [359, 268] on link "[PHONE_NUMBER]" at bounding box center [334, 267] width 76 height 12
click at [354, 343] on link "[PHONE_NUMBER]" at bounding box center [334, 337] width 76 height 12
click at [354, 336] on link "[PHONE_NUMBER]" at bounding box center [334, 337] width 76 height 12
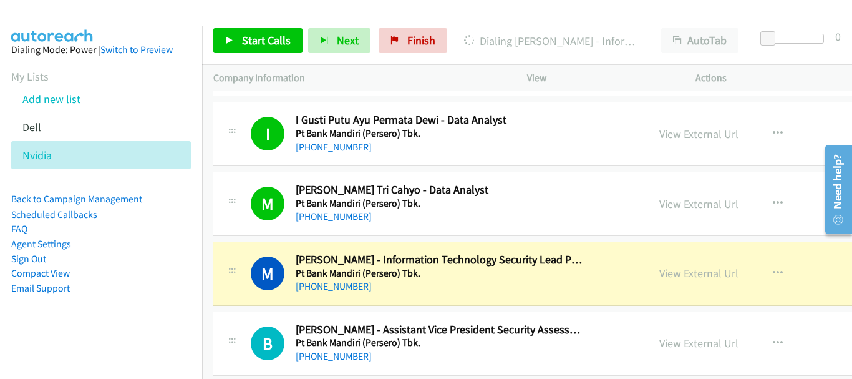
scroll to position [811, 0]
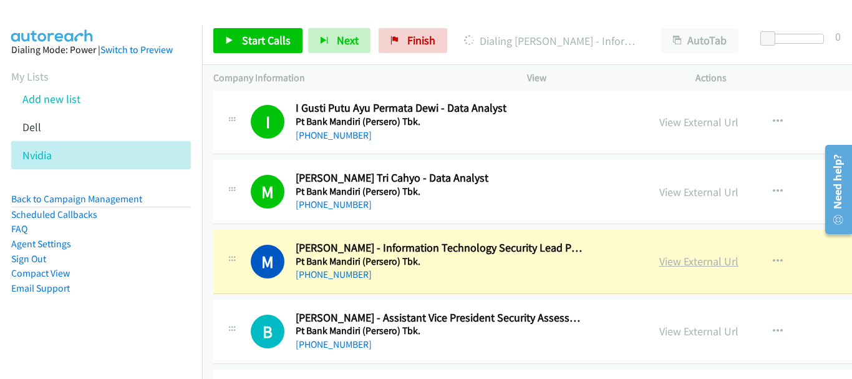
click at [659, 260] on link "View External Url" at bounding box center [698, 261] width 79 height 14
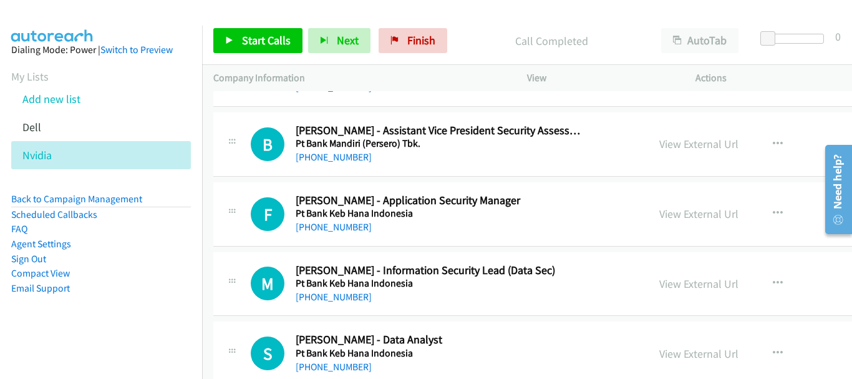
scroll to position [1061, 0]
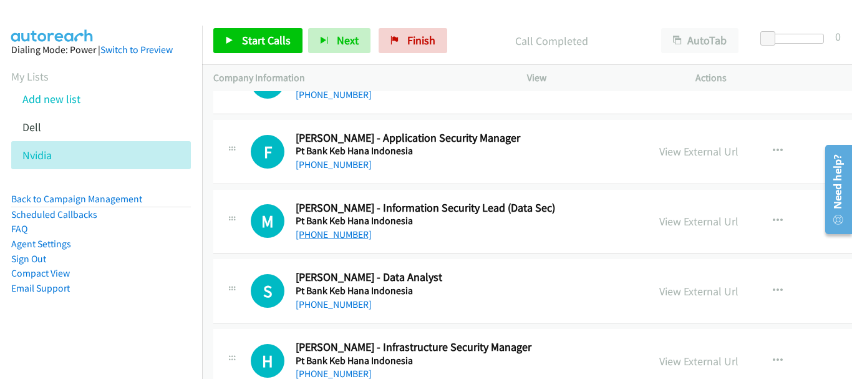
click at [364, 234] on link "[PHONE_NUMBER]" at bounding box center [334, 234] width 76 height 12
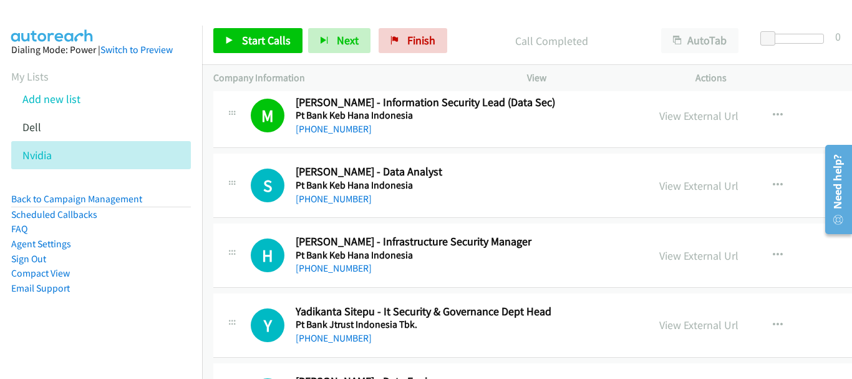
scroll to position [1185, 0]
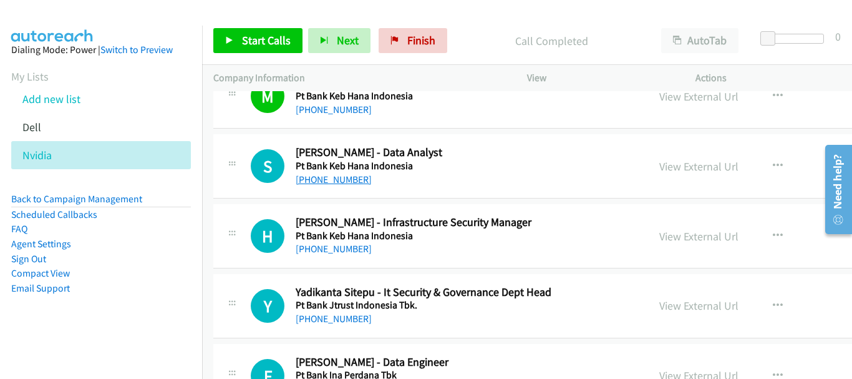
click at [359, 179] on link "[PHONE_NUMBER]" at bounding box center [334, 179] width 76 height 12
click at [355, 251] on link "[PHONE_NUMBER]" at bounding box center [334, 249] width 76 height 12
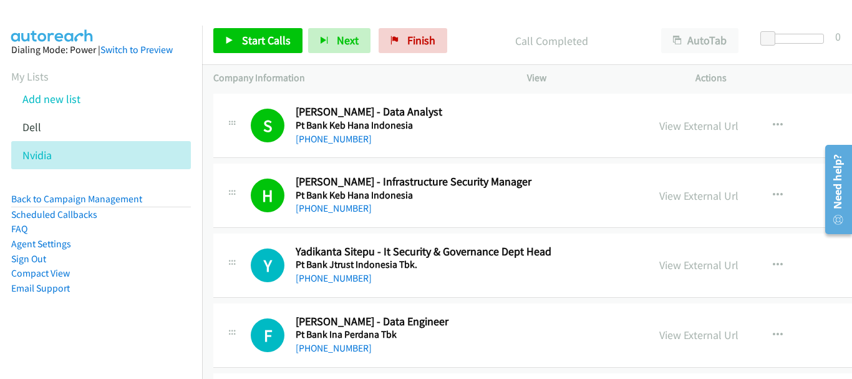
scroll to position [1248, 0]
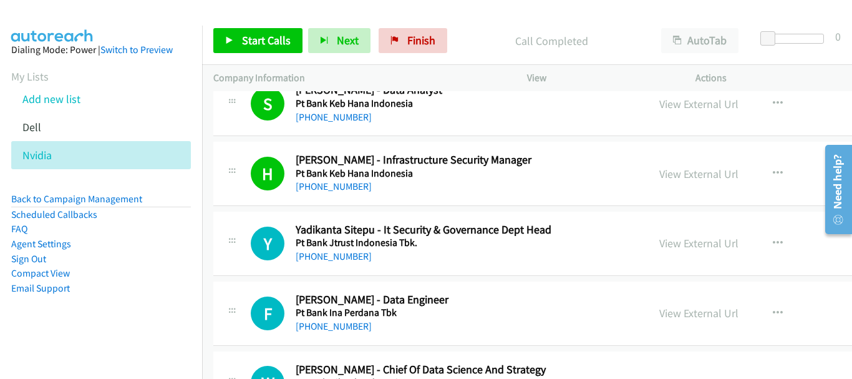
click at [347, 263] on div "[PHONE_NUMBER]" at bounding box center [440, 256] width 289 height 15
click at [366, 257] on link "[PHONE_NUMBER]" at bounding box center [334, 256] width 76 height 12
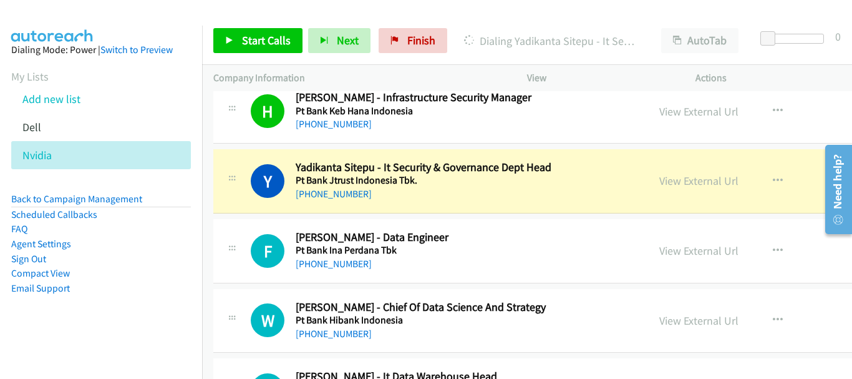
scroll to position [1373, 0]
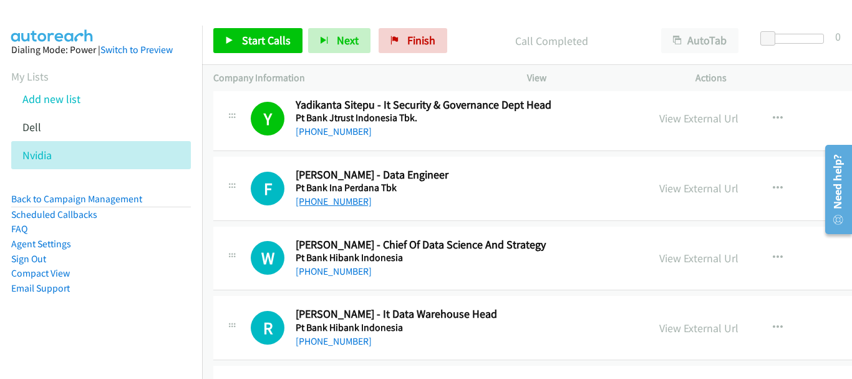
click at [361, 205] on link "[PHONE_NUMBER]" at bounding box center [334, 201] width 76 height 12
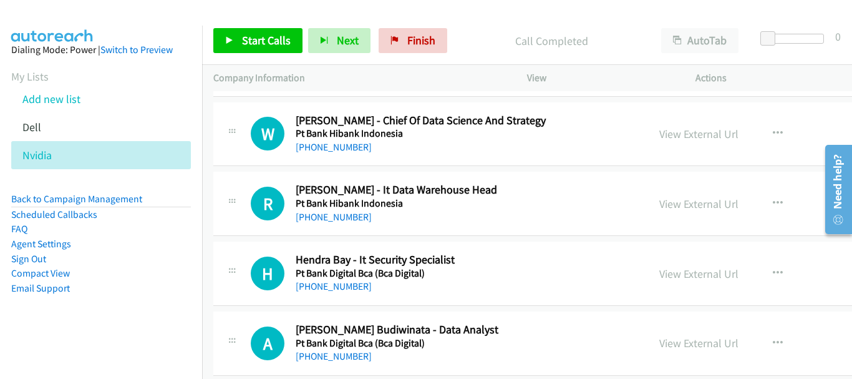
scroll to position [1497, 0]
click at [319, 283] on link "[PHONE_NUMBER]" at bounding box center [334, 285] width 76 height 12
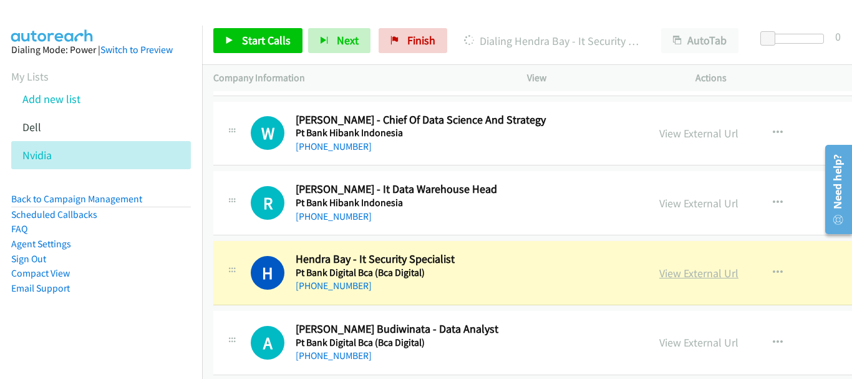
click at [677, 277] on link "View External Url" at bounding box center [698, 273] width 79 height 14
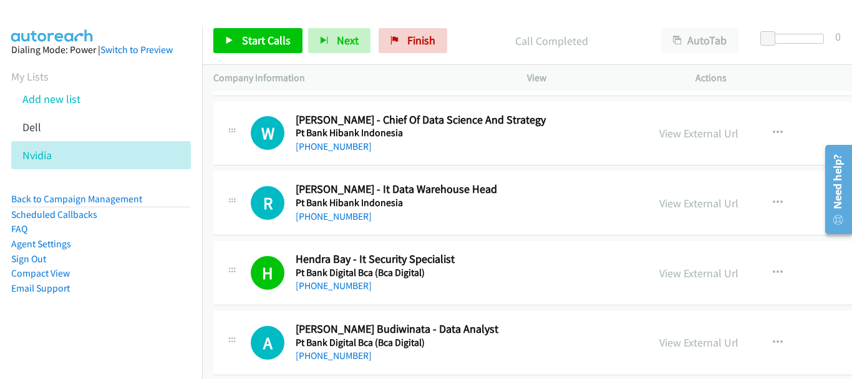
scroll to position [1560, 0]
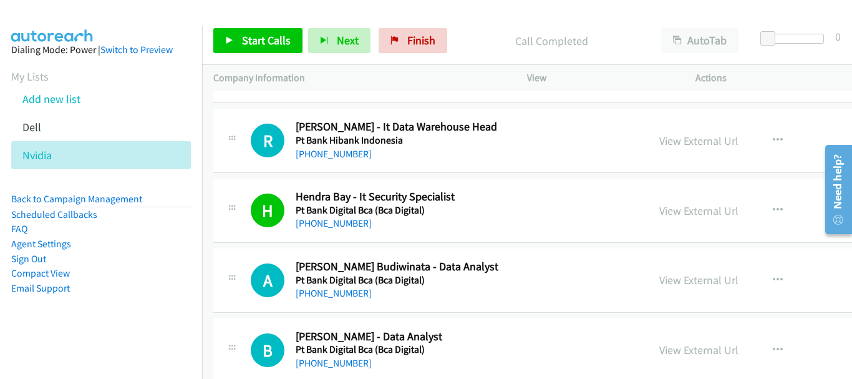
click at [346, 303] on div "A Callback Scheduled [PERSON_NAME] Budiwinata - Data Analyst Pt Bank Digital Bc…" at bounding box center [625, 280] width 825 height 64
click at [346, 298] on link "[PHONE_NUMBER]" at bounding box center [334, 293] width 76 height 12
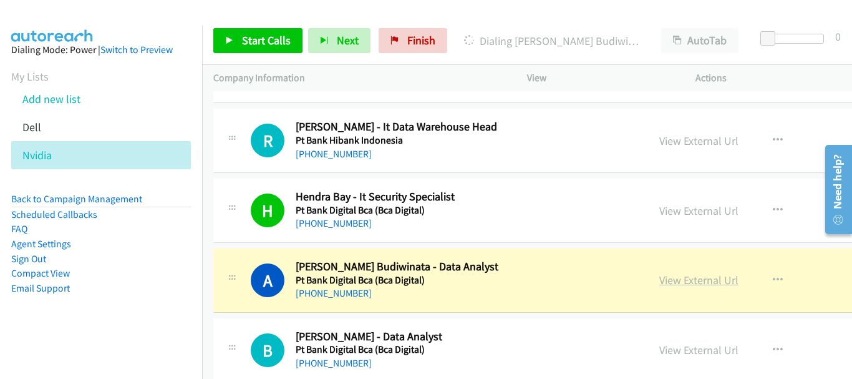
click at [671, 282] on link "View External Url" at bounding box center [698, 280] width 79 height 14
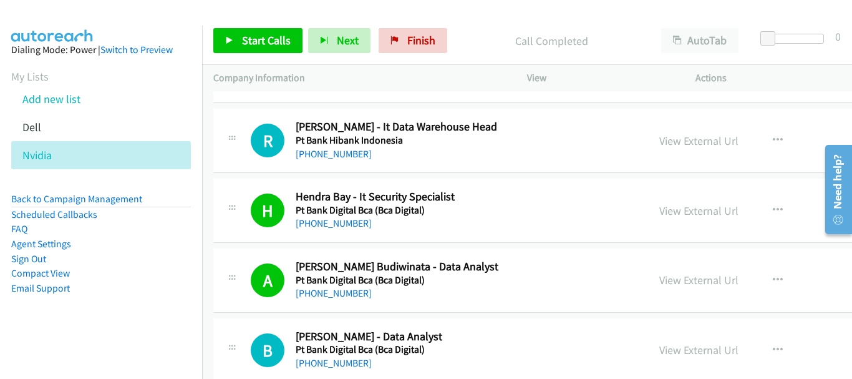
scroll to position [1622, 0]
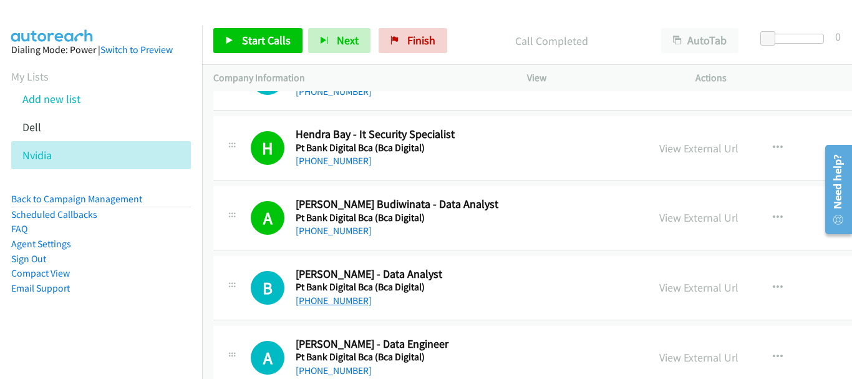
click at [330, 298] on link "[PHONE_NUMBER]" at bounding box center [334, 300] width 76 height 12
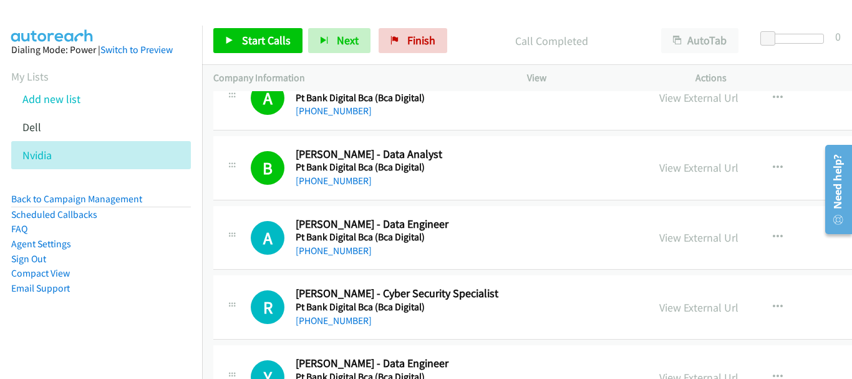
scroll to position [1747, 0]
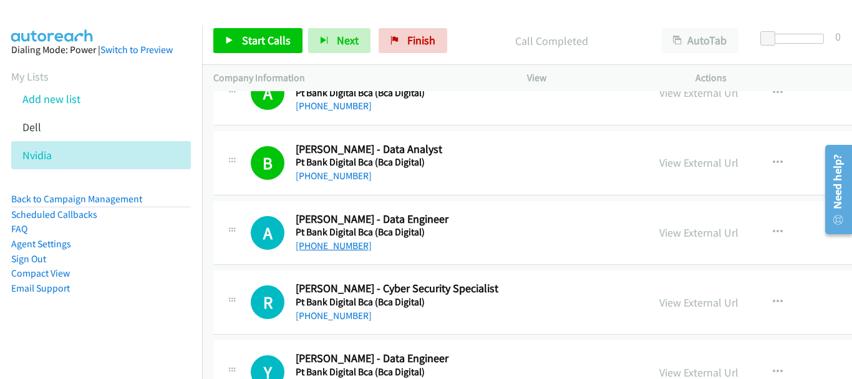
click at [344, 244] on link "[PHONE_NUMBER]" at bounding box center [334, 246] width 76 height 12
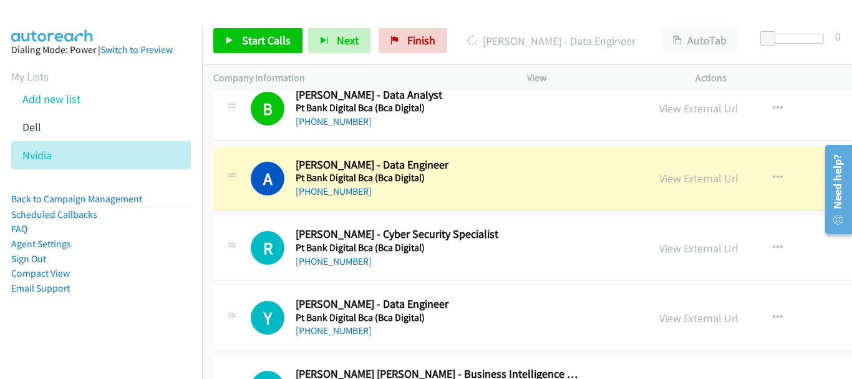
scroll to position [1809, 0]
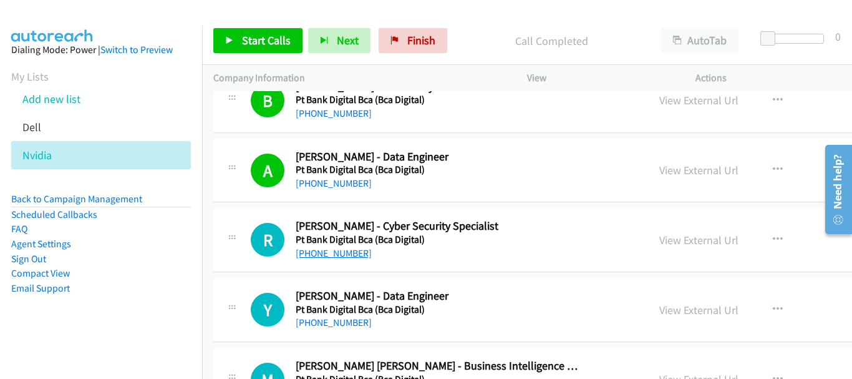
click at [328, 248] on link "[PHONE_NUMBER]" at bounding box center [334, 253] width 76 height 12
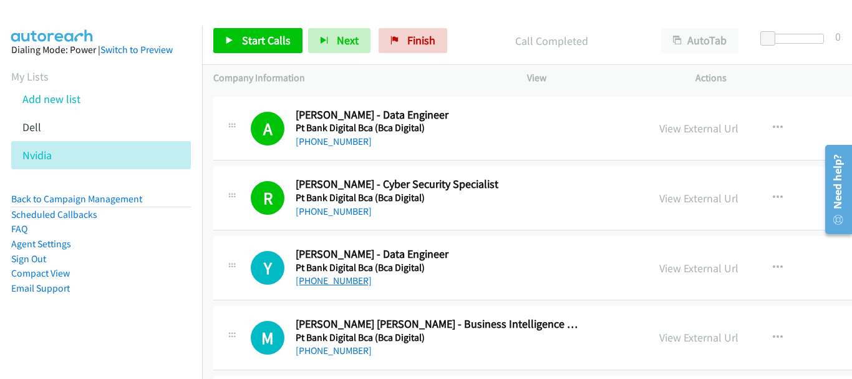
scroll to position [1872, 0]
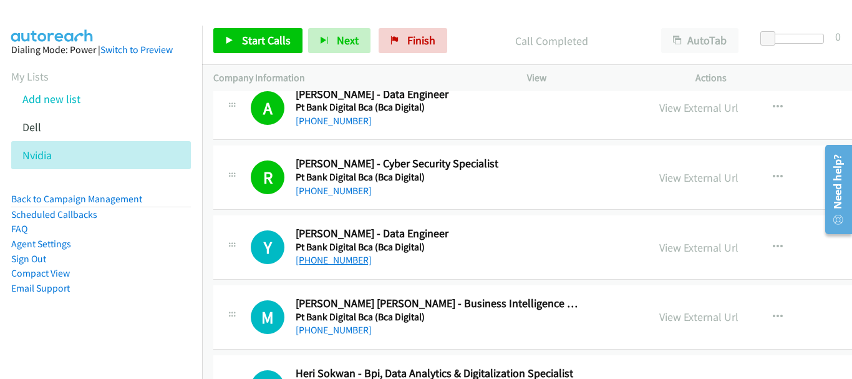
click at [334, 266] on link "[PHONE_NUMBER]" at bounding box center [334, 260] width 76 height 12
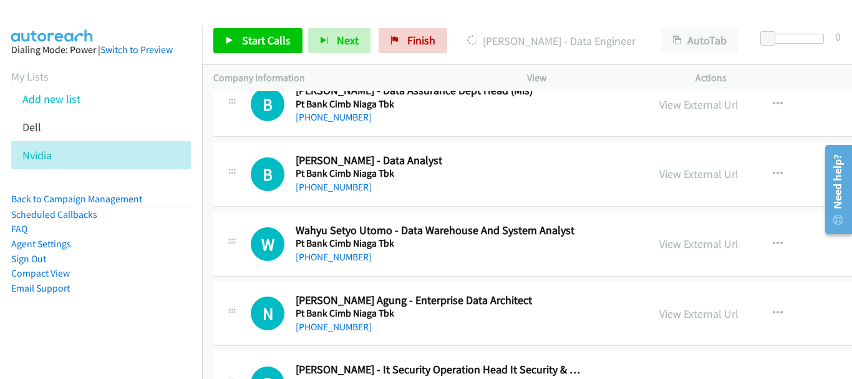
scroll to position [2495, 0]
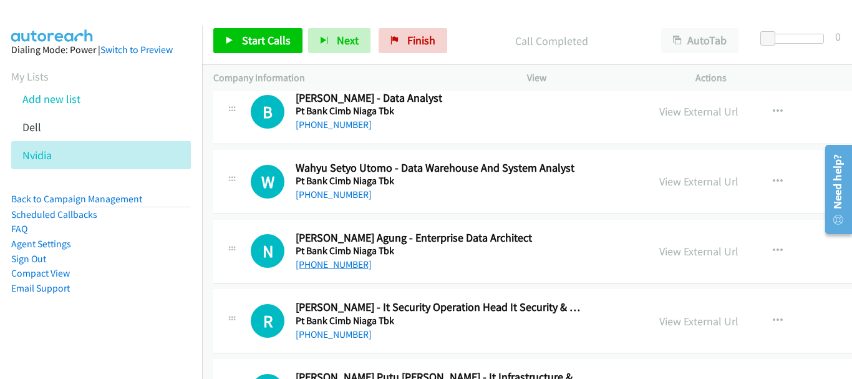
click at [349, 264] on link "[PHONE_NUMBER]" at bounding box center [334, 264] width 76 height 12
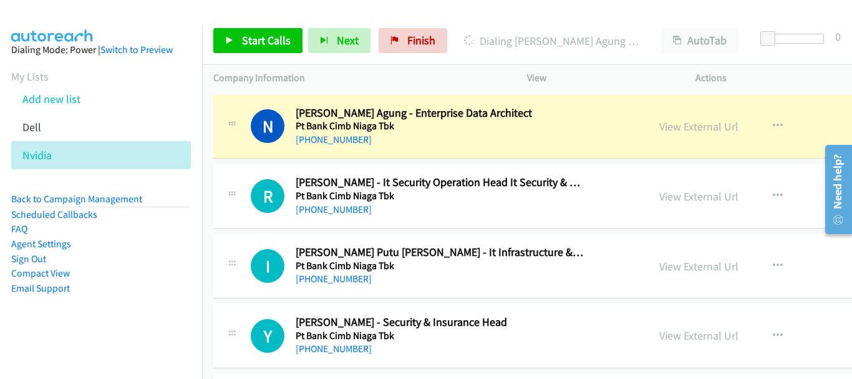
scroll to position [2558, 0]
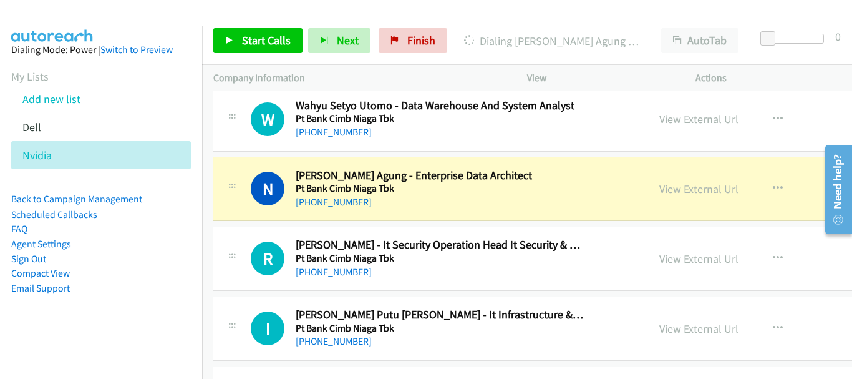
click at [659, 188] on link "View External Url" at bounding box center [698, 189] width 79 height 14
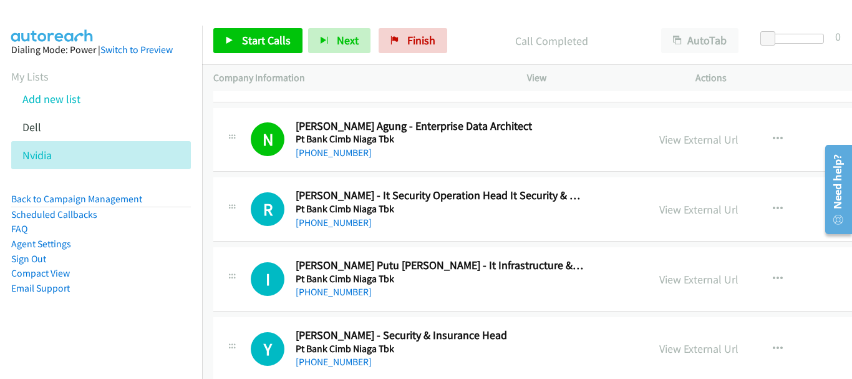
scroll to position [2620, 0]
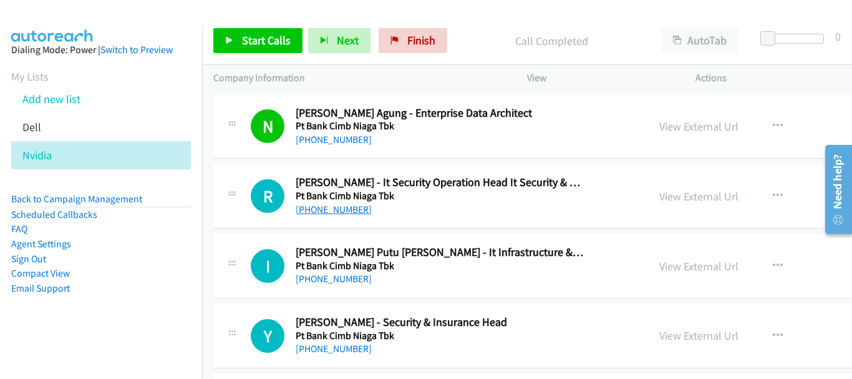
click at [367, 212] on link "[PHONE_NUMBER]" at bounding box center [334, 209] width 76 height 12
click at [356, 275] on link "[PHONE_NUMBER]" at bounding box center [334, 279] width 76 height 12
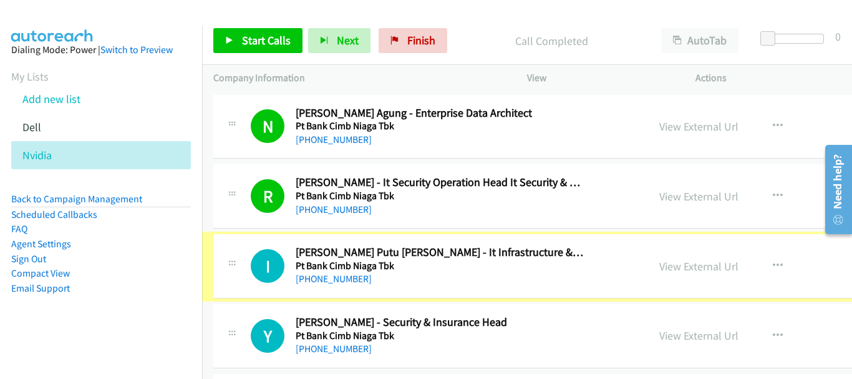
click at [356, 278] on link "[PHONE_NUMBER]" at bounding box center [334, 279] width 76 height 12
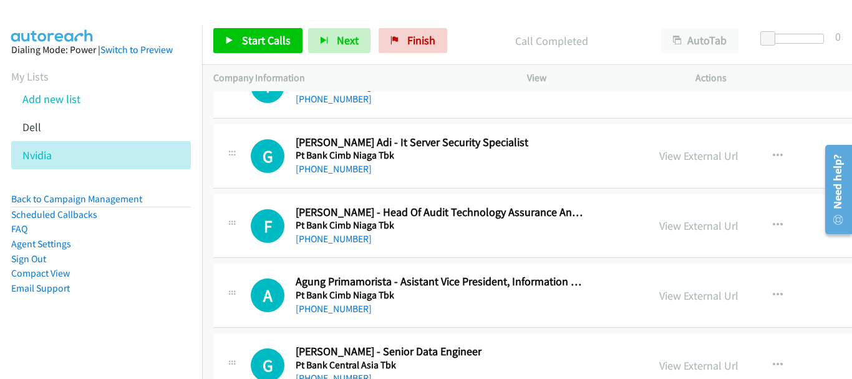
scroll to position [2932, 0]
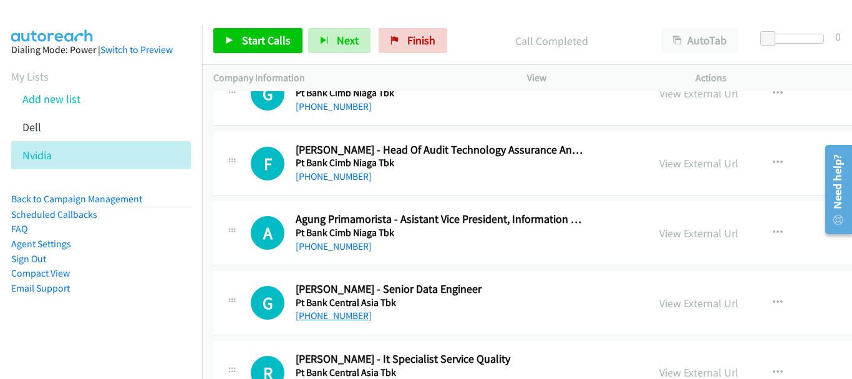
click at [350, 320] on link "[PHONE_NUMBER]" at bounding box center [334, 315] width 76 height 12
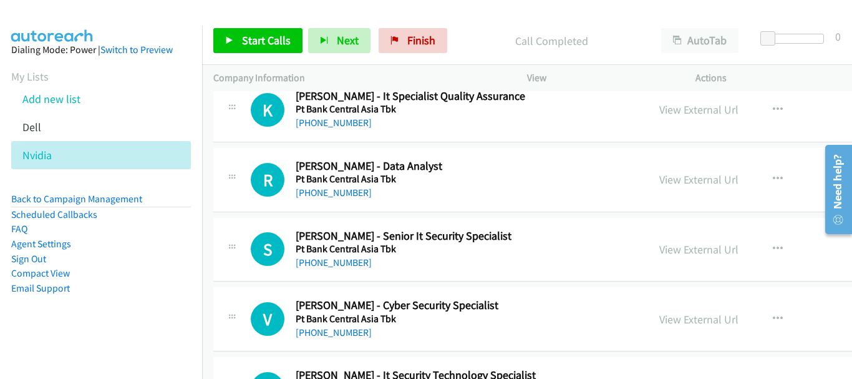
scroll to position [3244, 0]
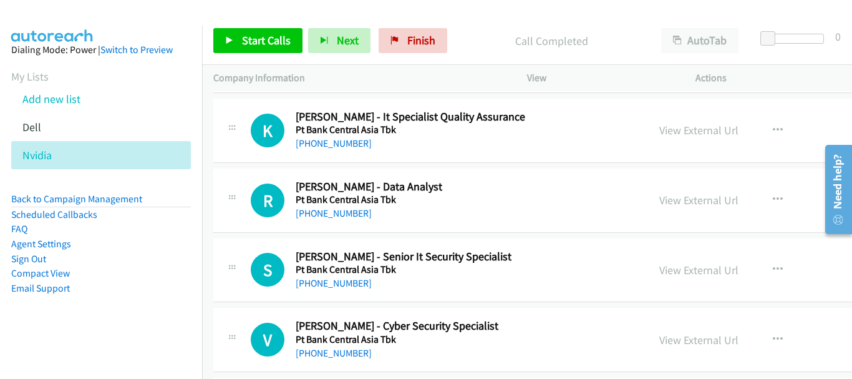
click at [338, 221] on div "R Callback Scheduled [PERSON_NAME] - Data Analyst Pt Bank Central Asia Tbk [GEO…" at bounding box center [625, 200] width 825 height 64
click at [337, 214] on link "[PHONE_NUMBER]" at bounding box center [334, 213] width 76 height 12
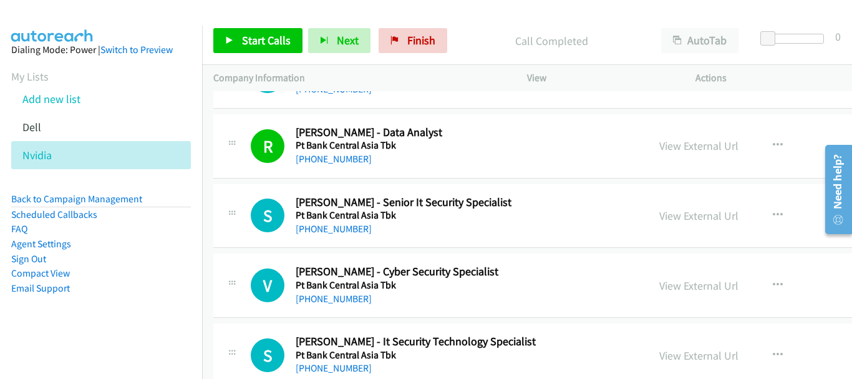
scroll to position [3307, 0]
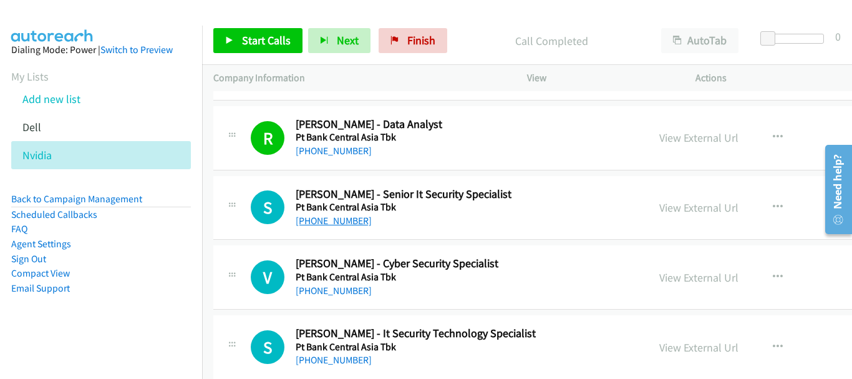
click at [354, 222] on link "[PHONE_NUMBER]" at bounding box center [334, 221] width 76 height 12
click at [339, 286] on link "[PHONE_NUMBER]" at bounding box center [334, 290] width 76 height 12
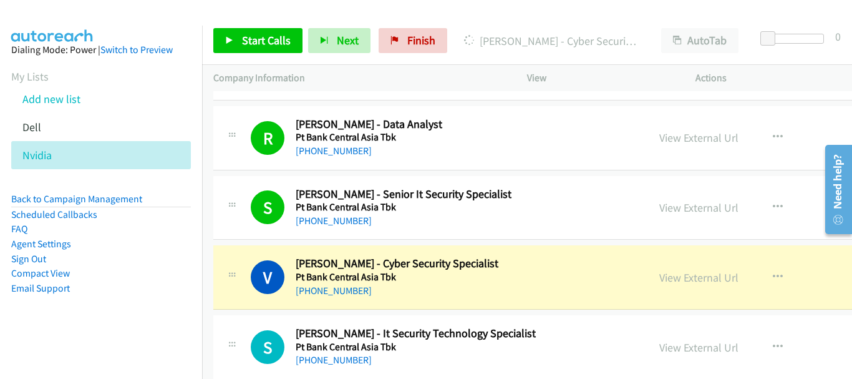
scroll to position [3369, 0]
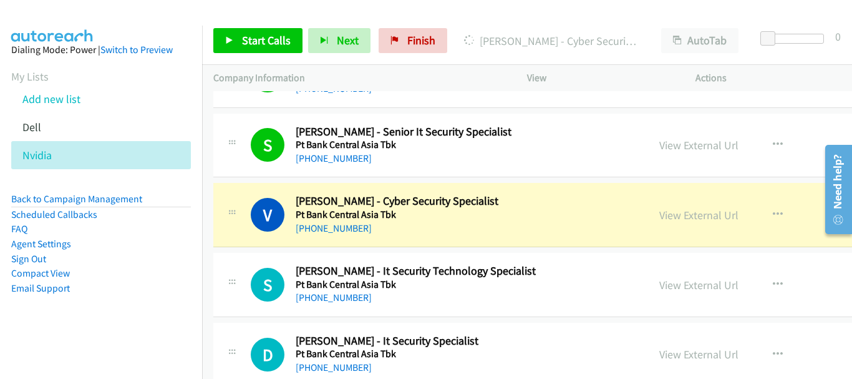
click at [518, 235] on div "[PHONE_NUMBER]" at bounding box center [440, 228] width 289 height 15
click at [659, 213] on link "View External Url" at bounding box center [698, 215] width 79 height 14
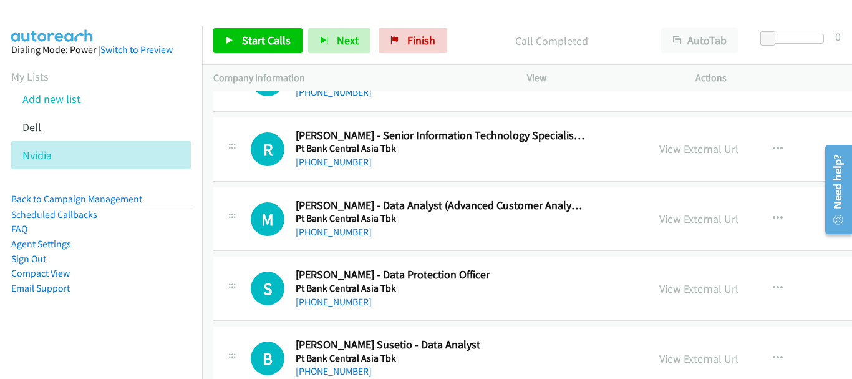
scroll to position [4118, 0]
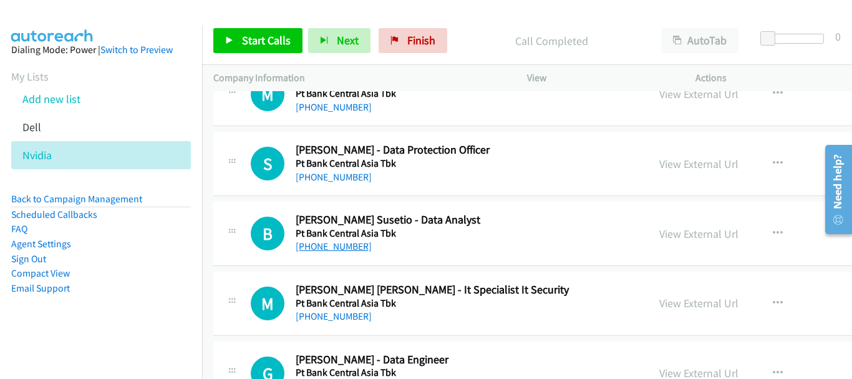
click at [331, 251] on link "[PHONE_NUMBER]" at bounding box center [334, 246] width 76 height 12
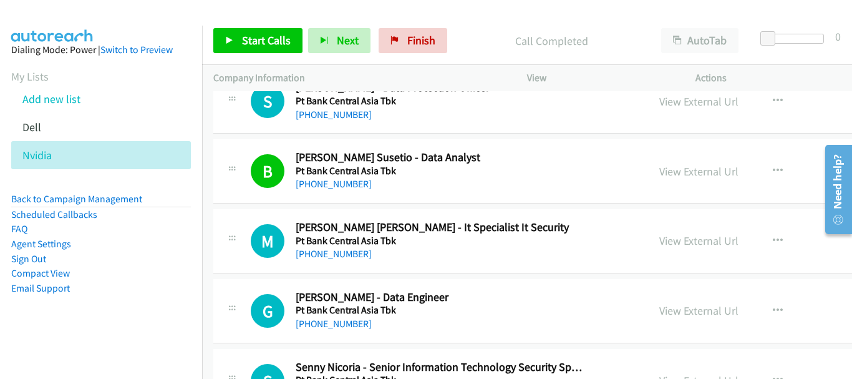
scroll to position [4242, 0]
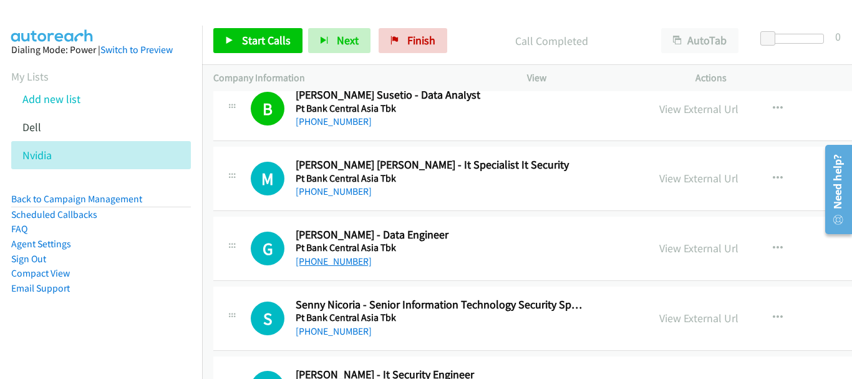
click at [330, 260] on link "[PHONE_NUMBER]" at bounding box center [334, 261] width 76 height 12
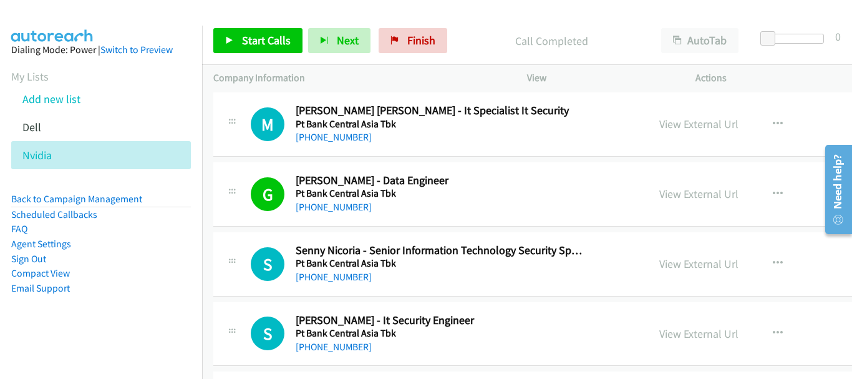
scroll to position [4367, 0]
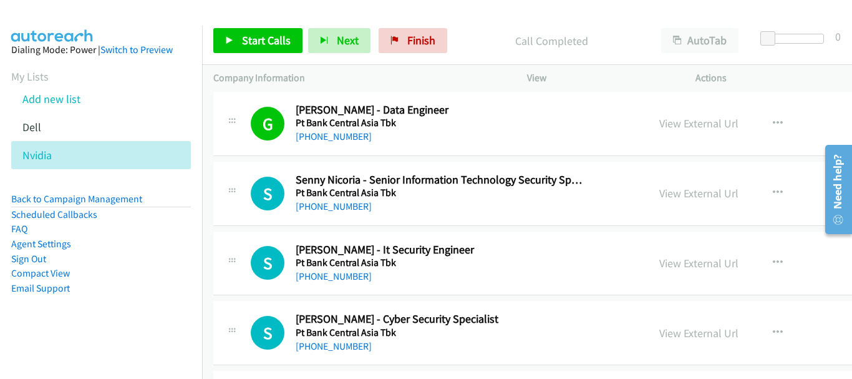
click at [357, 269] on div "[PHONE_NUMBER]" at bounding box center [440, 276] width 289 height 15
click at [362, 273] on link "[PHONE_NUMBER]" at bounding box center [334, 276] width 76 height 12
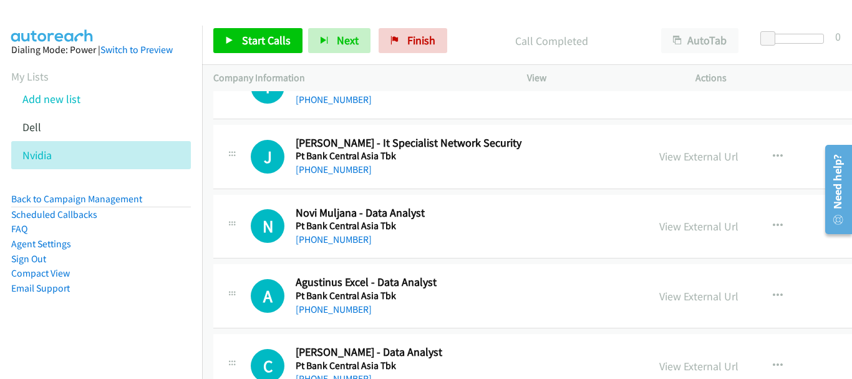
scroll to position [4804, 0]
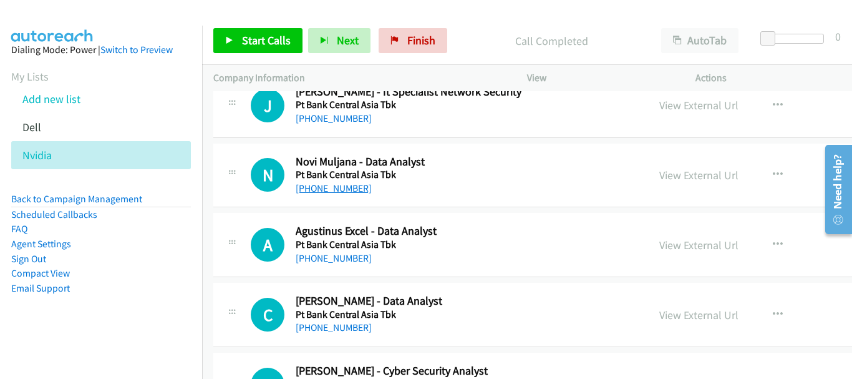
click at [330, 189] on link "[PHONE_NUMBER]" at bounding box center [334, 188] width 76 height 12
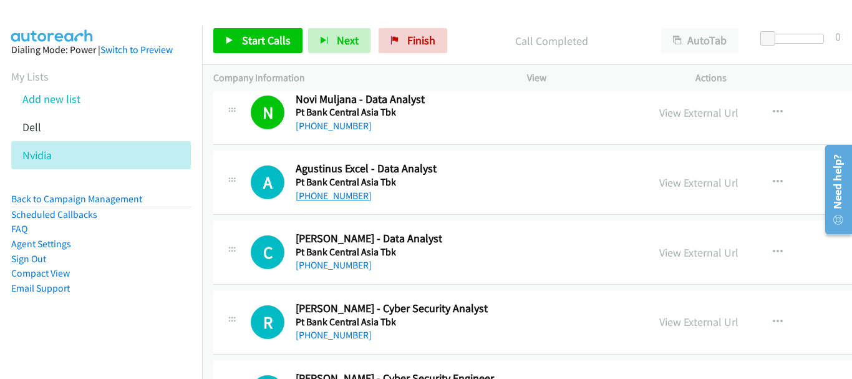
click at [346, 196] on link "[PHONE_NUMBER]" at bounding box center [334, 196] width 76 height 12
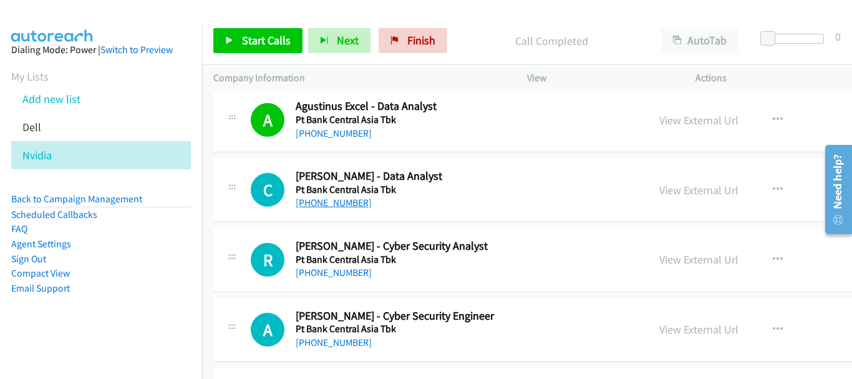
click at [324, 207] on link "[PHONE_NUMBER]" at bounding box center [334, 203] width 76 height 12
click at [357, 272] on link "[PHONE_NUMBER]" at bounding box center [334, 272] width 76 height 12
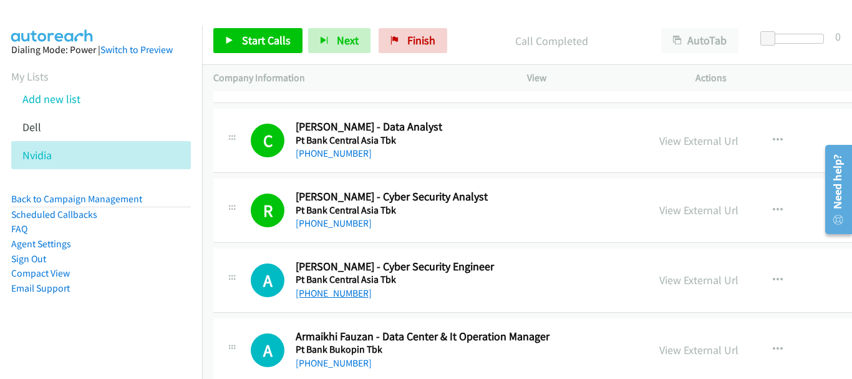
scroll to position [4991, 0]
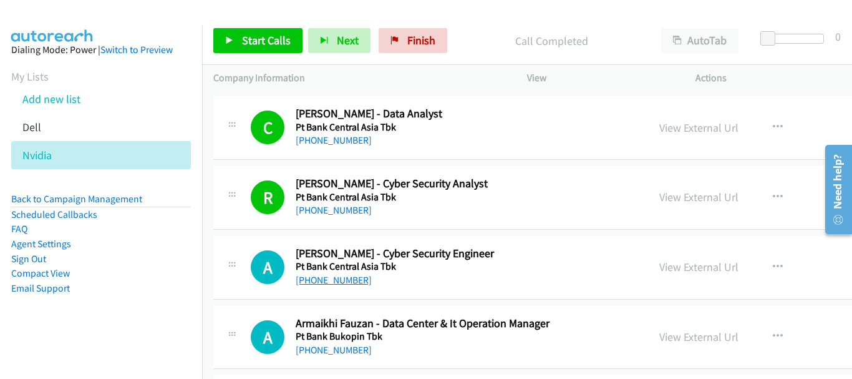
click at [347, 276] on link "[PHONE_NUMBER]" at bounding box center [334, 280] width 76 height 12
